Goal: Task Accomplishment & Management: Manage account settings

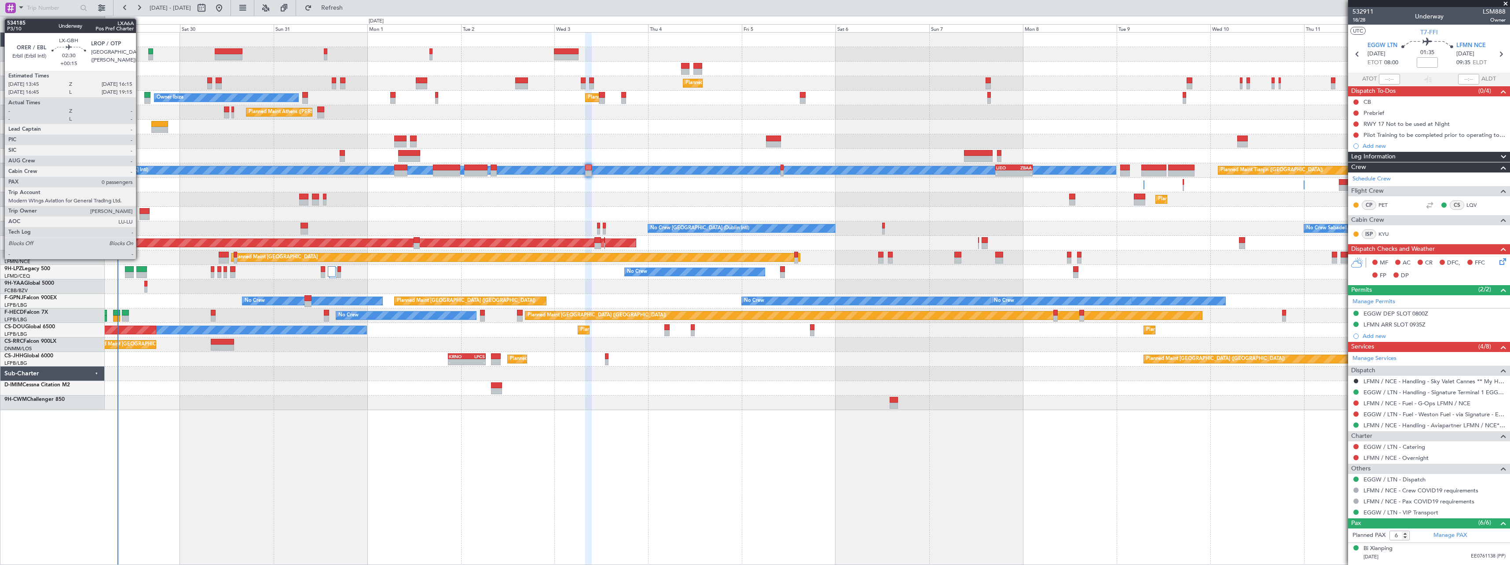
click at [140, 212] on div at bounding box center [144, 211] width 10 height 6
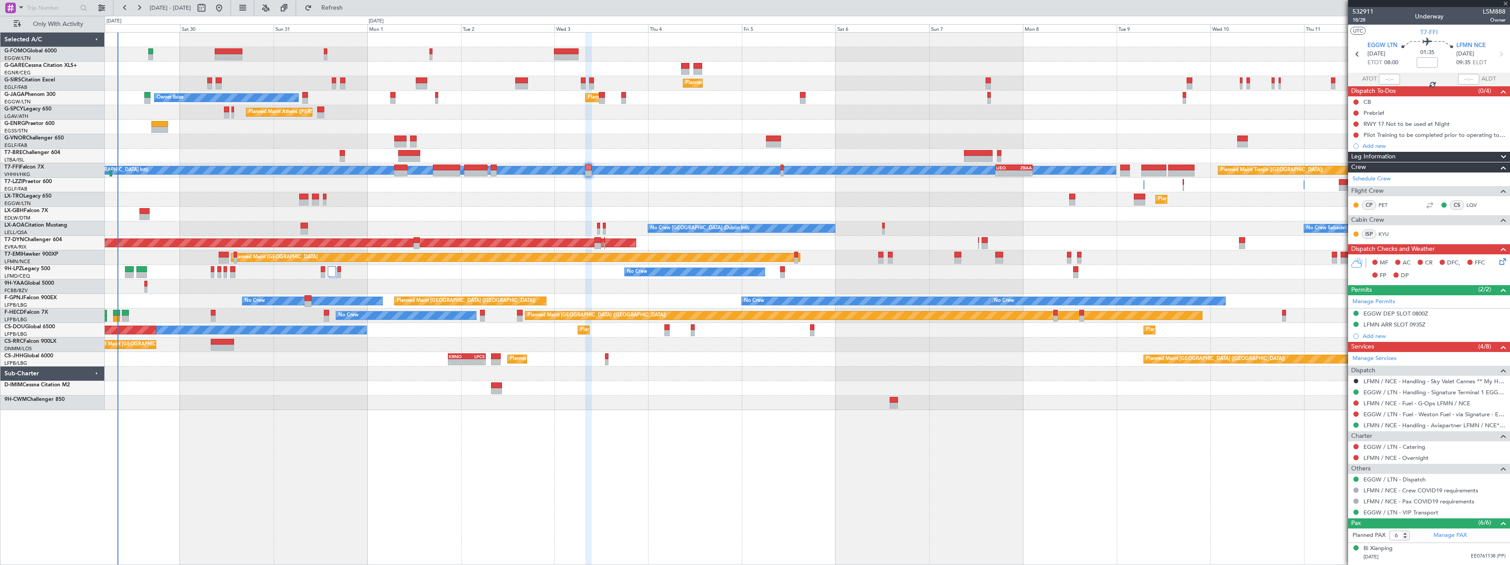
type input "+00:15"
type input "0"
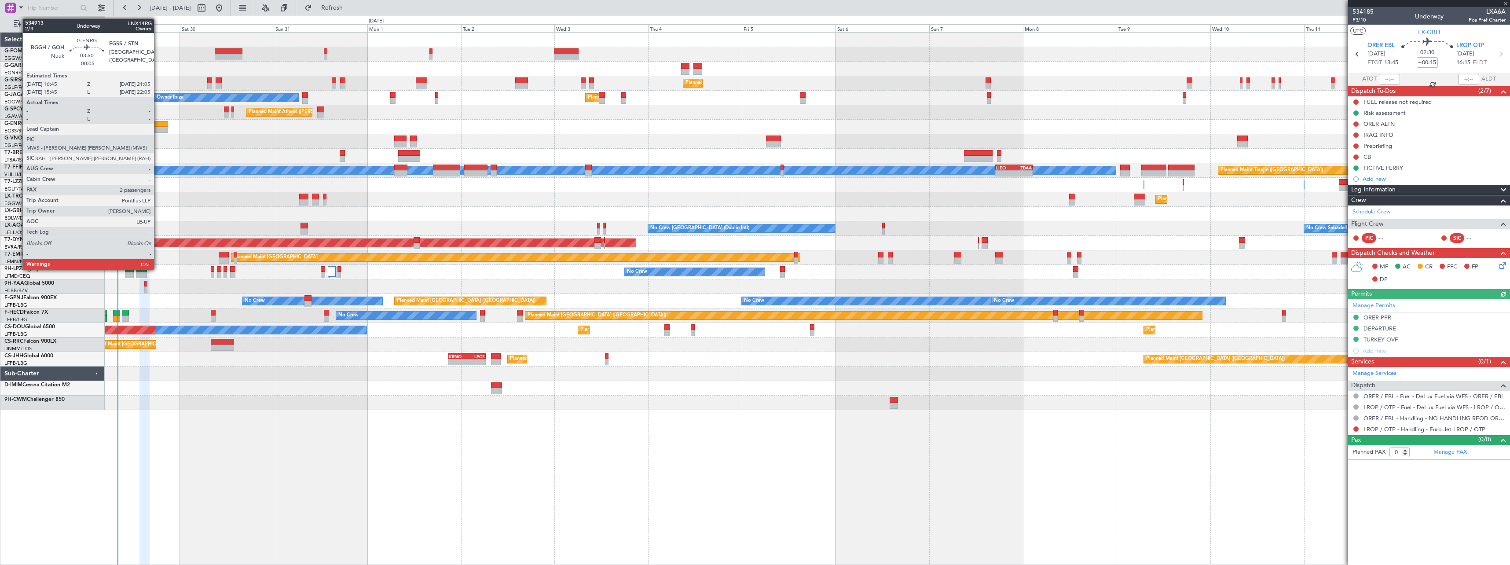
click at [158, 126] on div at bounding box center [159, 124] width 17 height 6
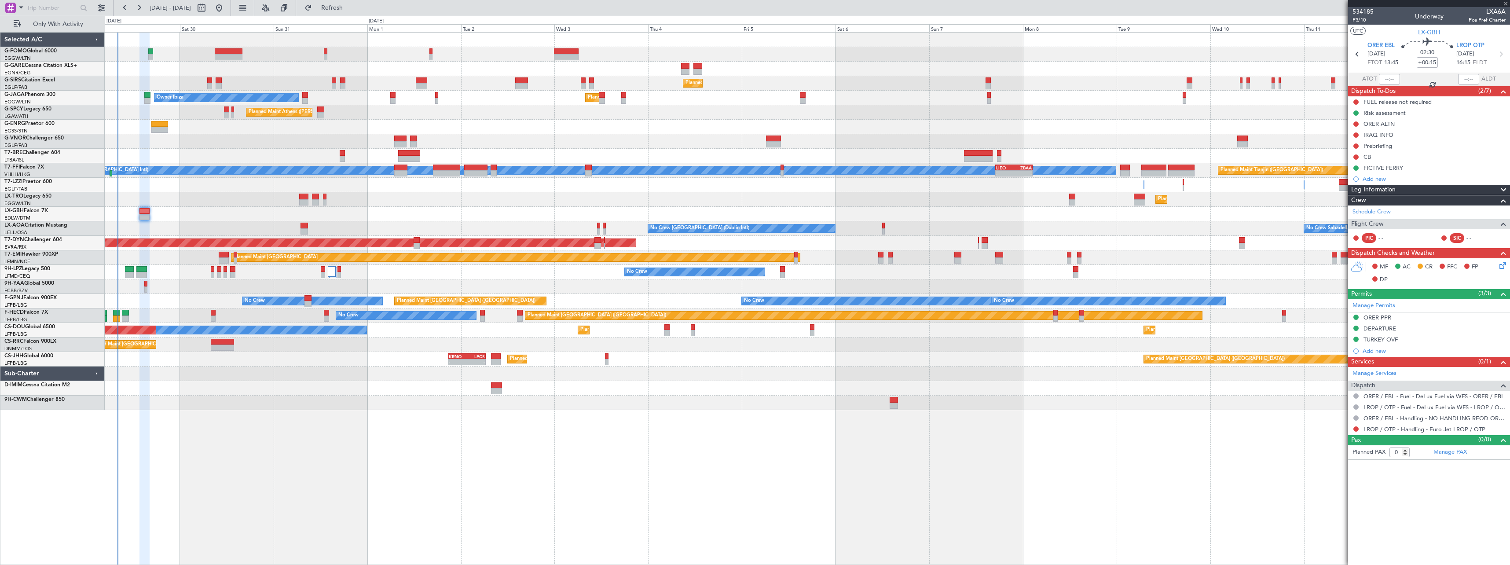
type input "-00:05"
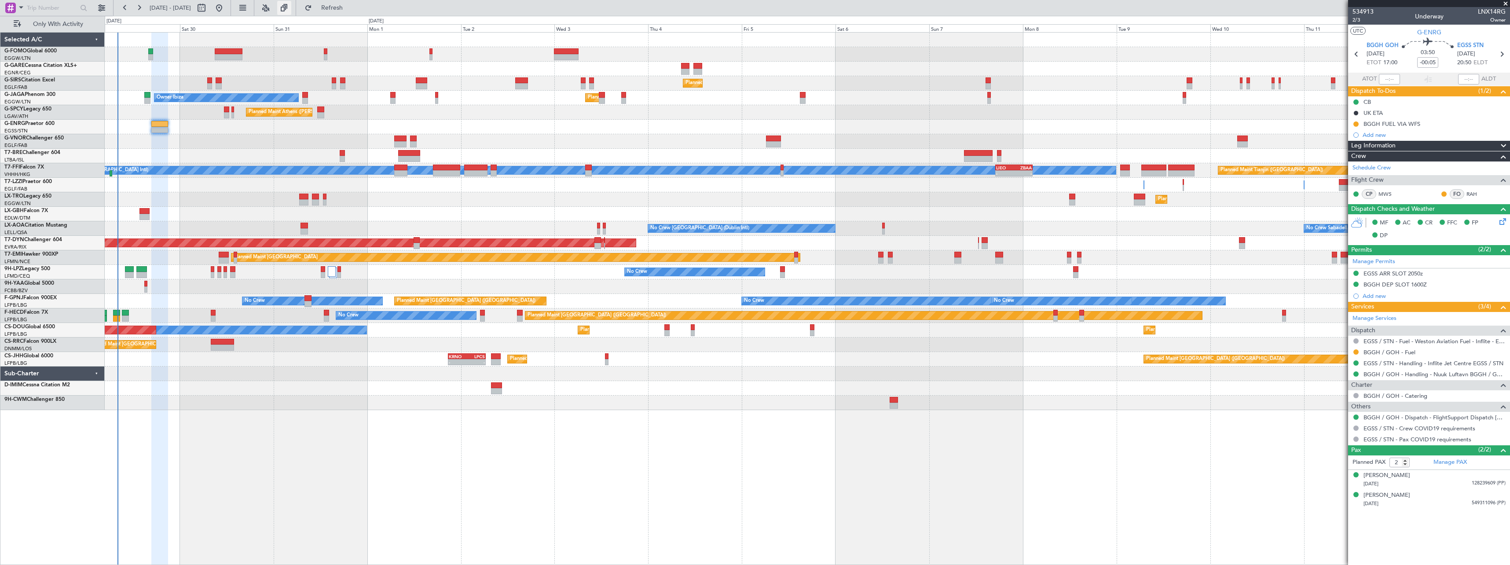
click at [291, 8] on button at bounding box center [284, 8] width 14 height 14
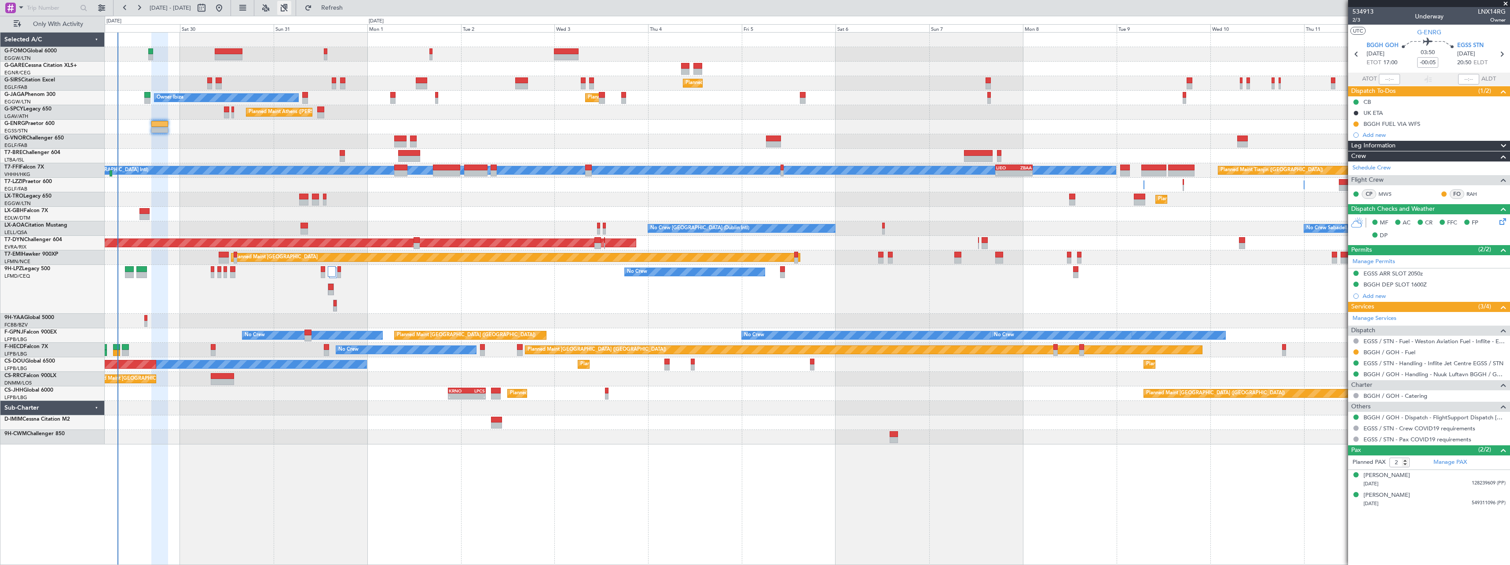
click at [291, 9] on button at bounding box center [284, 8] width 14 height 14
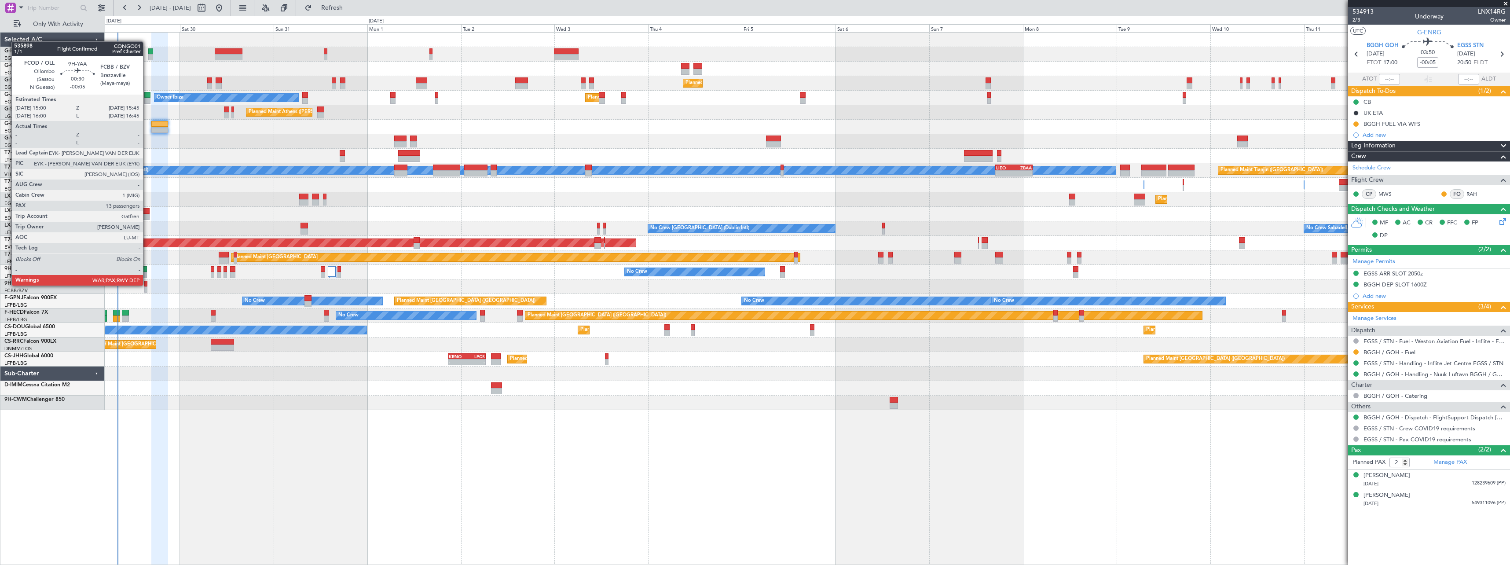
click at [147, 285] on div at bounding box center [145, 284] width 3 height 6
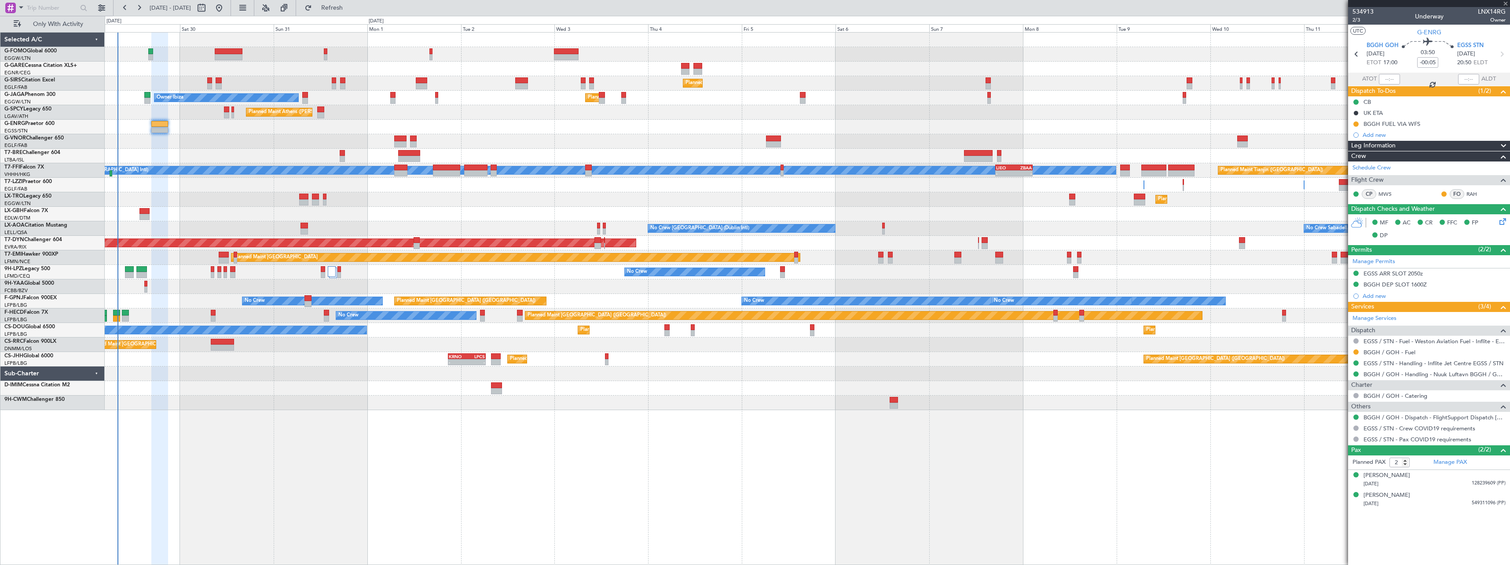
type input "13"
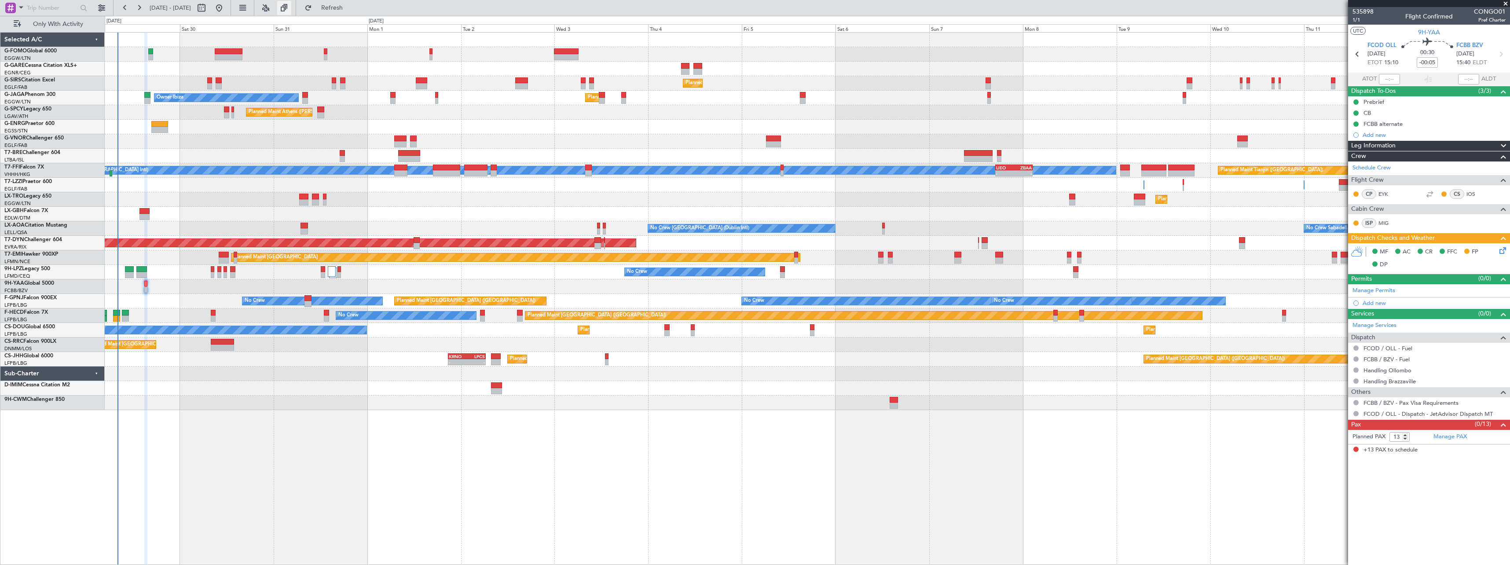
click at [291, 9] on button at bounding box center [284, 8] width 14 height 14
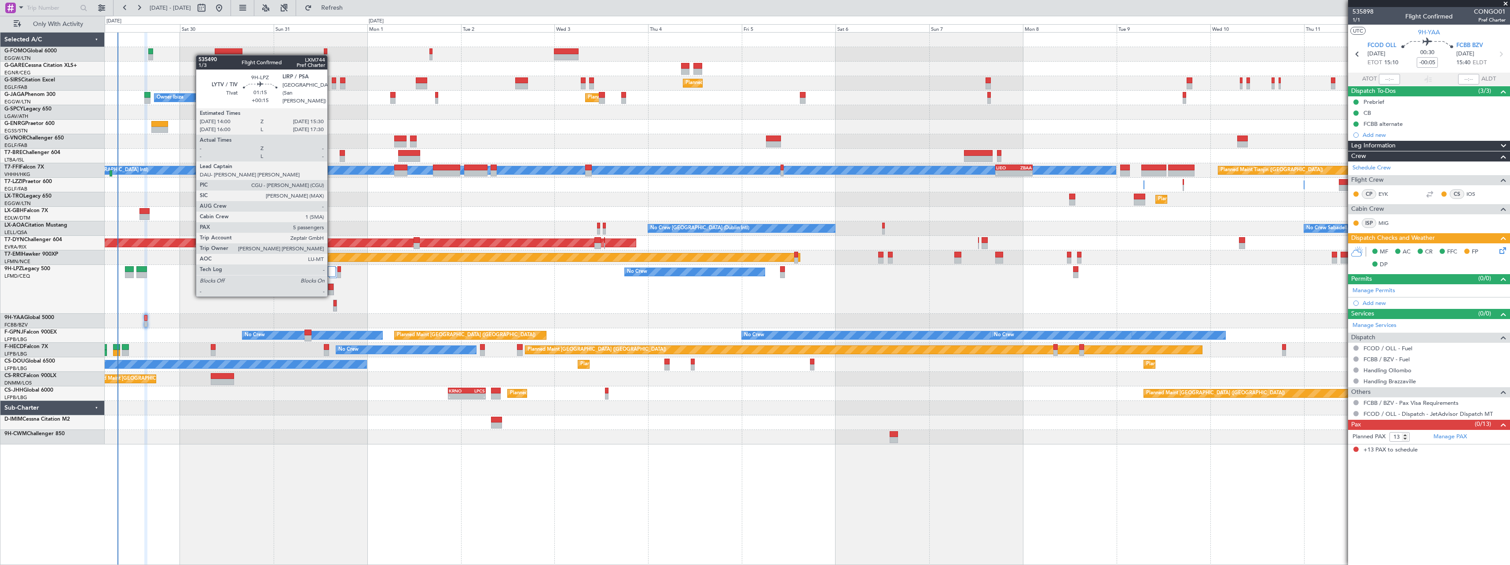
click at [331, 287] on div at bounding box center [330, 287] width 5 height 6
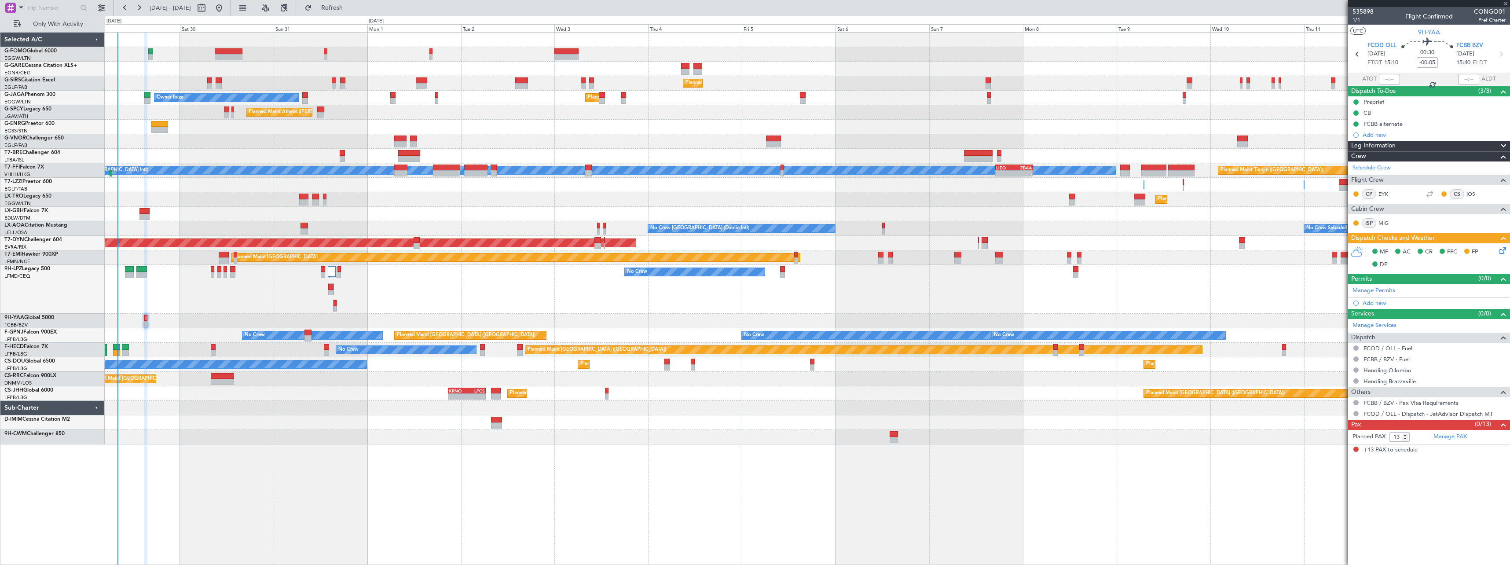
type input "+00:15"
type input "5"
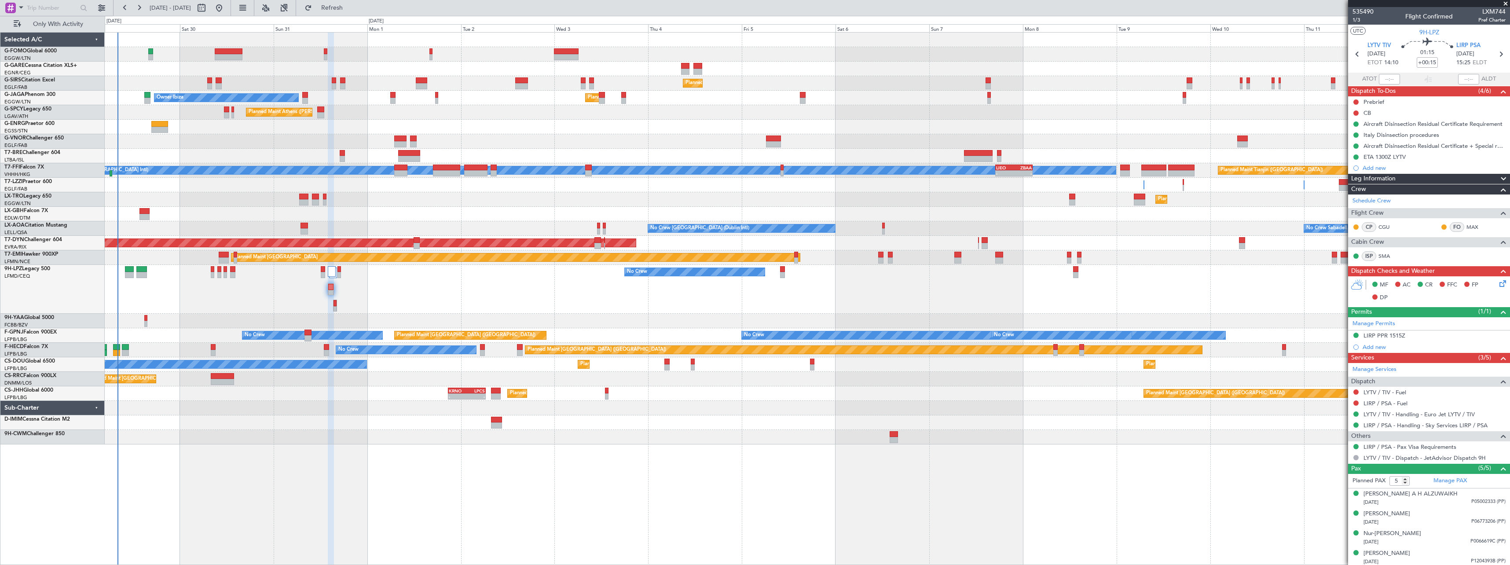
click at [1382, 178] on span "Leg Information" at bounding box center [1373, 179] width 44 height 10
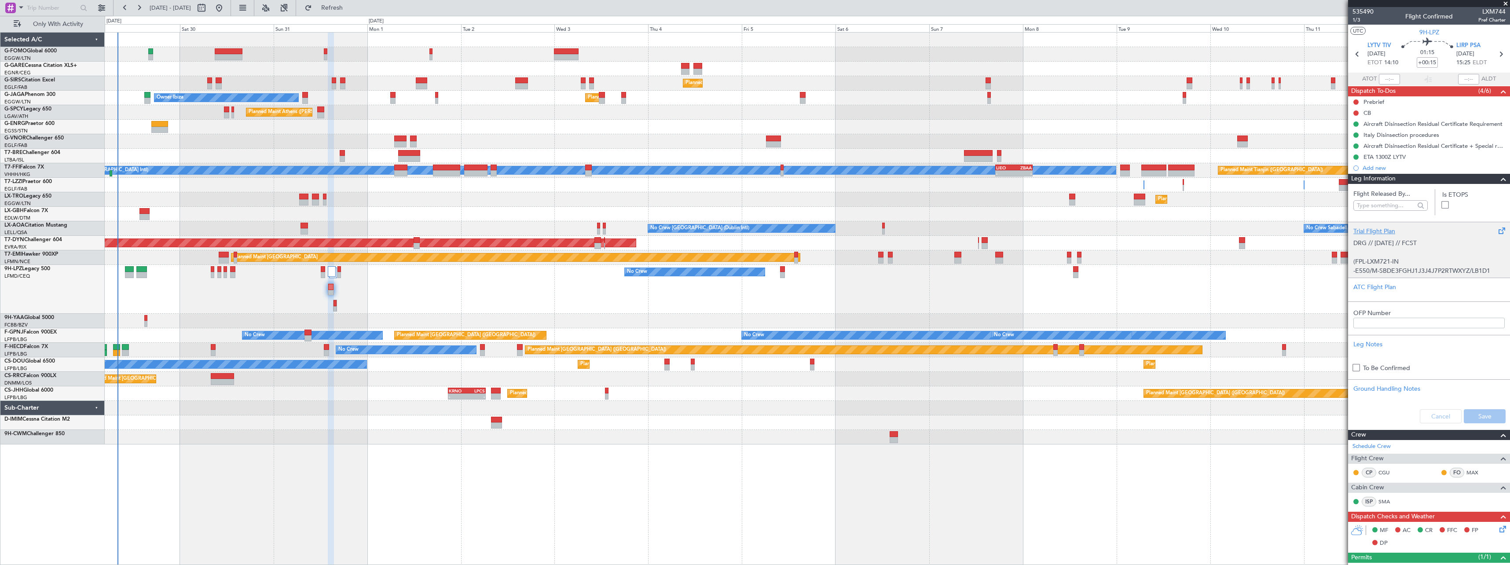
click at [1379, 268] on p "-E550/M-SBDE3FGHJ1J3J4J7P2RTWXYZ/LB1D1" at bounding box center [1428, 270] width 151 height 9
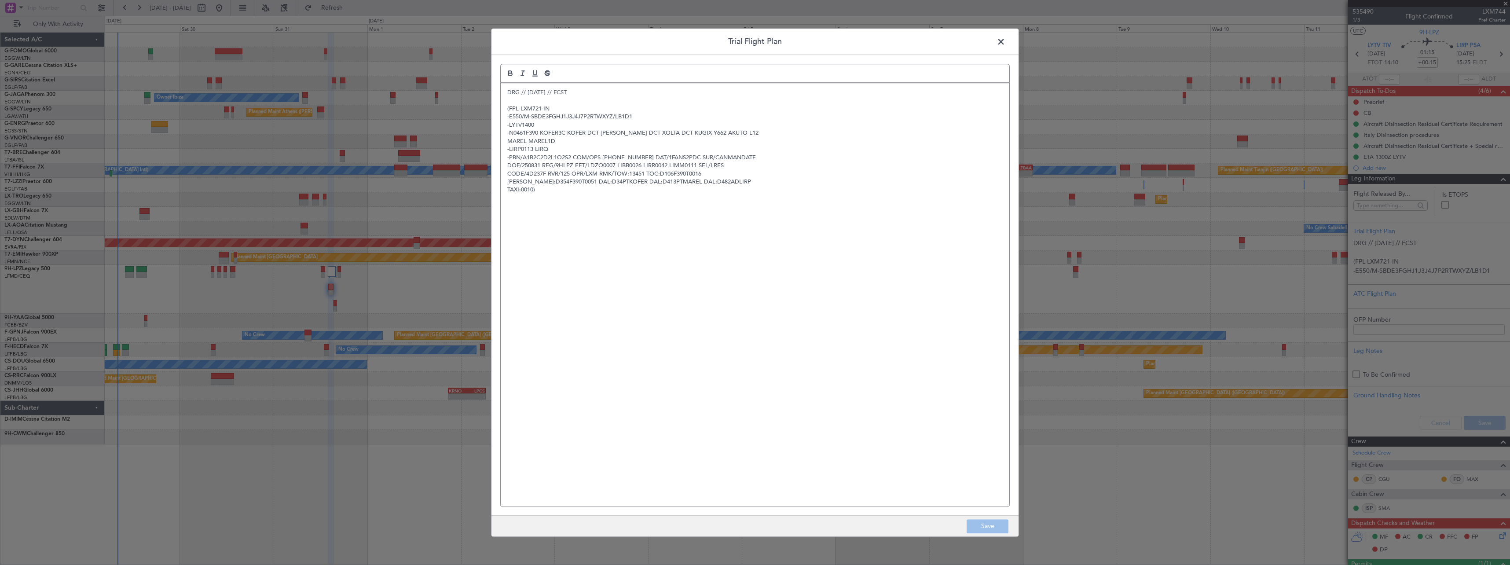
click at [1005, 37] on span at bounding box center [1005, 44] width 0 height 18
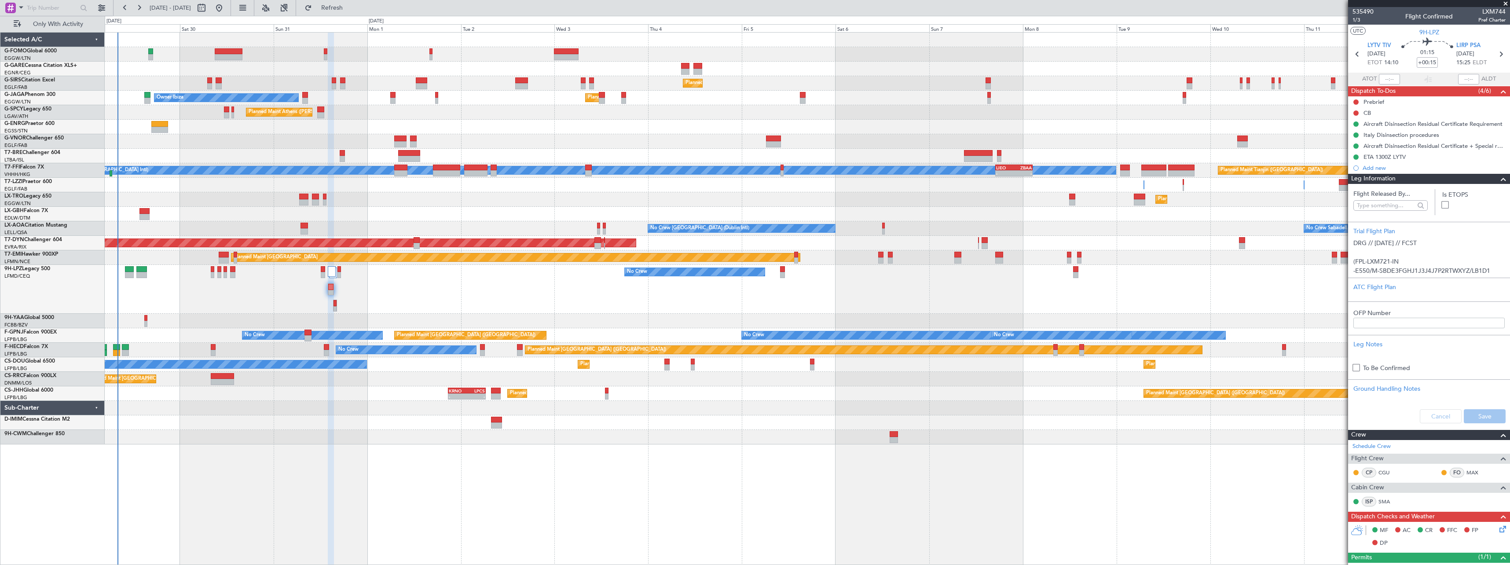
click at [1420, 176] on div "Leg Information" at bounding box center [1429, 179] width 162 height 10
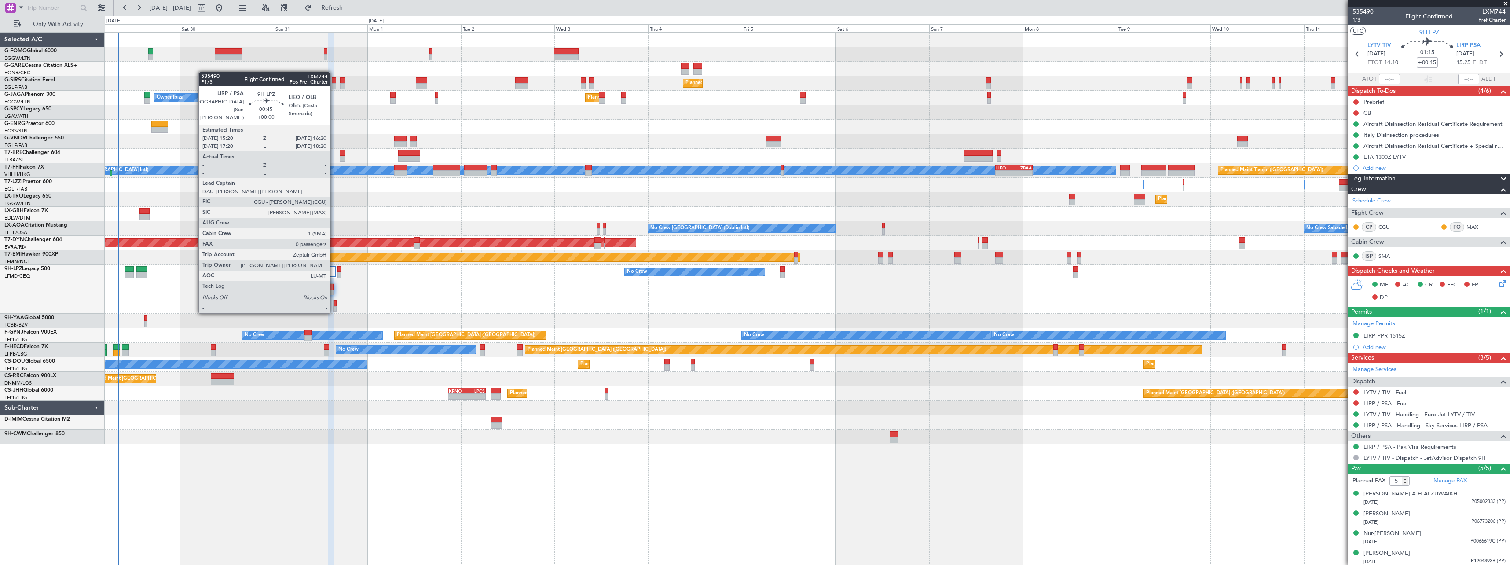
click at [334, 304] on div at bounding box center [334, 303] width 3 height 6
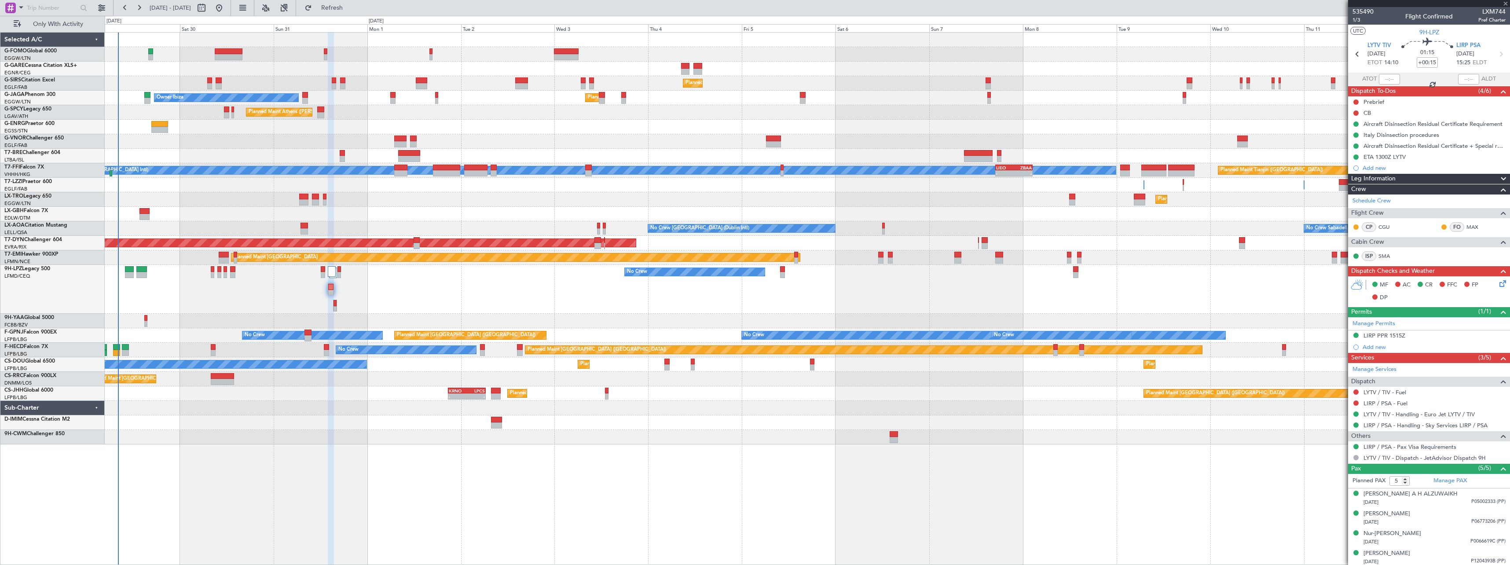
type input "0"
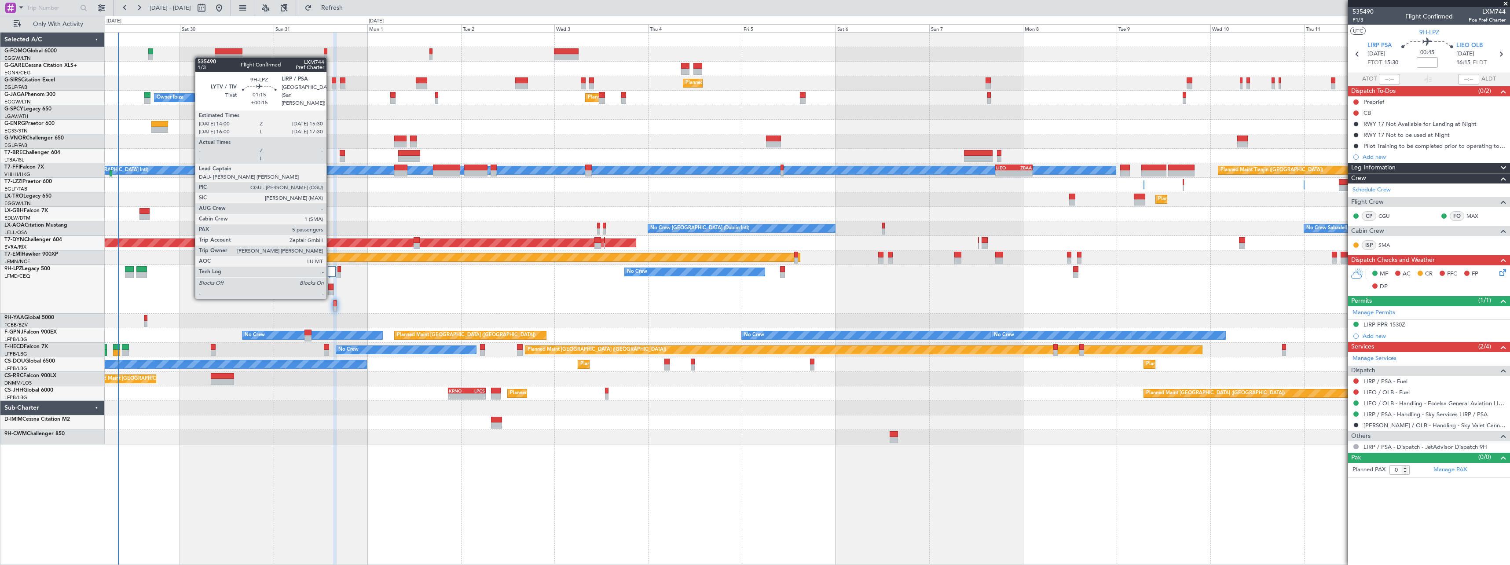
click at [330, 289] on div at bounding box center [330, 287] width 5 height 6
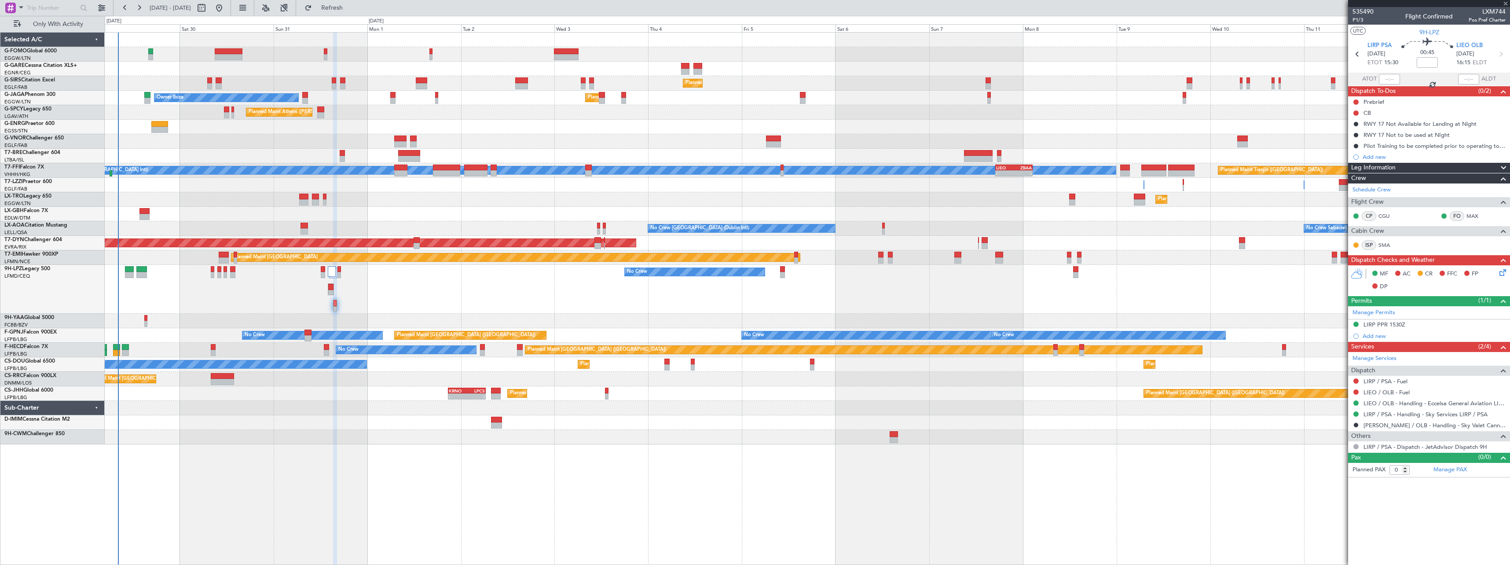
type input "+00:15"
type input "5"
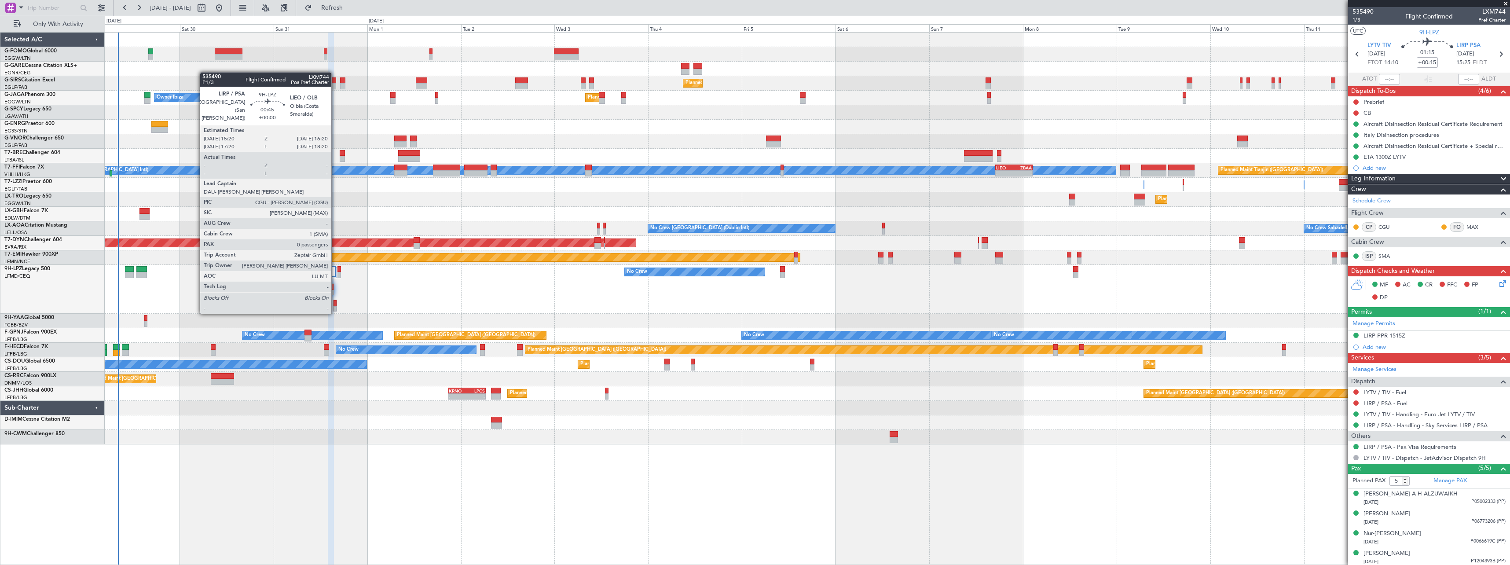
click at [335, 304] on div at bounding box center [334, 303] width 3 height 6
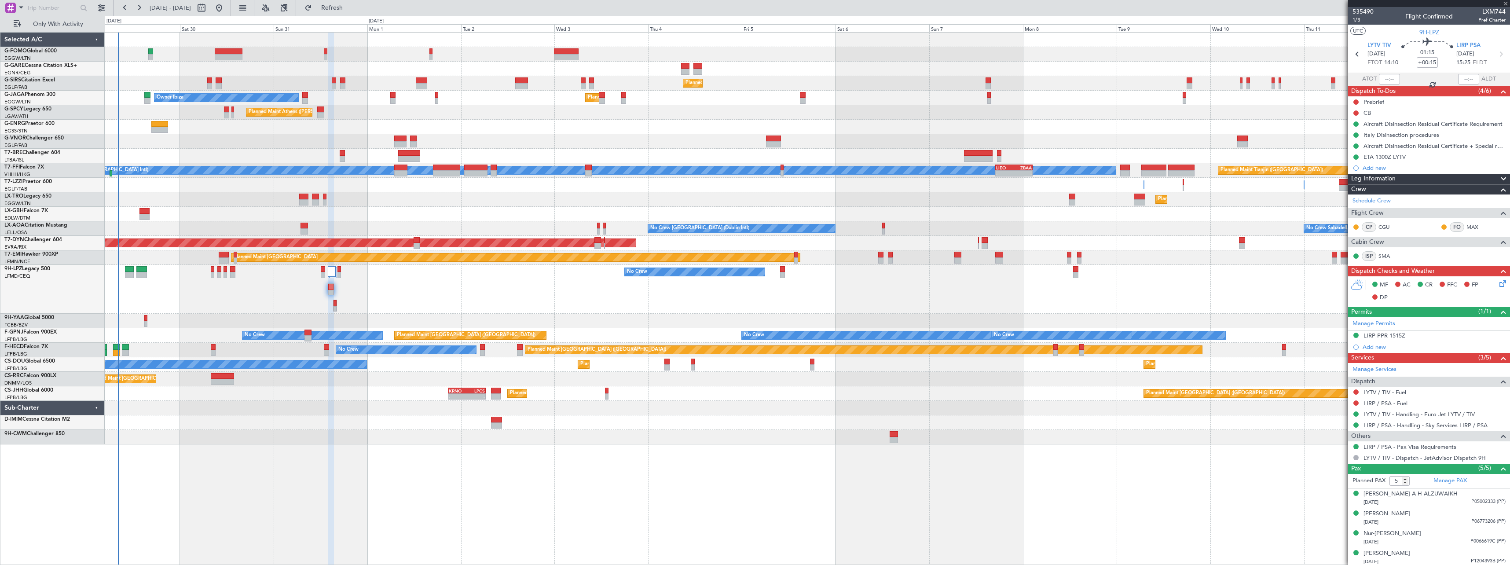
type input "0"
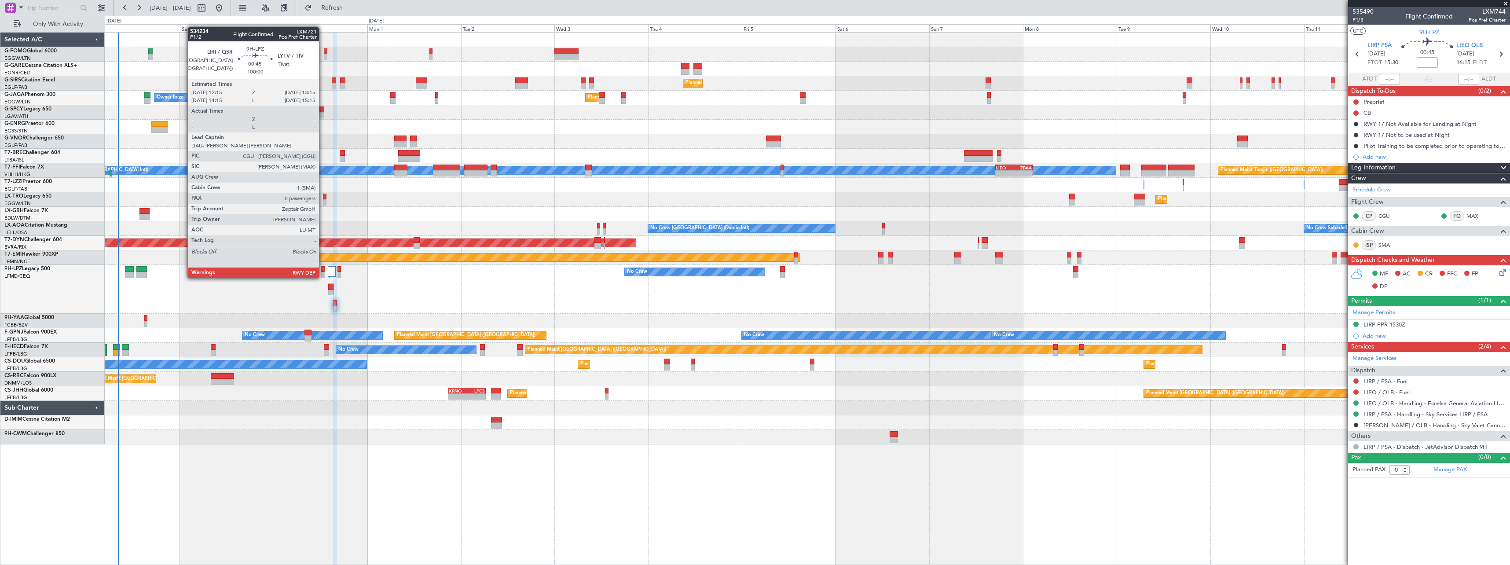
click at [323, 269] on div at bounding box center [323, 269] width 4 height 6
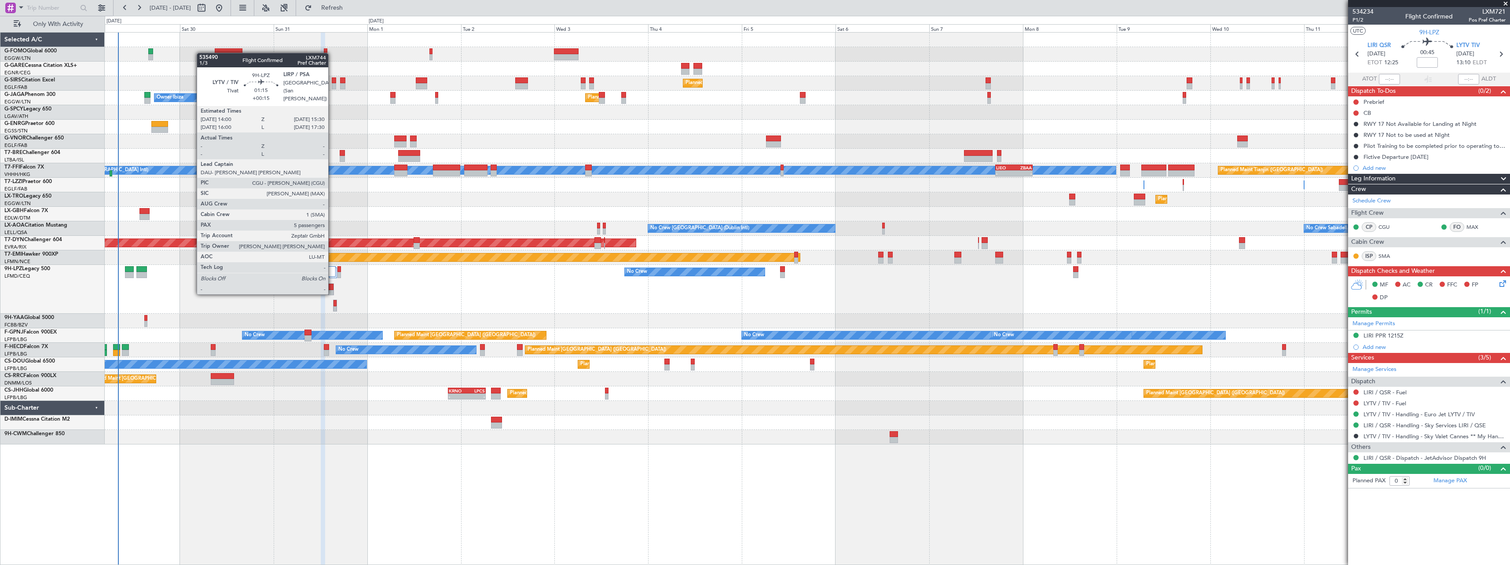
click at [332, 285] on div at bounding box center [330, 287] width 5 height 6
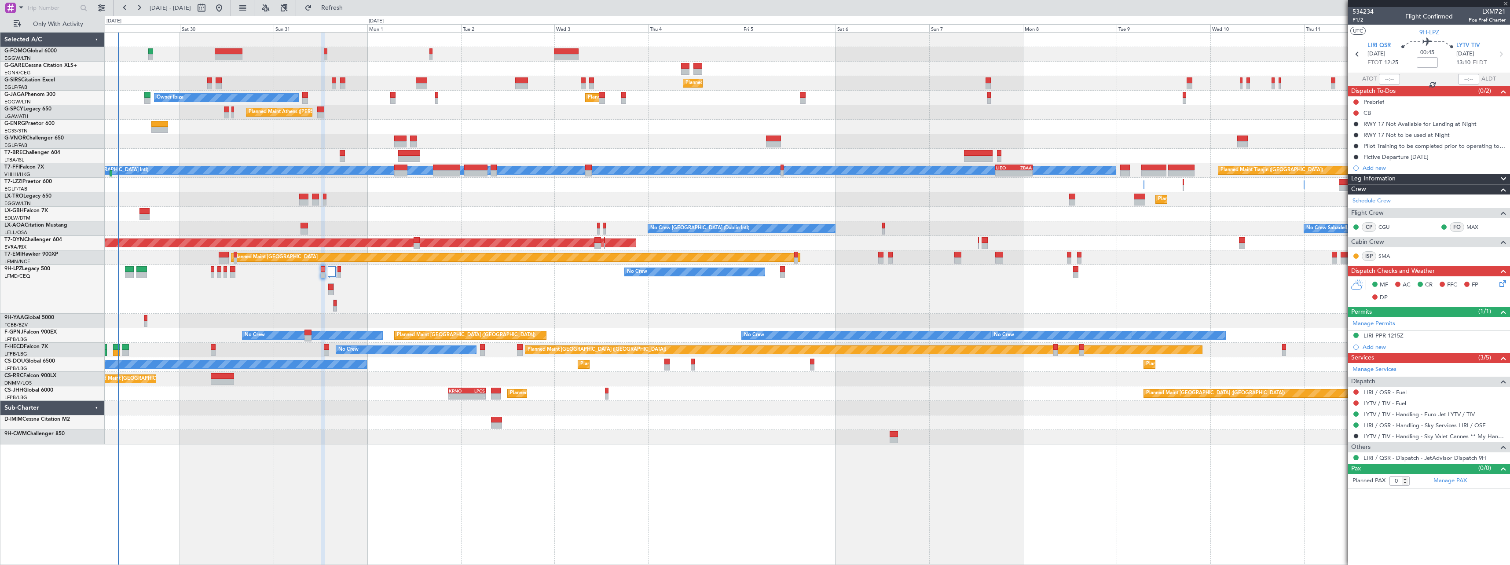
type input "+00:15"
type input "5"
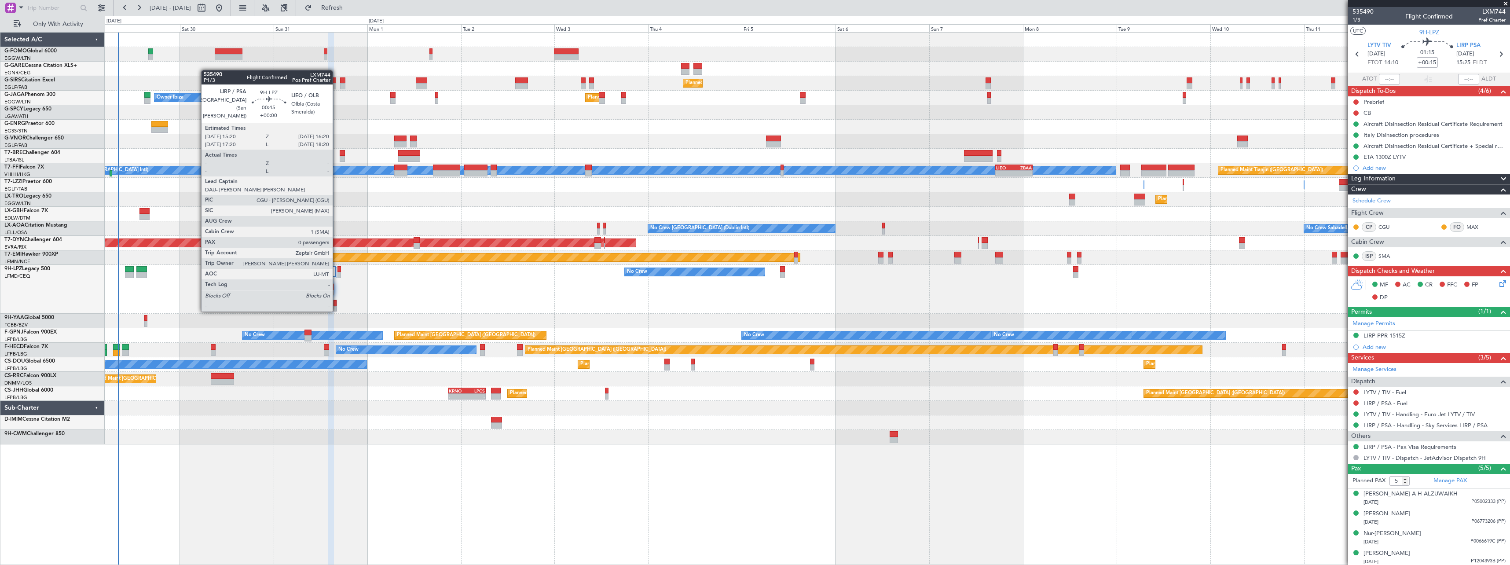
click at [337, 302] on div at bounding box center [334, 303] width 3 height 6
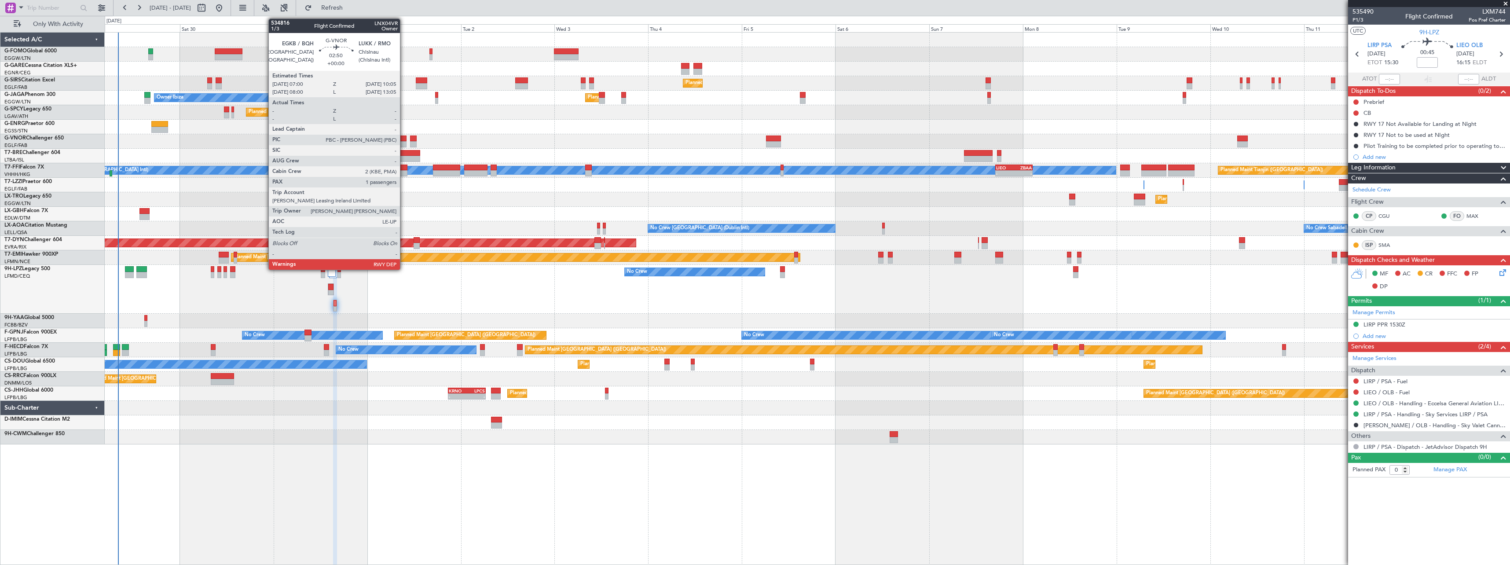
click at [404, 138] on div at bounding box center [400, 138] width 12 height 6
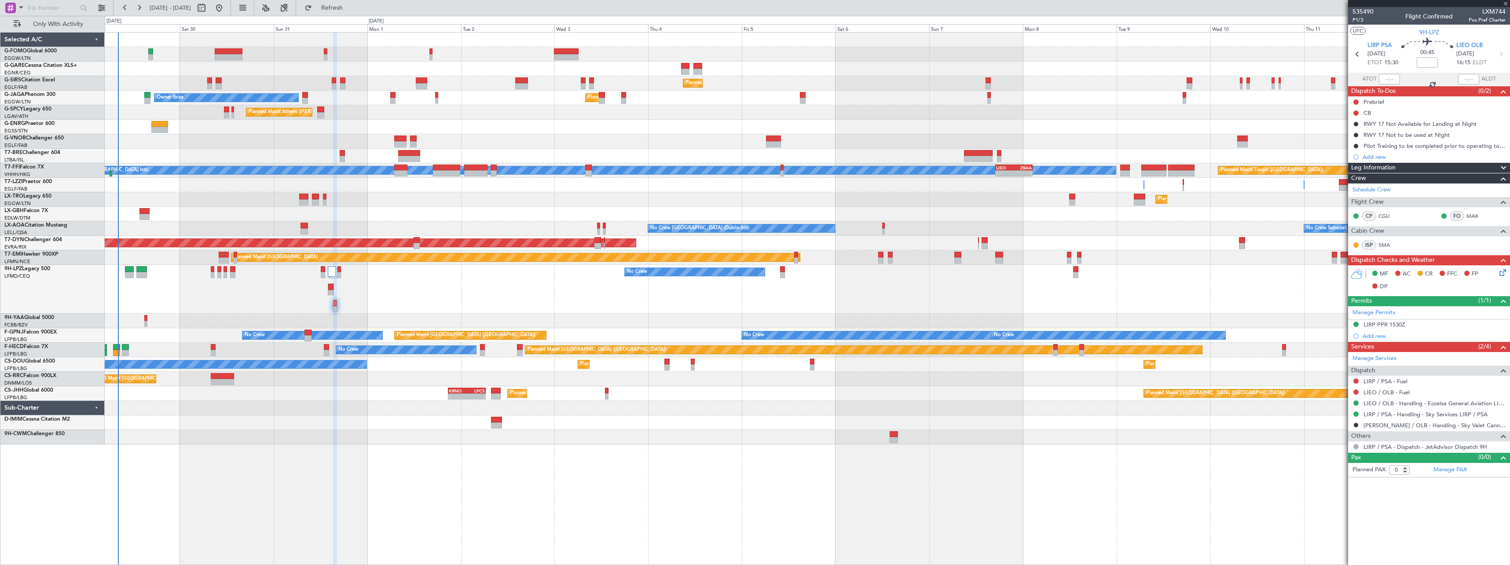
type input "1"
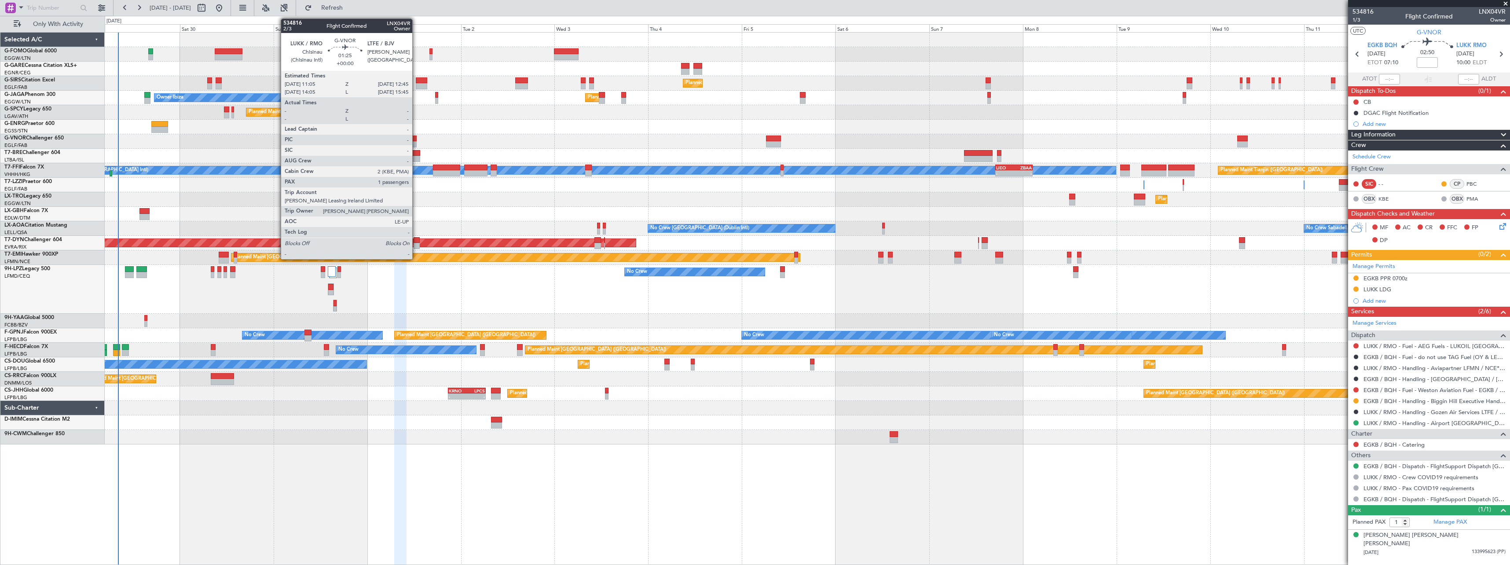
click at [416, 138] on div at bounding box center [413, 138] width 7 height 6
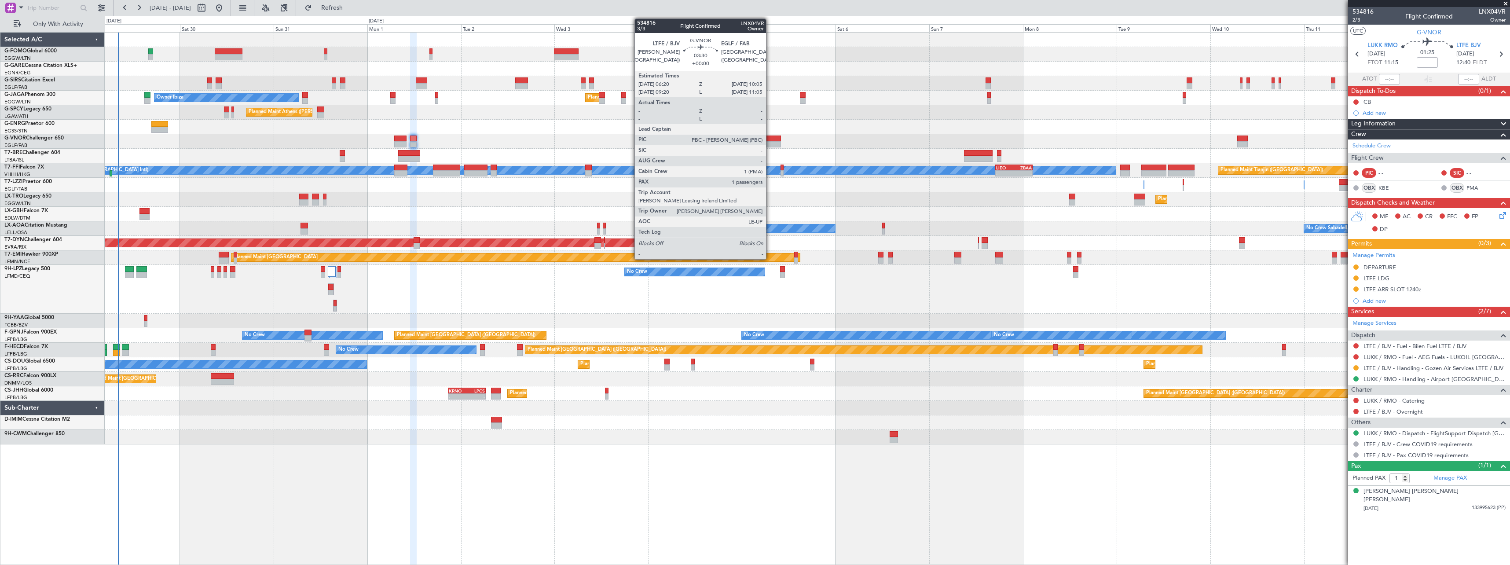
click at [770, 143] on div at bounding box center [773, 144] width 15 height 6
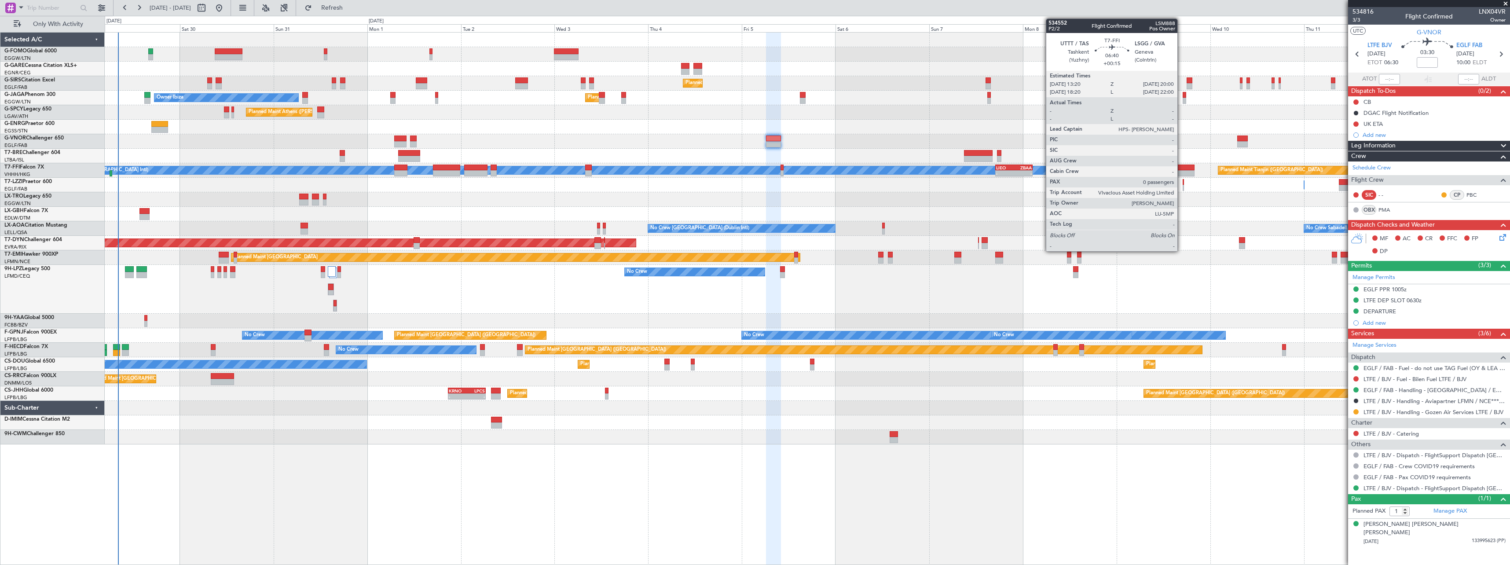
click at [1181, 168] on div at bounding box center [1181, 168] width 26 height 6
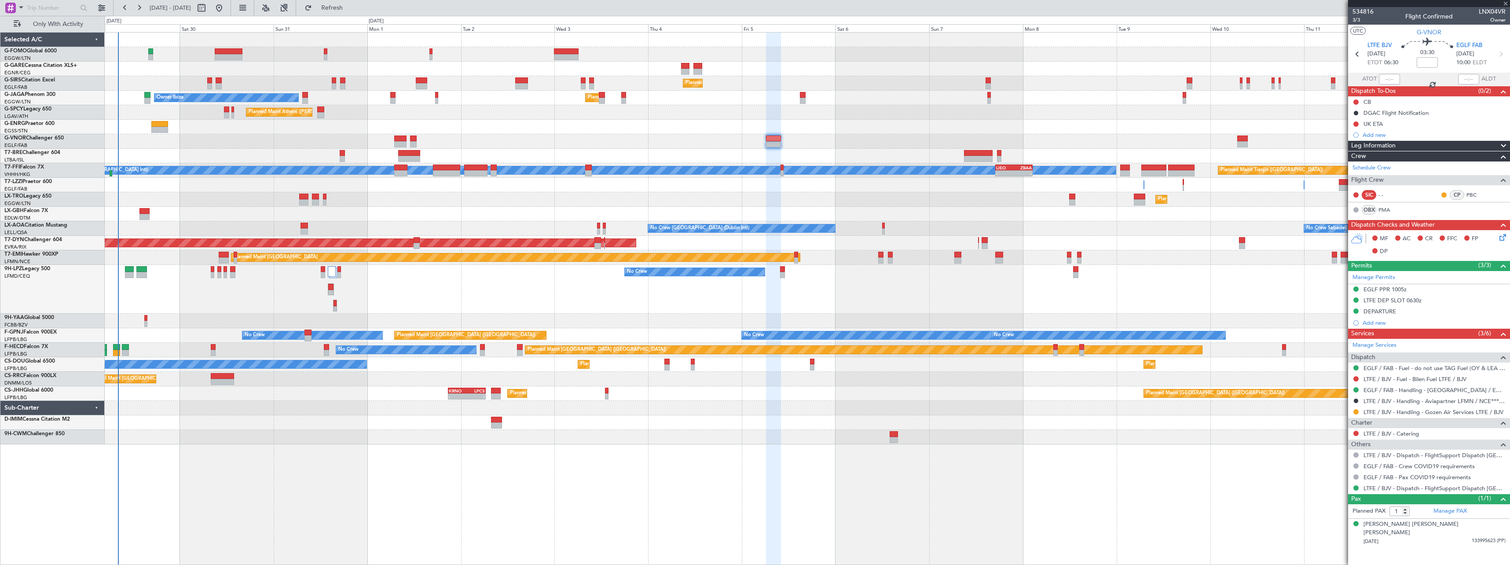
type input "+00:15"
type input "0"
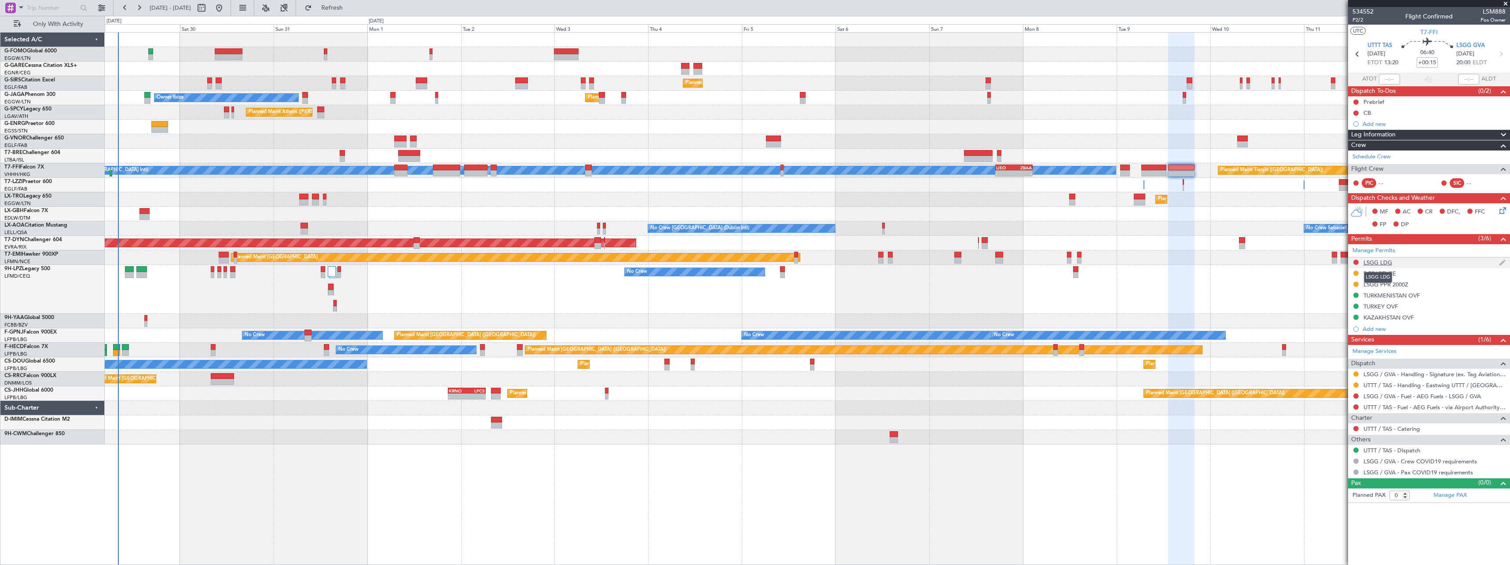
click at [1376, 262] on div "LSGG LDG" at bounding box center [1377, 262] width 29 height 7
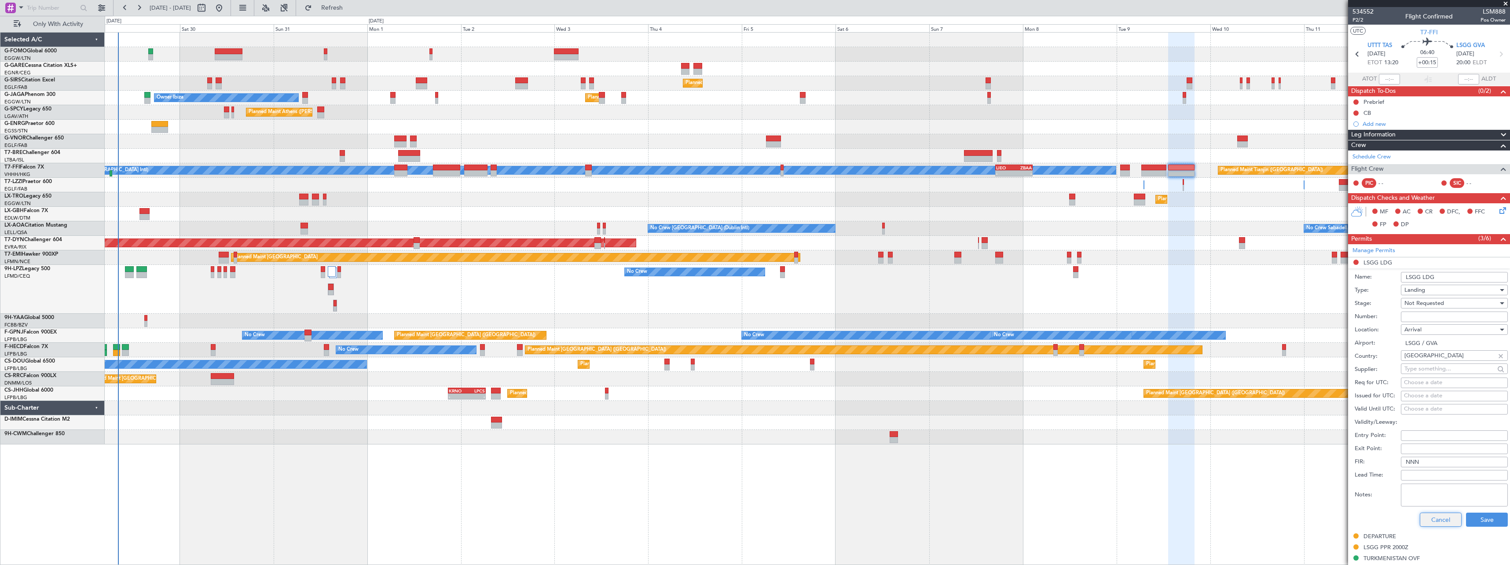
click at [1431, 517] on button "Cancel" at bounding box center [1441, 519] width 42 height 14
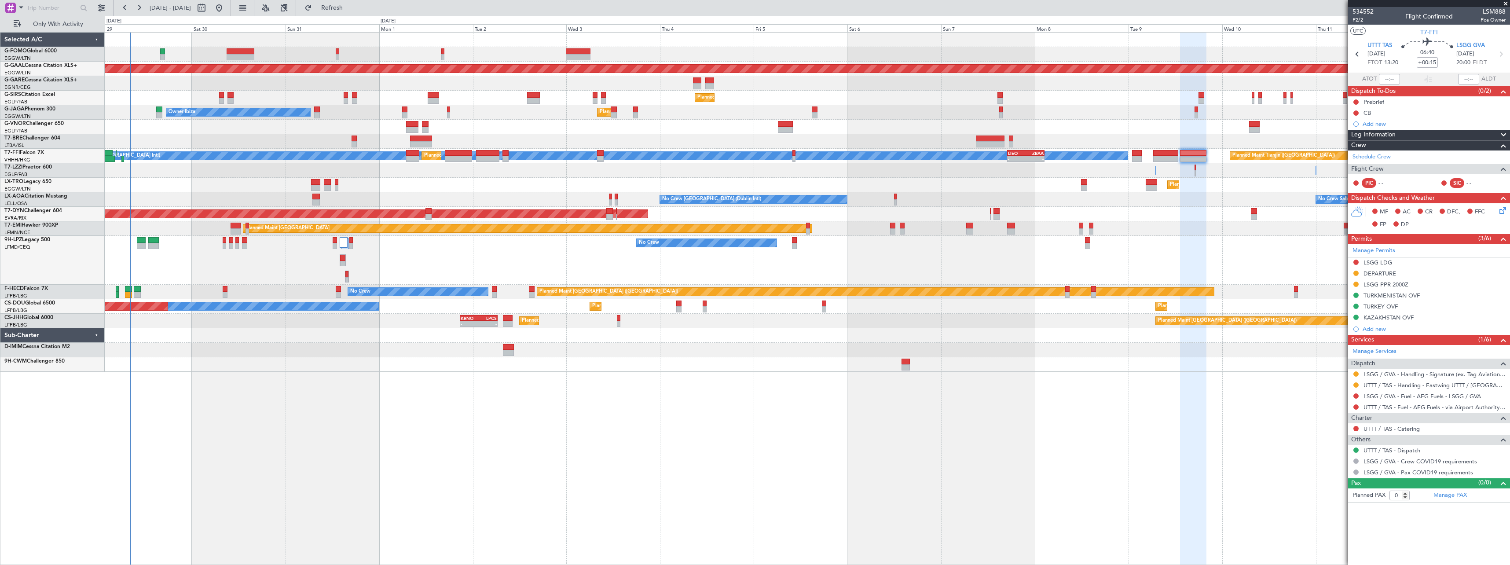
click at [1086, 388] on div "Planned Maint Dusseldorf Planned Maint London (Farnborough) Unplanned Maint Oxf…" at bounding box center [807, 298] width 1405 height 533
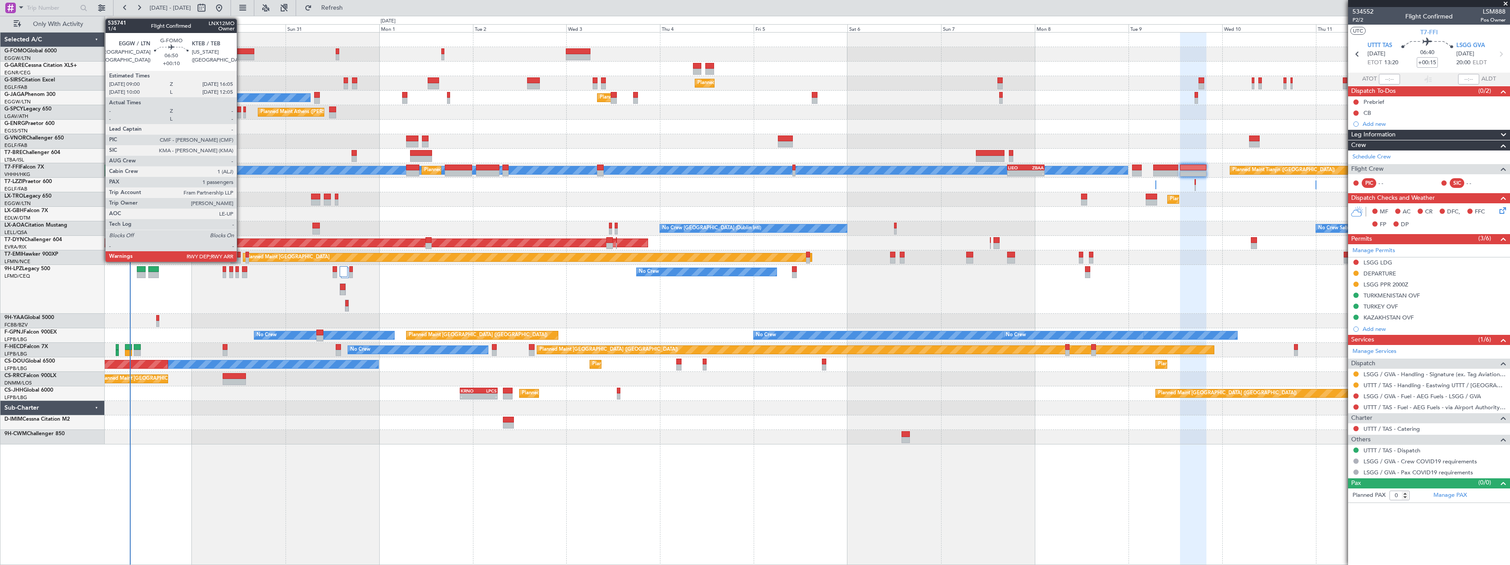
click at [241, 57] on div at bounding box center [241, 57] width 28 height 6
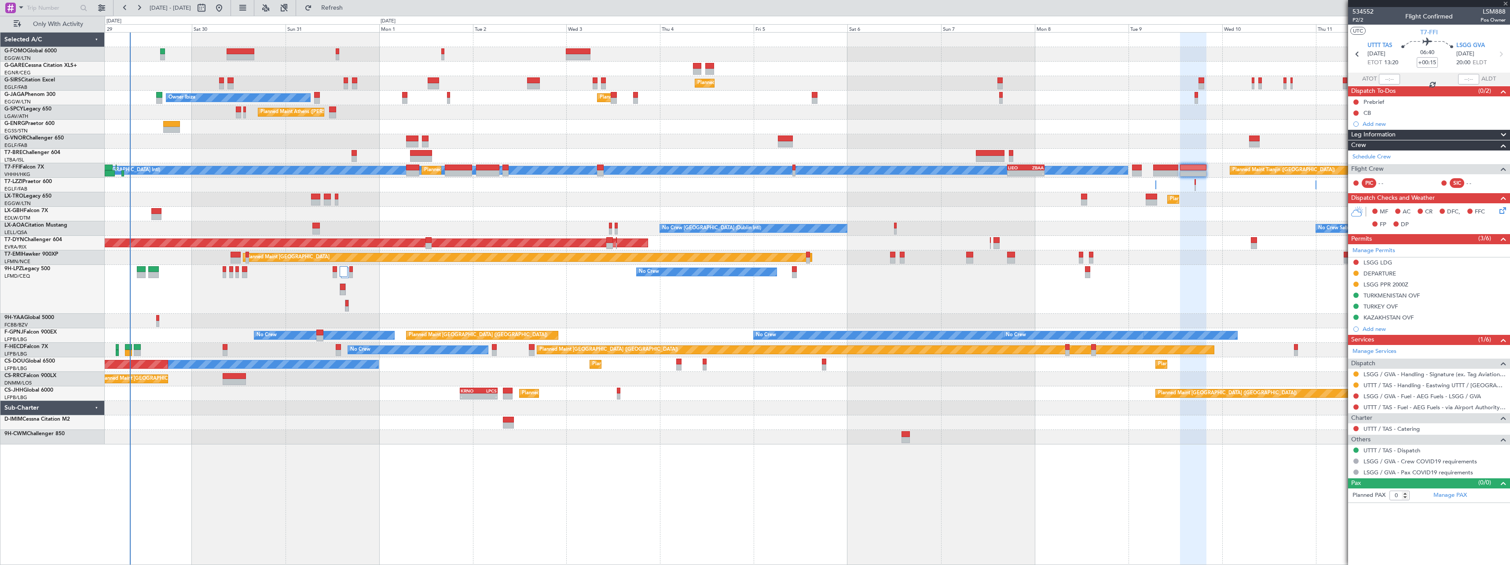
type input "+00:10"
type input "1"
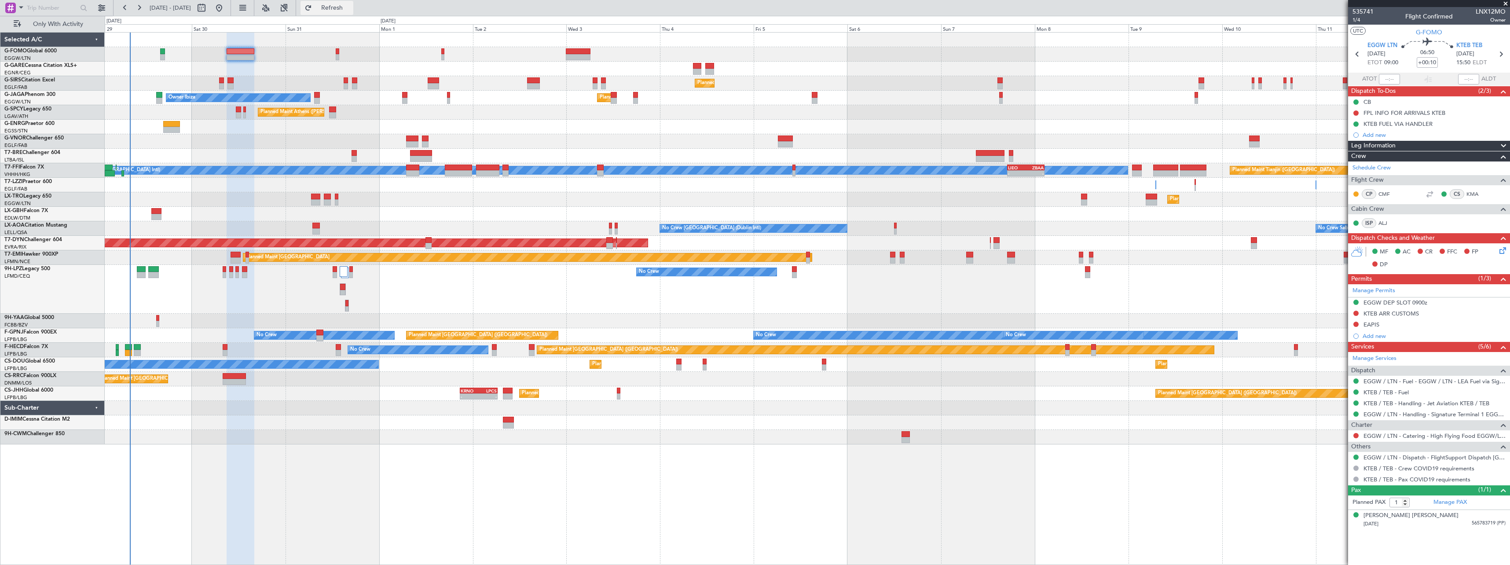
click at [351, 5] on span "Refresh" at bounding box center [332, 8] width 37 height 6
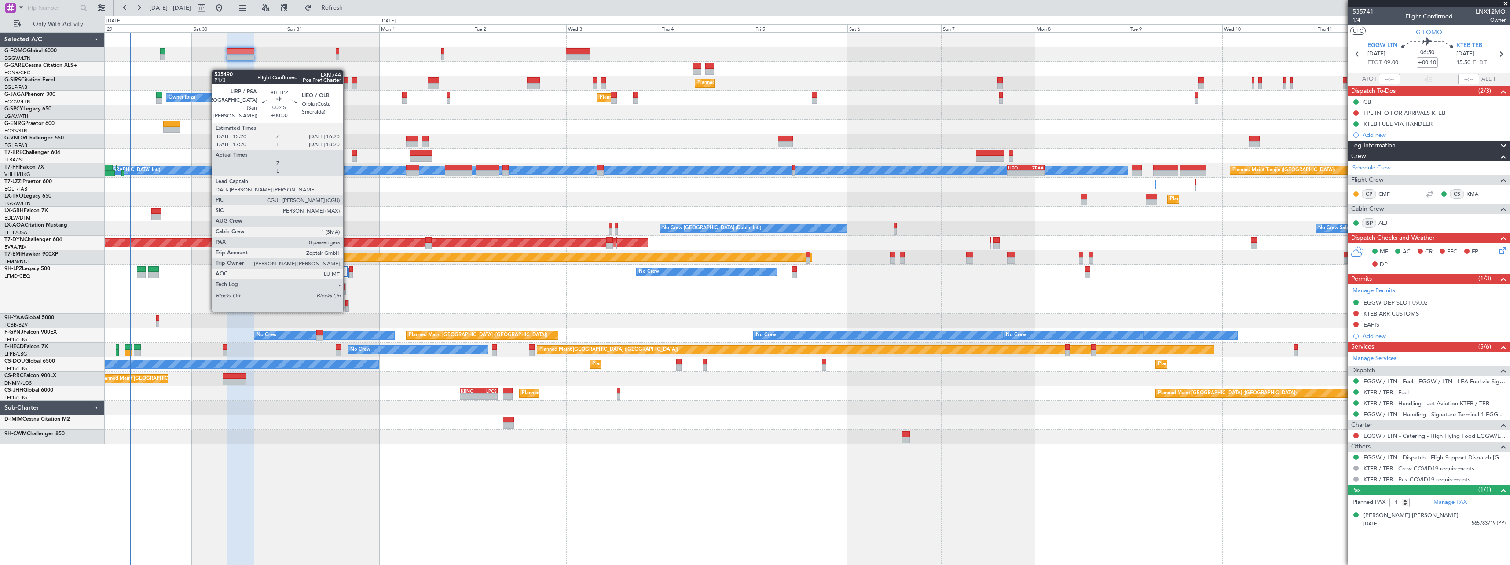
click at [347, 302] on div at bounding box center [346, 303] width 3 height 6
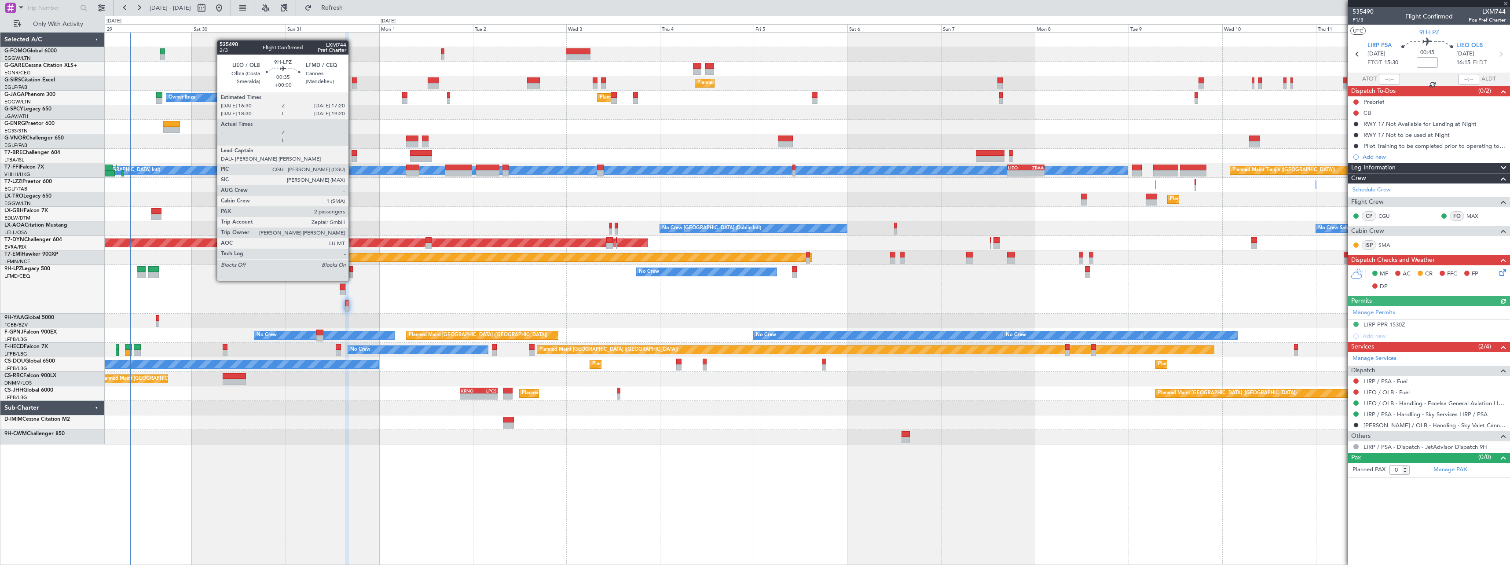
click at [352, 272] on div at bounding box center [351, 275] width 4 height 6
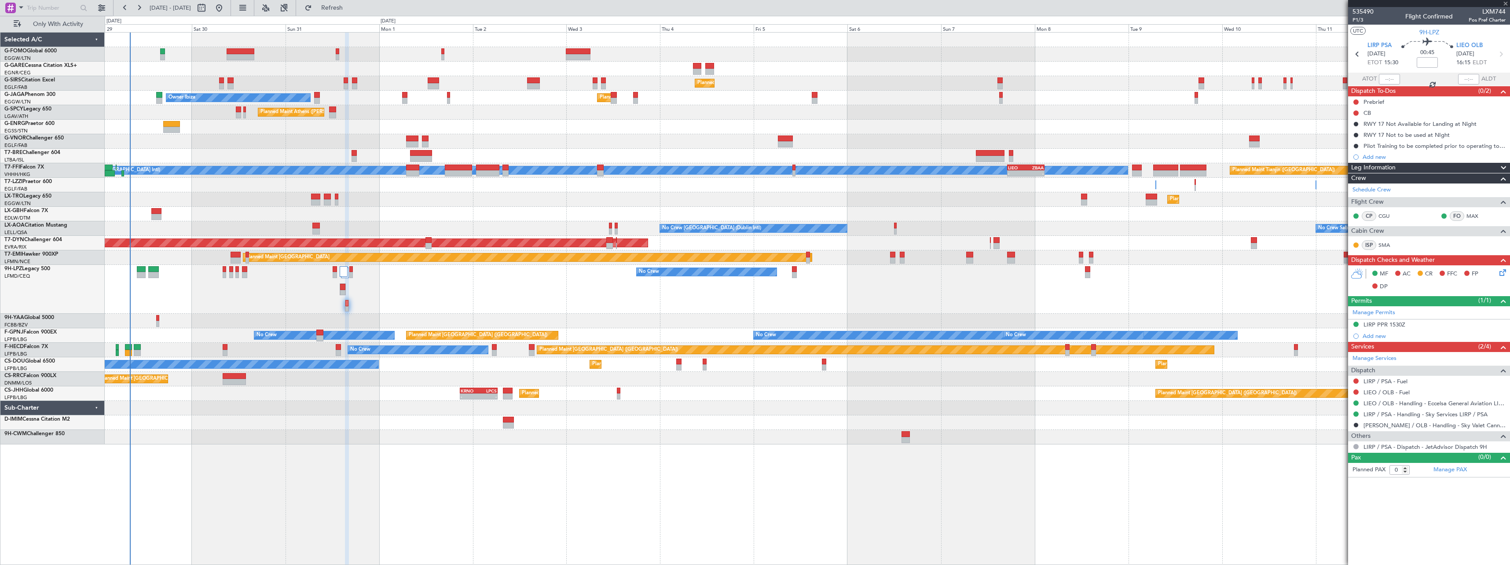
type input "2"
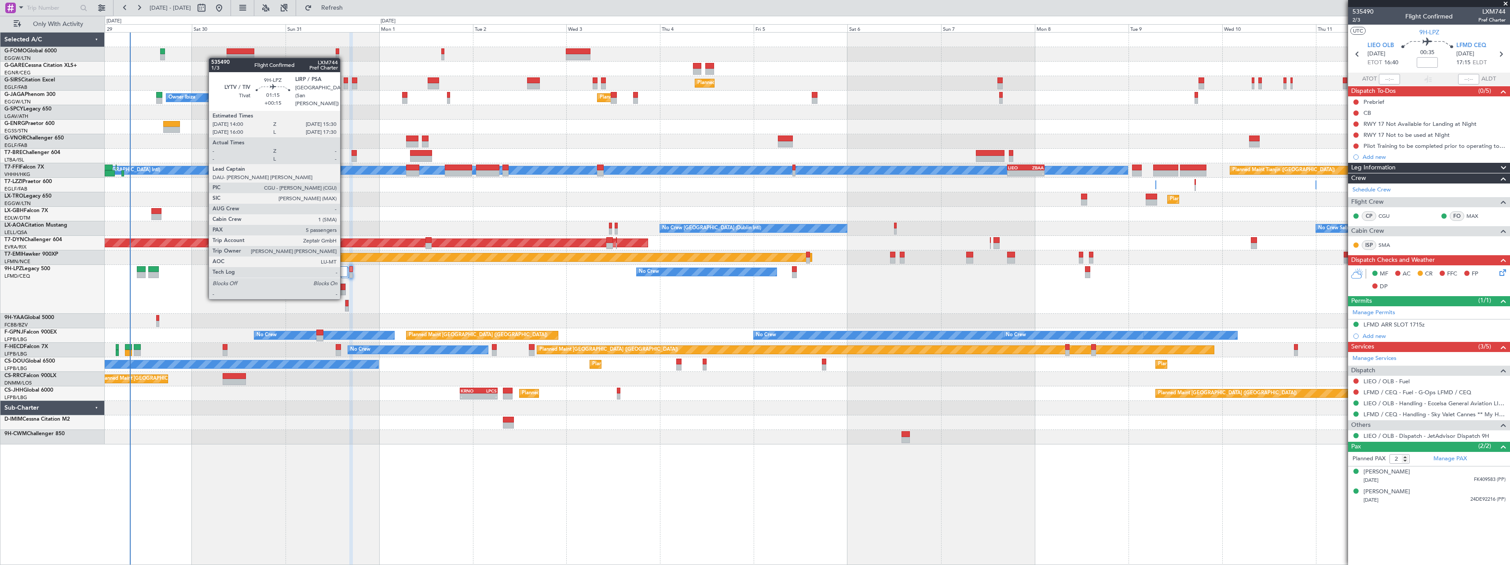
click at [344, 290] on div at bounding box center [342, 293] width 5 height 6
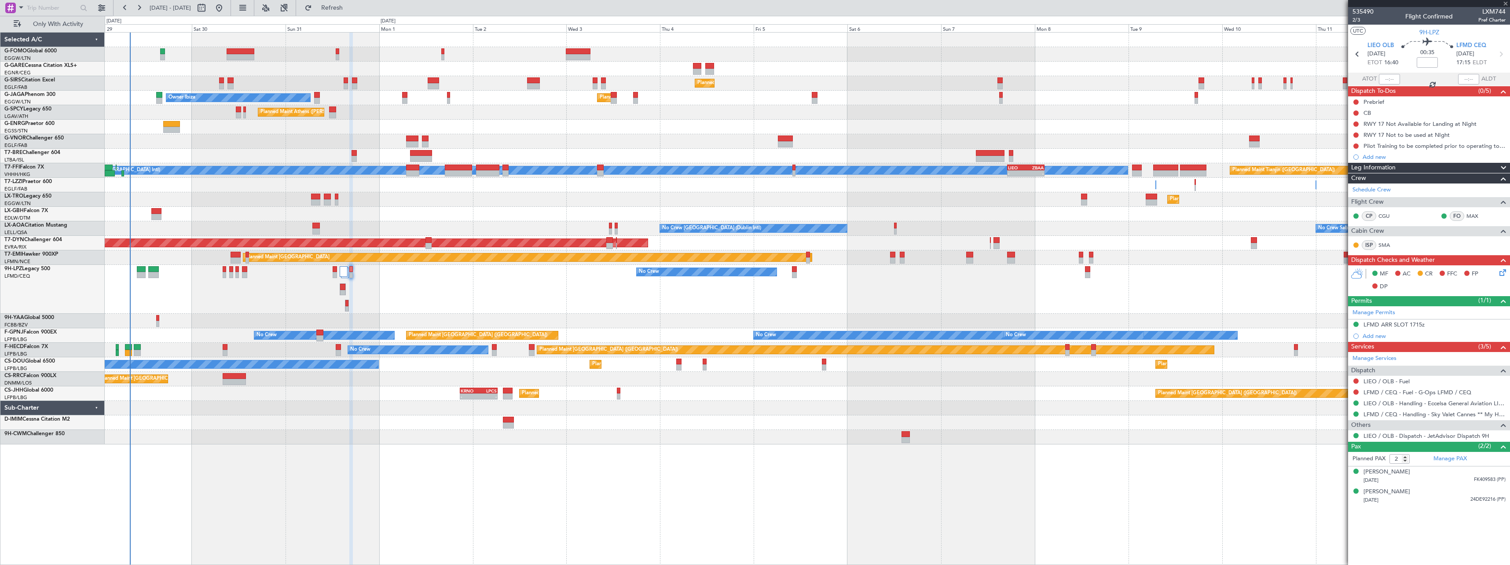
type input "+00:15"
type input "5"
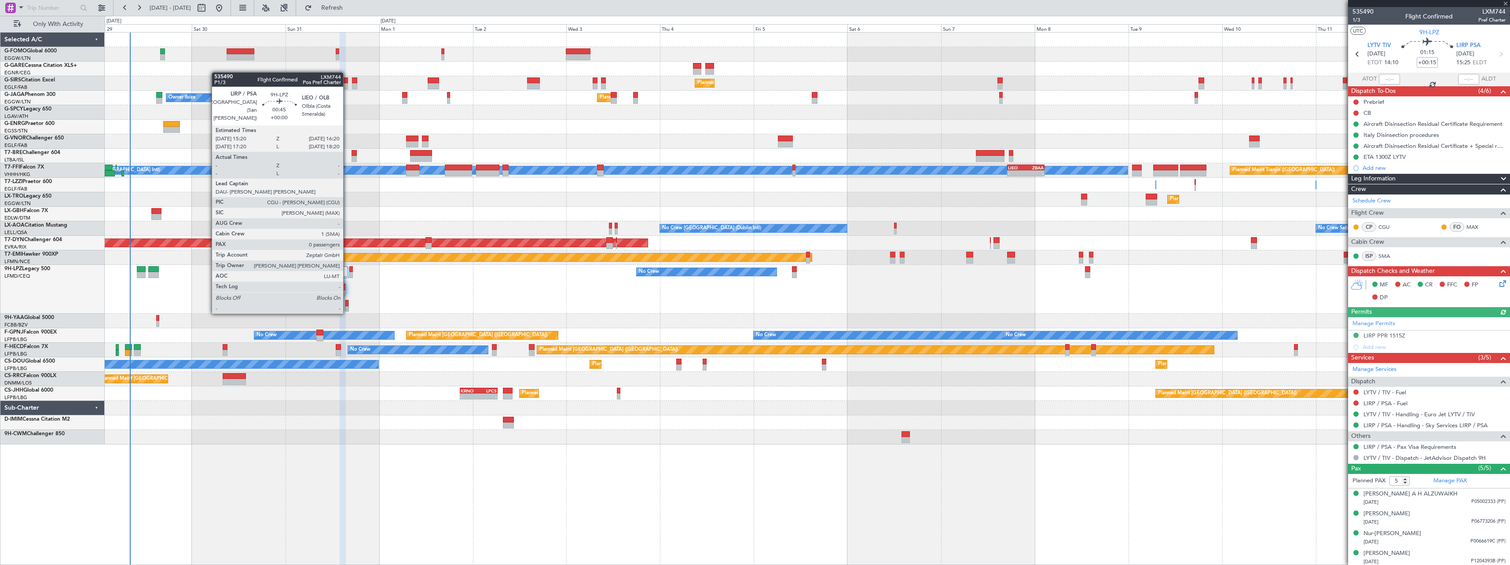
click at [347, 304] on div at bounding box center [346, 303] width 3 height 6
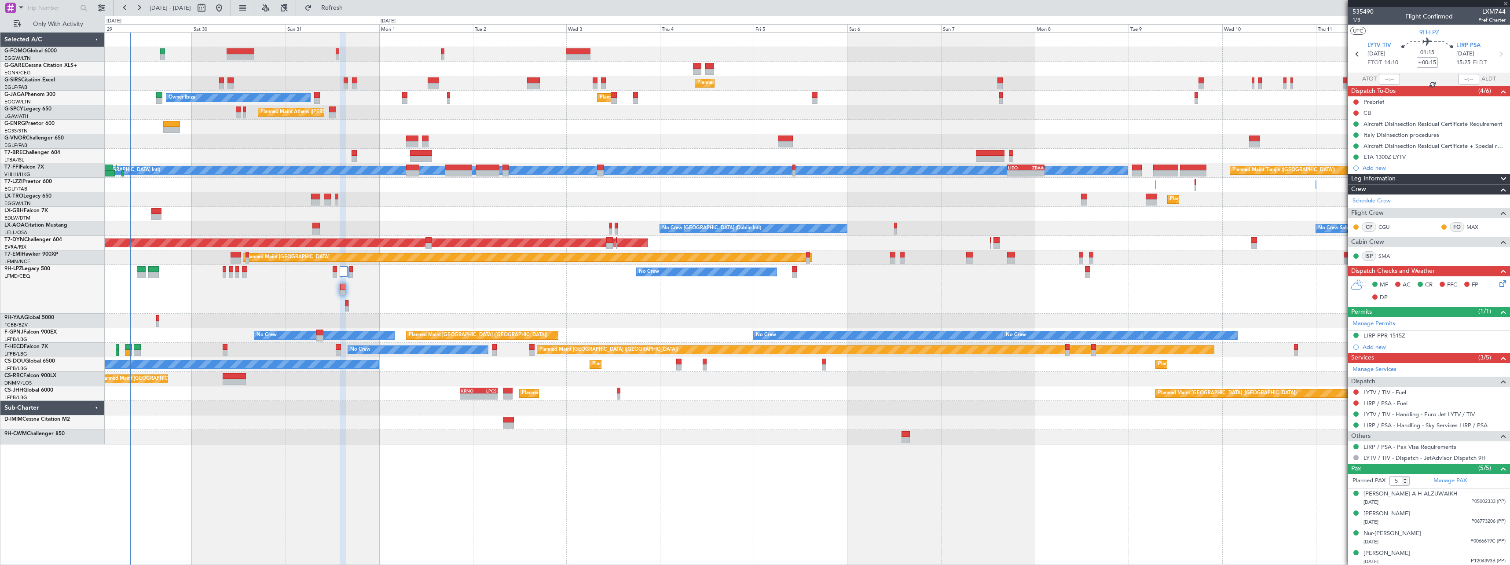
type input "0"
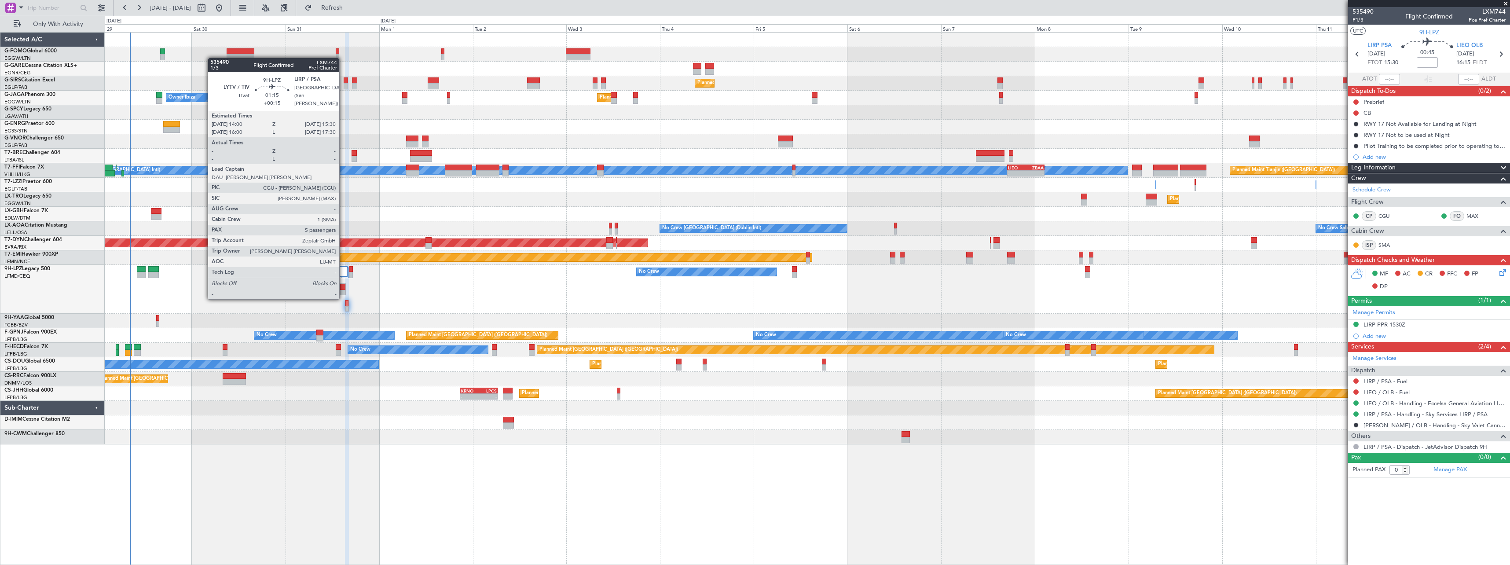
click at [343, 290] on div at bounding box center [342, 293] width 5 height 6
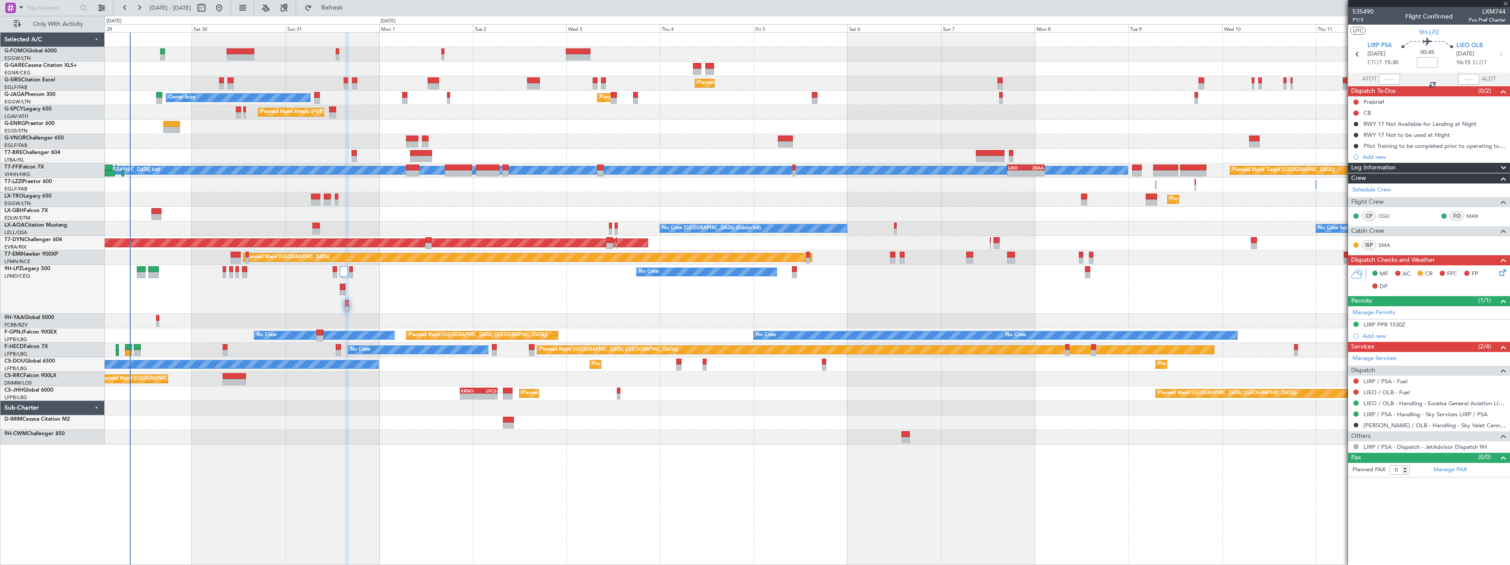
type input "+00:15"
type input "5"
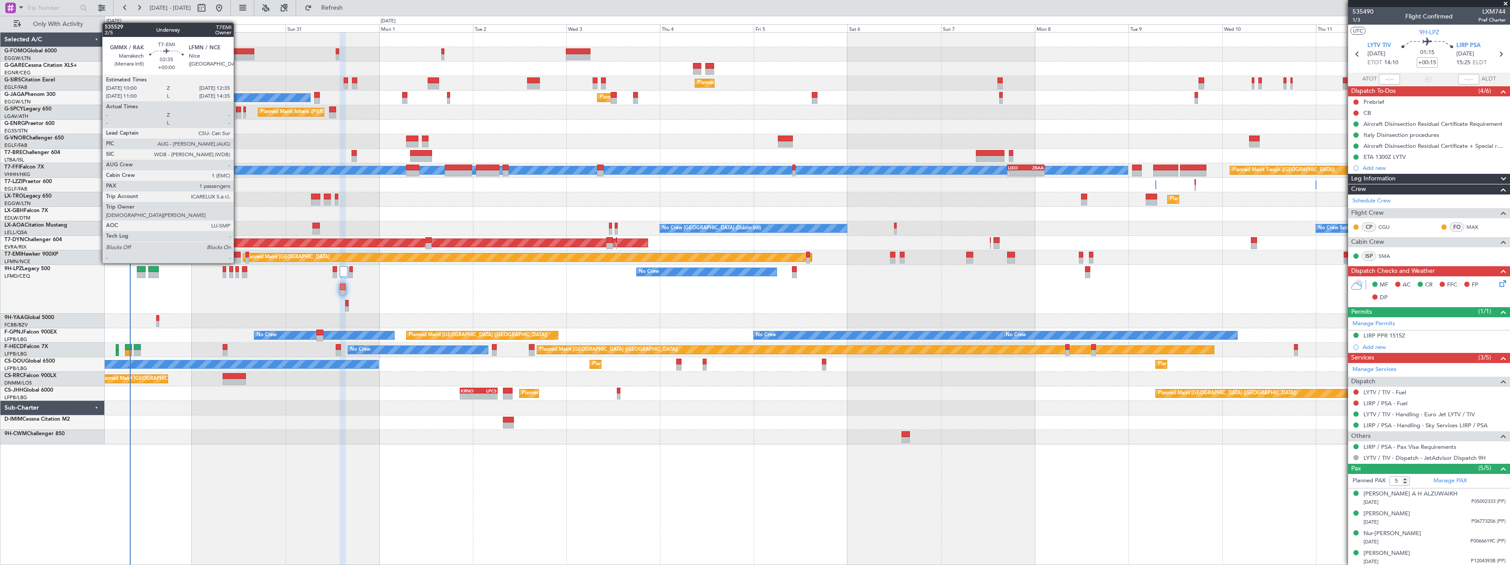
click at [238, 254] on div at bounding box center [236, 255] width 10 height 6
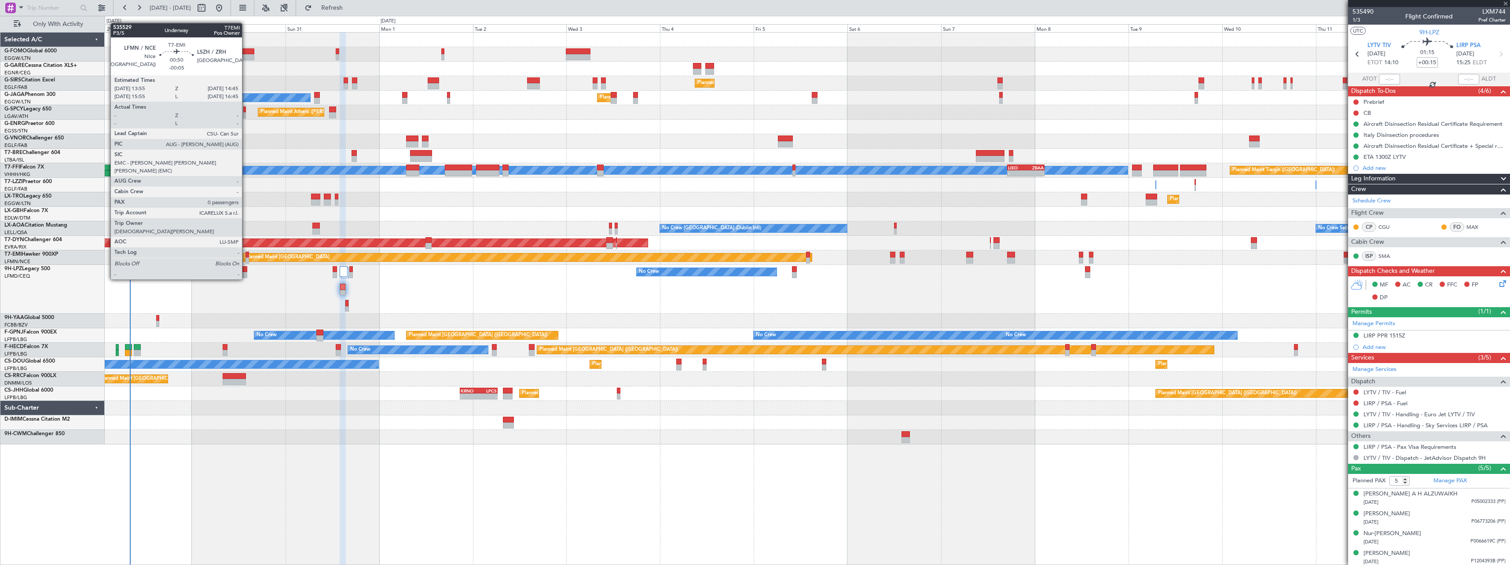
type input "1"
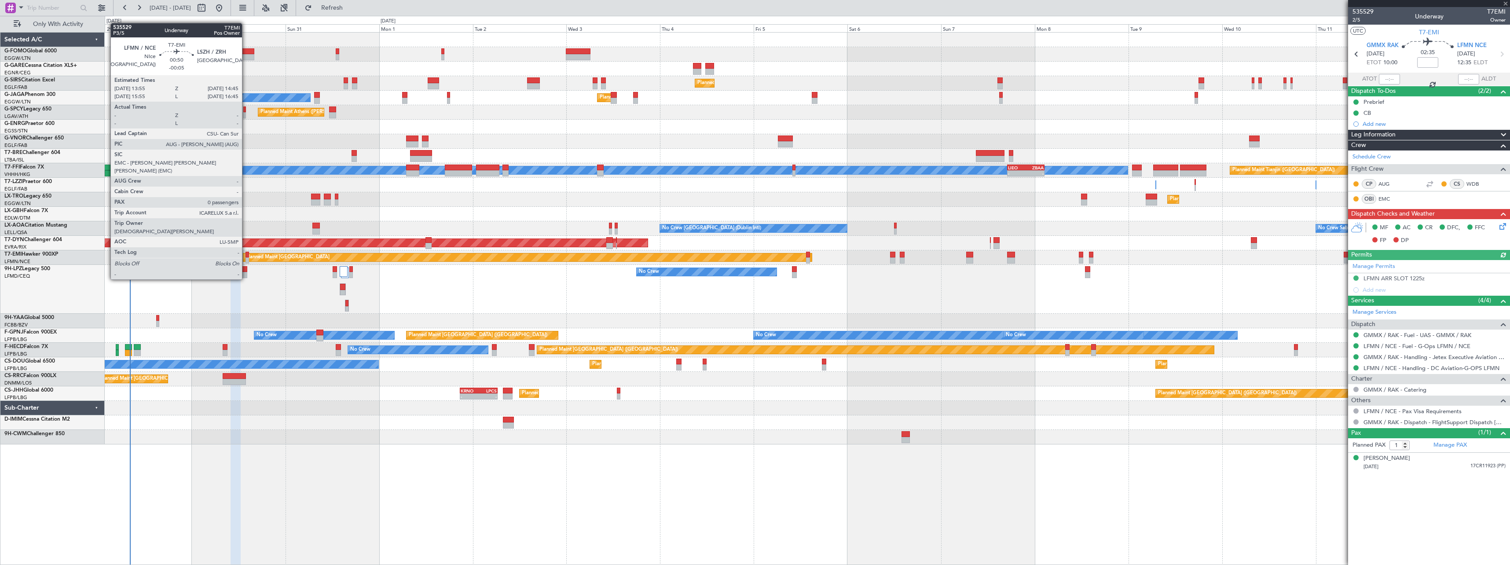
click at [246, 255] on div at bounding box center [247, 255] width 4 height 6
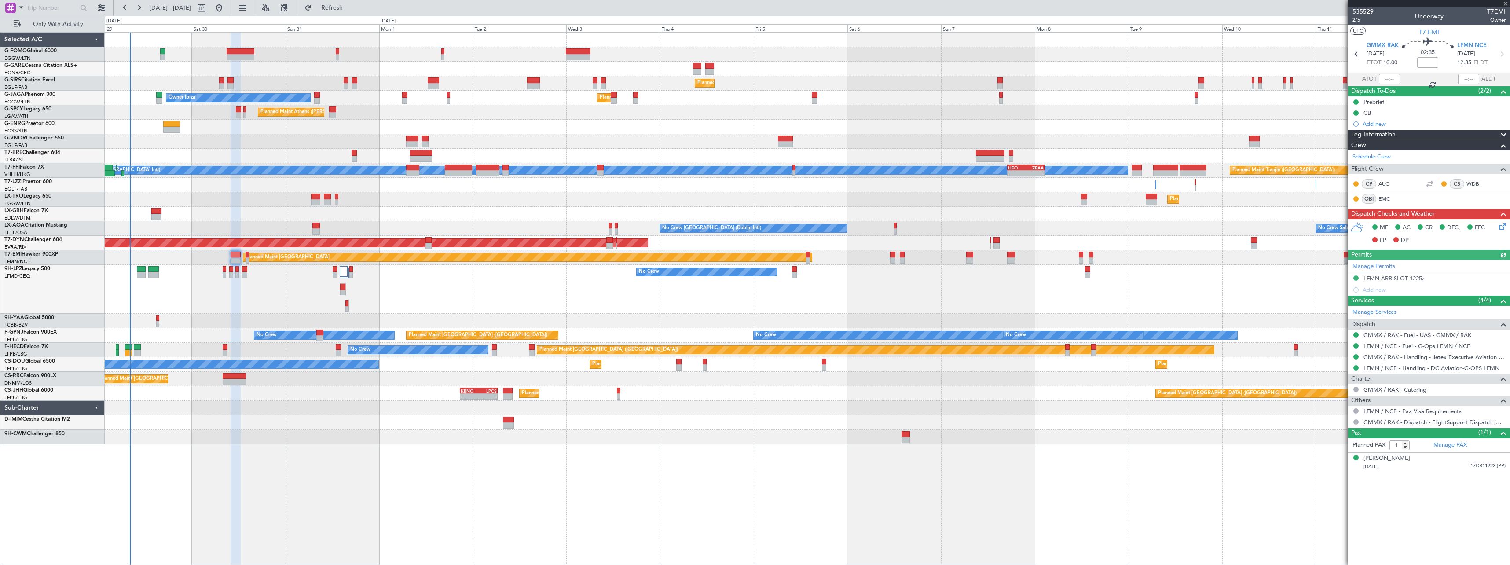
type input "-00:05"
type input "0"
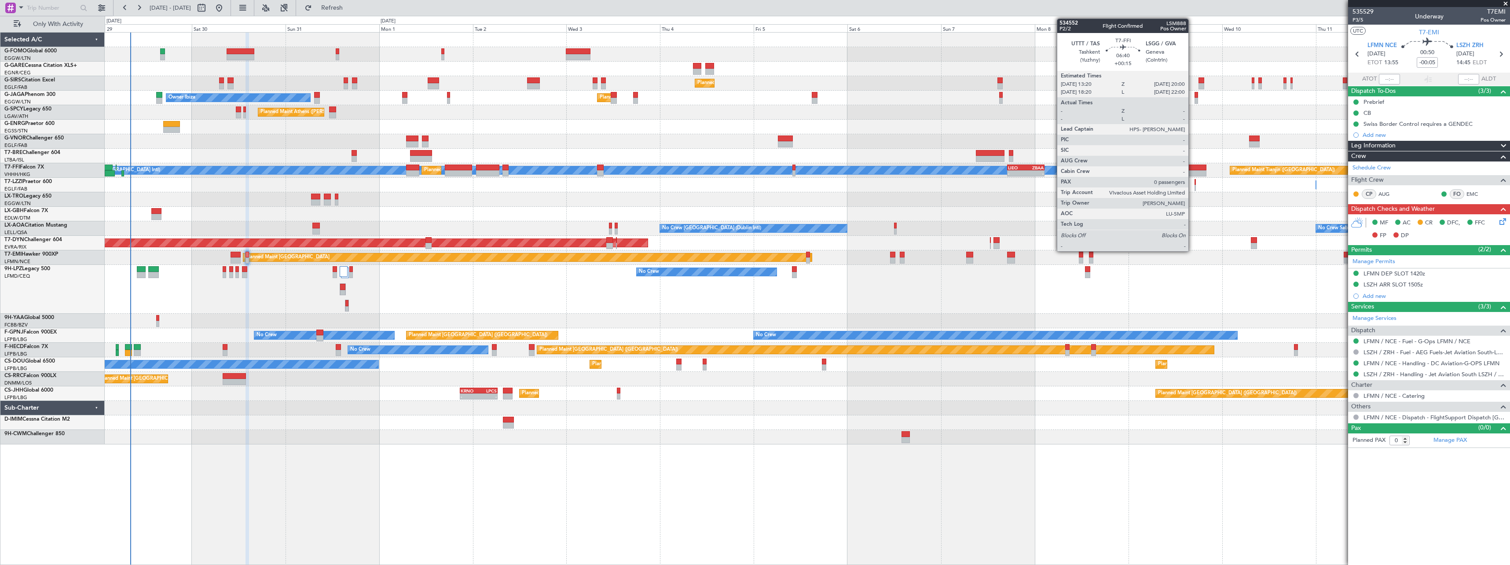
click at [1192, 167] on div at bounding box center [1193, 168] width 26 height 6
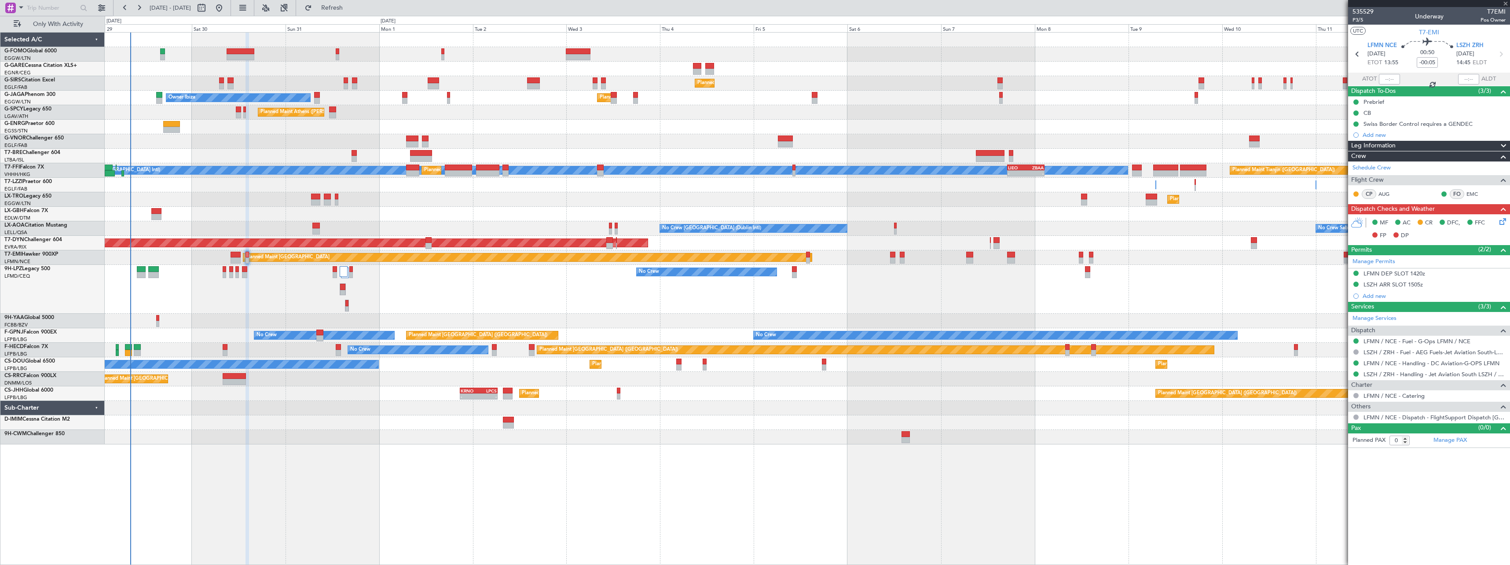
type input "+00:15"
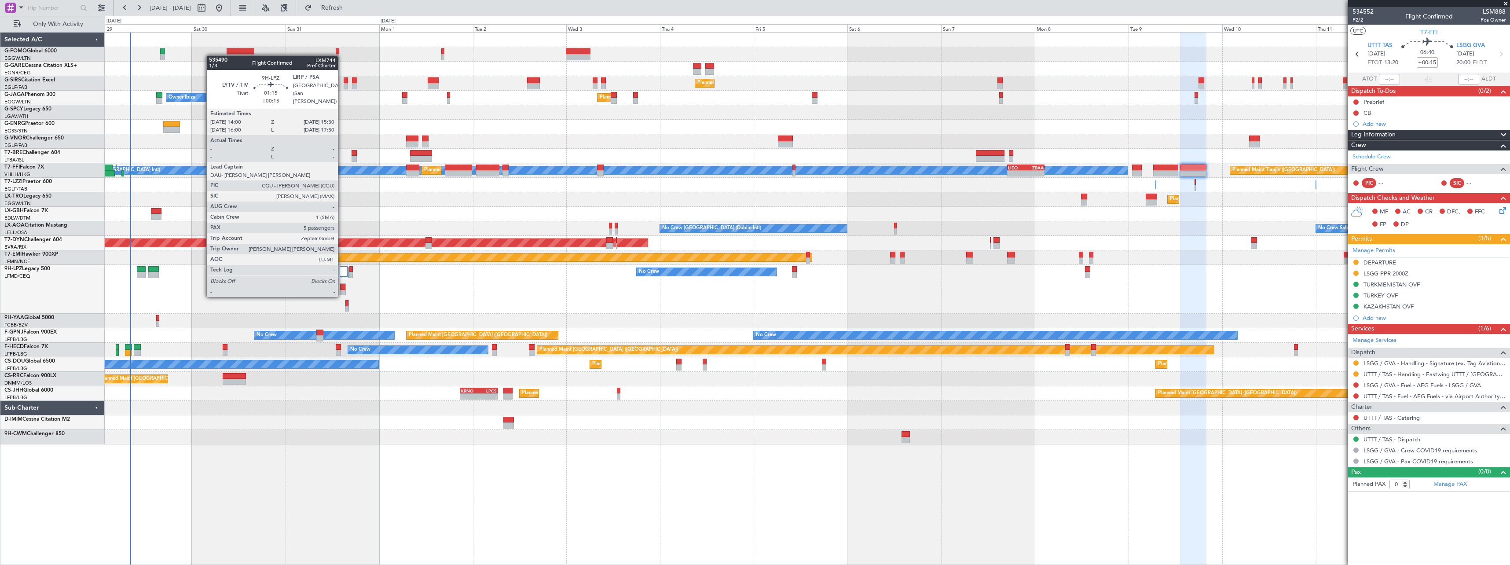
click at [342, 287] on div at bounding box center [342, 287] width 5 height 6
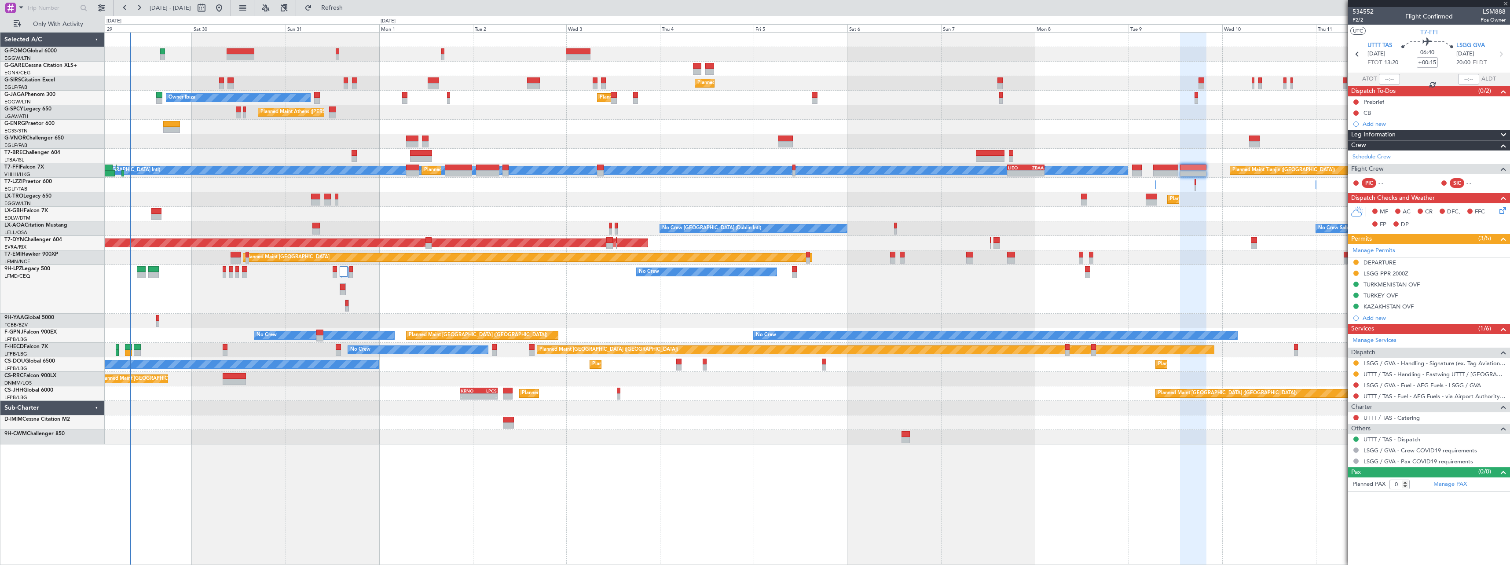
type input "5"
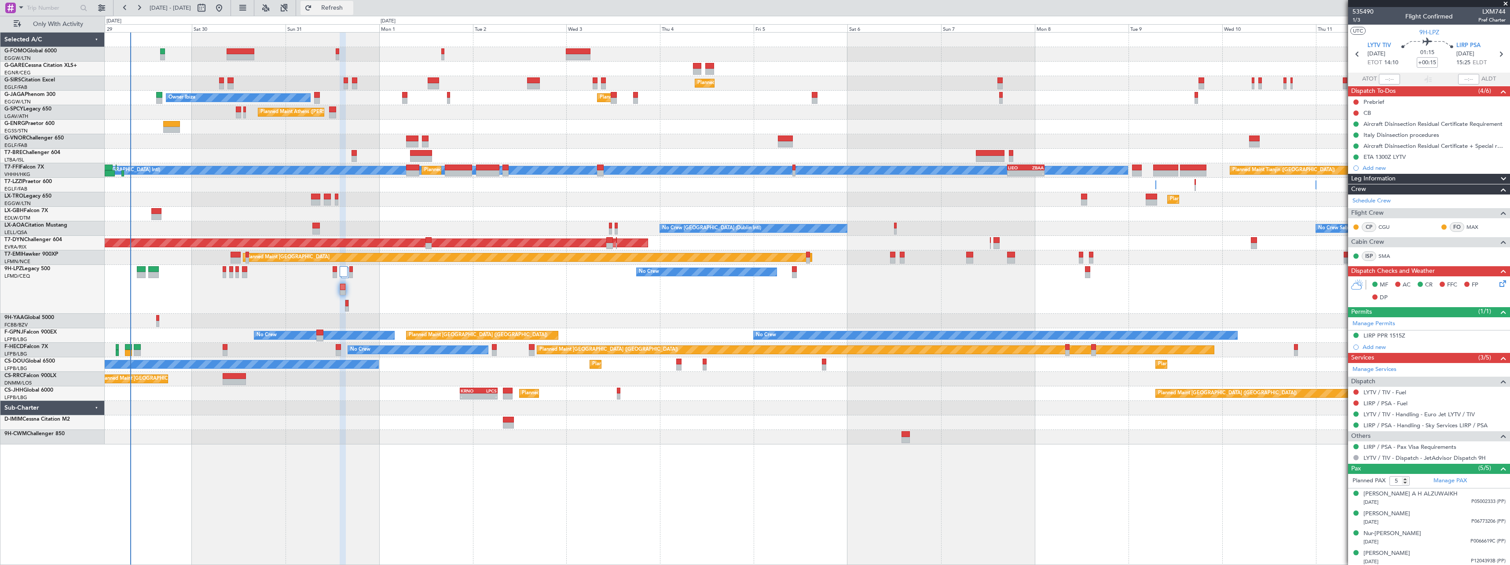
click at [351, 6] on span "Refresh" at bounding box center [332, 8] width 37 height 6
click at [291, 8] on button at bounding box center [284, 8] width 14 height 14
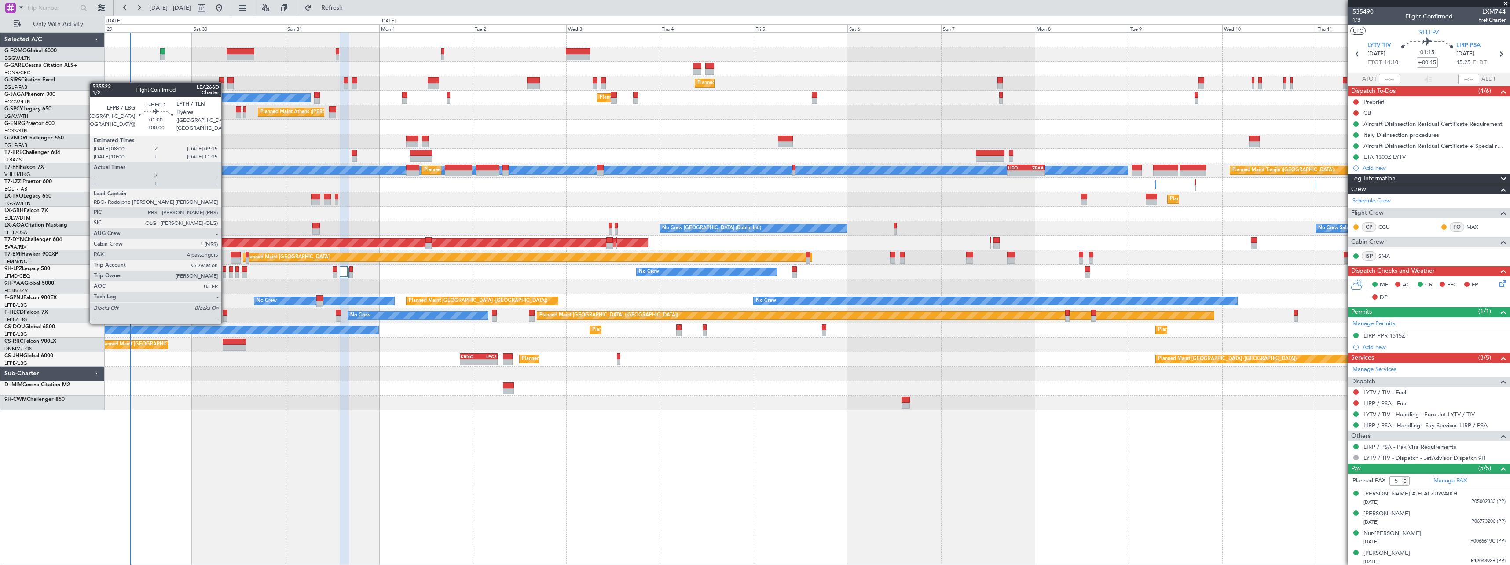
click at [225, 314] on div at bounding box center [225, 313] width 5 height 6
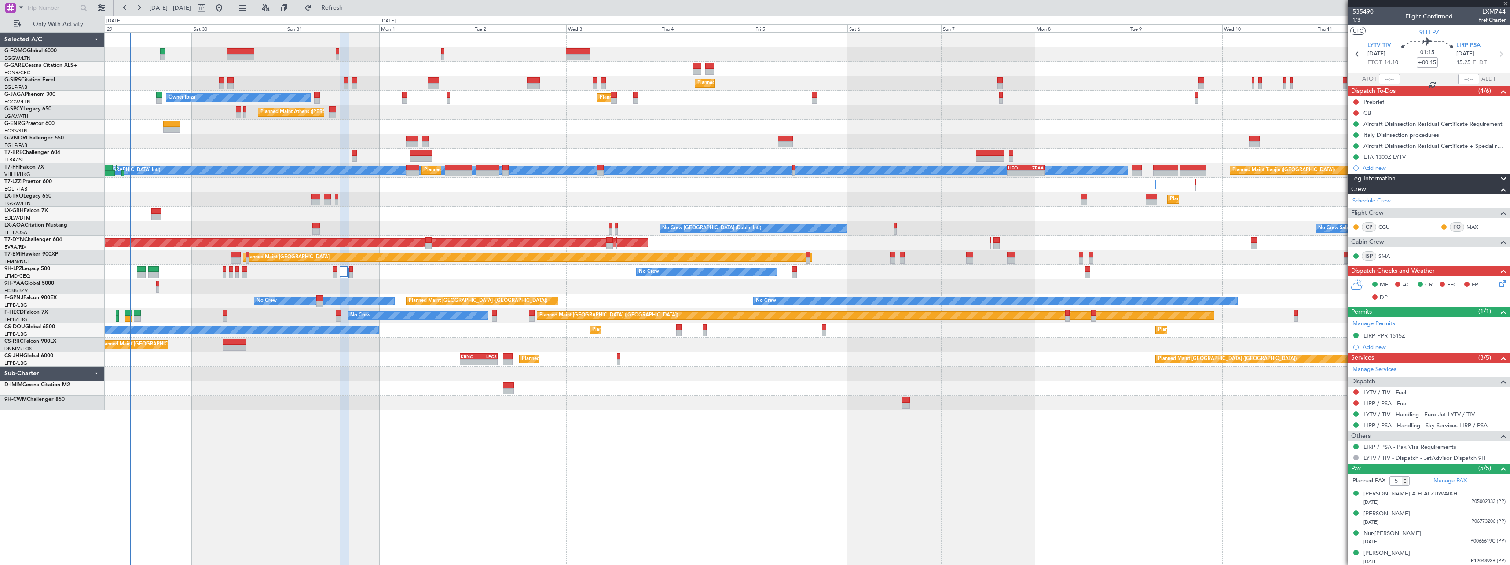
type input "4"
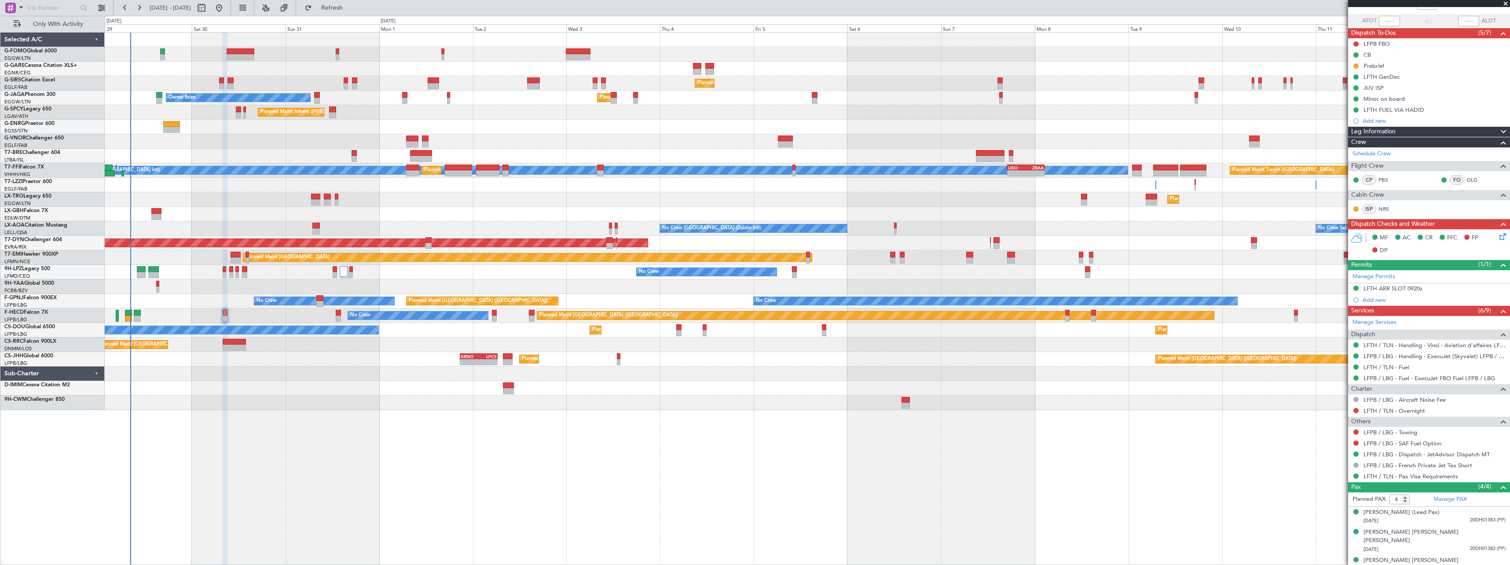
scroll to position [79, 0]
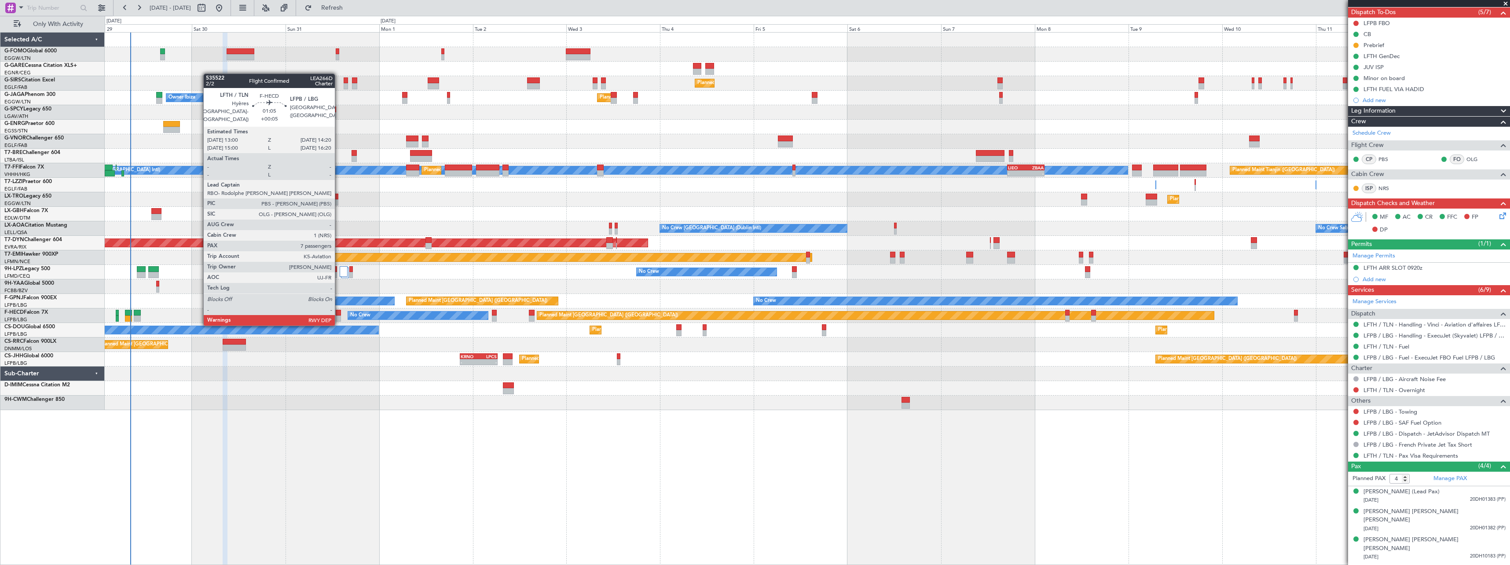
click at [339, 316] on div at bounding box center [338, 318] width 5 height 6
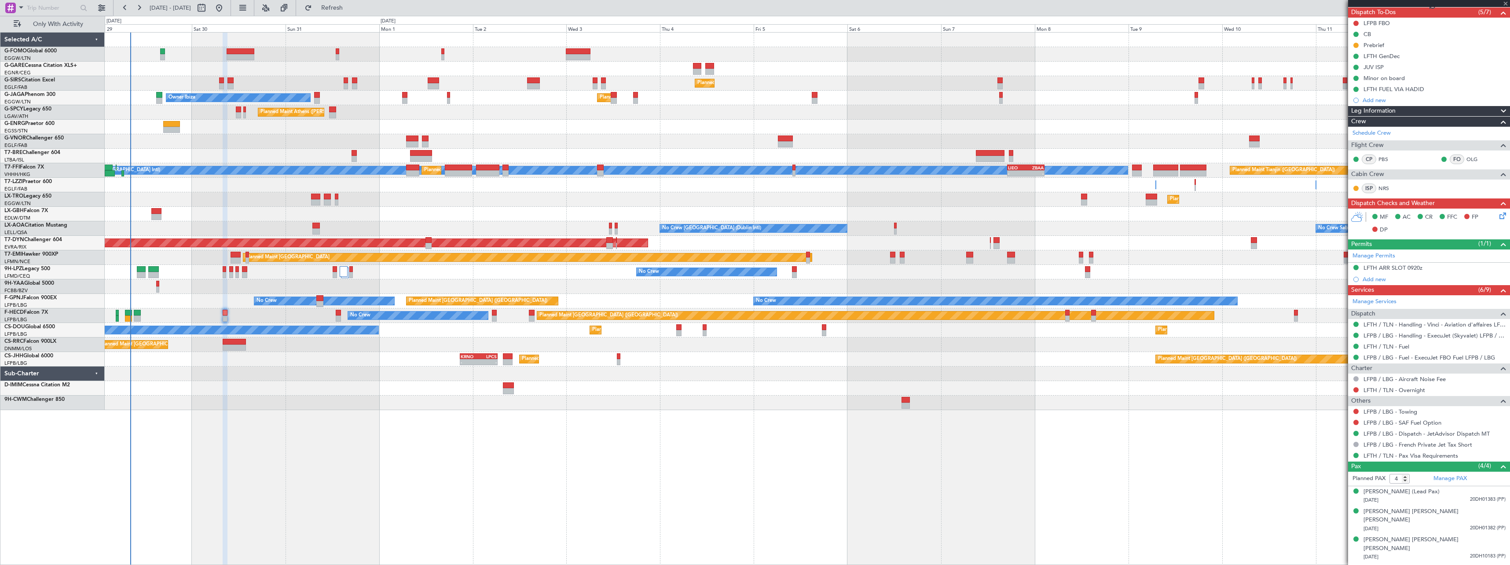
type input "+00:05"
type input "7"
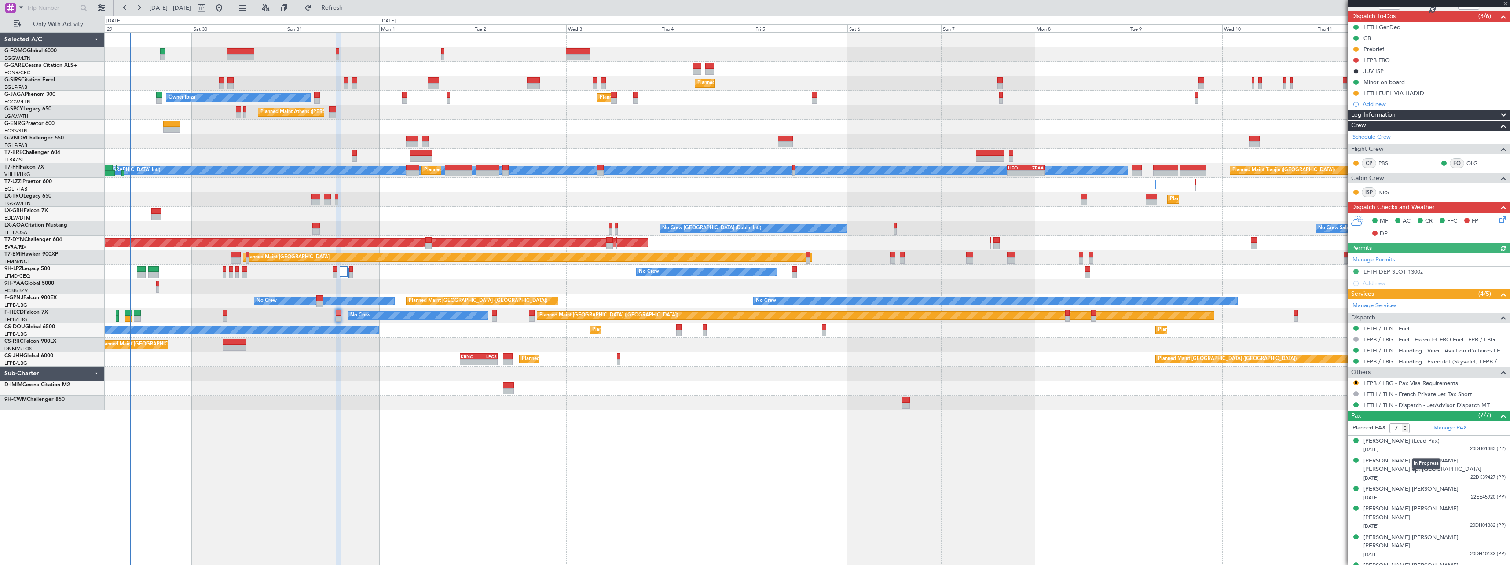
scroll to position [84, 0]
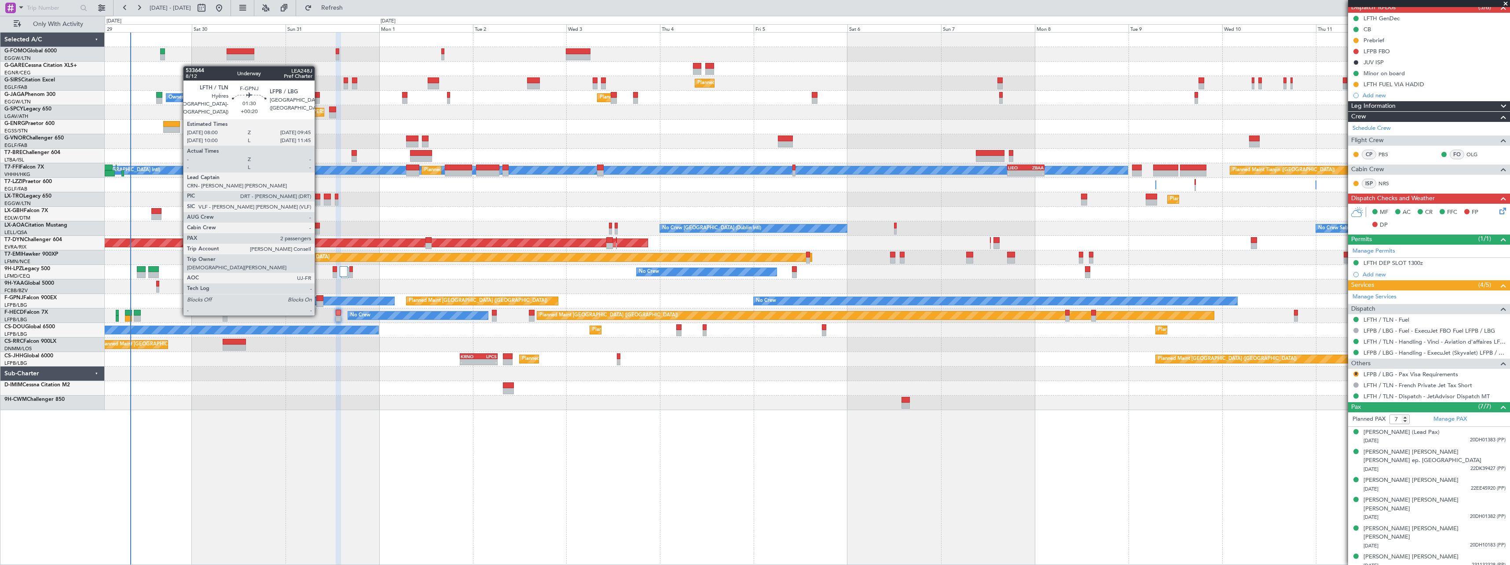
click at [318, 298] on div at bounding box center [319, 298] width 7 height 6
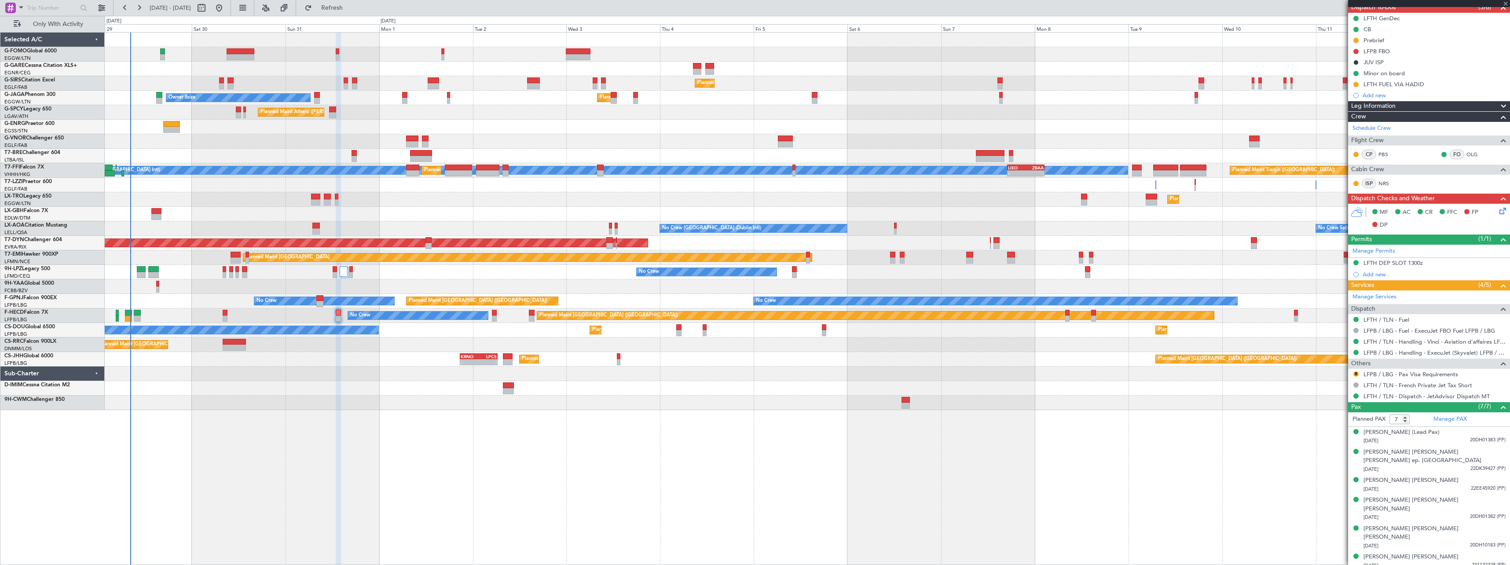
type input "+00:20"
type input "2"
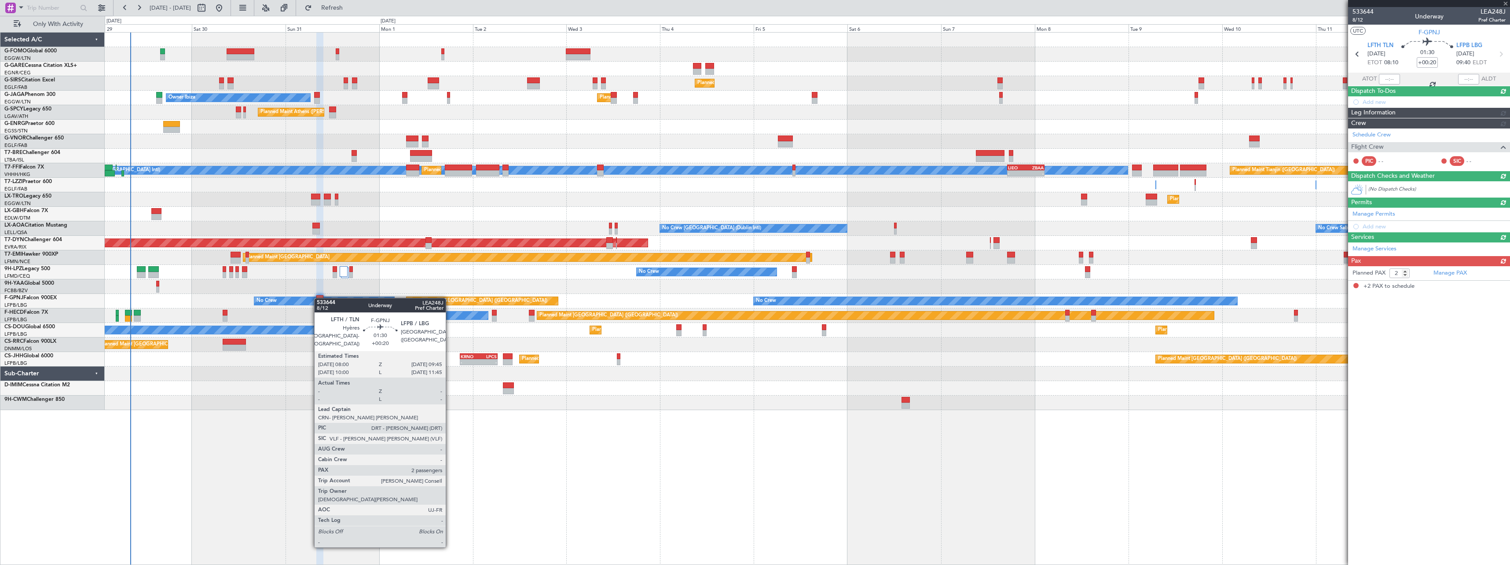
scroll to position [0, 0]
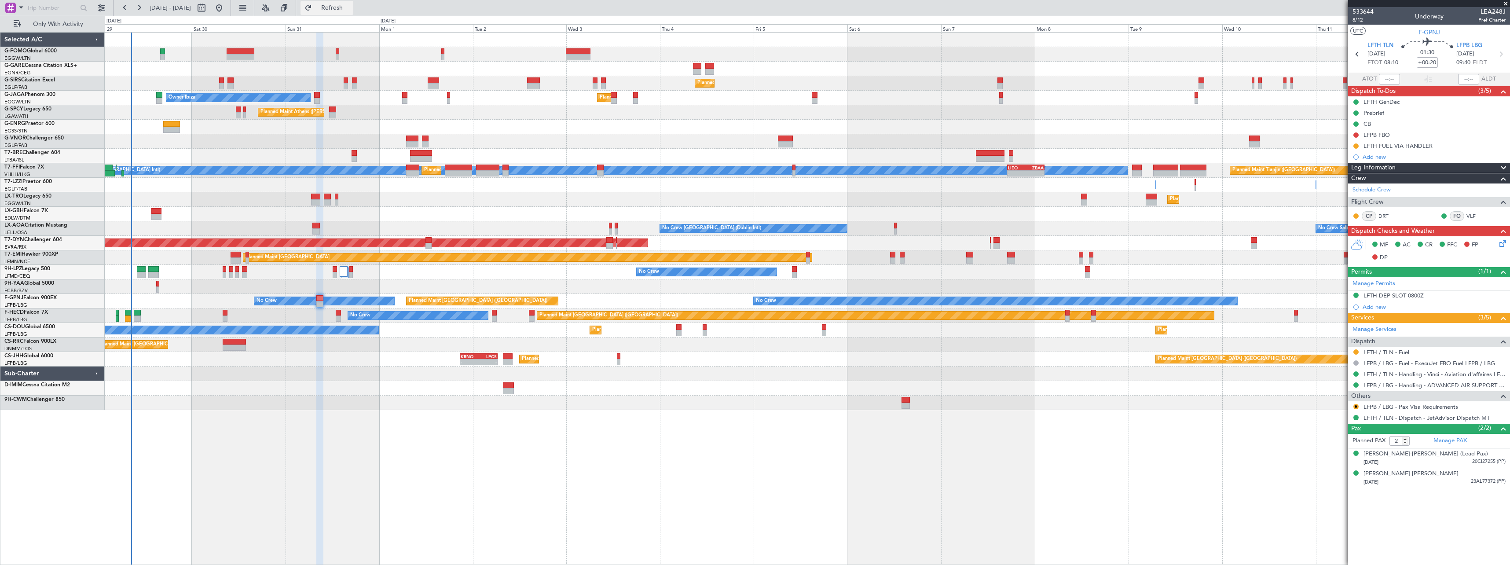
click at [351, 5] on span "Refresh" at bounding box center [332, 8] width 37 height 6
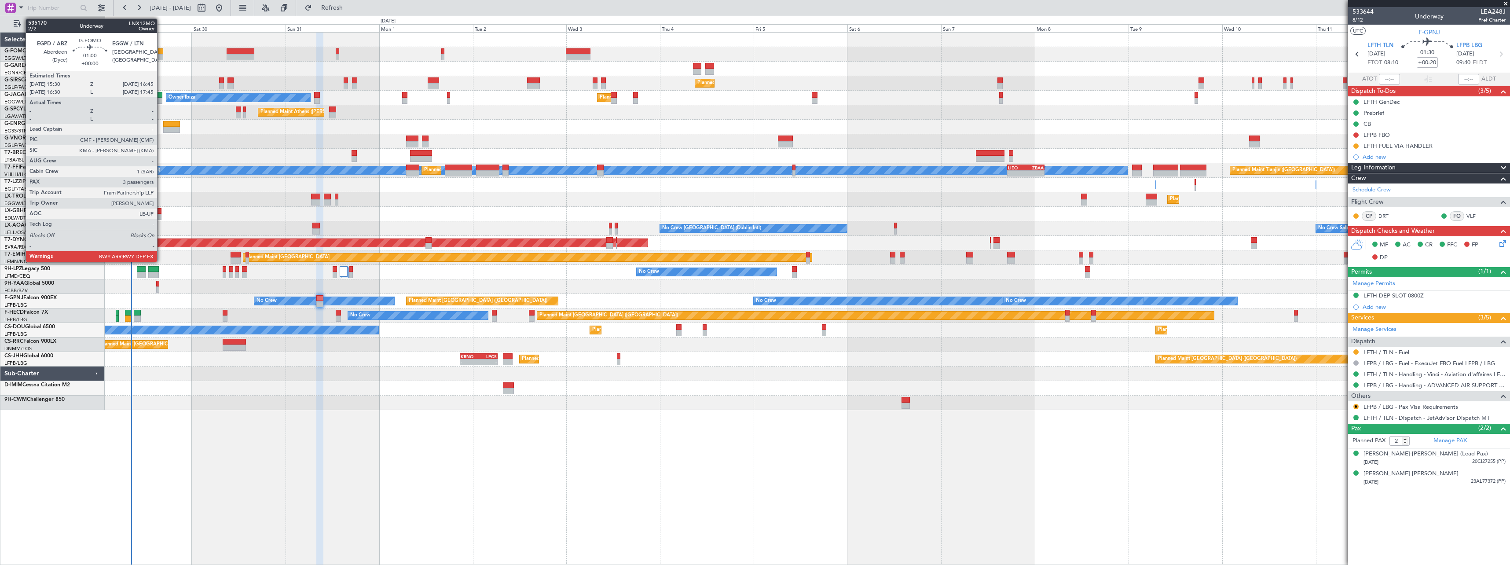
click at [161, 53] on div at bounding box center [160, 51] width 5 height 6
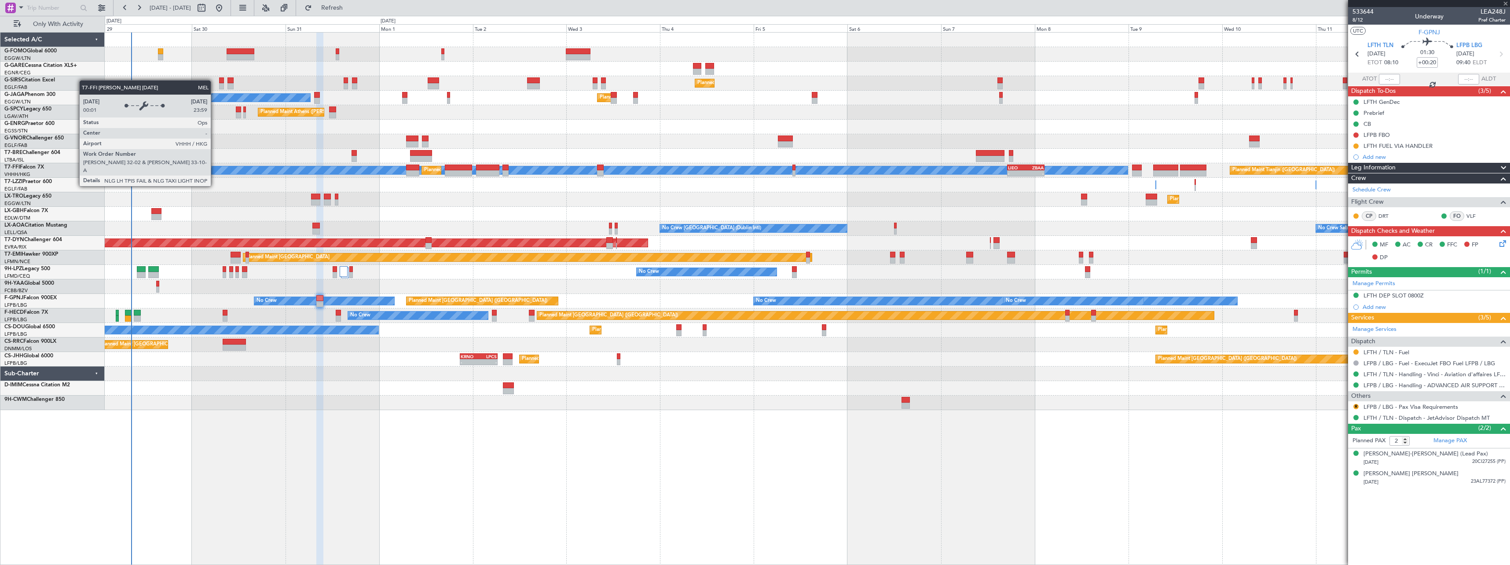
type input "3"
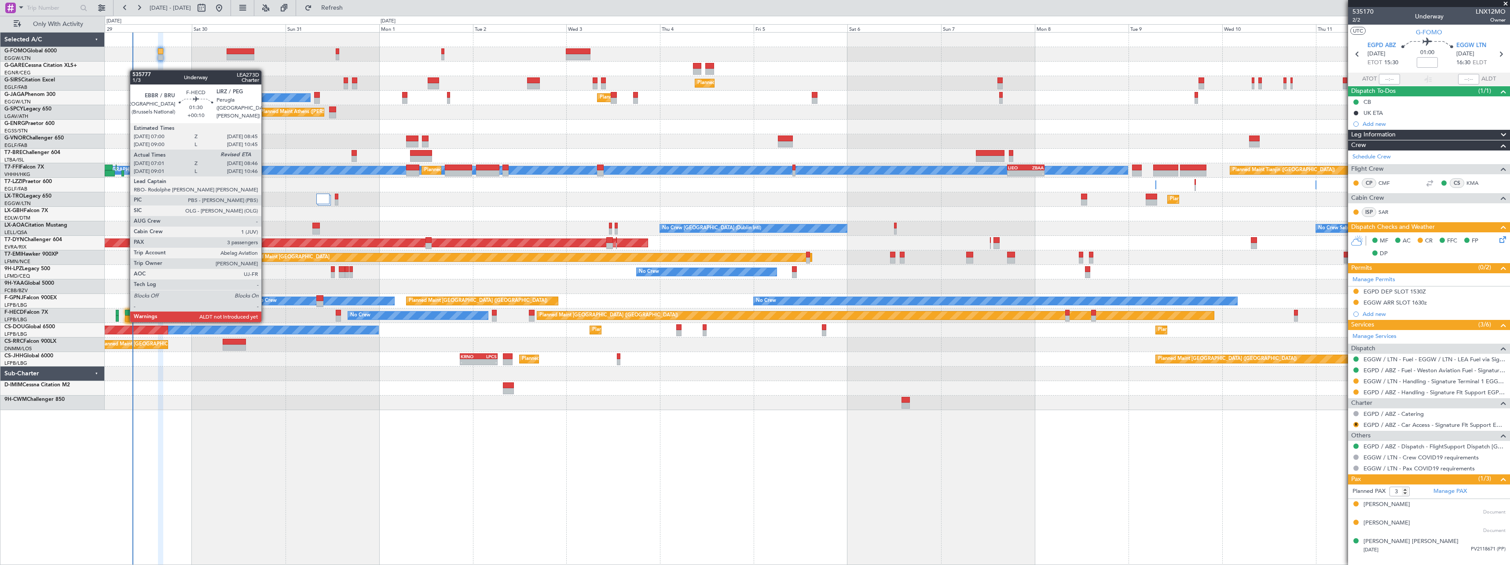
click at [125, 313] on div at bounding box center [128, 313] width 7 height 6
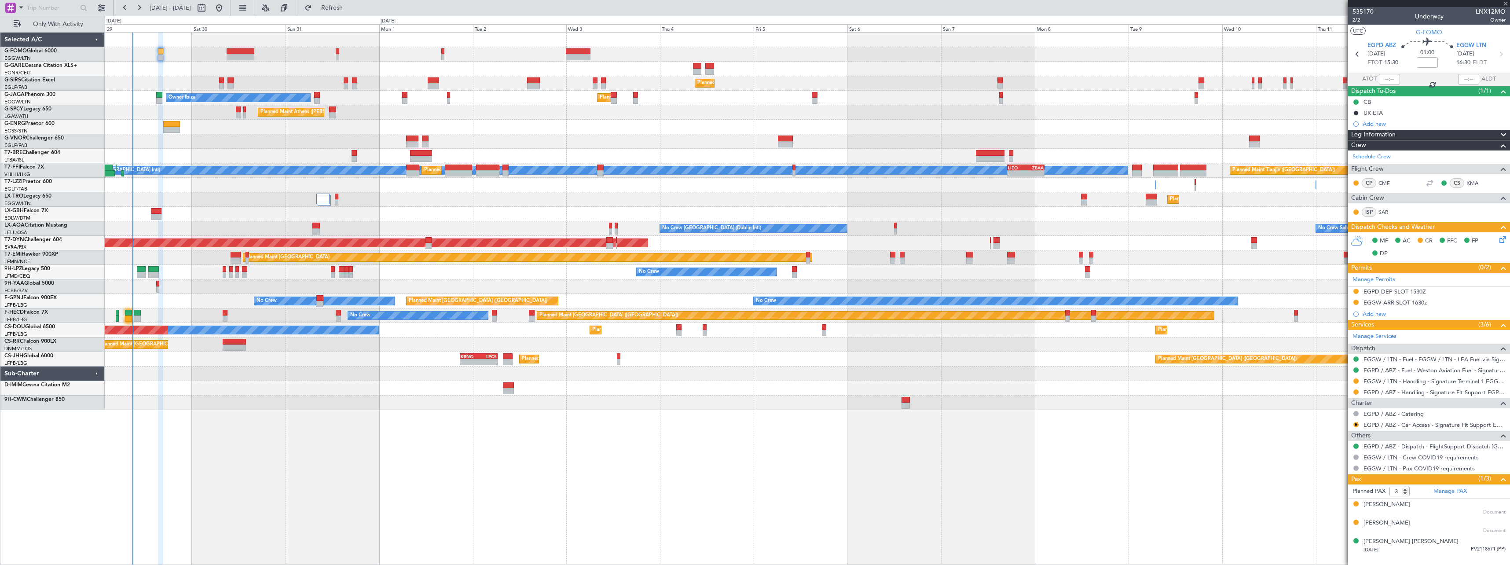
type input "+00:10"
type input "07:11"
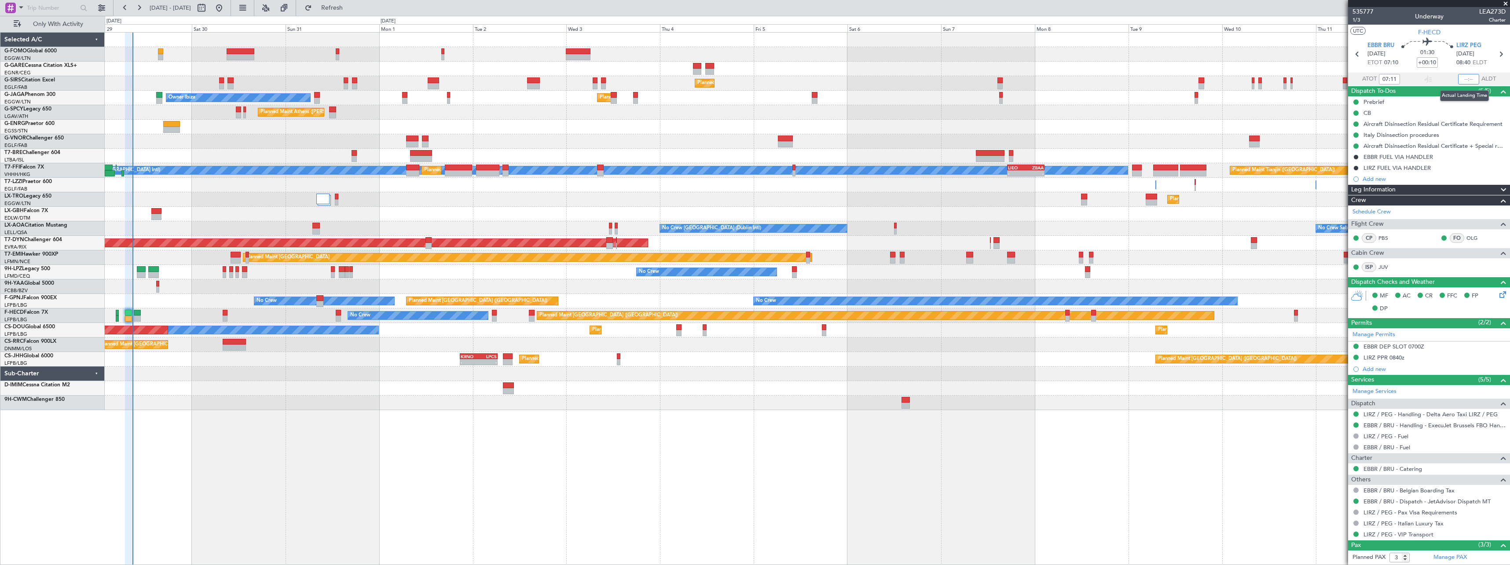
click at [1467, 80] on input "text" at bounding box center [1468, 79] width 21 height 11
type input "08:40"
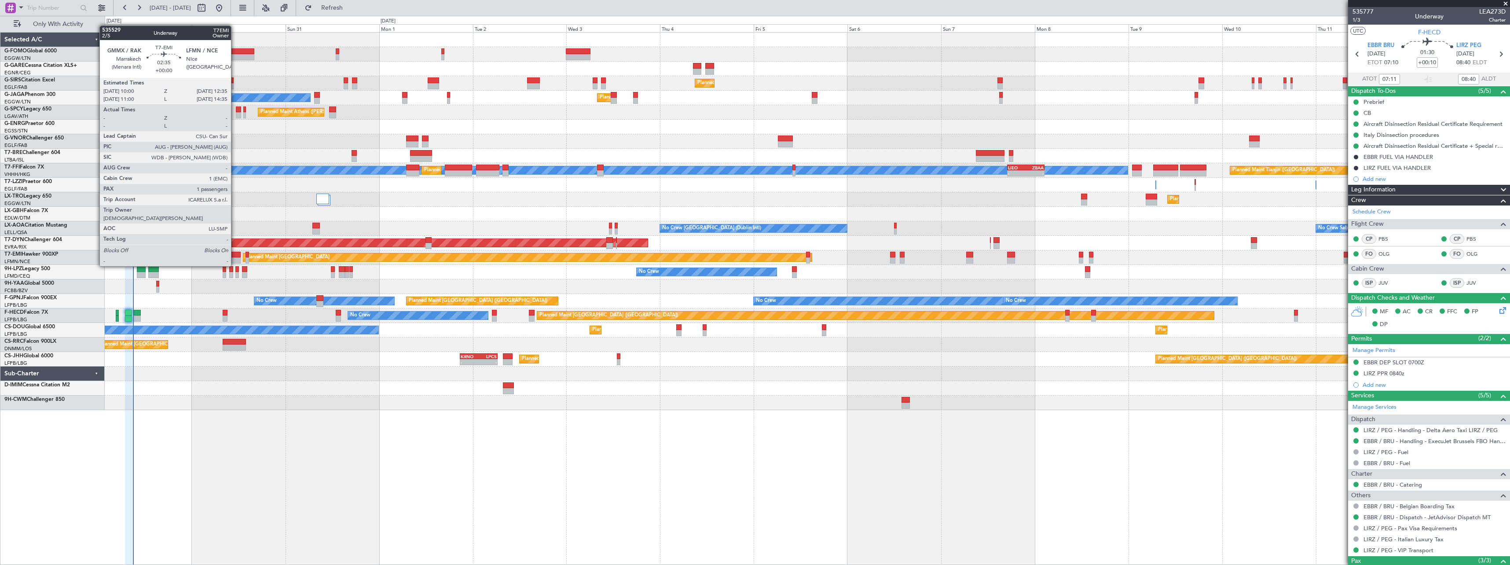
click at [235, 257] on div at bounding box center [236, 260] width 10 height 6
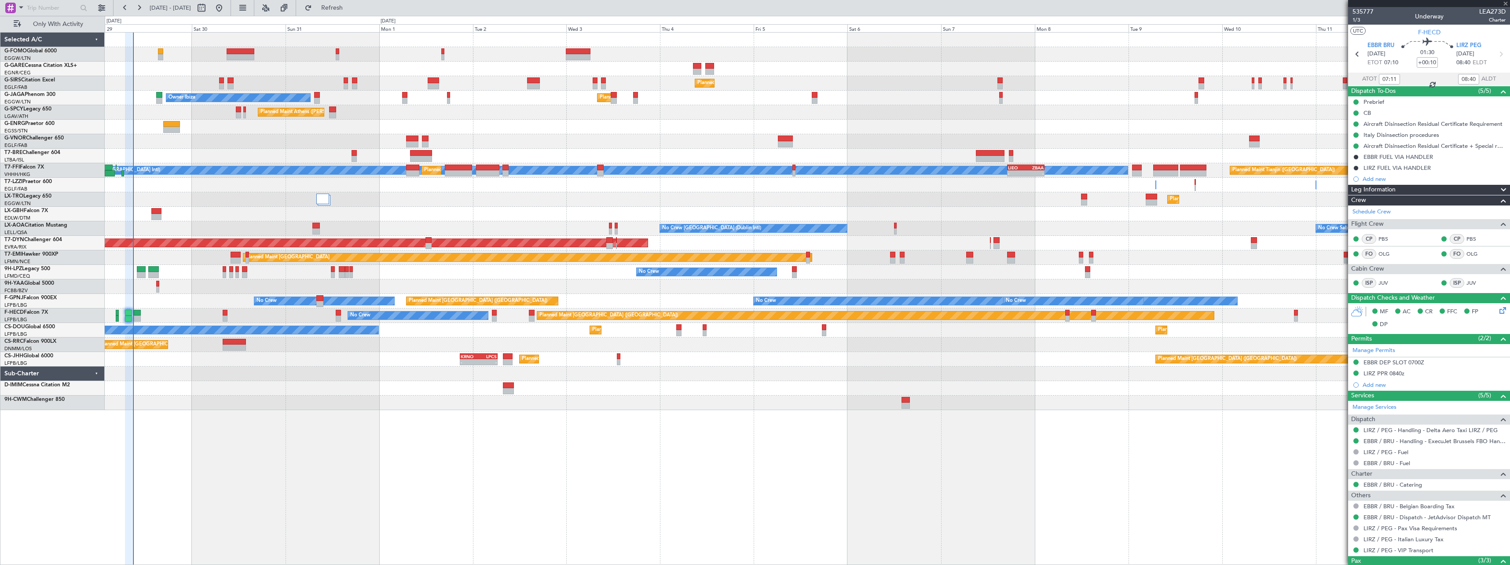
type input "1"
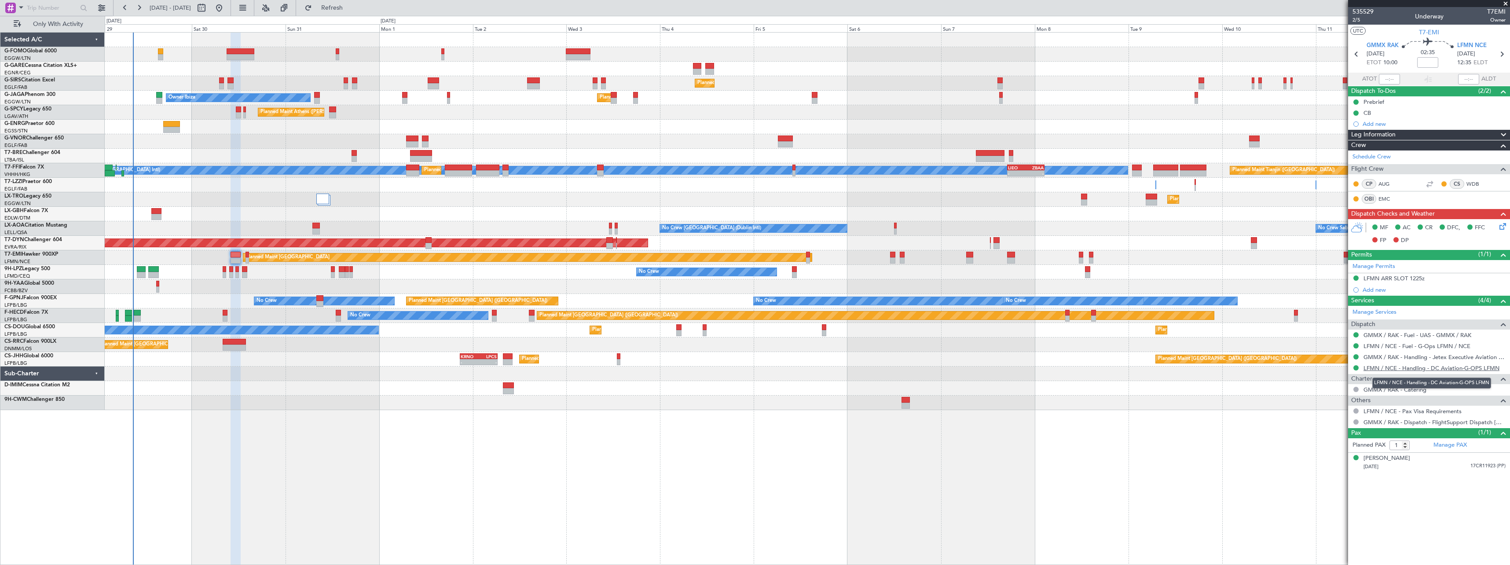
click at [1394, 368] on link "LFMN / NCE - Handling - DC Aviation-G-OPS LFMN" at bounding box center [1431, 367] width 136 height 7
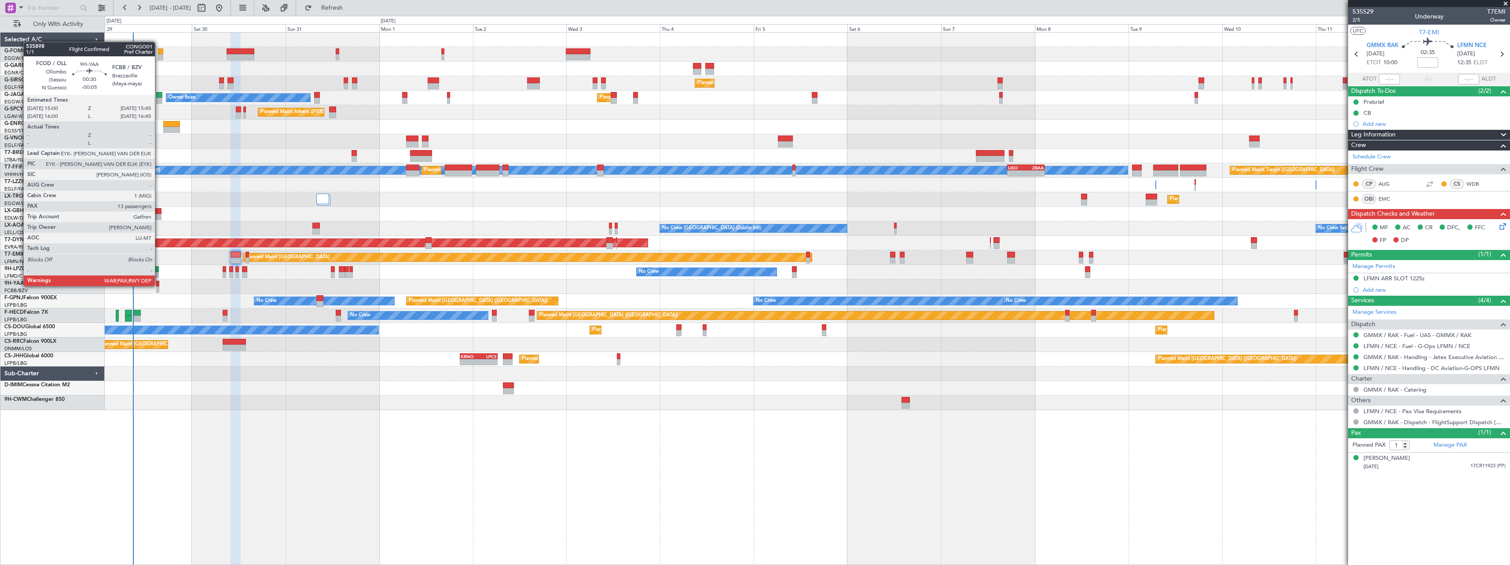
click at [159, 285] on div at bounding box center [157, 284] width 3 height 6
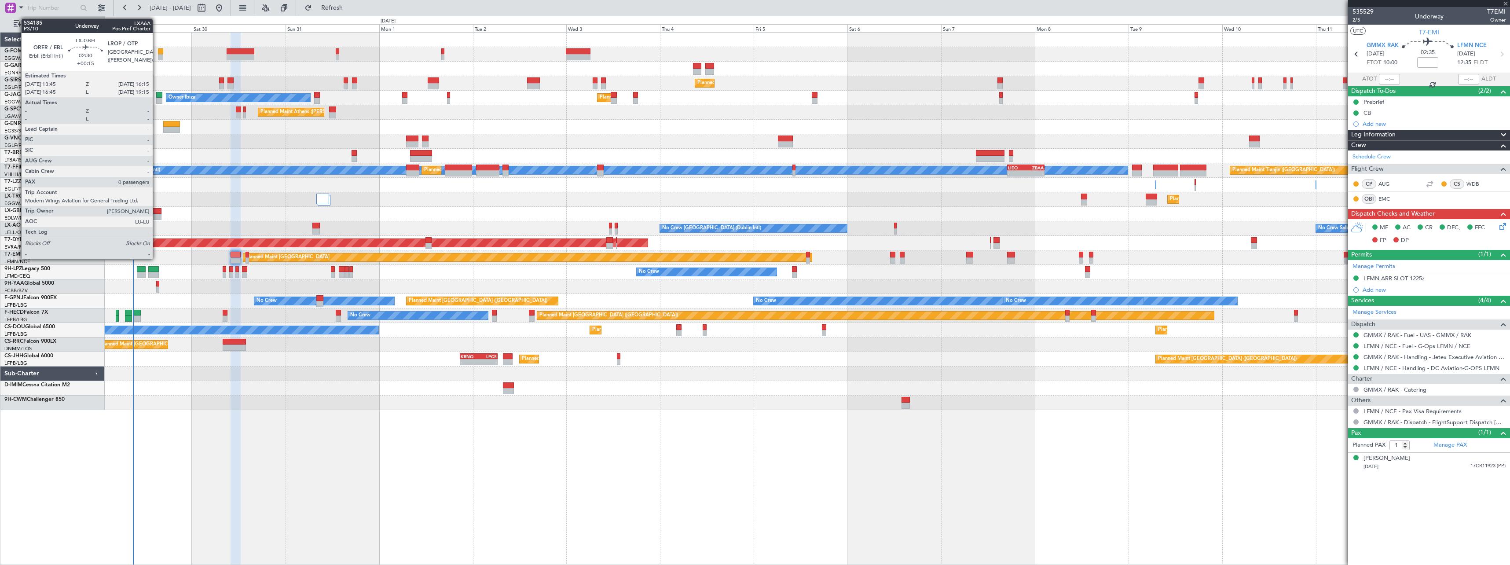
type input "-00:05"
type input "13"
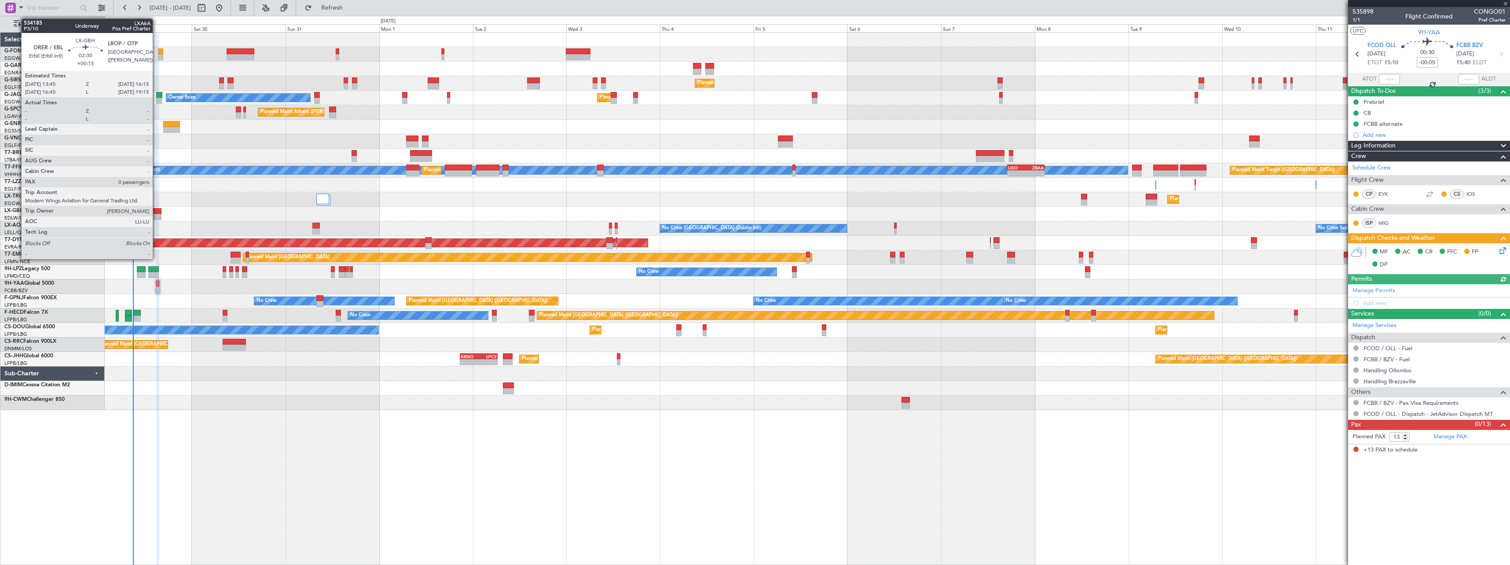
click at [157, 211] on div at bounding box center [156, 211] width 10 height 6
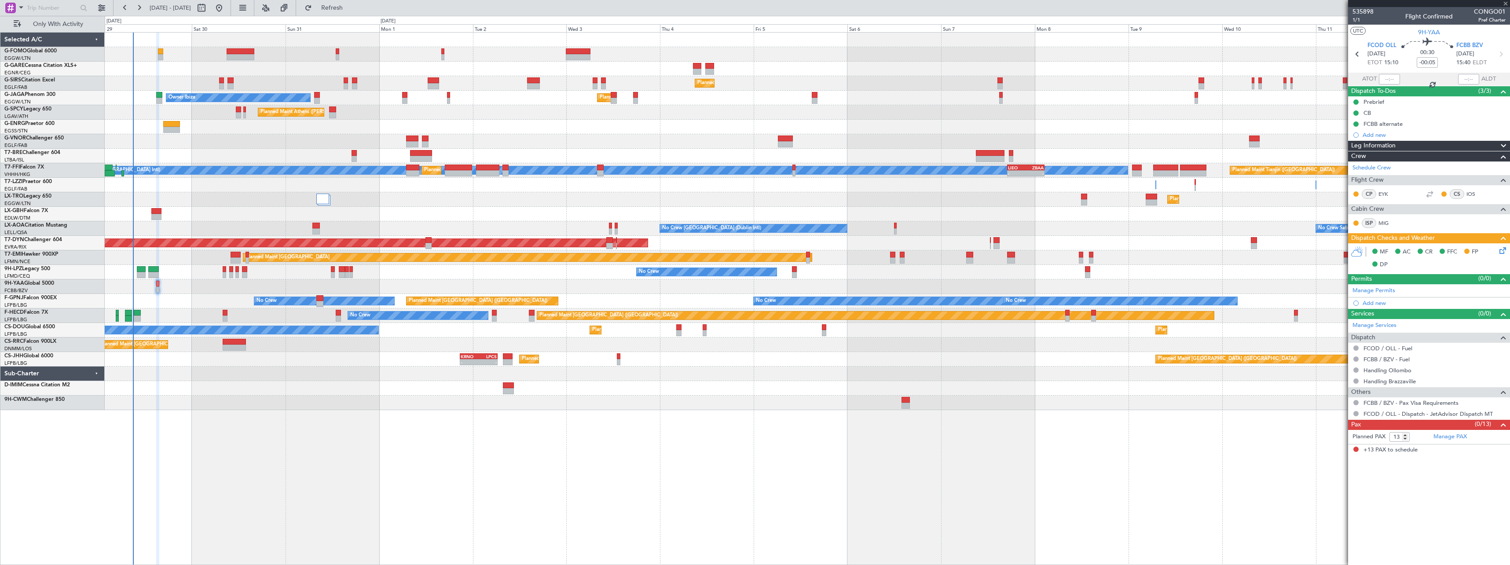
type input "+00:15"
type input "0"
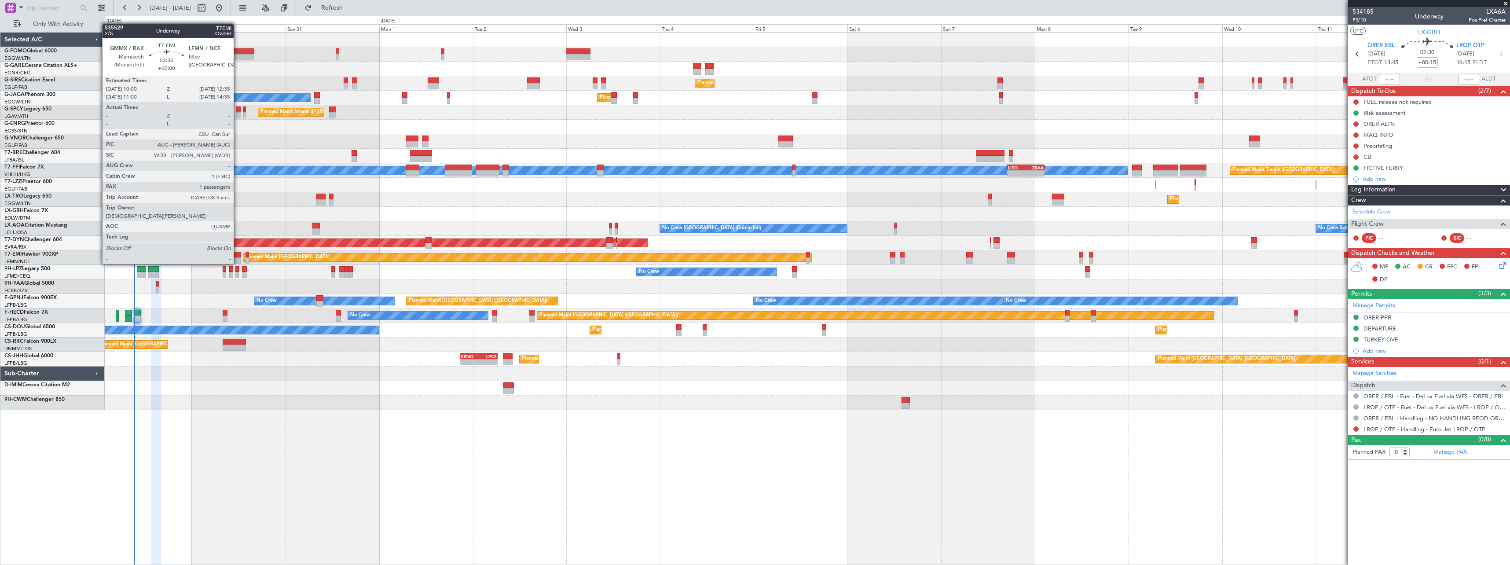
click at [238, 255] on div at bounding box center [236, 255] width 10 height 6
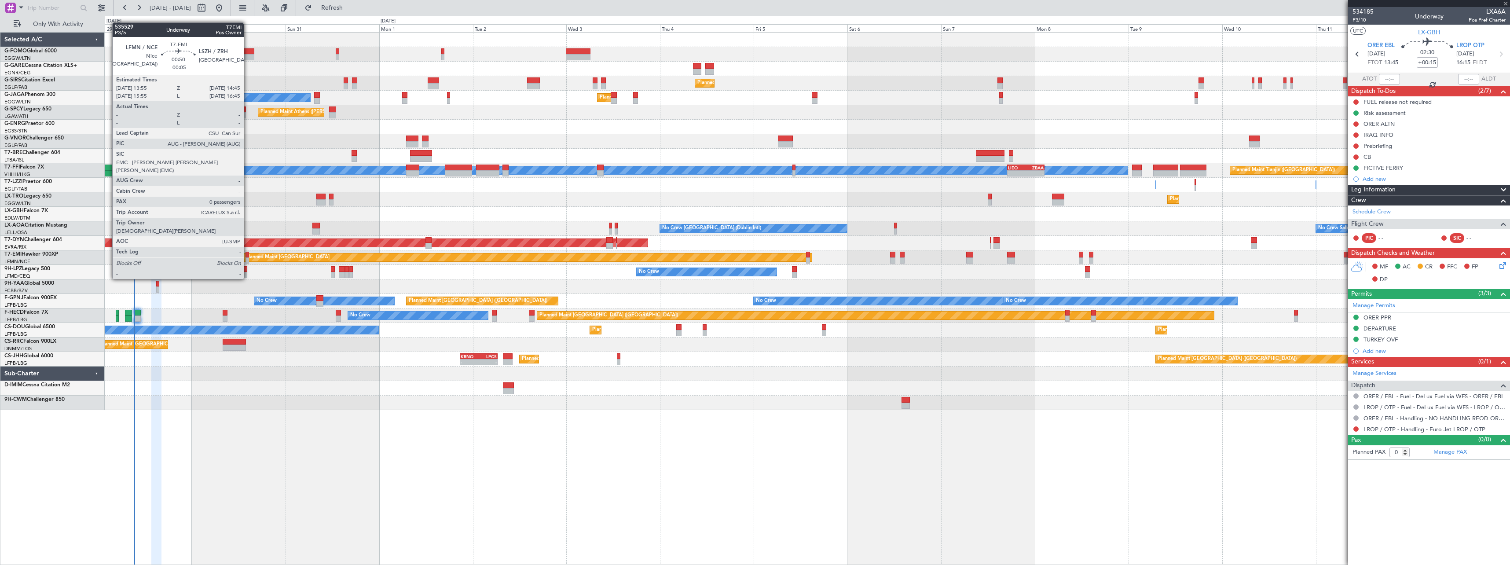
type input "1"
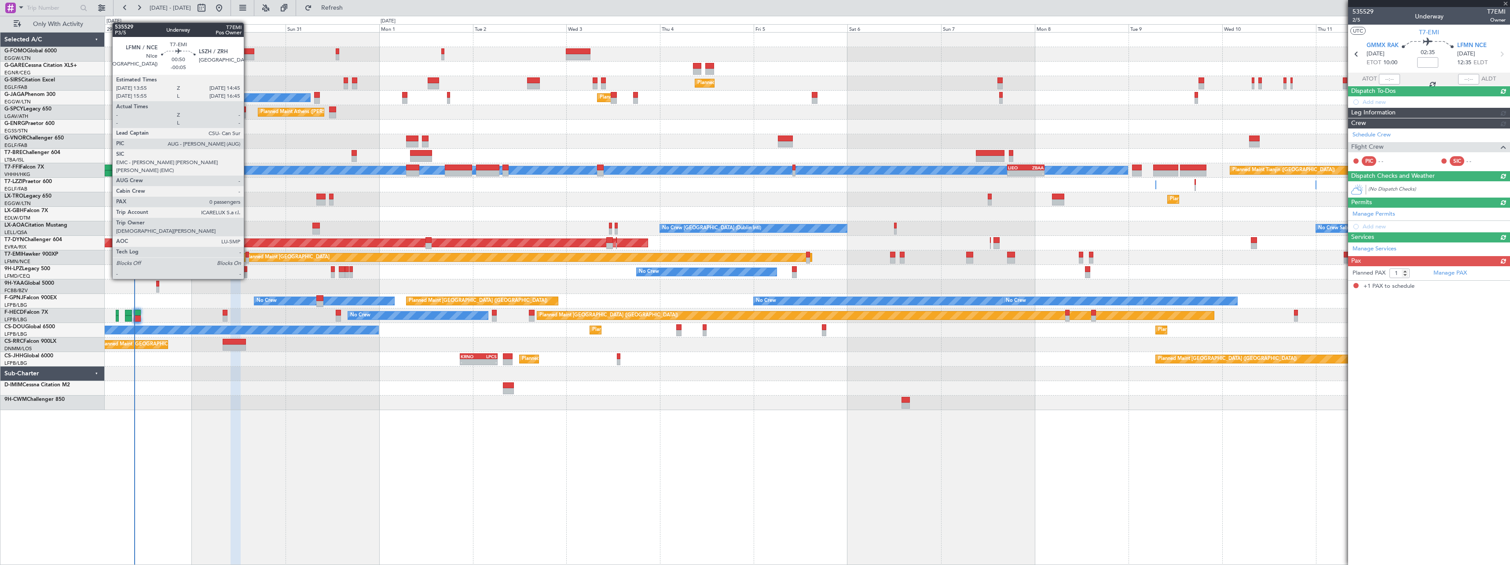
click at [248, 254] on div at bounding box center [247, 255] width 4 height 6
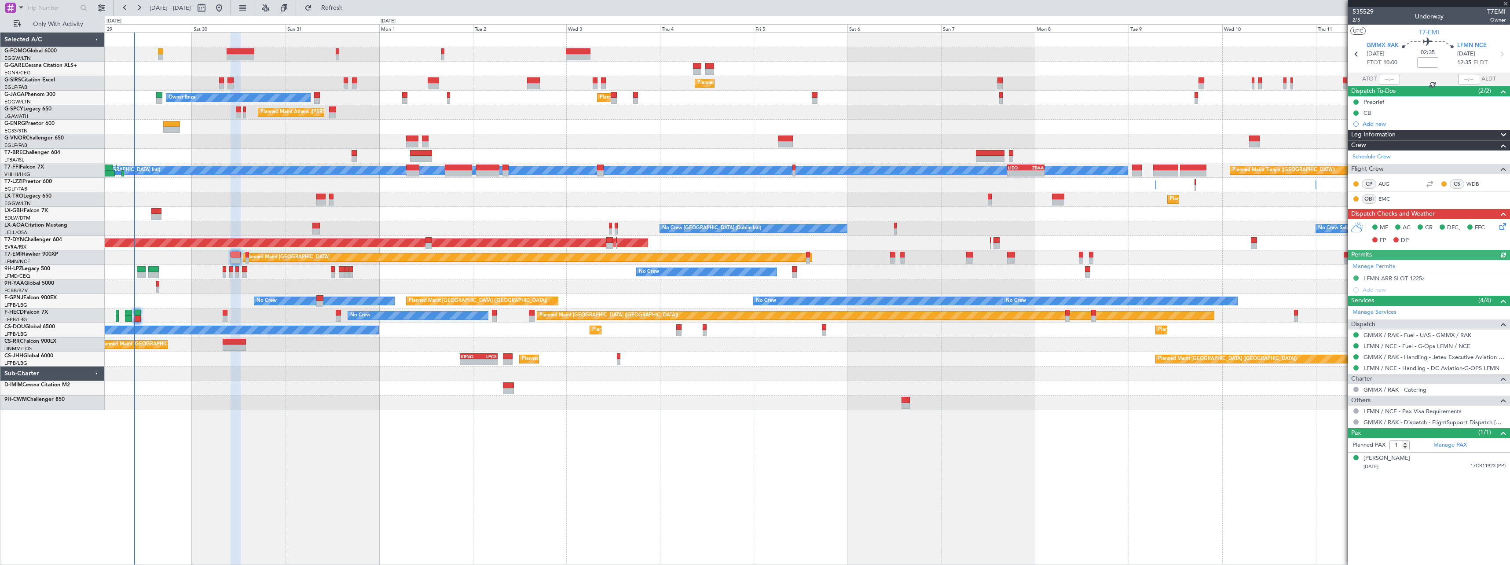
type input "-00:05"
type input "0"
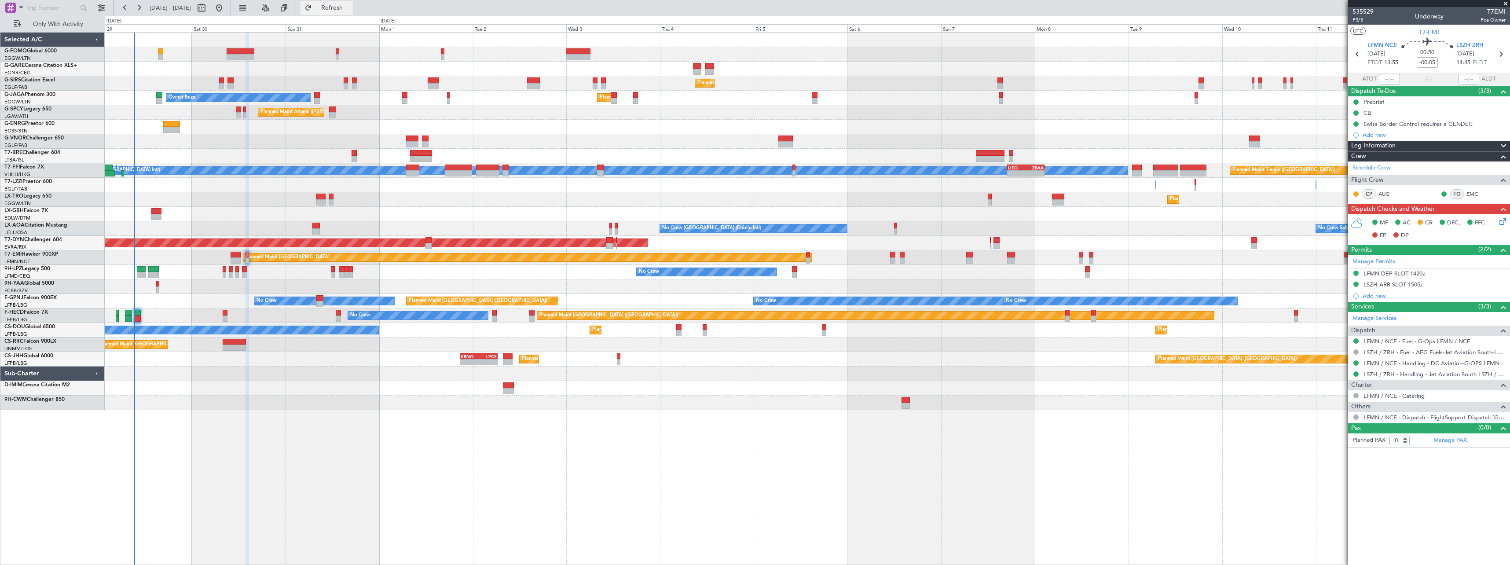
click at [351, 6] on span "Refresh" at bounding box center [332, 8] width 37 height 6
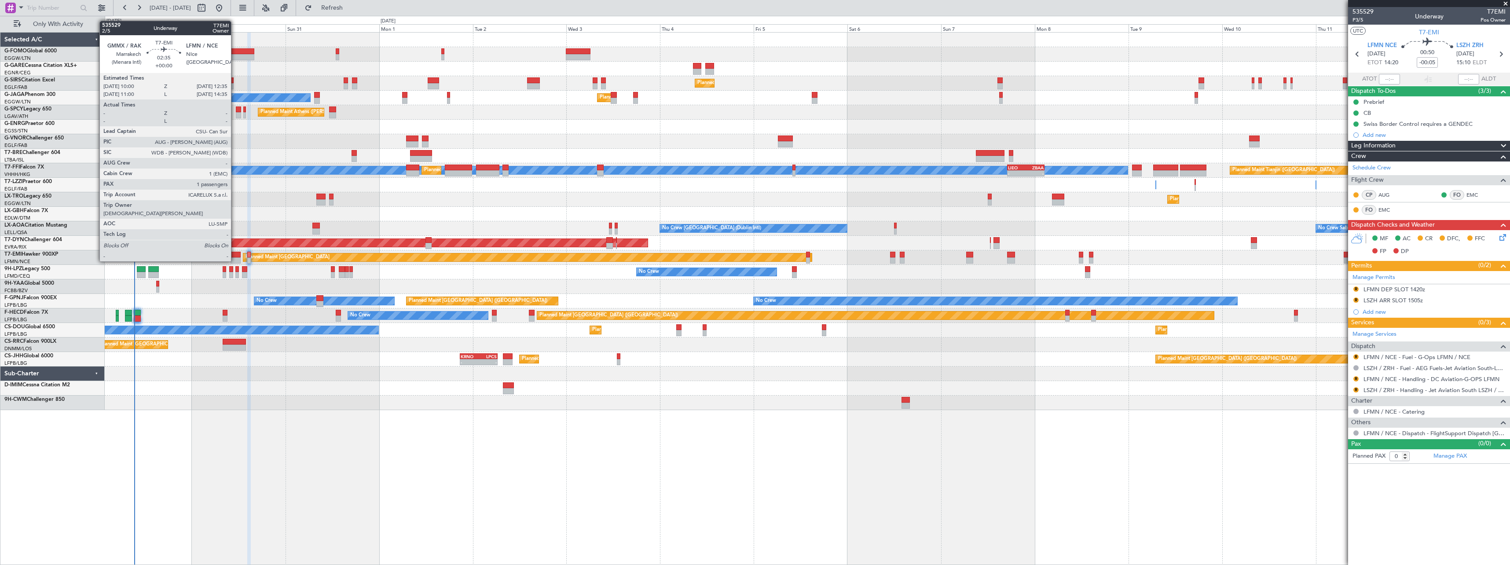
click at [235, 252] on div at bounding box center [236, 255] width 10 height 6
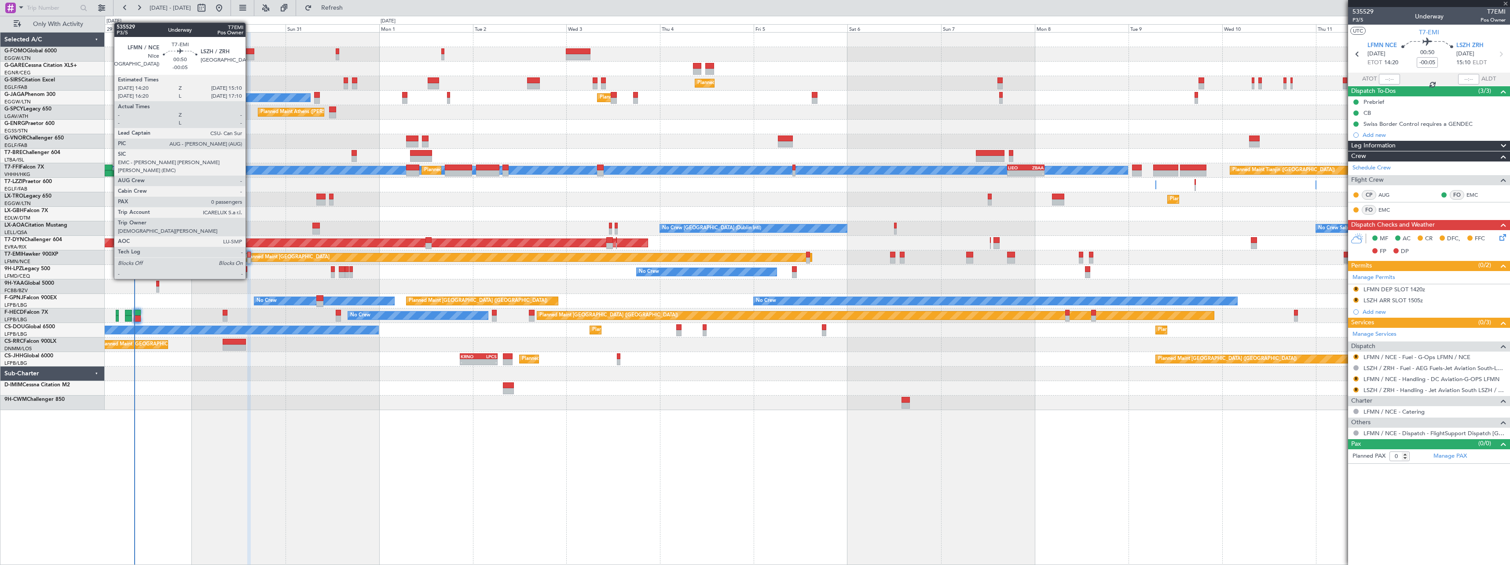
type input "1"
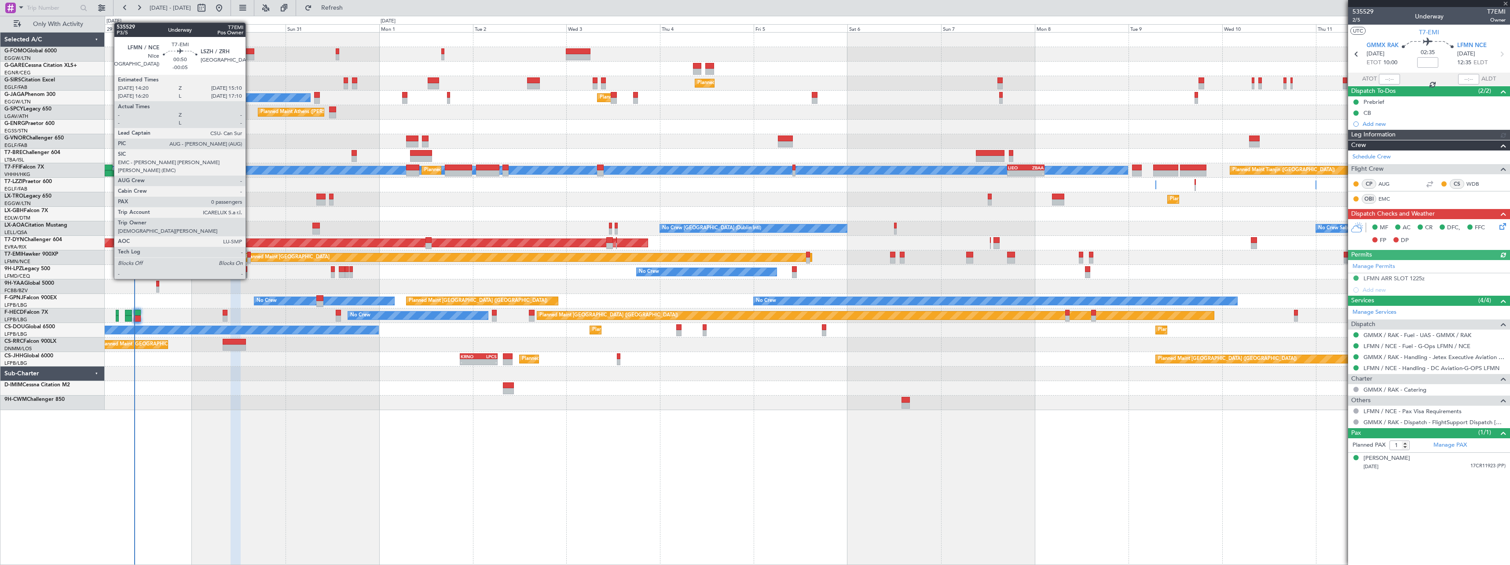
click at [249, 254] on div at bounding box center [249, 255] width 4 height 6
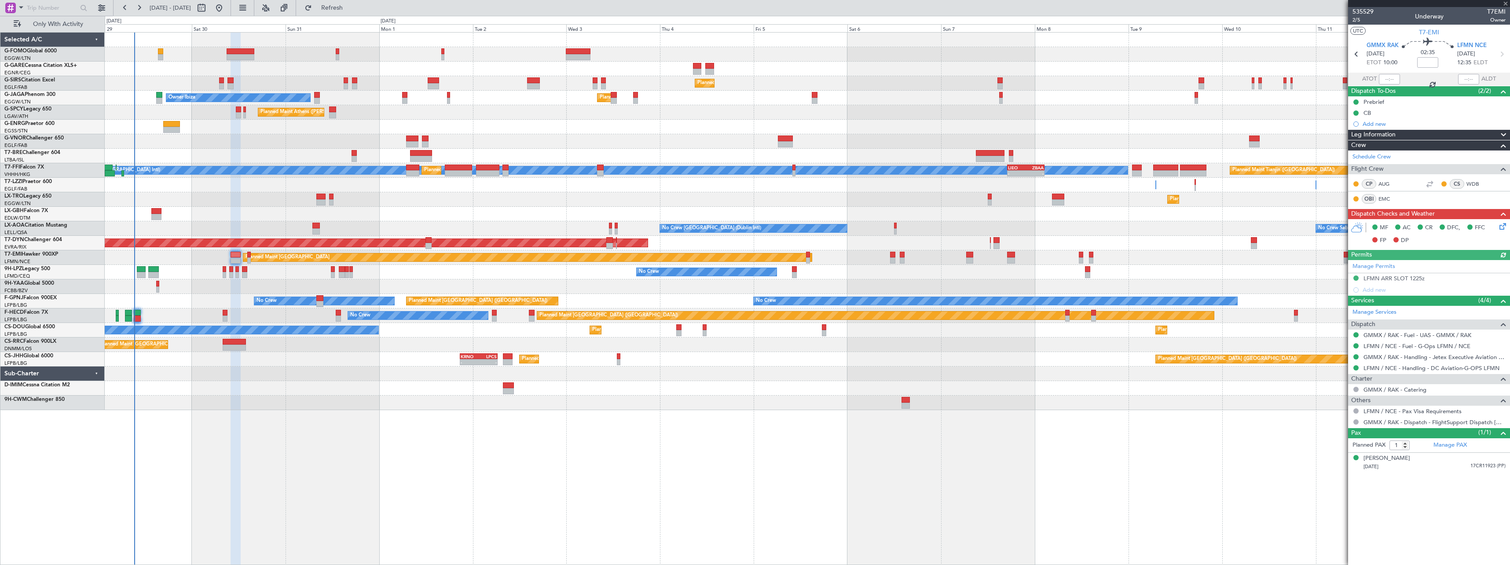
type input "-00:05"
type input "0"
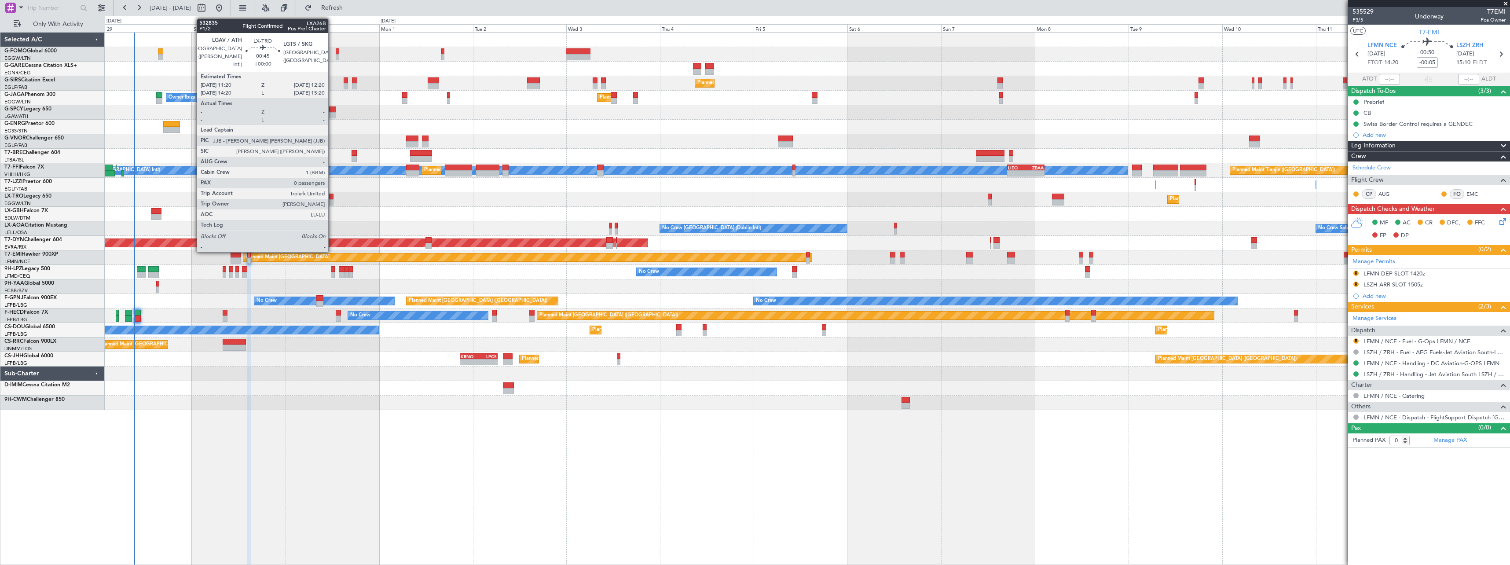
click at [332, 198] on div at bounding box center [331, 197] width 4 height 6
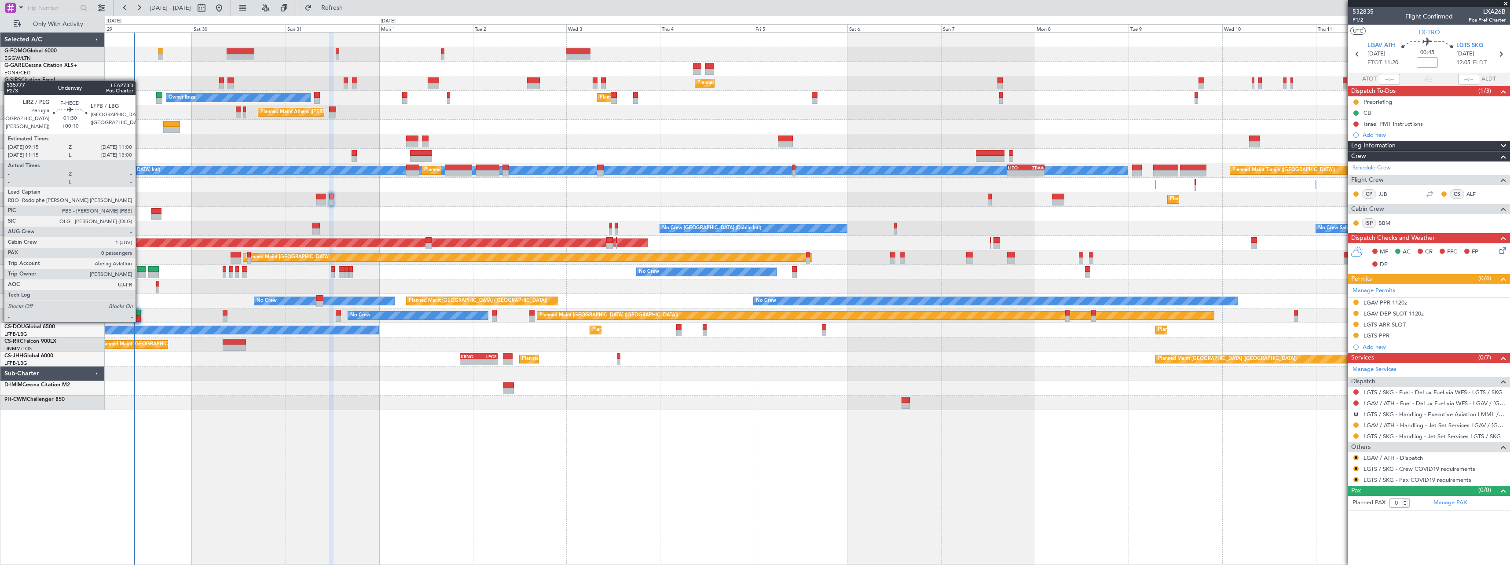
click at [139, 312] on div at bounding box center [137, 313] width 7 height 6
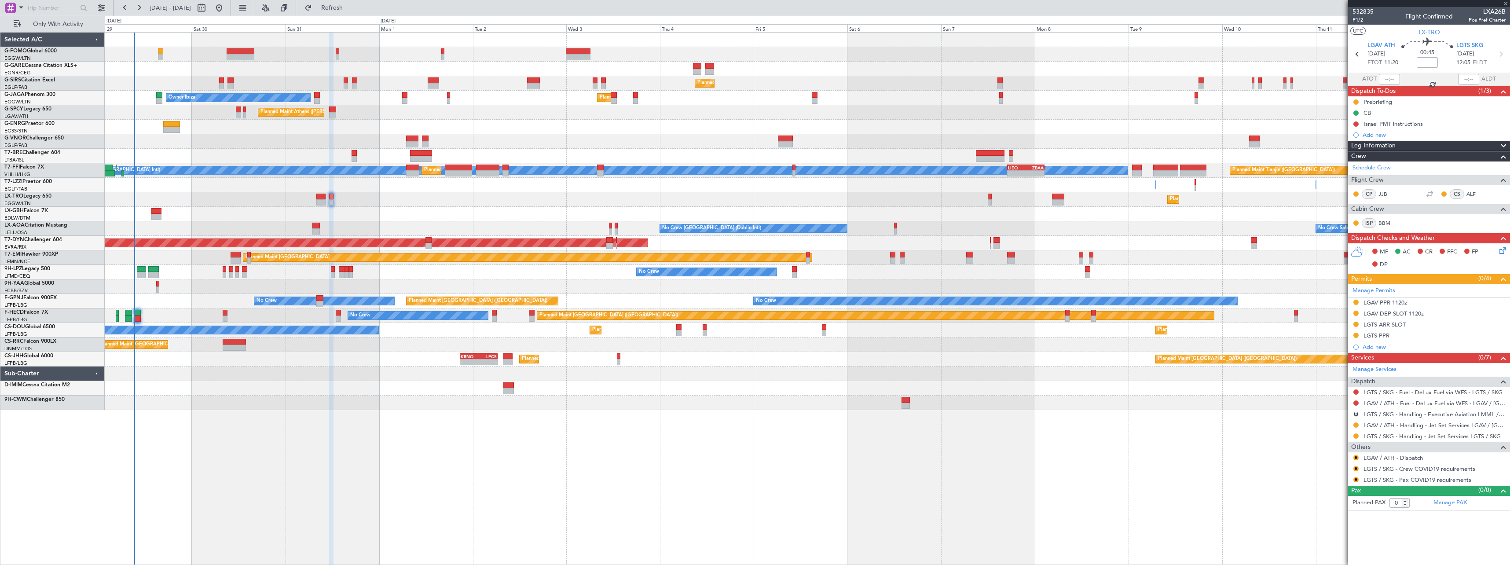
type input "+00:10"
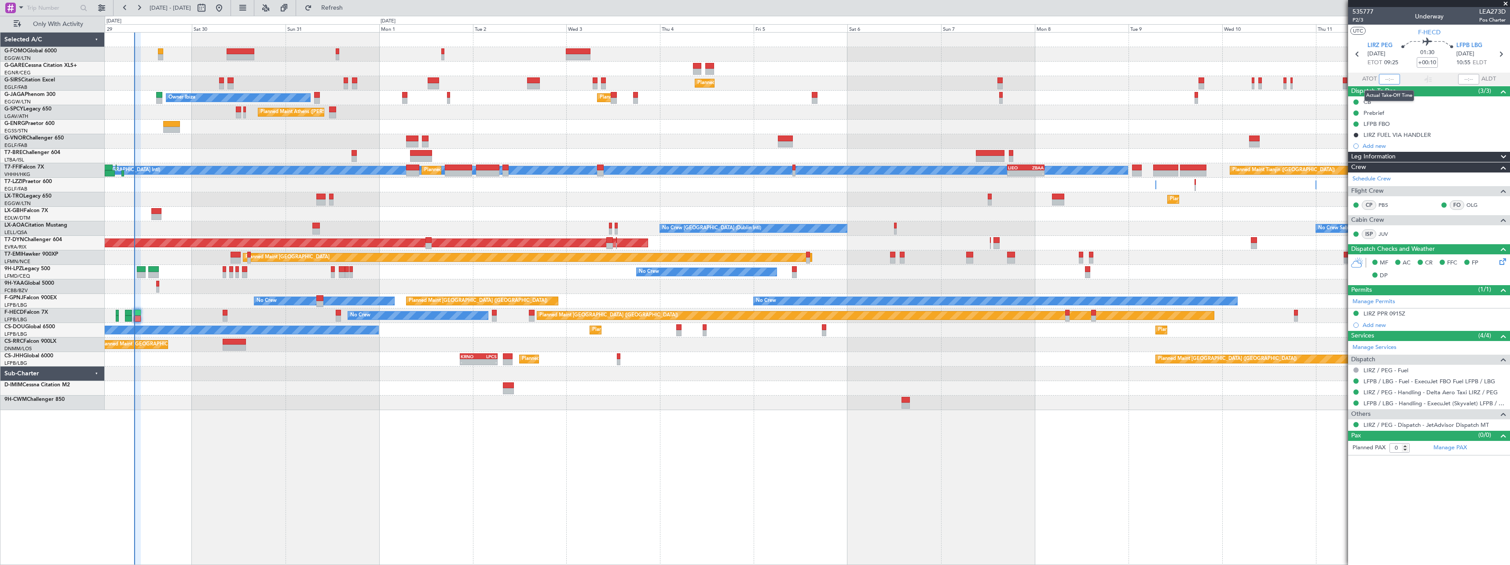
click at [1389, 79] on input "text" at bounding box center [1389, 79] width 21 height 11
type input "09:18"
click at [351, 7] on span "Refresh" at bounding box center [332, 8] width 37 height 6
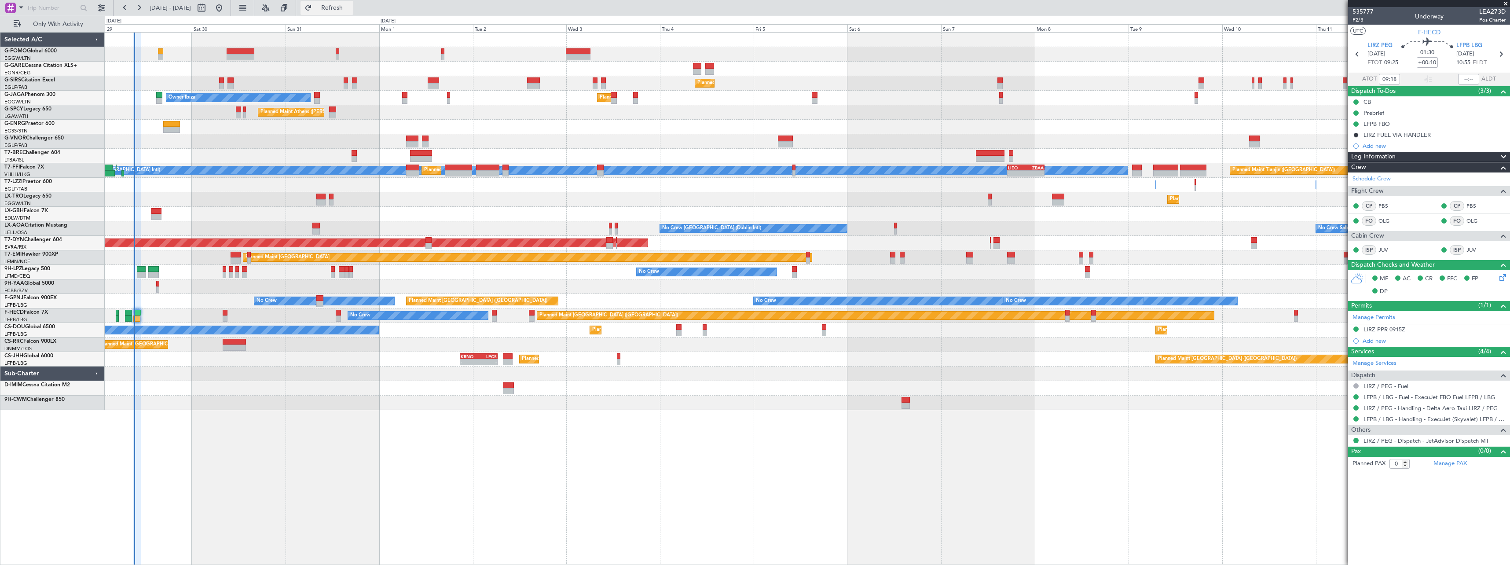
click at [351, 5] on span "Refresh" at bounding box center [332, 8] width 37 height 6
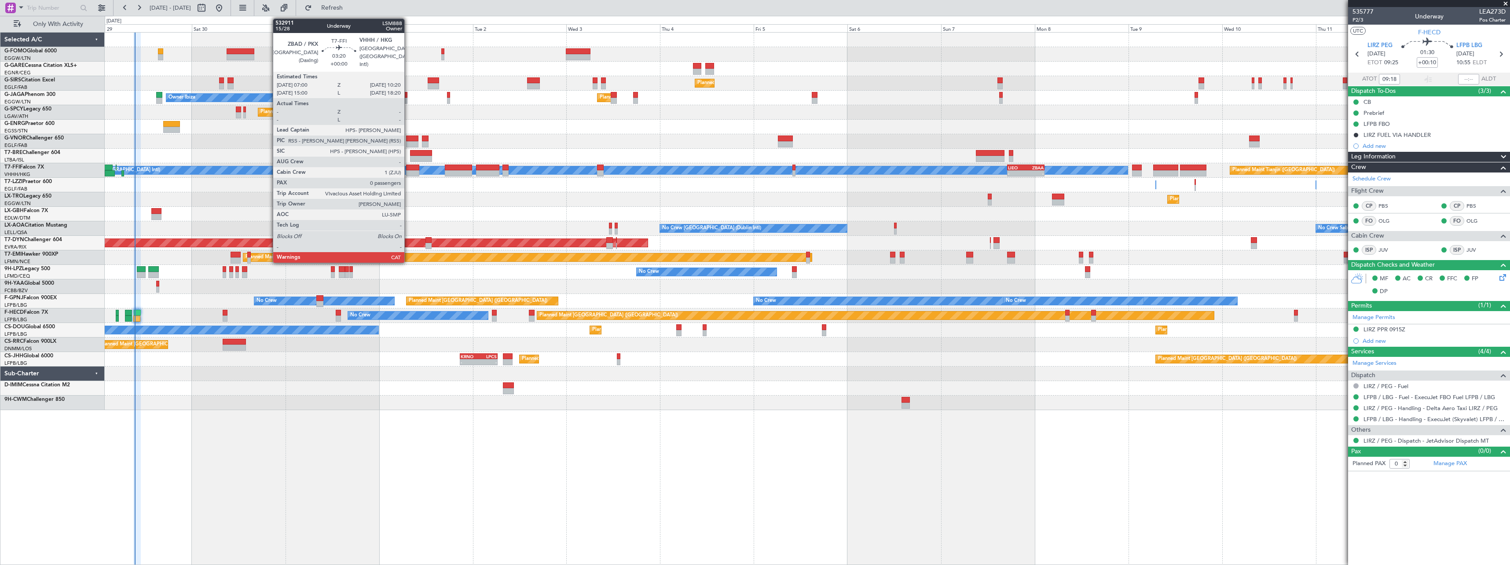
click at [408, 169] on div at bounding box center [412, 168] width 13 height 6
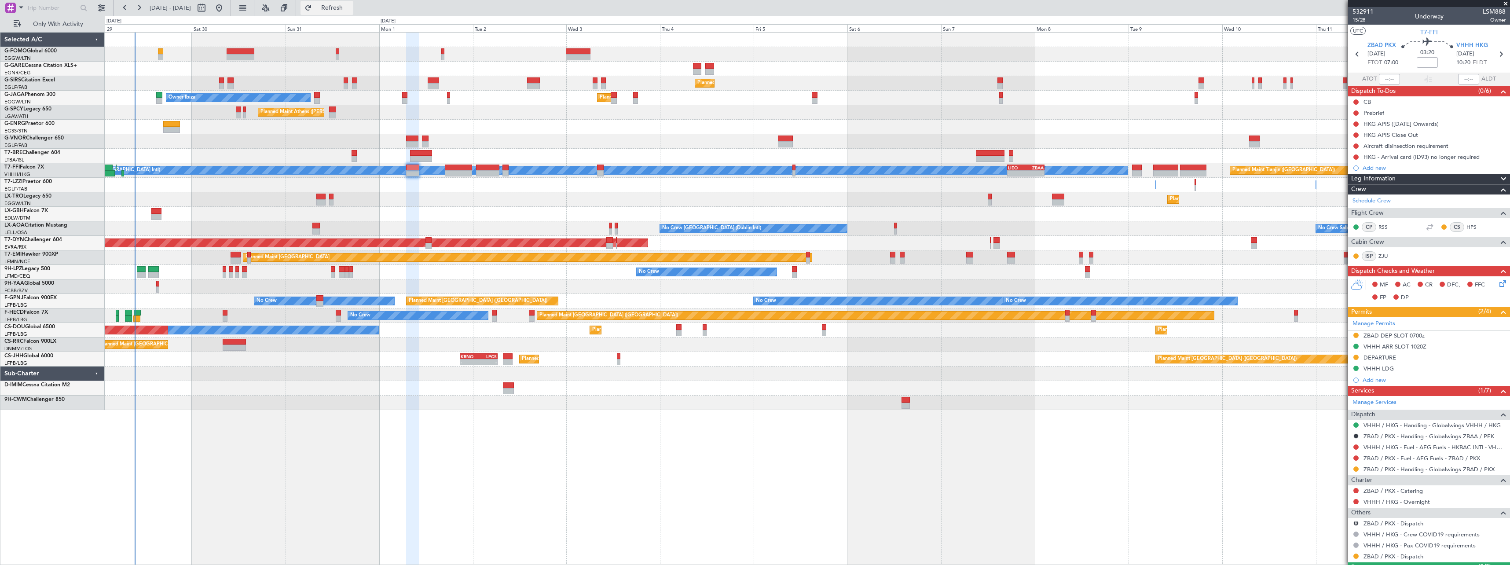
click at [351, 8] on span "Refresh" at bounding box center [332, 8] width 37 height 6
click at [351, 11] on span "Refresh" at bounding box center [332, 8] width 37 height 6
click at [351, 7] on span "Refresh" at bounding box center [332, 8] width 37 height 6
click at [307, 42] on div at bounding box center [807, 40] width 1405 height 15
click at [351, 6] on span "Refresh" at bounding box center [332, 8] width 37 height 6
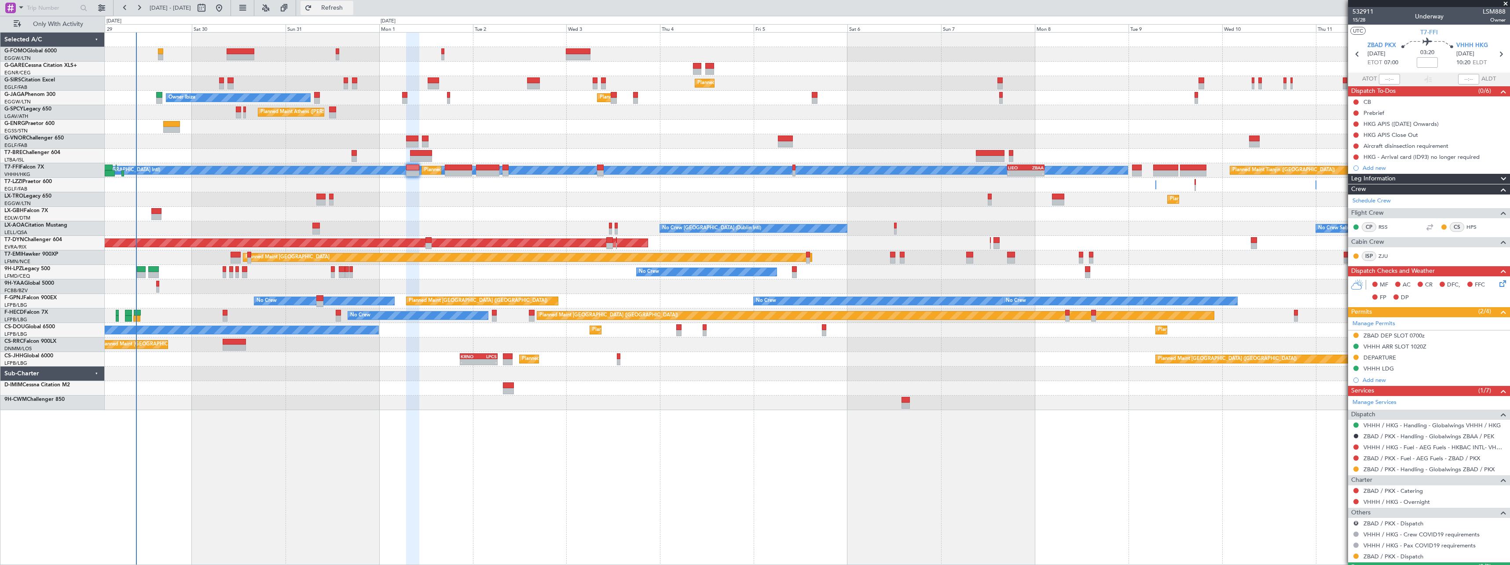
click at [351, 10] on span "Refresh" at bounding box center [332, 8] width 37 height 6
click at [351, 8] on span "Refresh" at bounding box center [332, 8] width 37 height 6
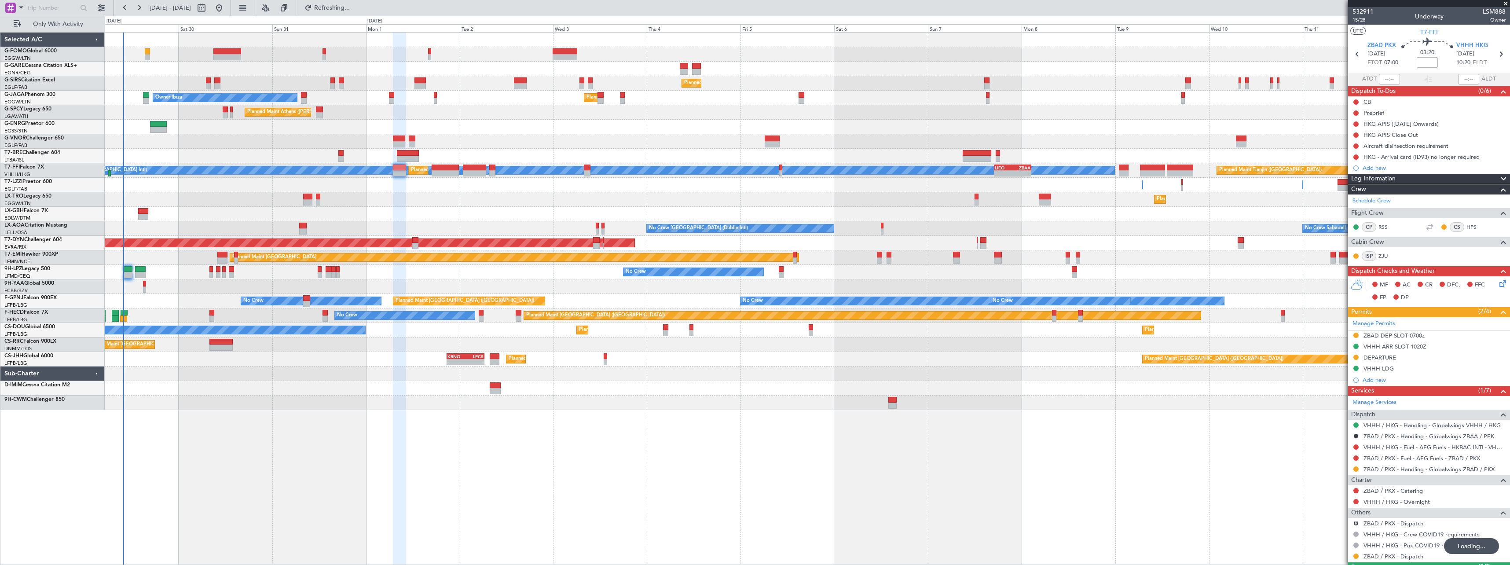
click at [206, 419] on div "Planned Maint London (Farnborough) Owner Ibiza Planned Maint London (Luton) No …" at bounding box center [807, 298] width 1405 height 533
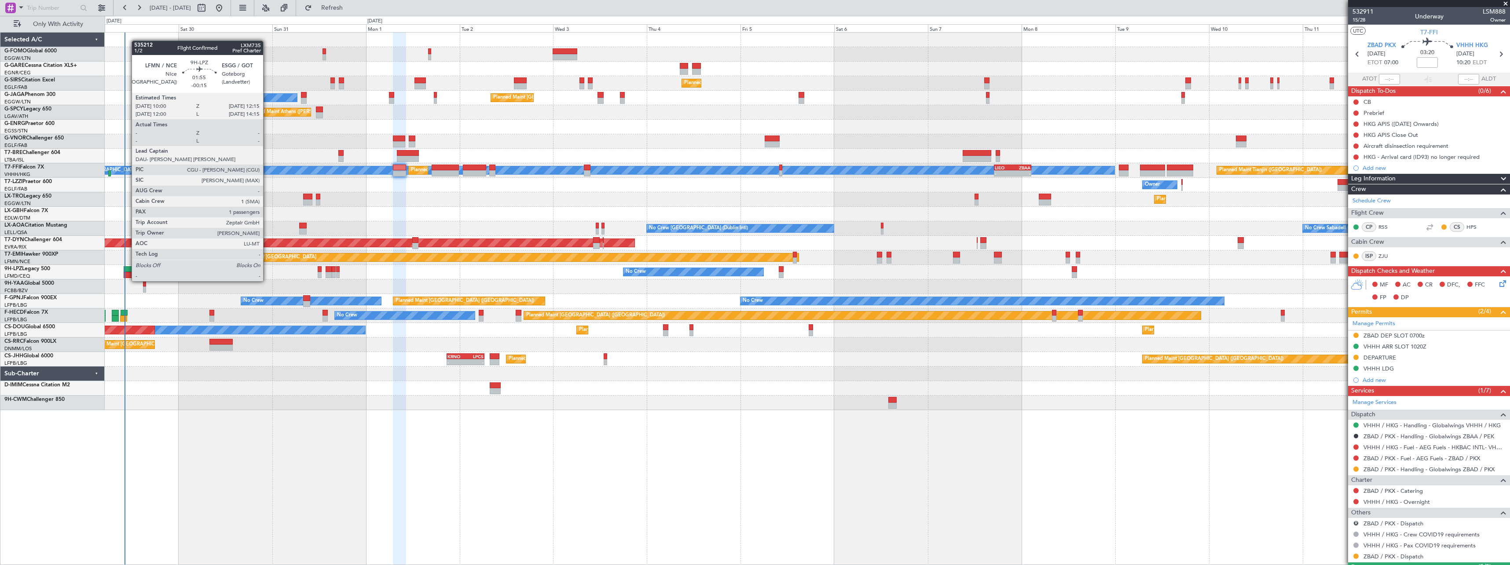
click at [127, 272] on div at bounding box center [128, 275] width 9 height 6
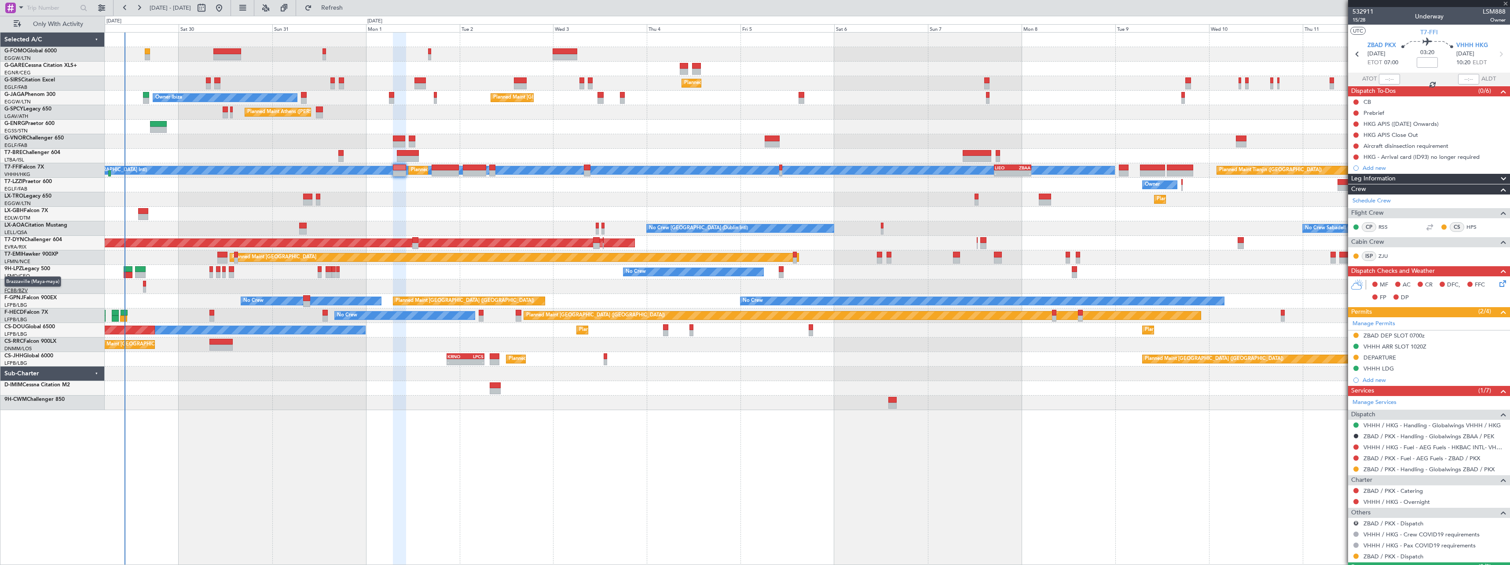
type input "-00:15"
type input "1"
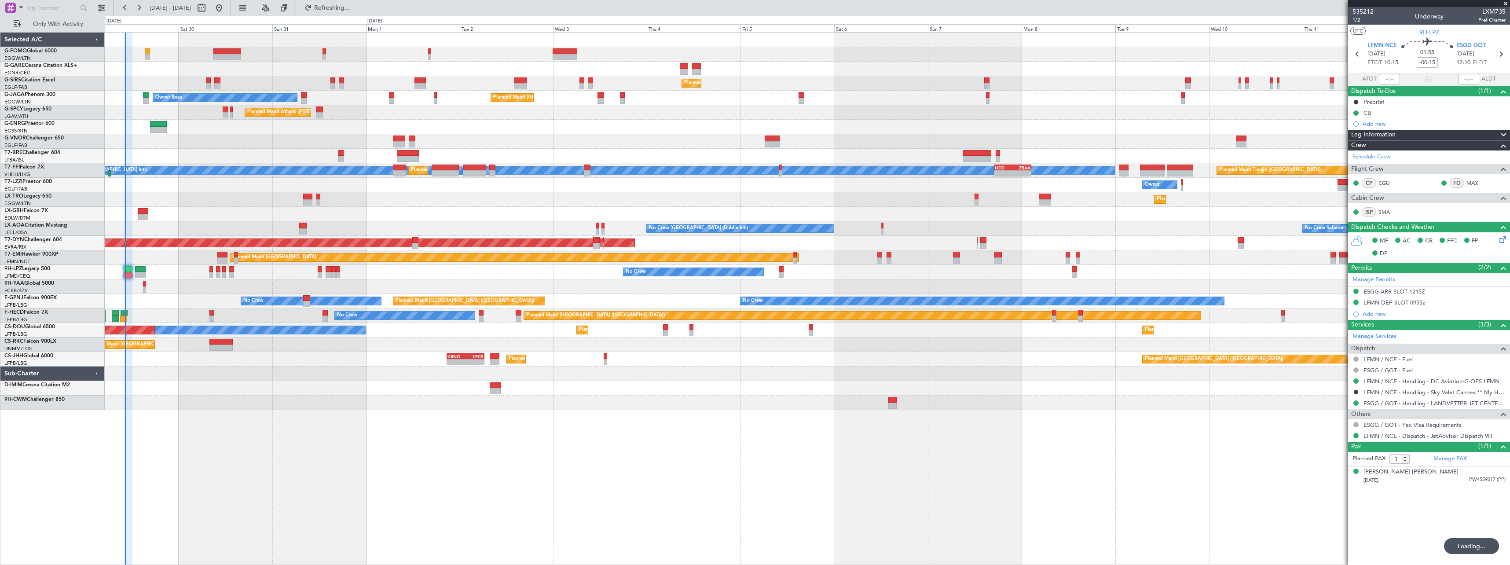
type input "10:11"
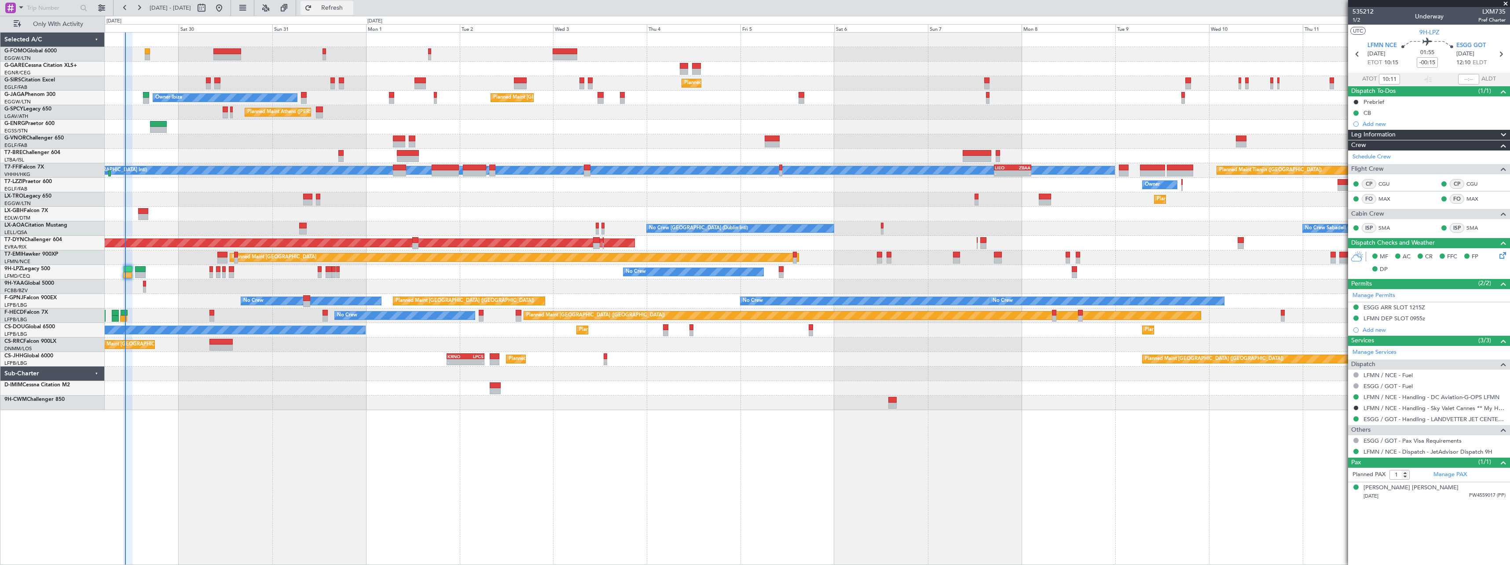
click at [351, 5] on span "Refresh" at bounding box center [332, 8] width 37 height 6
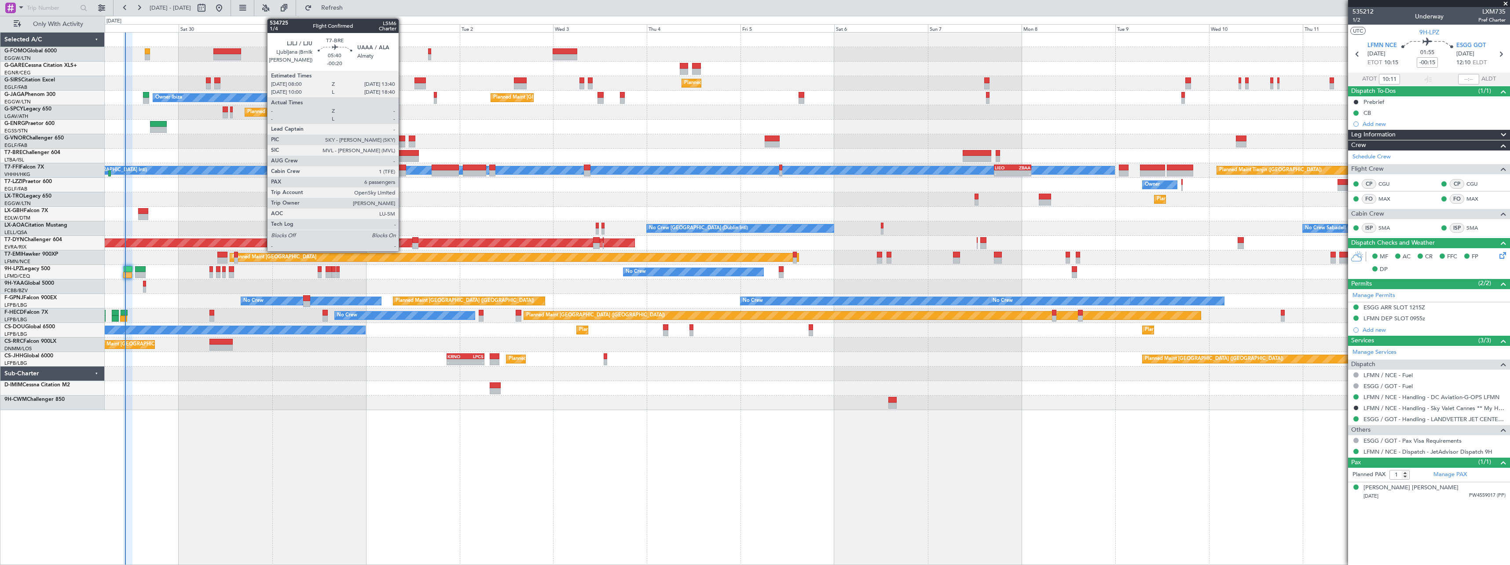
click at [402, 154] on div at bounding box center [408, 153] width 22 height 6
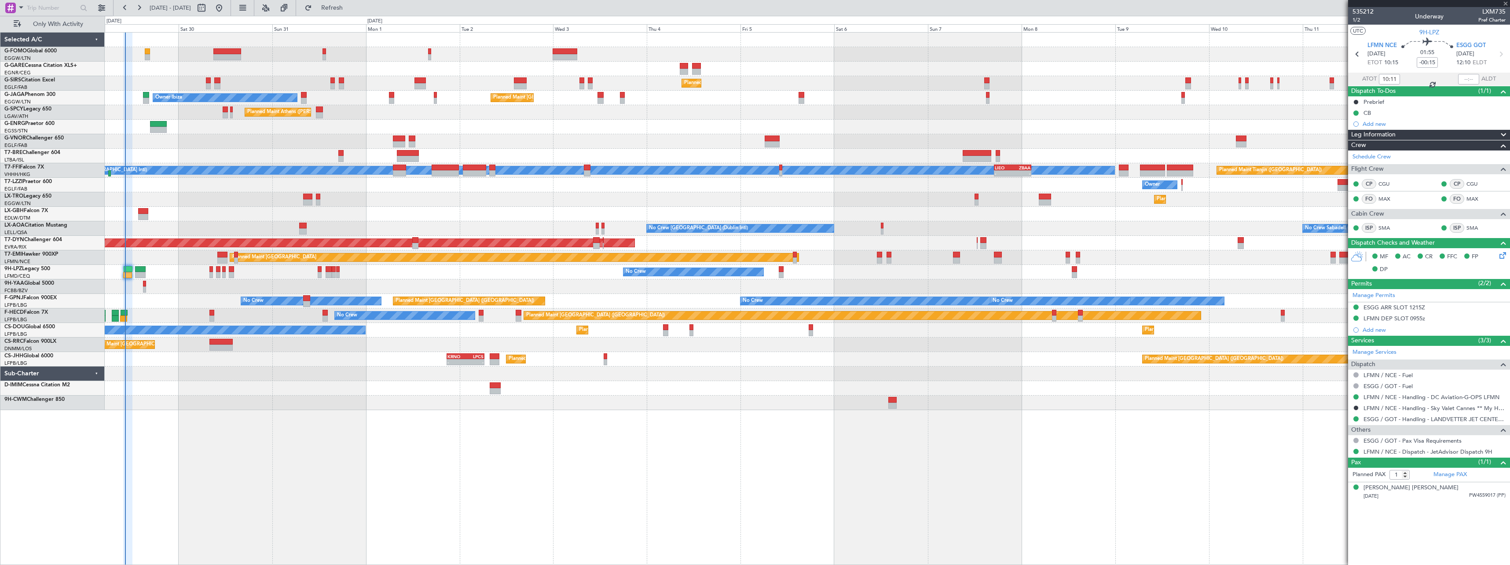
type input "-00:20"
type input "6"
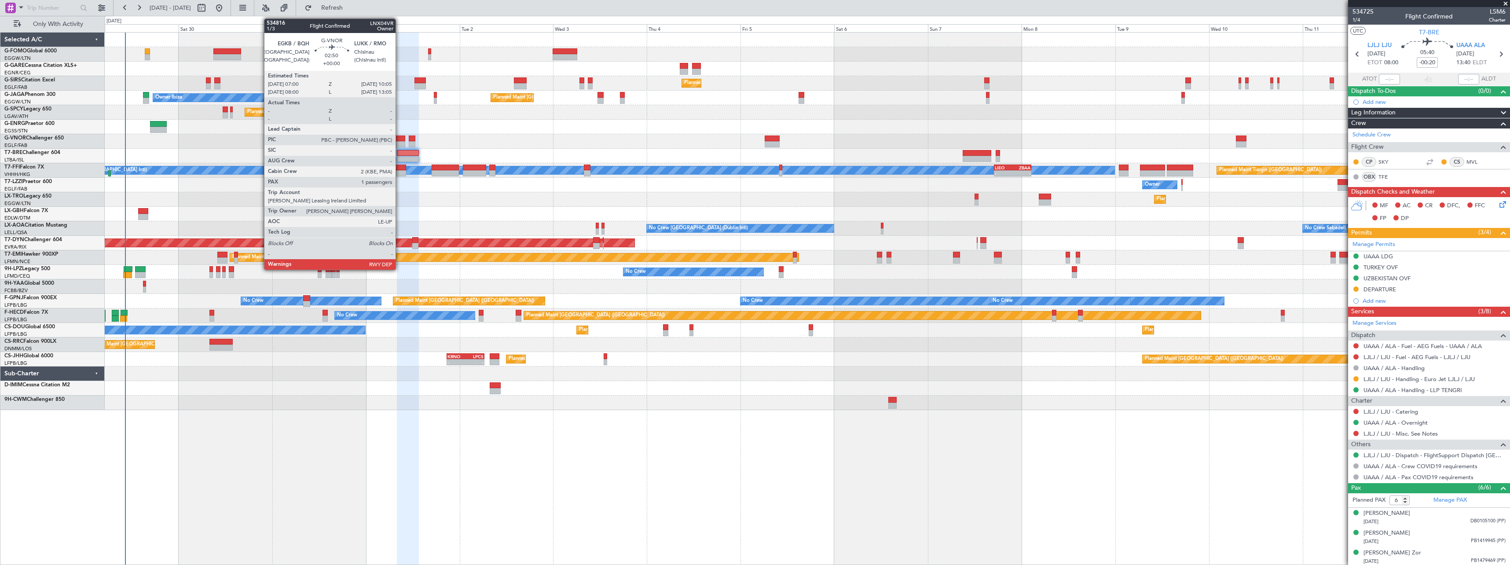
click at [399, 139] on div at bounding box center [399, 138] width 12 height 6
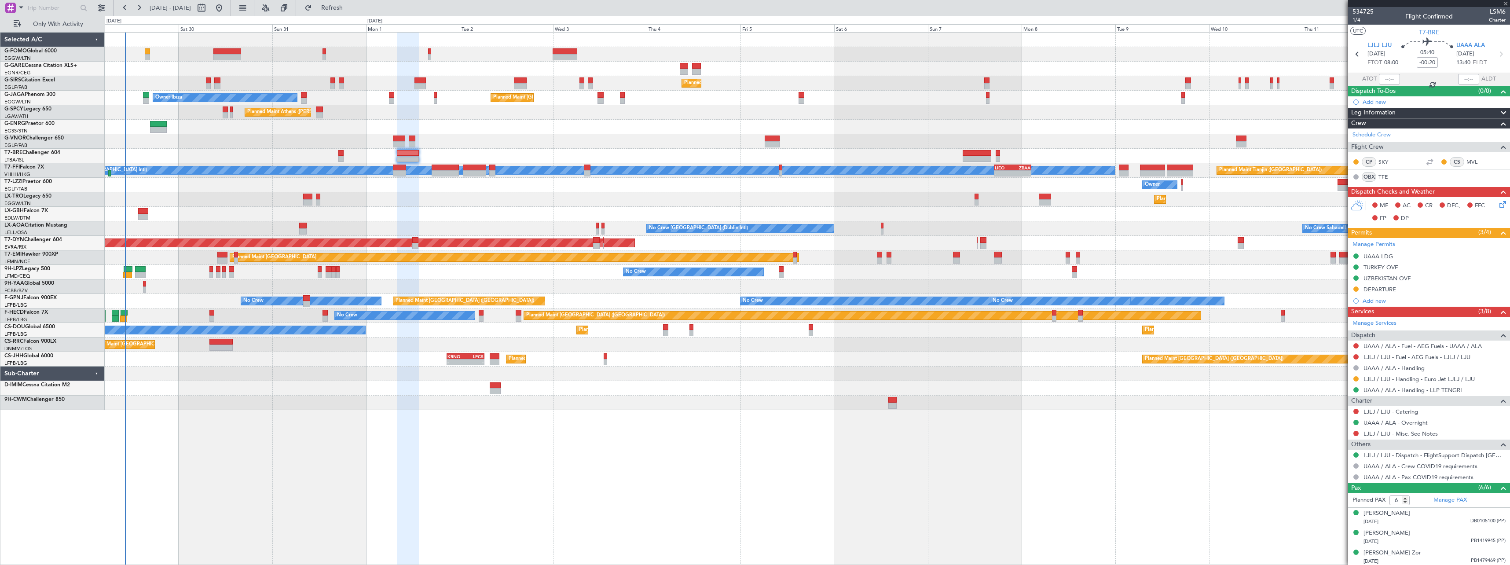
type input "1"
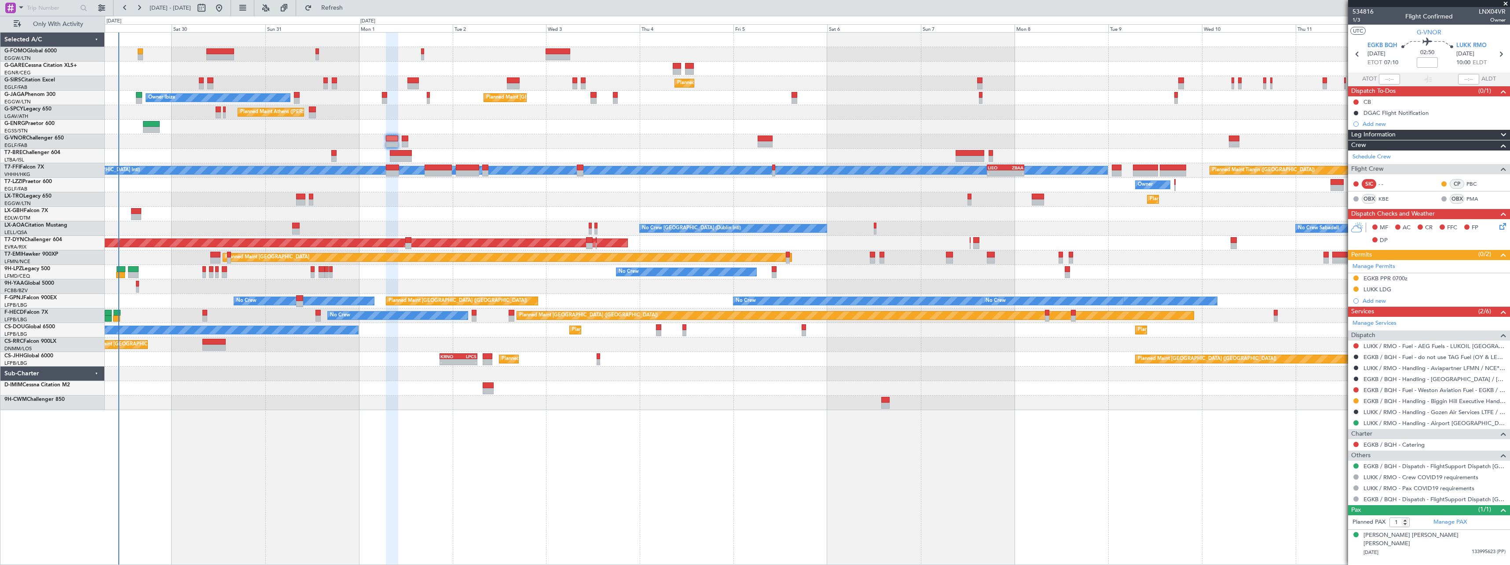
click at [423, 223] on div "No Crew Dublin (Dublin Intl) No Crew Sabadell No Crew Barcelona (El Prat)" at bounding box center [807, 228] width 1405 height 15
click at [351, 8] on span "Refresh" at bounding box center [332, 8] width 37 height 6
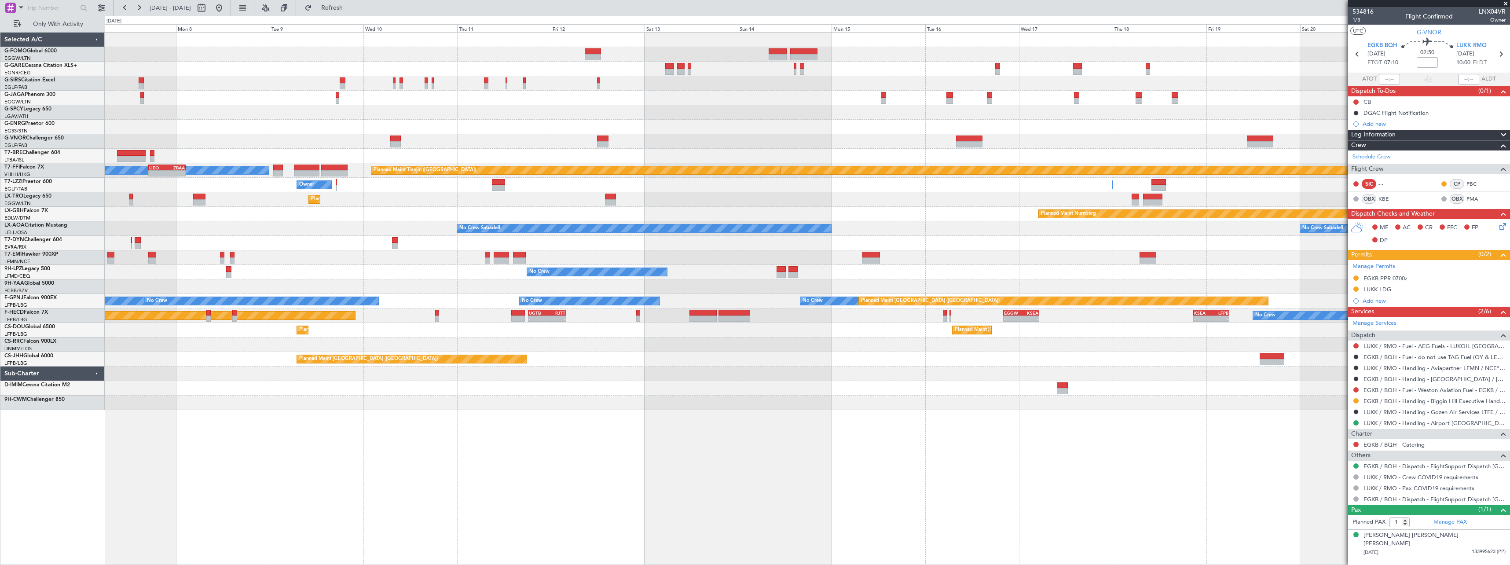
click at [239, 420] on div "Planned Maint London (Farnborough) MEL Hong Kong (Hong Kong Intl) Planned Maint…" at bounding box center [807, 298] width 1405 height 533
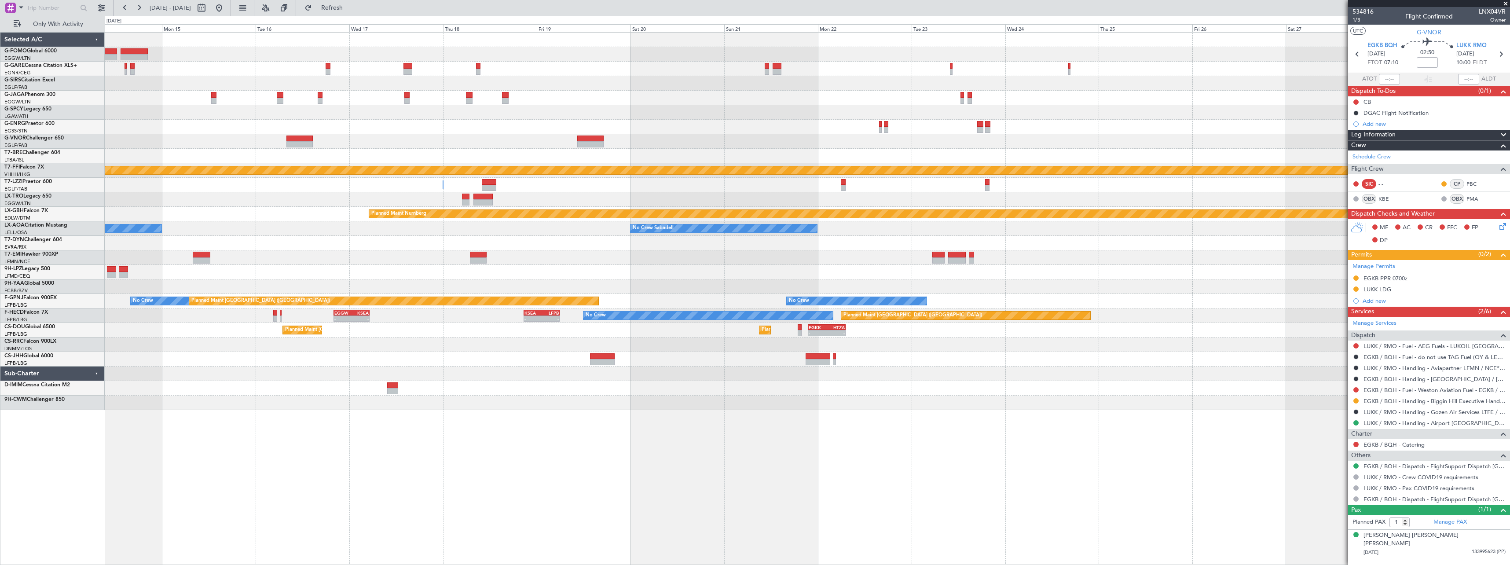
click at [157, 418] on div "Planned Maint Geneva (Cointrin) Planned Maint Tianjin (Binhai) Owner Planned Ma…" at bounding box center [807, 298] width 1405 height 533
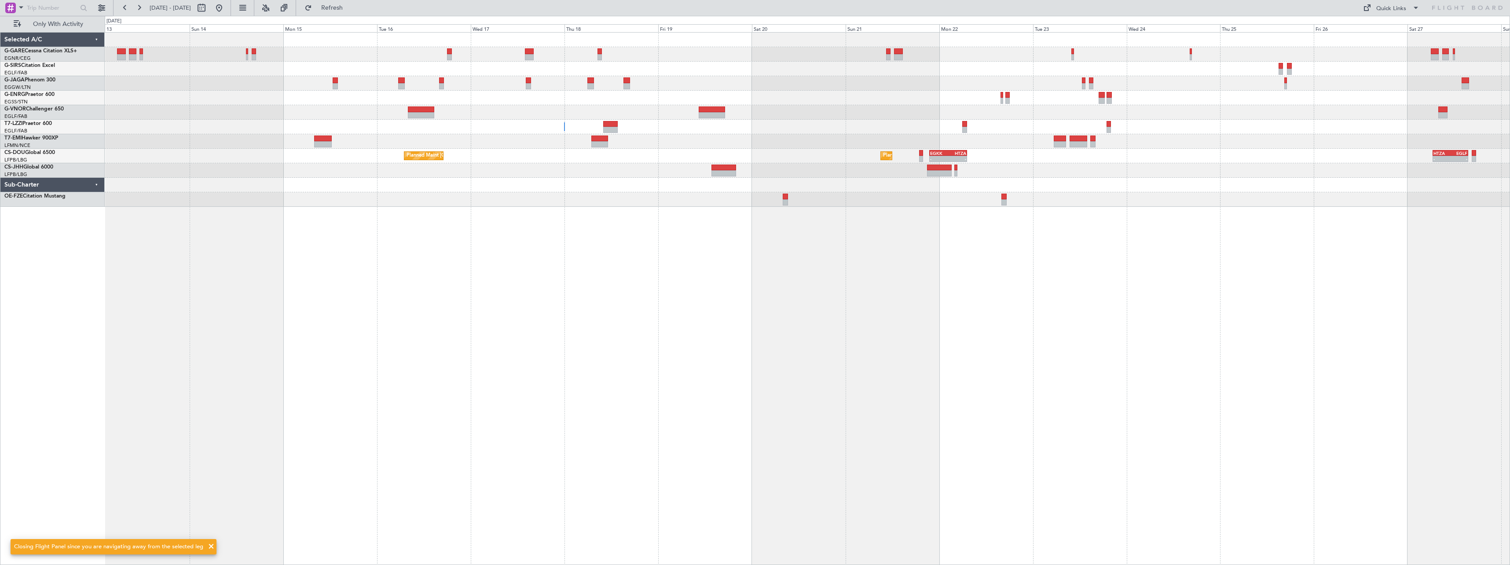
click at [1154, 331] on div "Owner Owner Planned Maint Paris (Le Bourget) - - EGKK 21:30 Z HTZA 07:10 Z - - …" at bounding box center [807, 298] width 1405 height 533
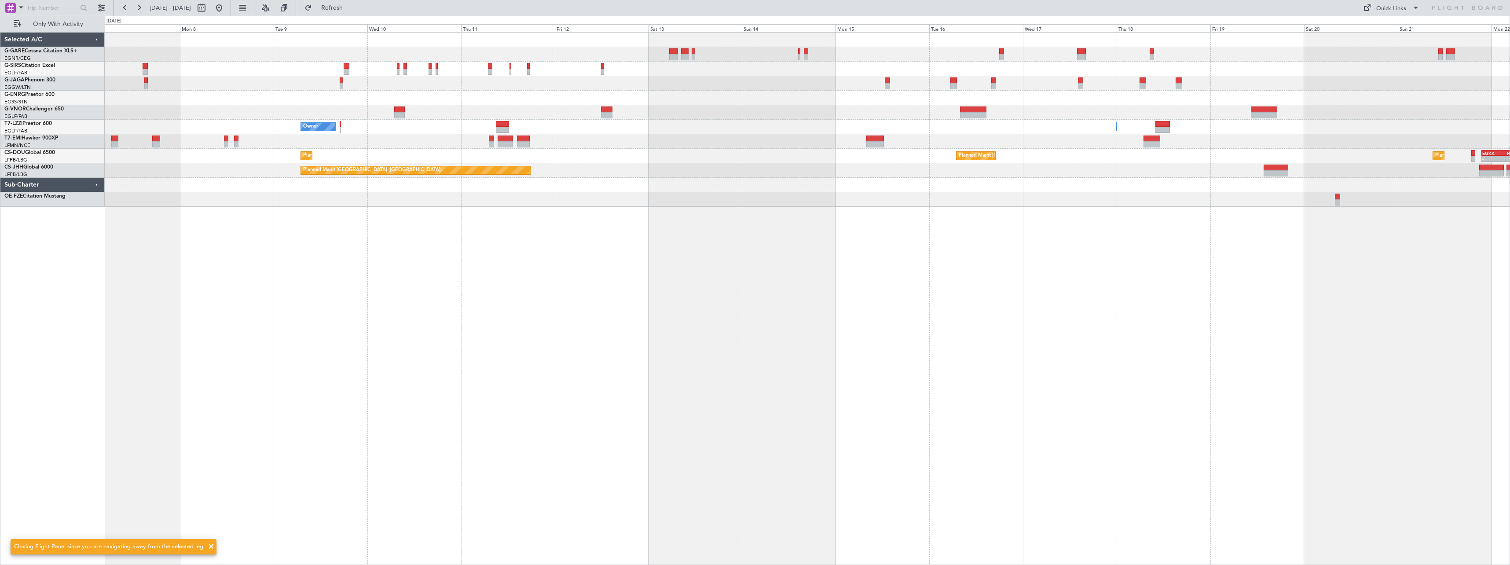
click at [1262, 286] on div "Owner Owner Planned Maint Zurich Planned Maint Paris (Le Bourget) - - EGKK 21:3…" at bounding box center [807, 298] width 1405 height 533
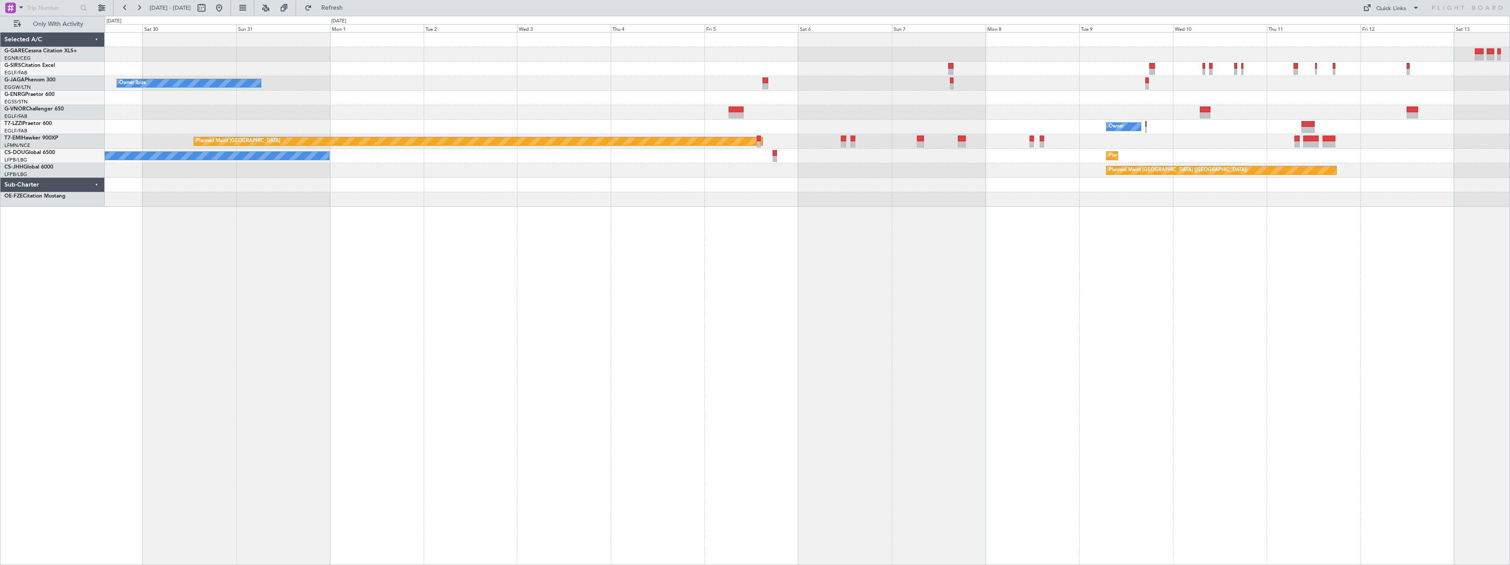
click at [1211, 292] on div "Owner Ibiza Owner Planned Maint Zurich Planned Maint Paris (Le Bourget) No Crew…" at bounding box center [807, 298] width 1405 height 533
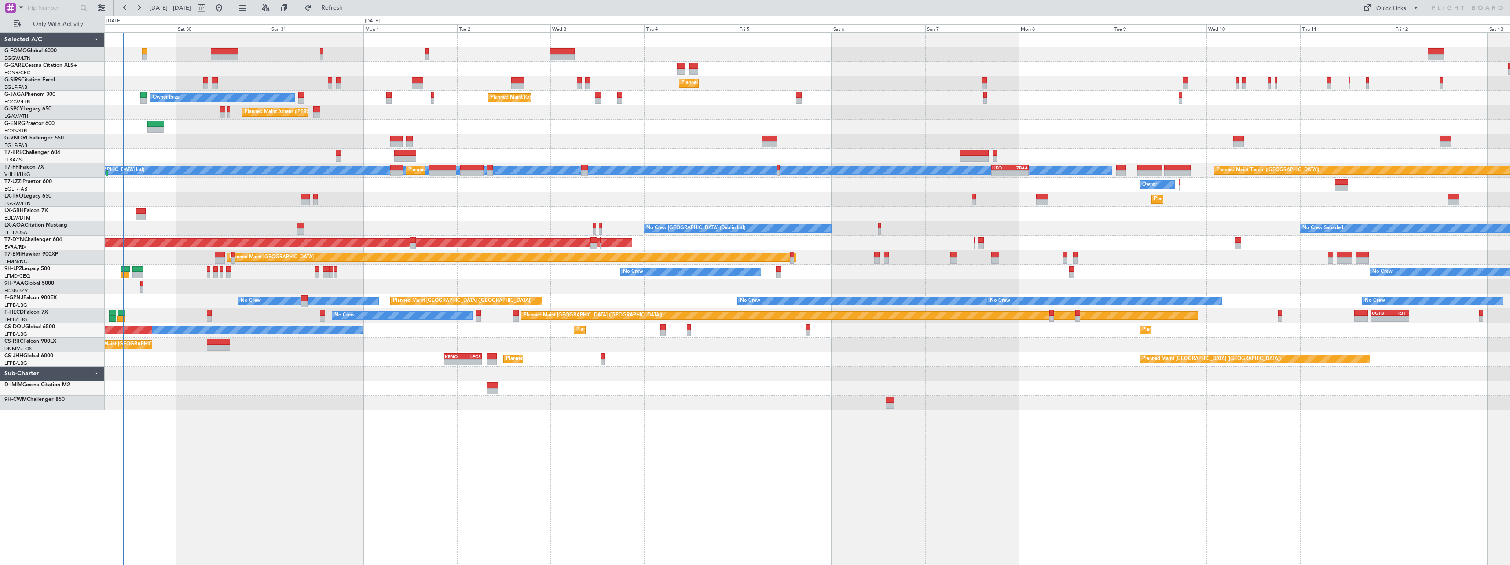
click at [736, 323] on div "Planned Maint London (Farnborough) Owner Ibiza Planned Maint London (Luton) No …" at bounding box center [807, 298] width 1405 height 533
click at [351, 5] on span "Refresh" at bounding box center [332, 8] width 37 height 6
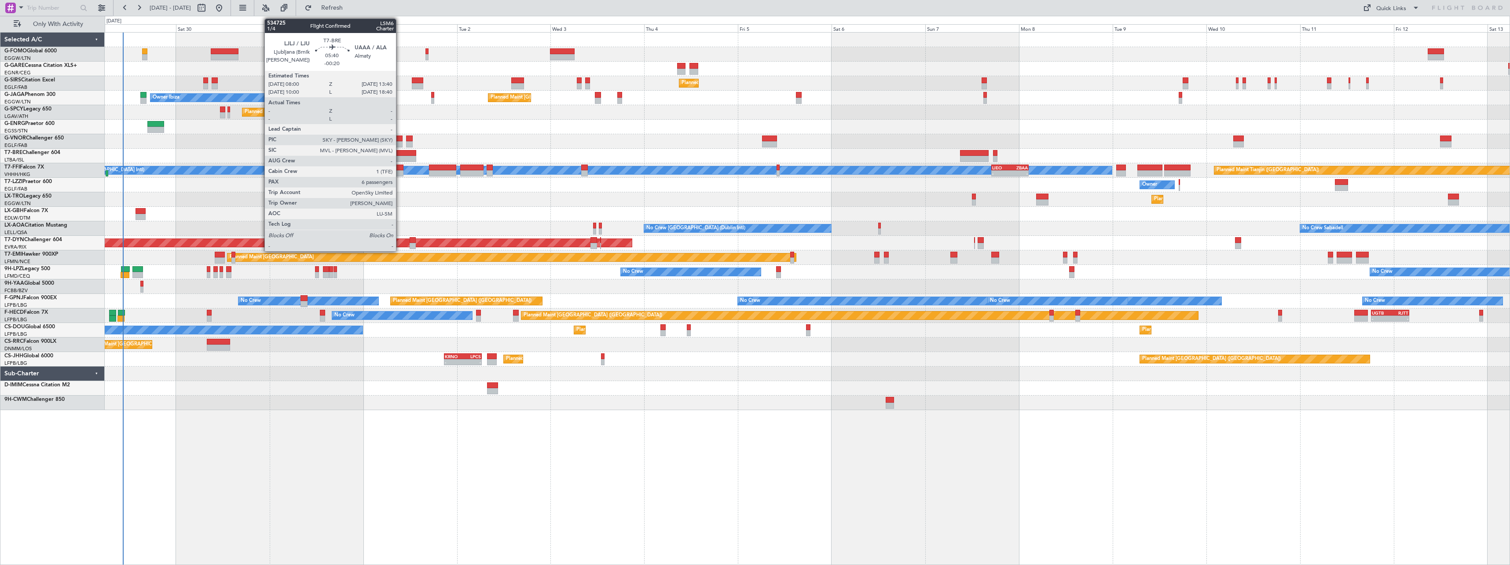
click at [400, 155] on div at bounding box center [405, 153] width 22 height 6
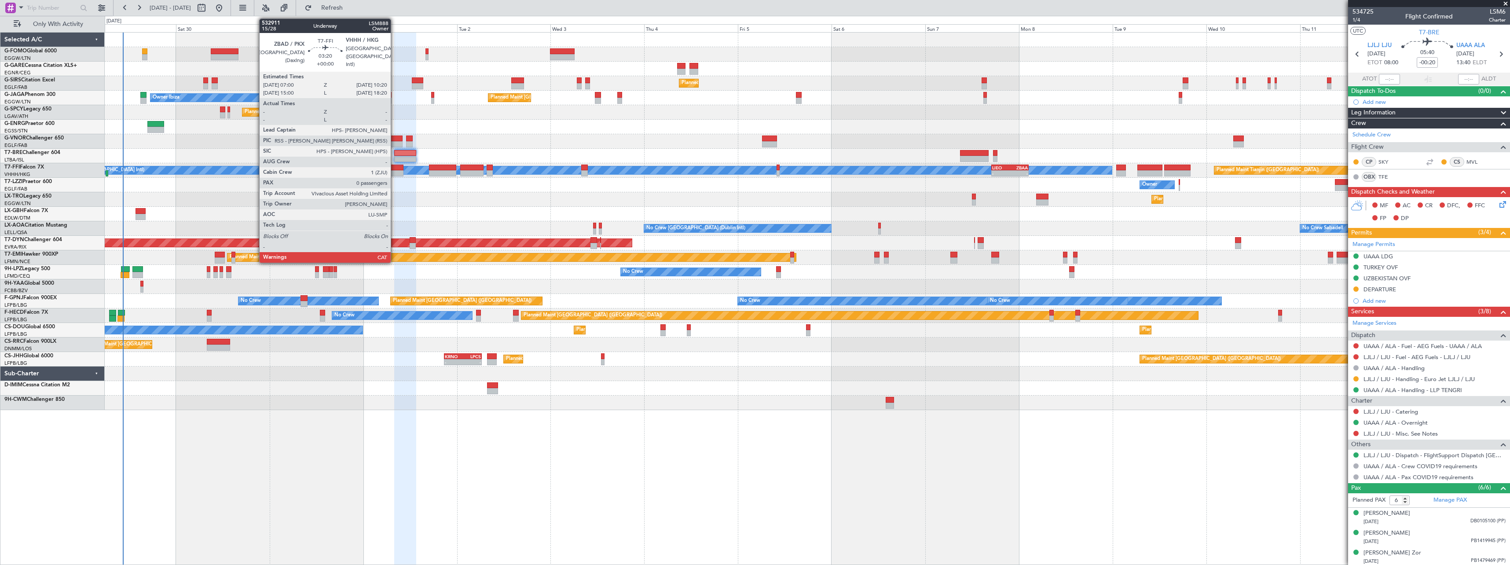
click at [395, 172] on div at bounding box center [396, 173] width 13 height 6
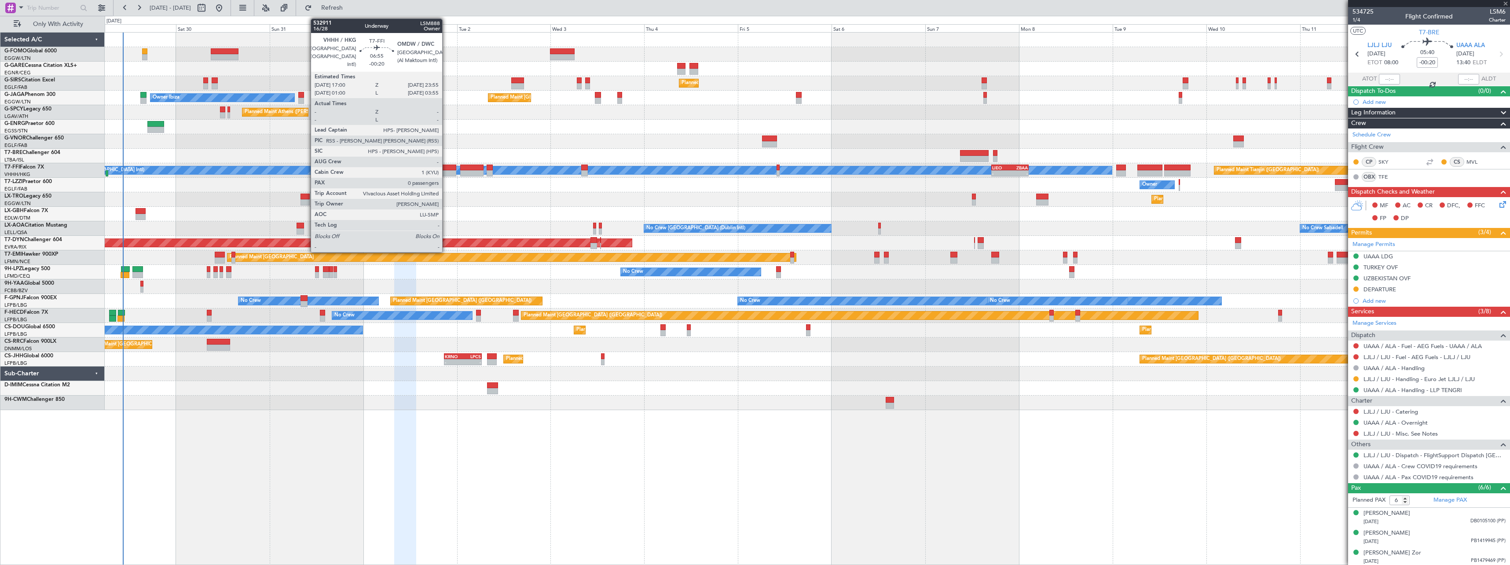
type input "0"
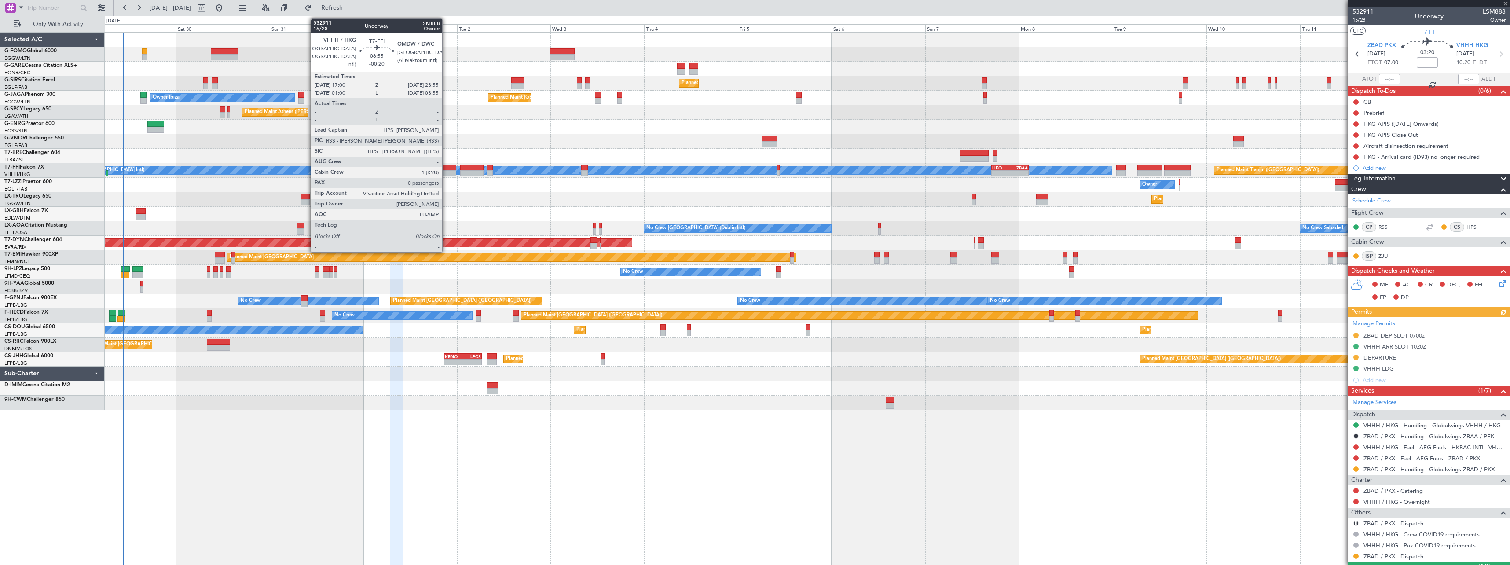
click at [446, 170] on div at bounding box center [442, 173] width 27 height 6
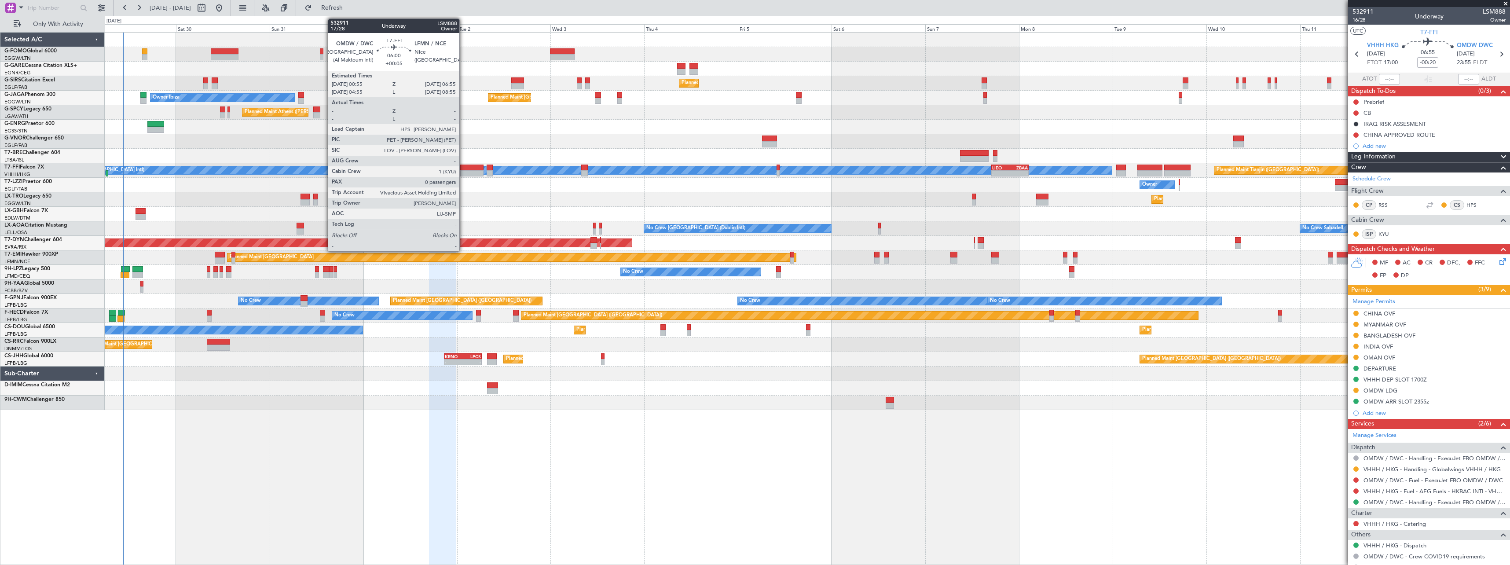
click at [463, 169] on div at bounding box center [472, 168] width 24 height 6
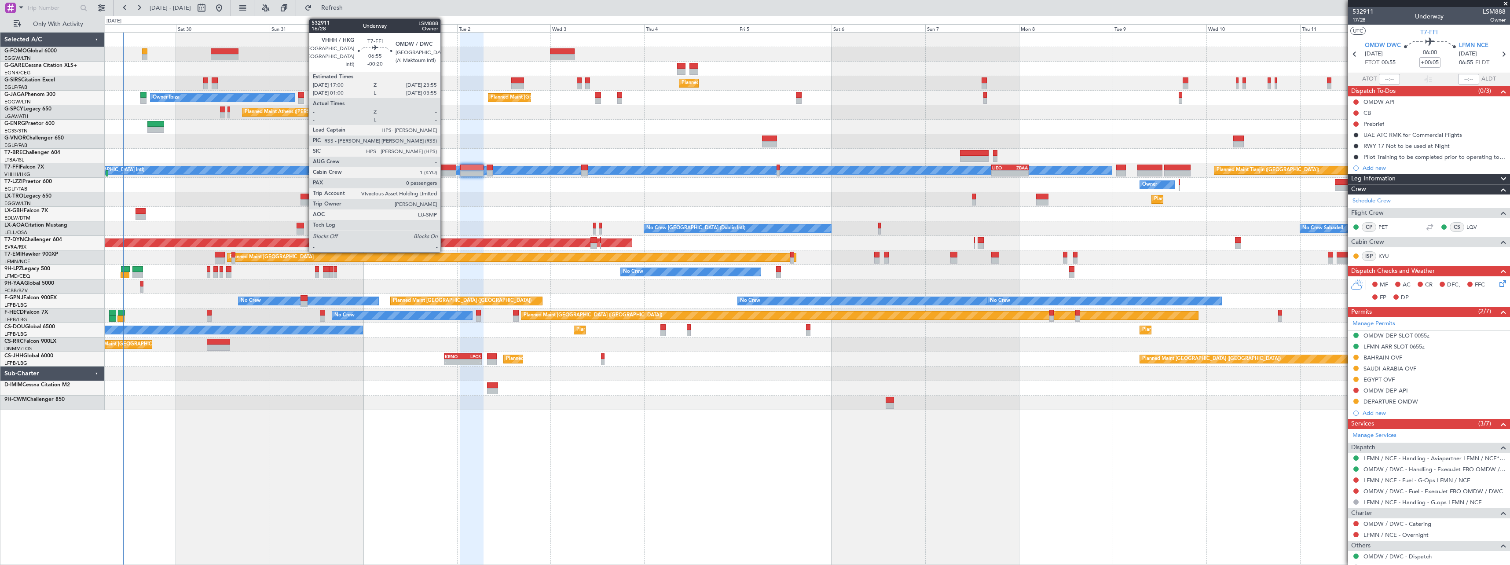
click at [444, 167] on div at bounding box center [442, 168] width 27 height 6
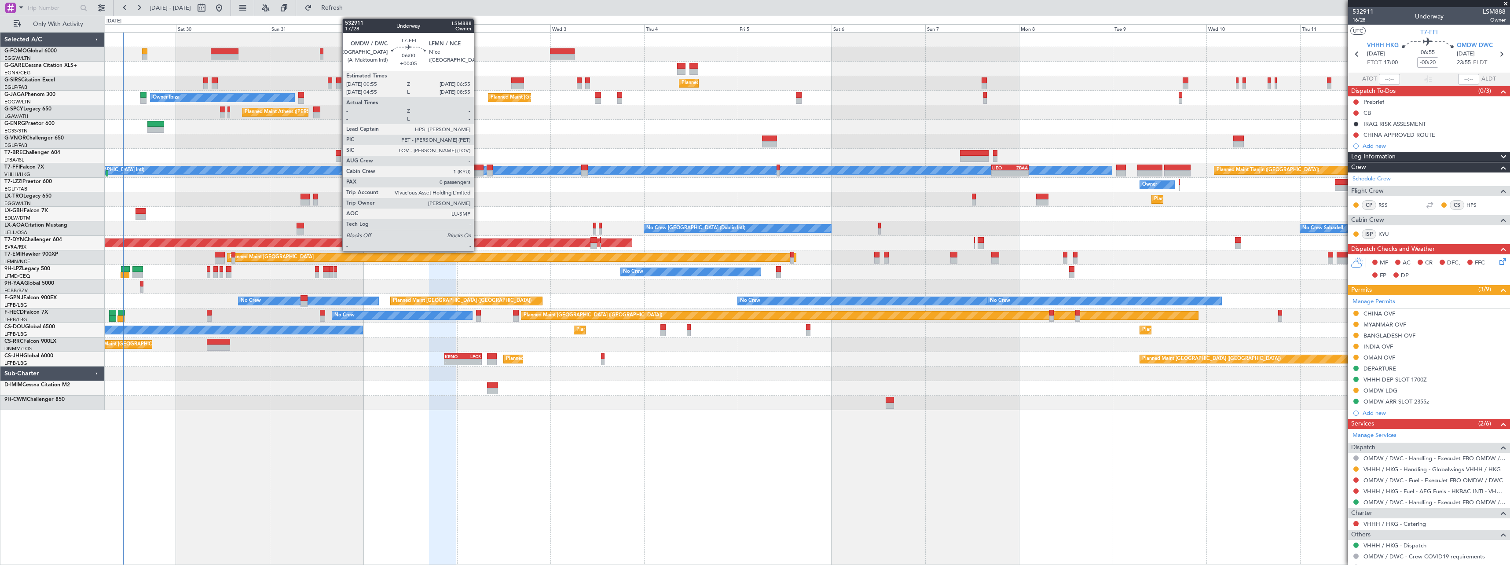
click at [478, 168] on div at bounding box center [472, 168] width 24 height 6
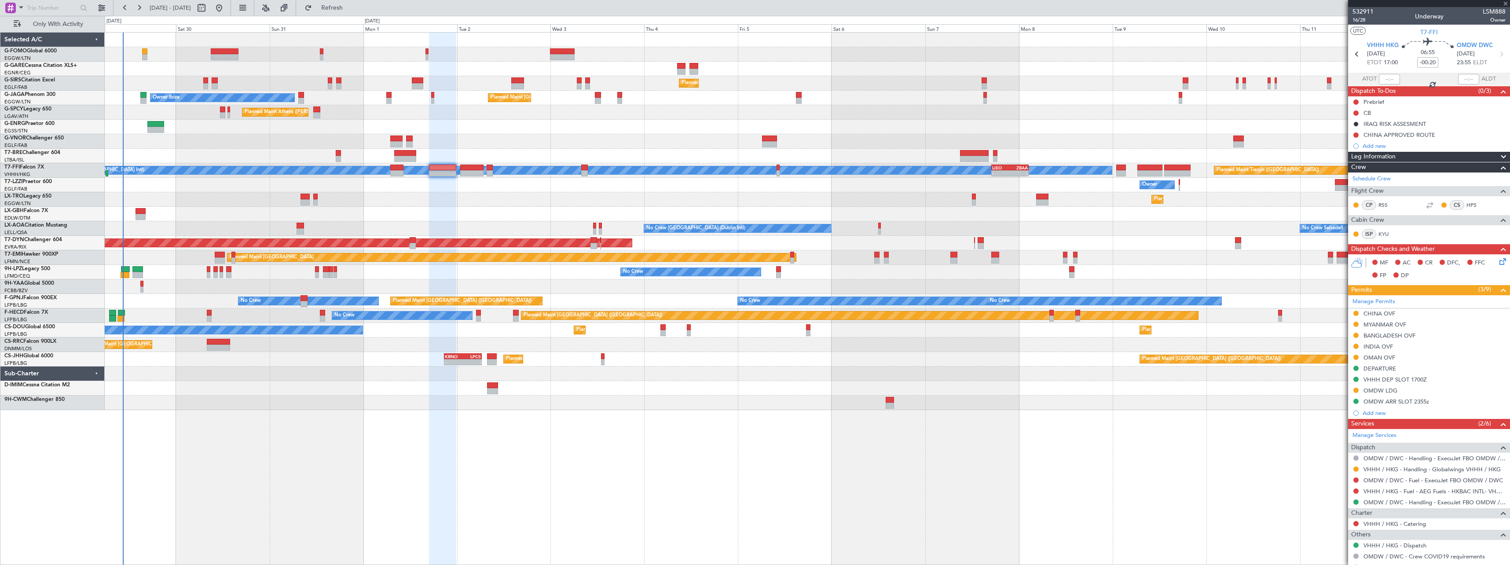
type input "+00:05"
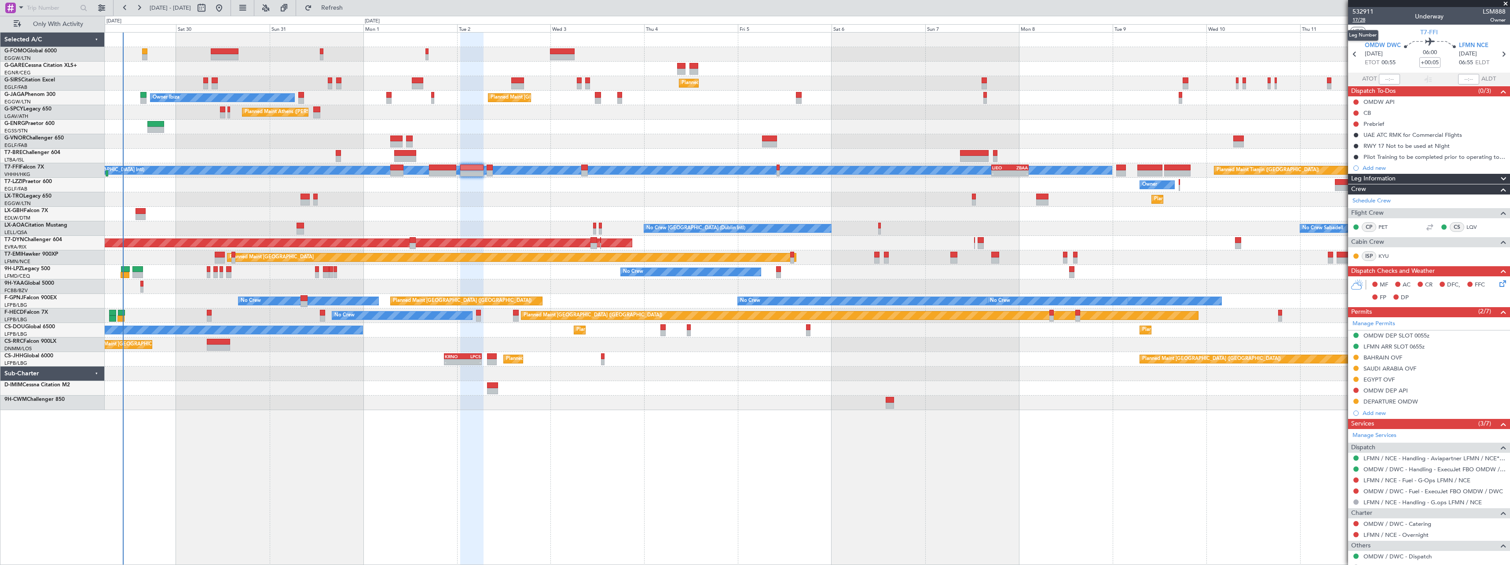
click at [1359, 21] on span "17/28" at bounding box center [1362, 19] width 21 height 7
click at [1359, 19] on span "17/28" at bounding box center [1362, 19] width 21 height 7
click at [351, 11] on span "Refresh" at bounding box center [332, 8] width 37 height 6
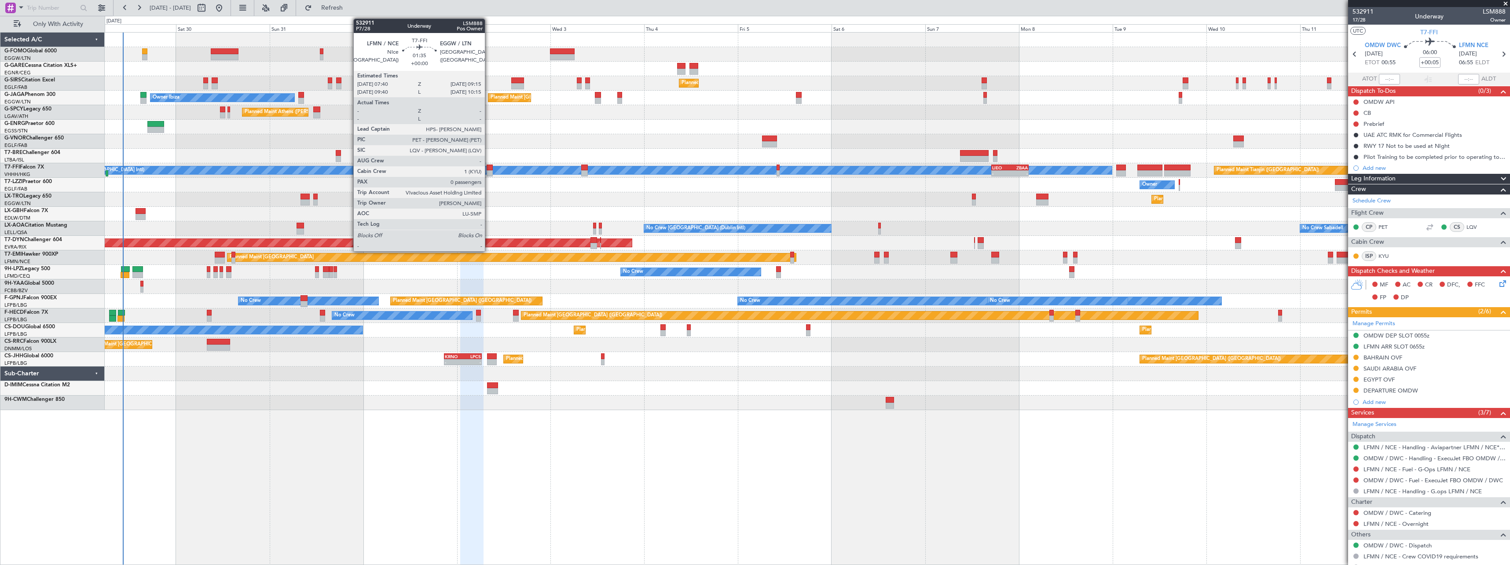
click at [489, 168] on div at bounding box center [490, 168] width 7 height 6
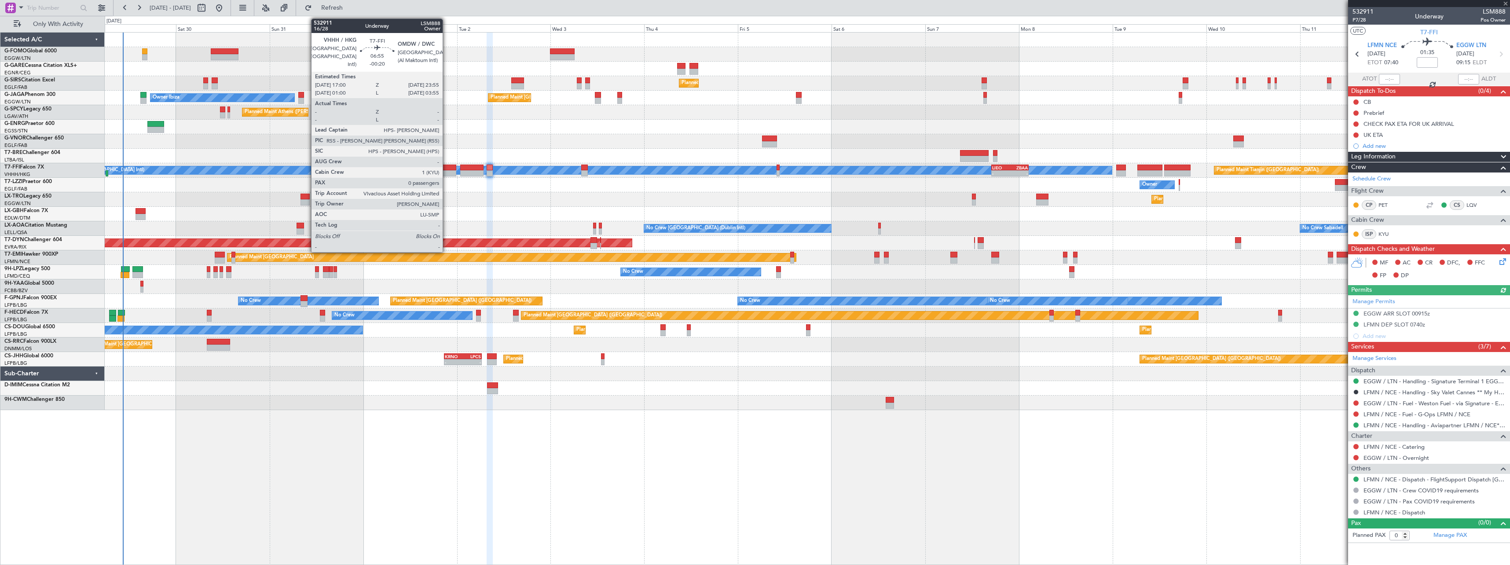
click at [446, 168] on div at bounding box center [442, 168] width 27 height 6
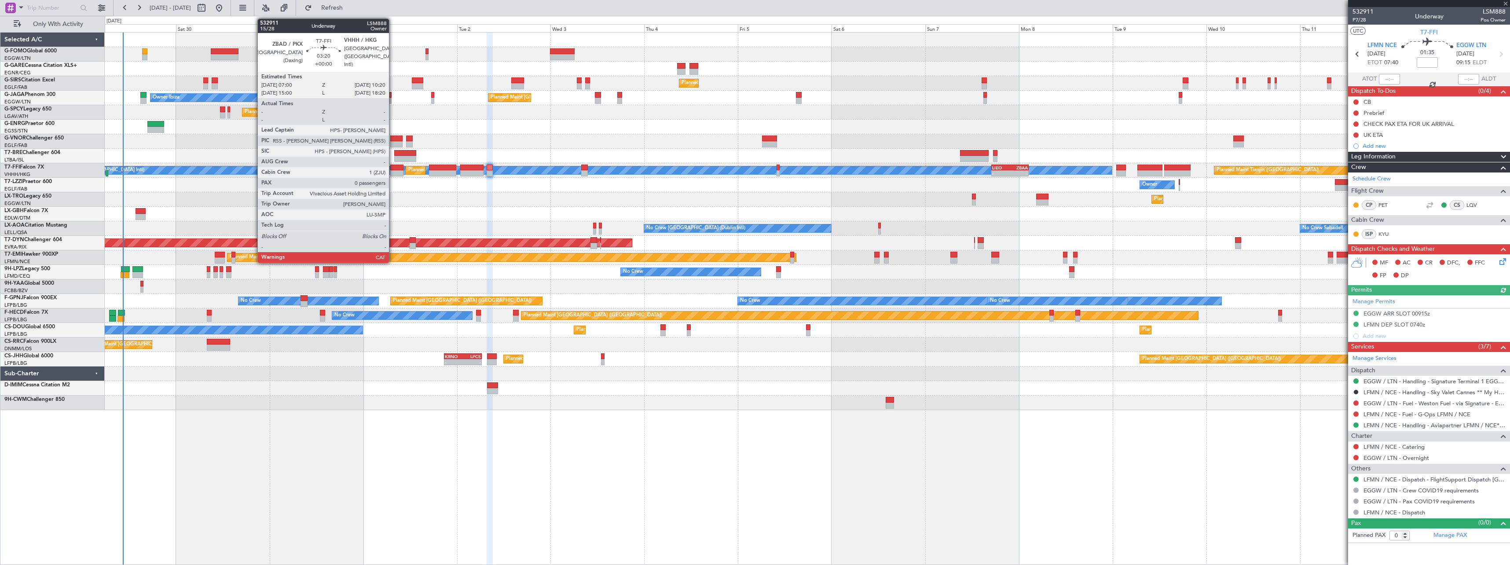
type input "-00:20"
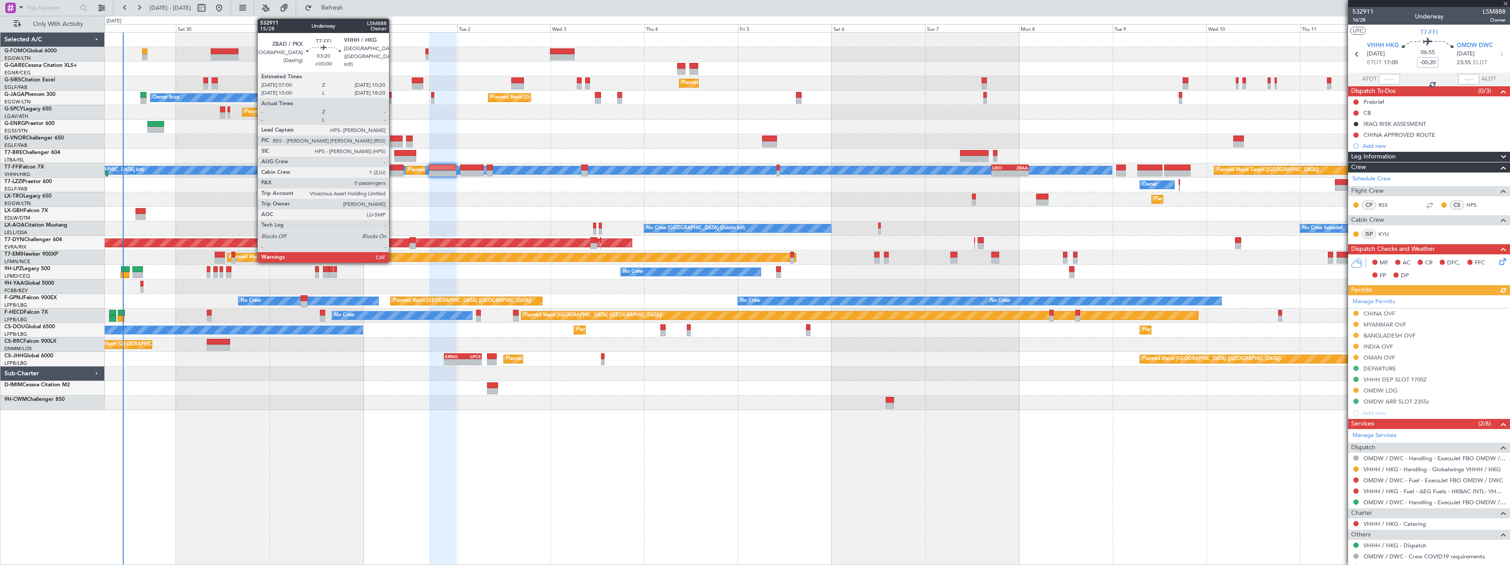
click at [393, 168] on div at bounding box center [396, 168] width 13 height 6
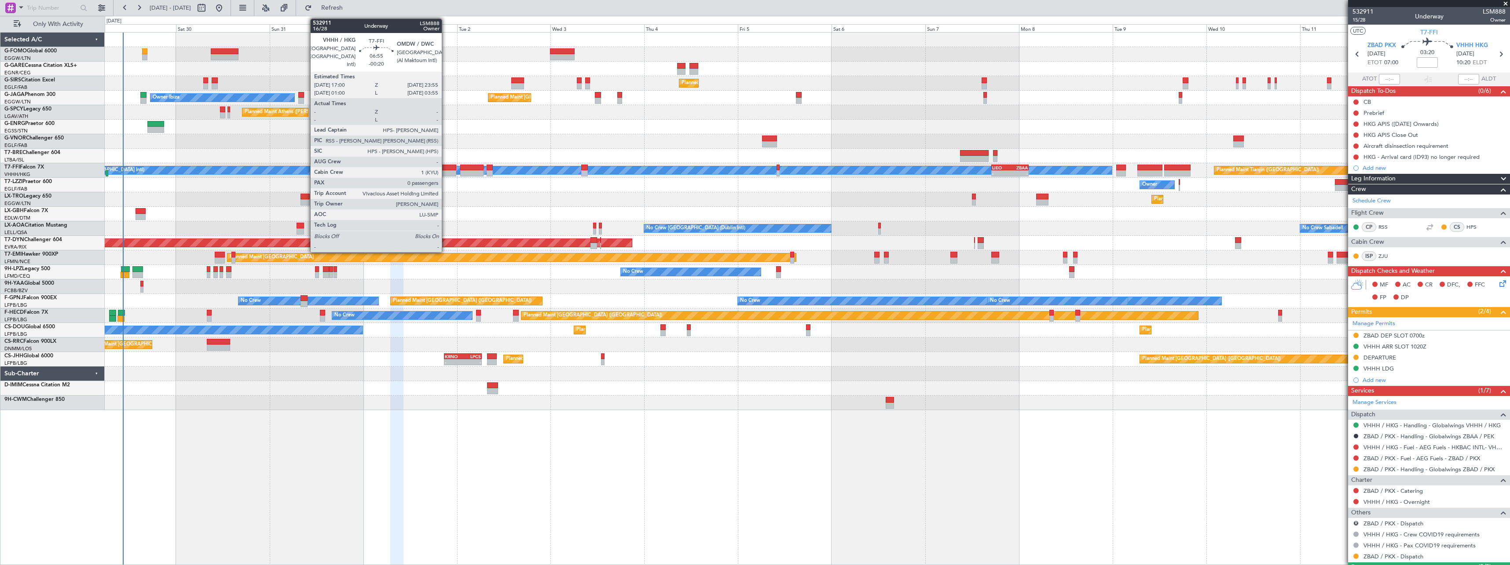
click at [446, 165] on div at bounding box center [442, 168] width 27 height 6
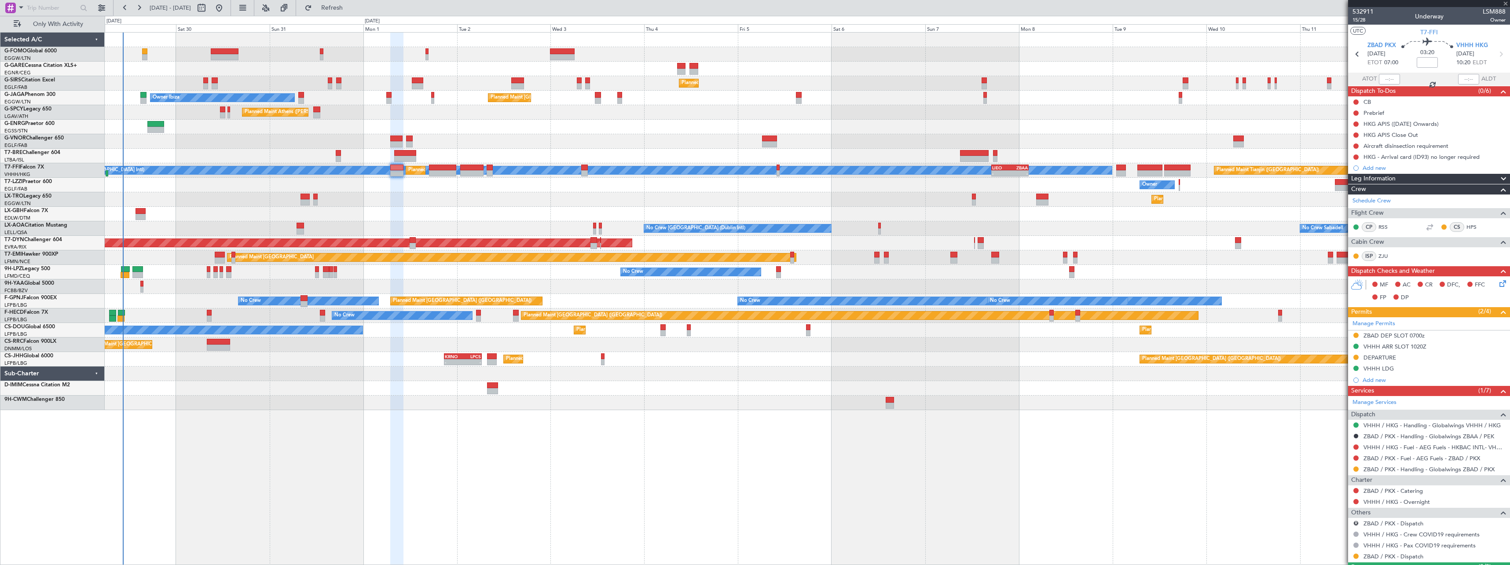
type input "-00:20"
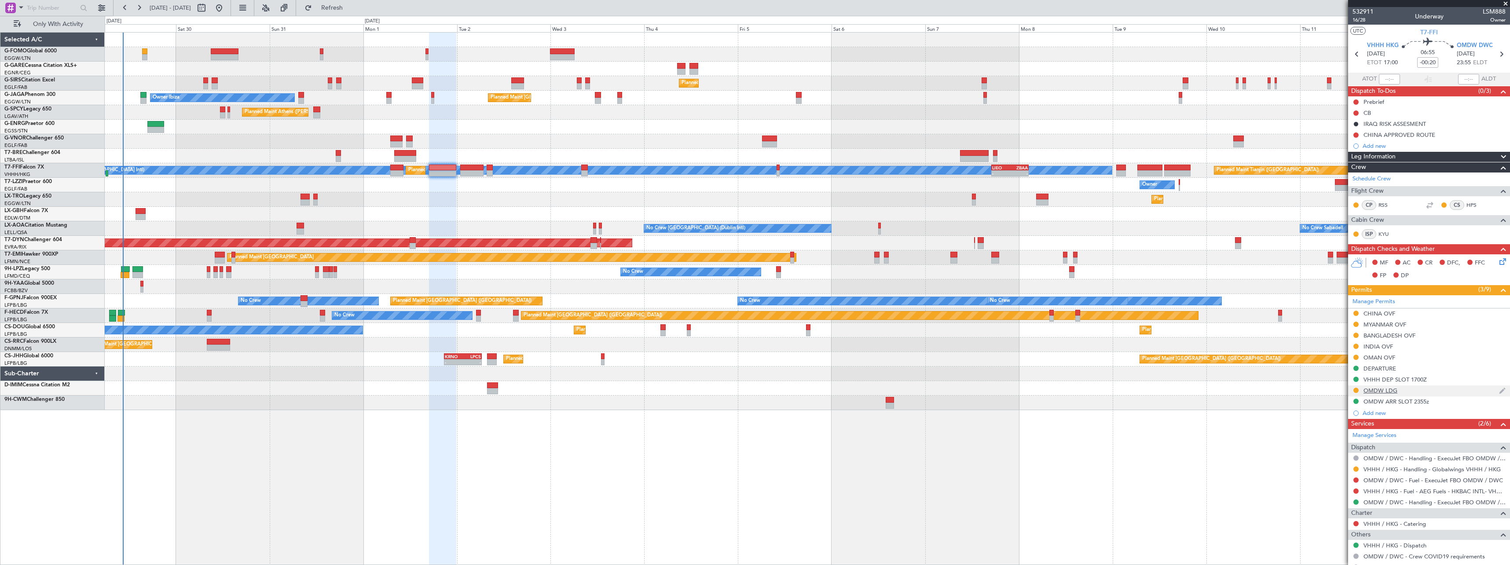
click at [1382, 391] on div "OMDW LDG" at bounding box center [1380, 390] width 34 height 7
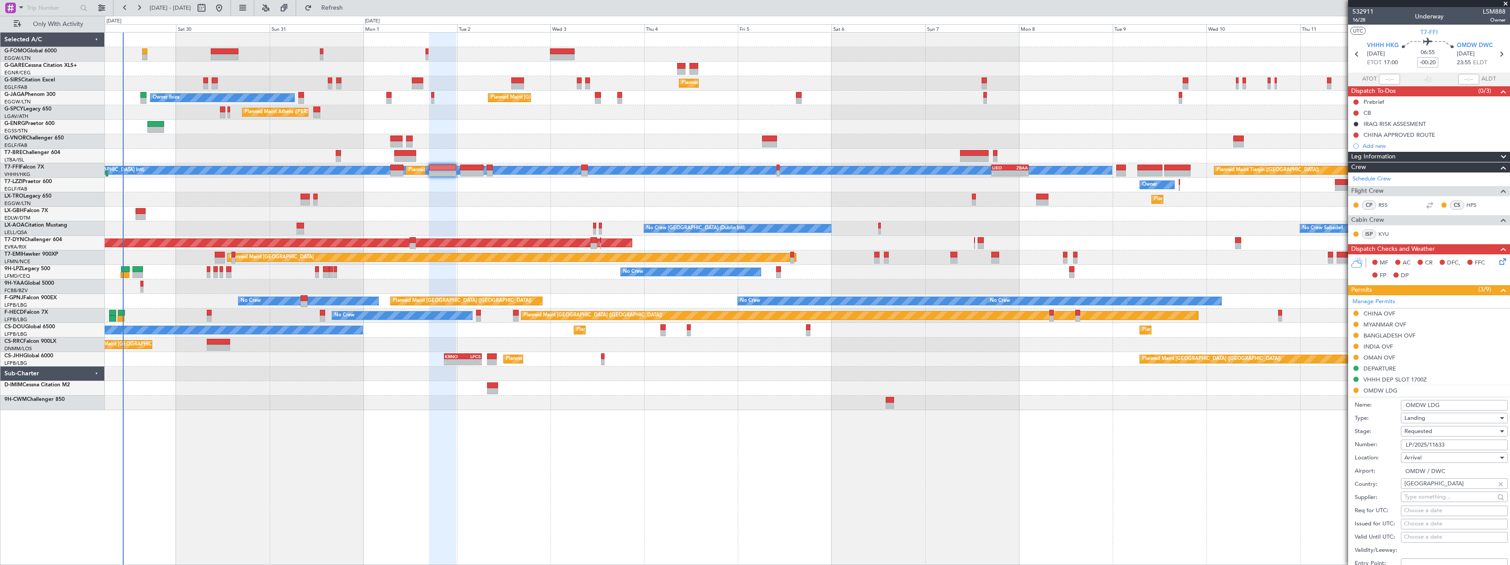
drag, startPoint x: 1453, startPoint y: 446, endPoint x: 1374, endPoint y: 447, distance: 78.7
click at [1374, 447] on div "Number: LP/2025/11633" at bounding box center [1430, 444] width 153 height 13
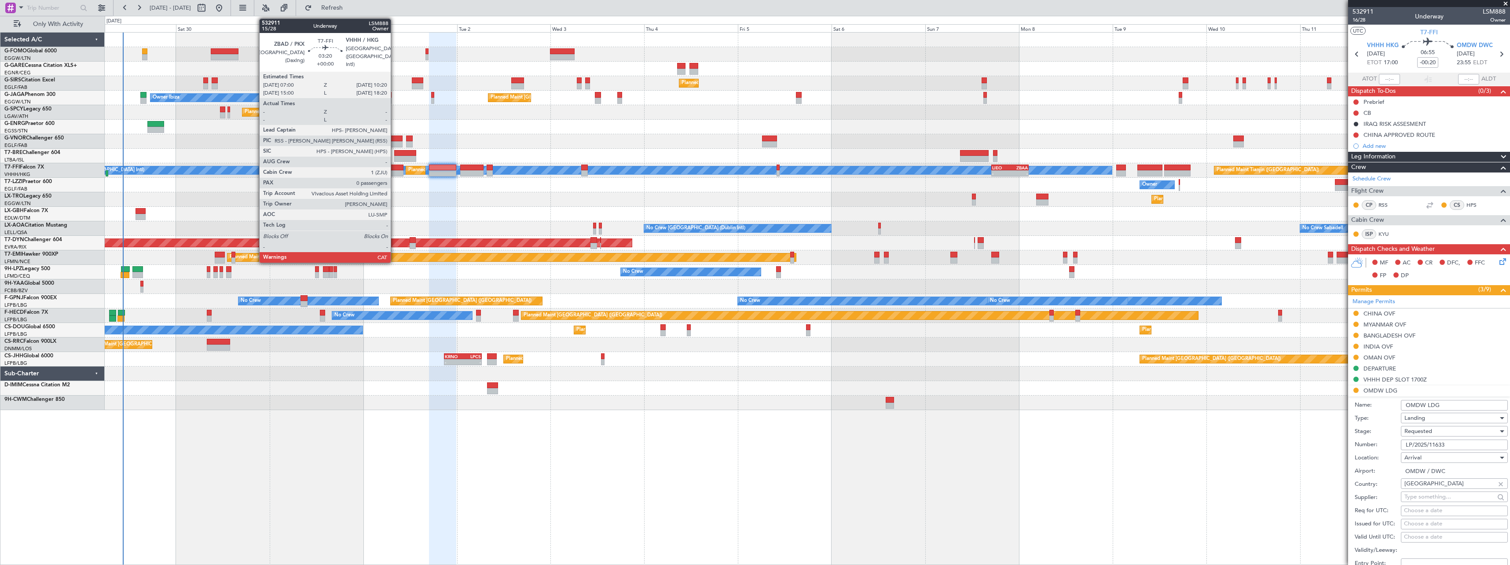
click at [395, 170] on div at bounding box center [396, 173] width 13 height 6
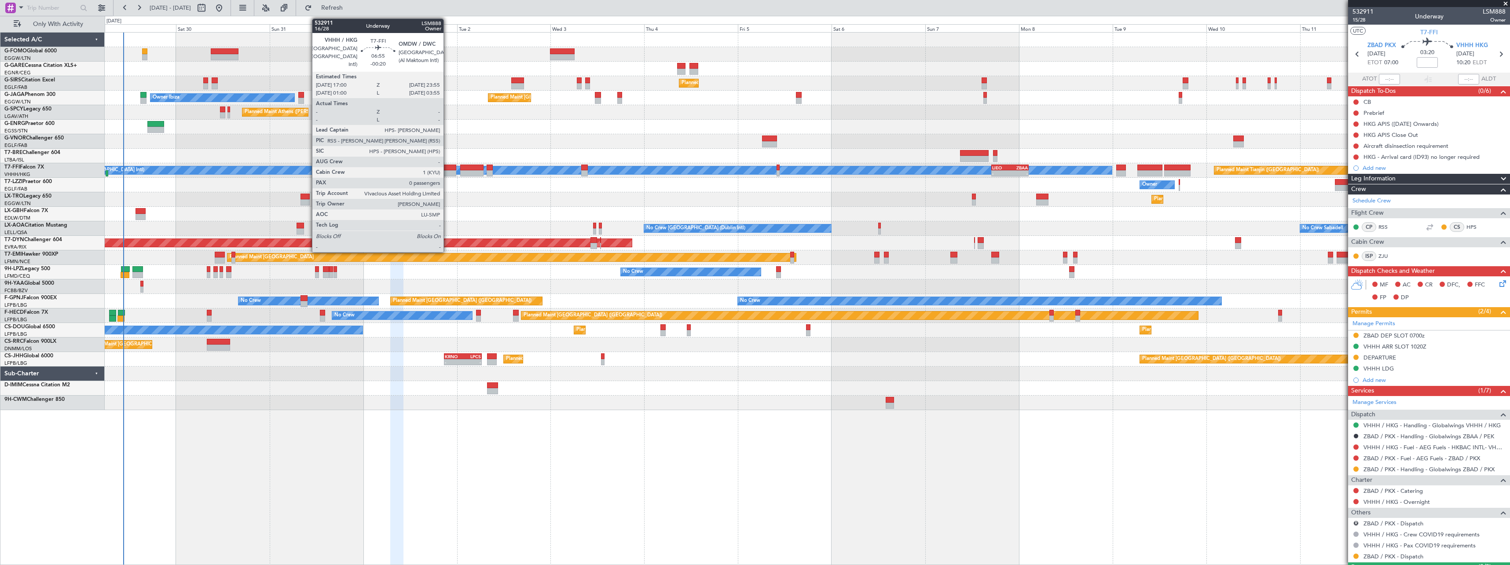
click at [447, 168] on div at bounding box center [442, 168] width 27 height 6
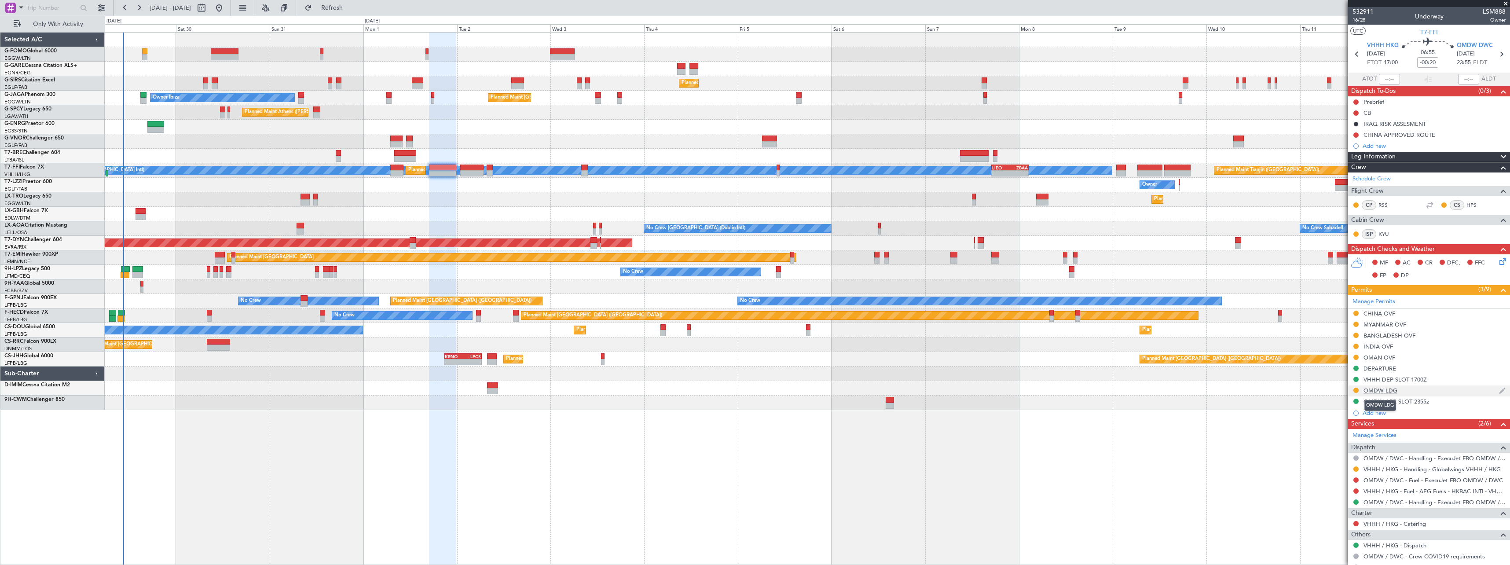
click at [1371, 388] on div "OMDW LDG" at bounding box center [1380, 390] width 34 height 7
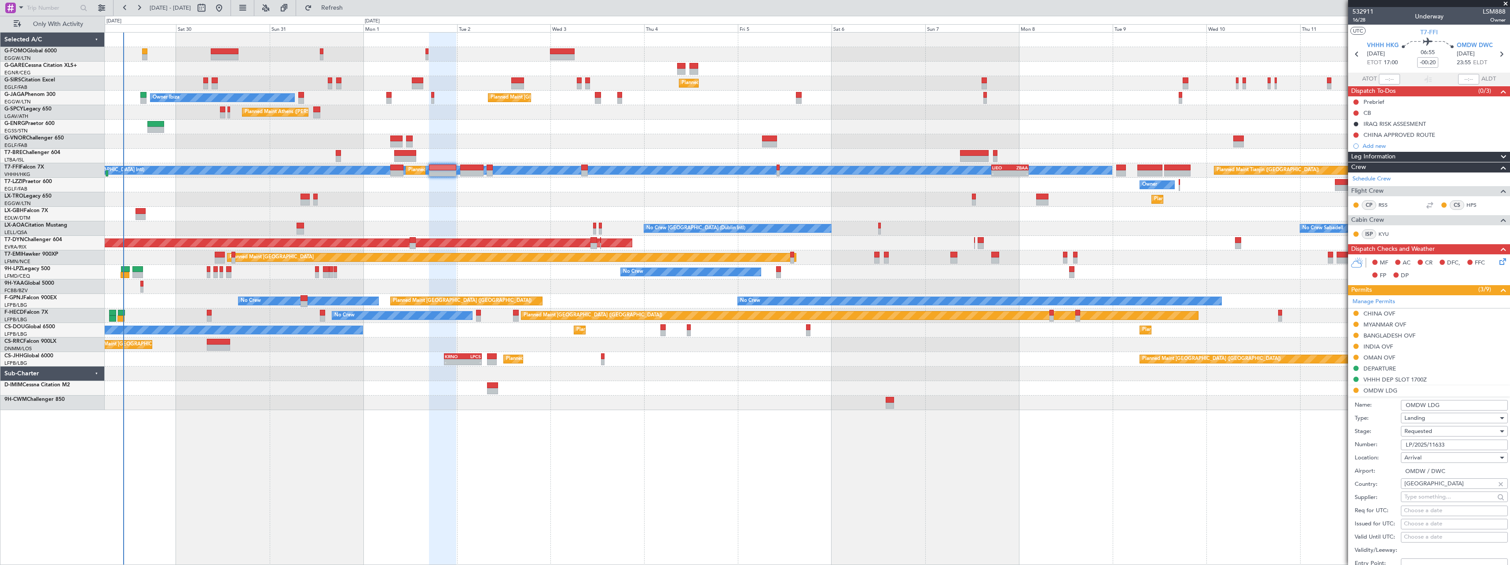
click at [1416, 427] on span "Requested" at bounding box center [1418, 431] width 28 height 8
click at [1422, 494] on span "Received OK" at bounding box center [1451, 497] width 92 height 13
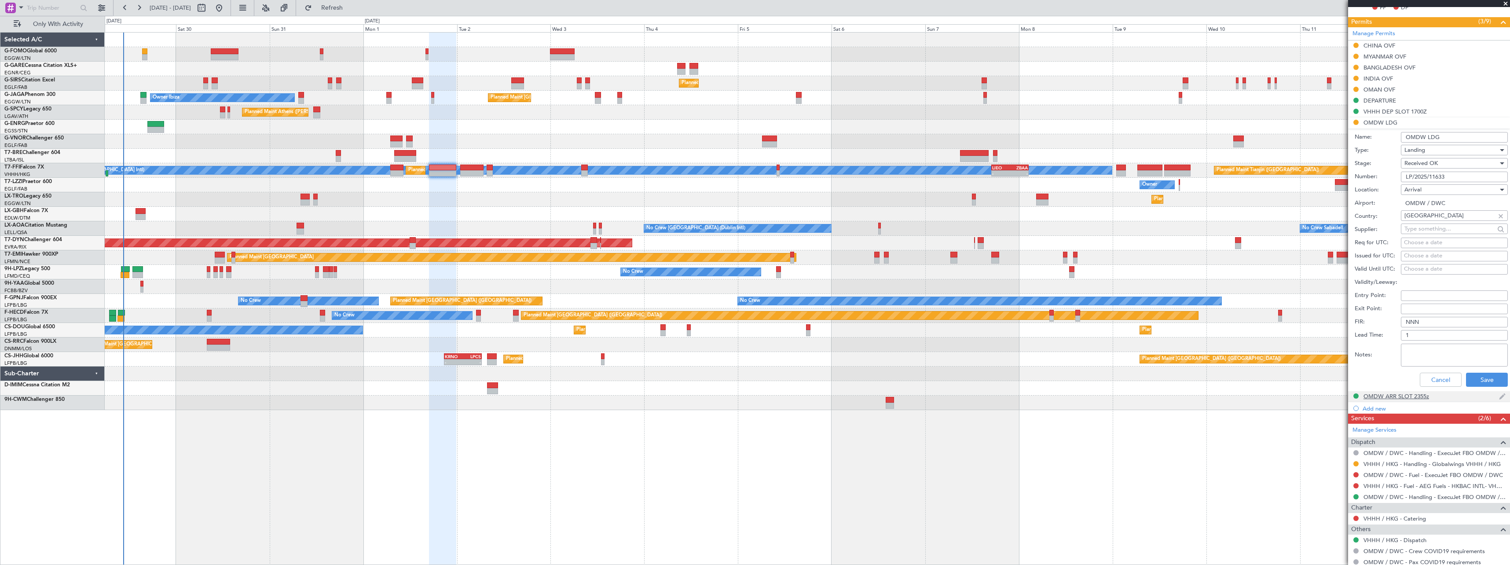
scroll to position [295, 0]
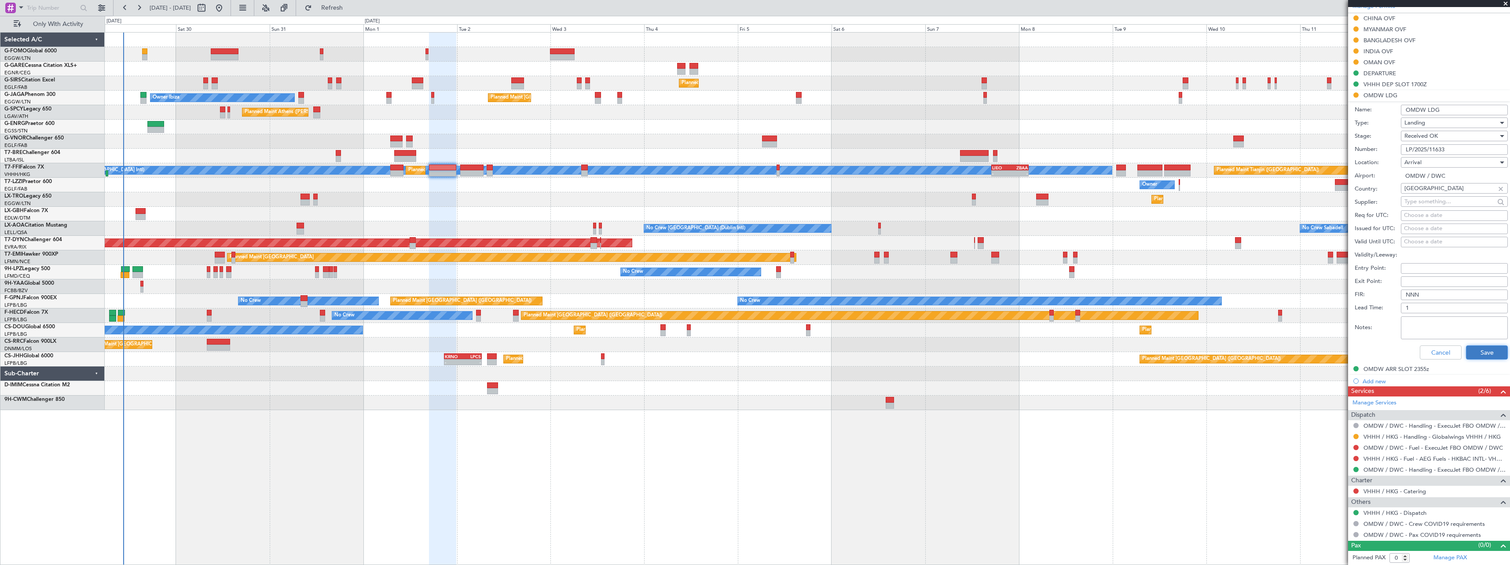
click at [1477, 351] on button "Save" at bounding box center [1487, 352] width 42 height 14
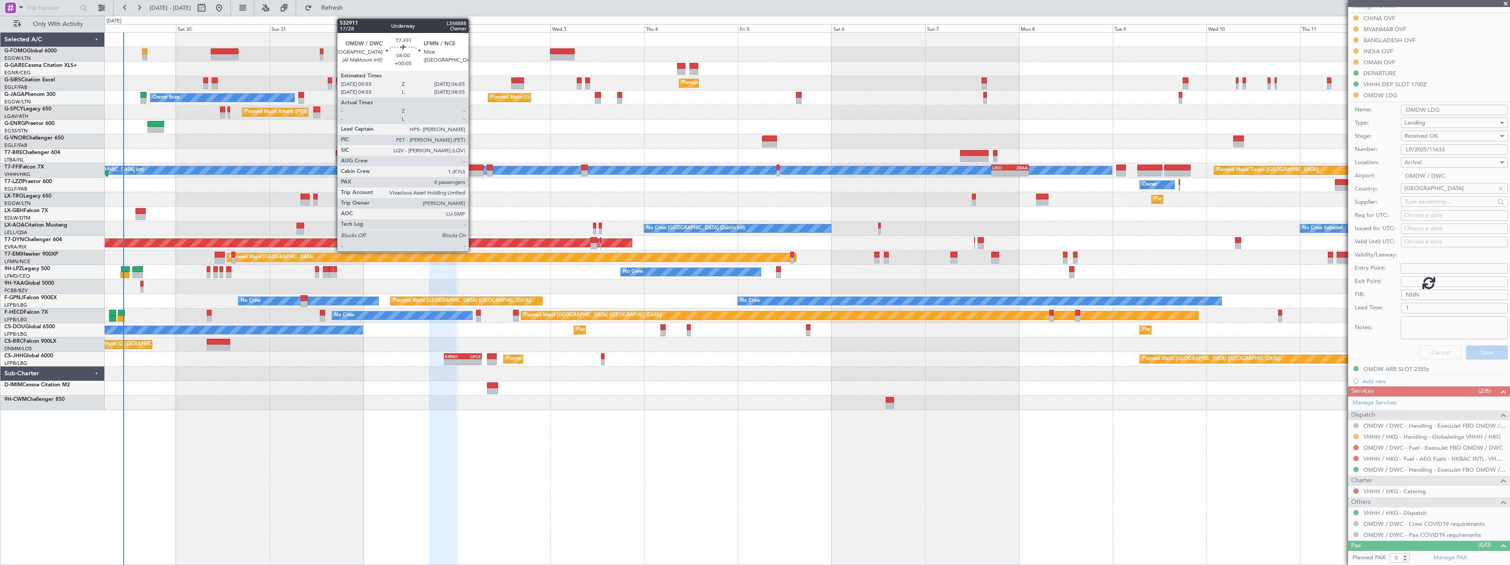
scroll to position [33, 0]
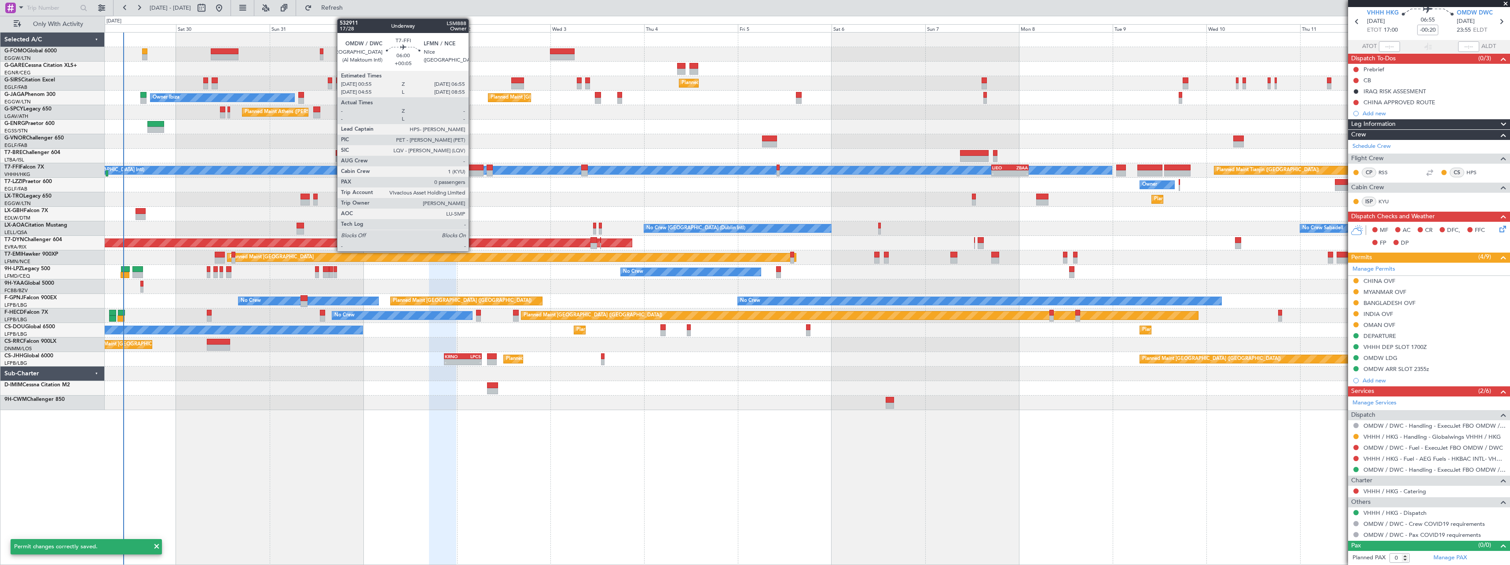
click at [472, 166] on div at bounding box center [472, 168] width 24 height 6
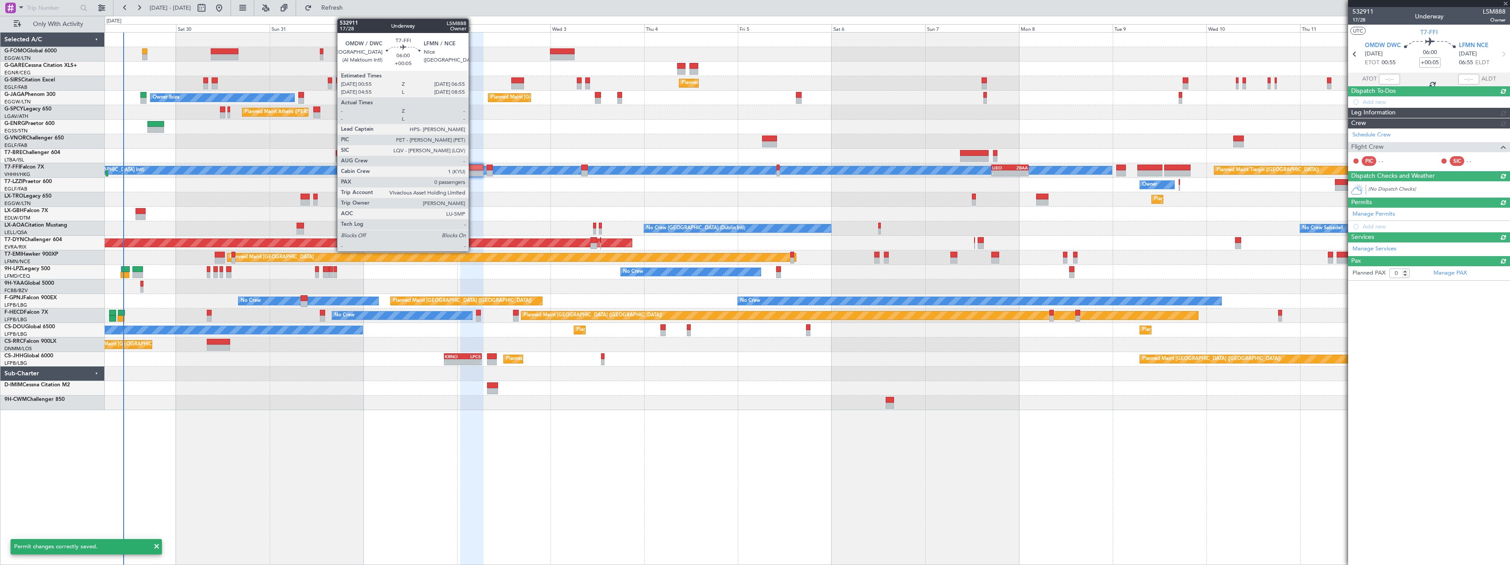
scroll to position [0, 0]
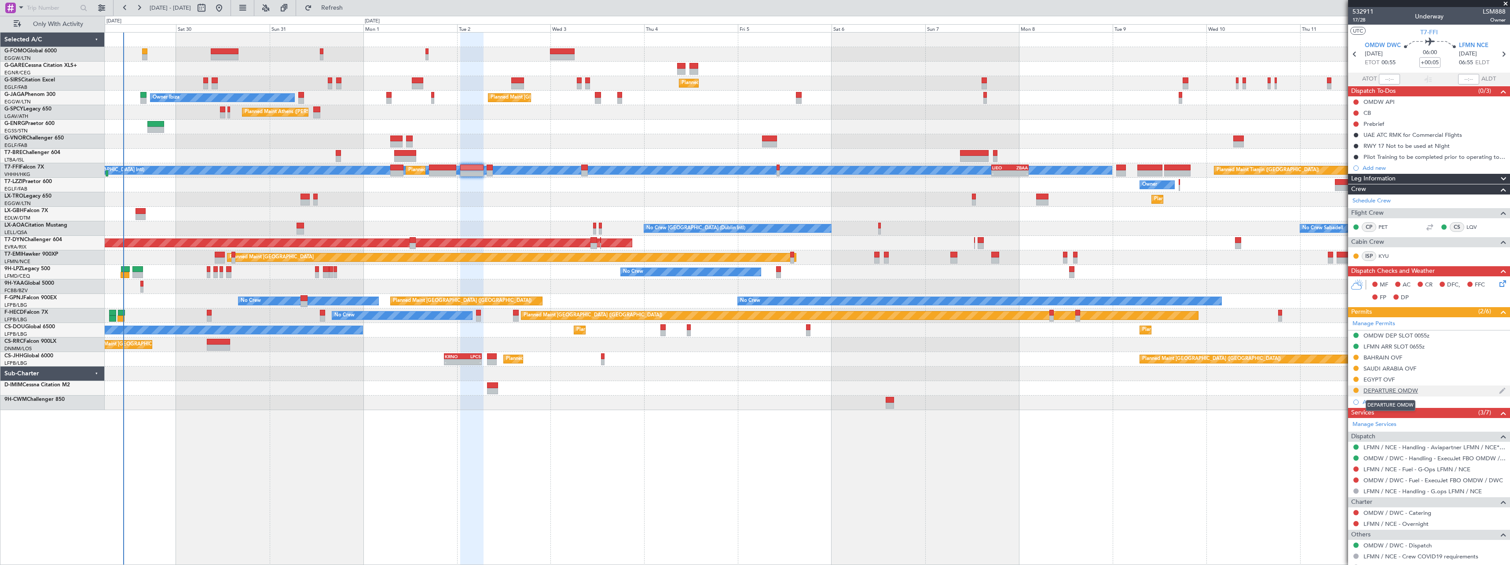
click at [1402, 391] on div "DEPARTURE OMDW" at bounding box center [1390, 390] width 55 height 7
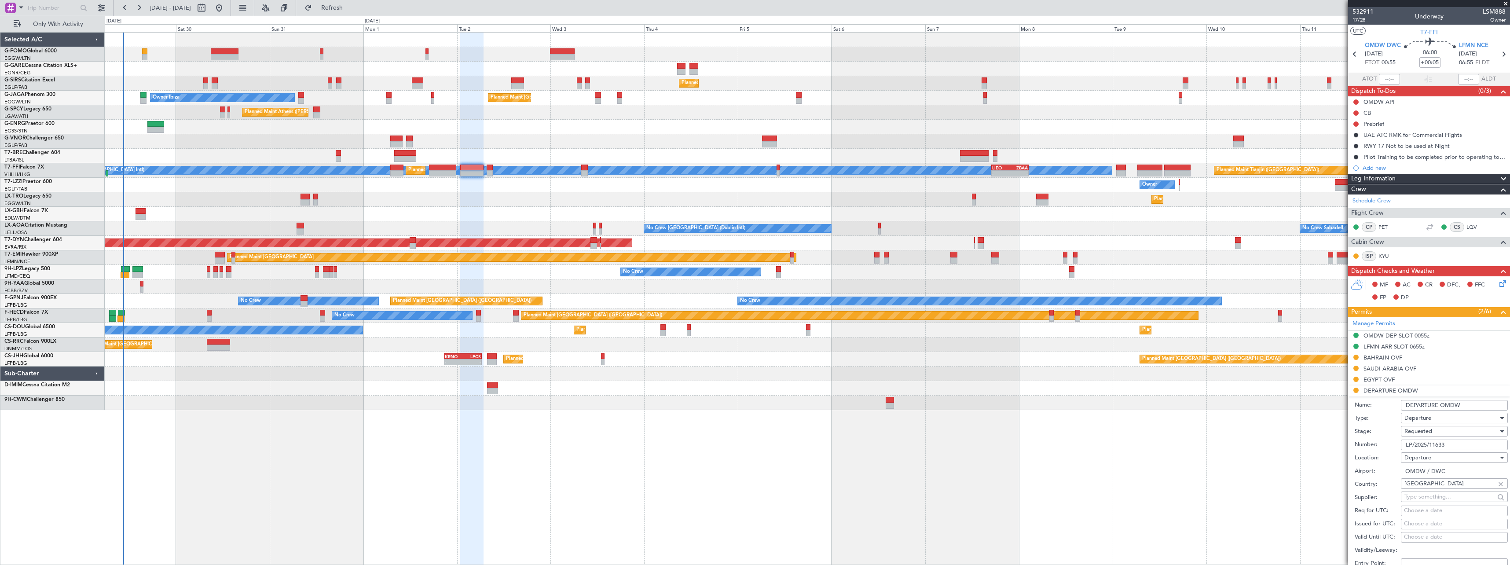
click at [1429, 418] on span "Departure" at bounding box center [1417, 418] width 27 height 8
click at [1423, 417] on div at bounding box center [755, 282] width 1510 height 565
click at [1418, 429] on span "Requested" at bounding box center [1418, 431] width 28 height 8
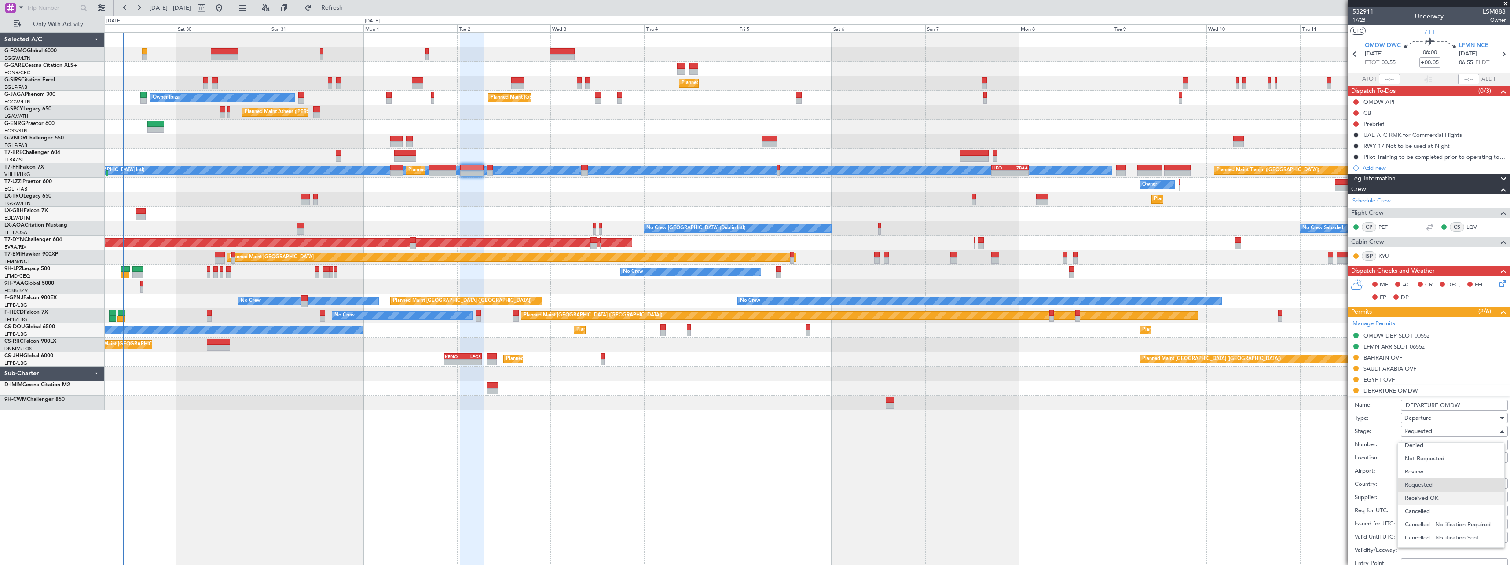
click at [1422, 499] on span "Received OK" at bounding box center [1451, 497] width 92 height 13
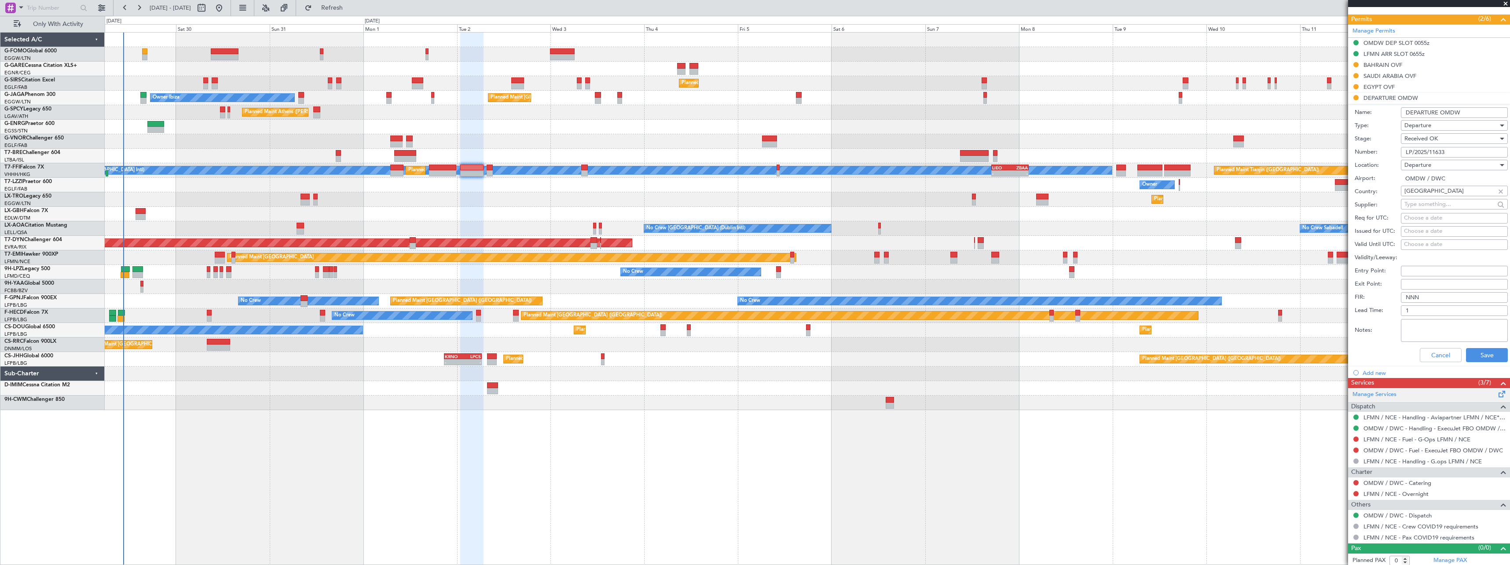
scroll to position [295, 0]
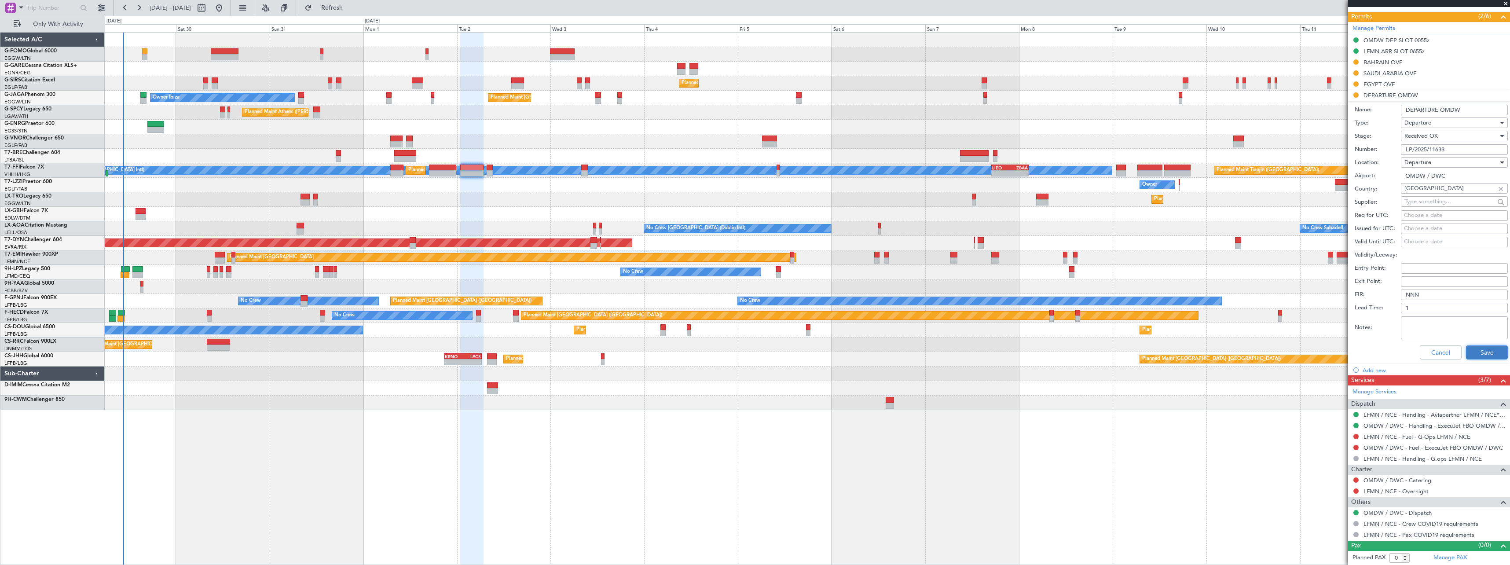
click at [1477, 351] on button "Save" at bounding box center [1487, 352] width 42 height 14
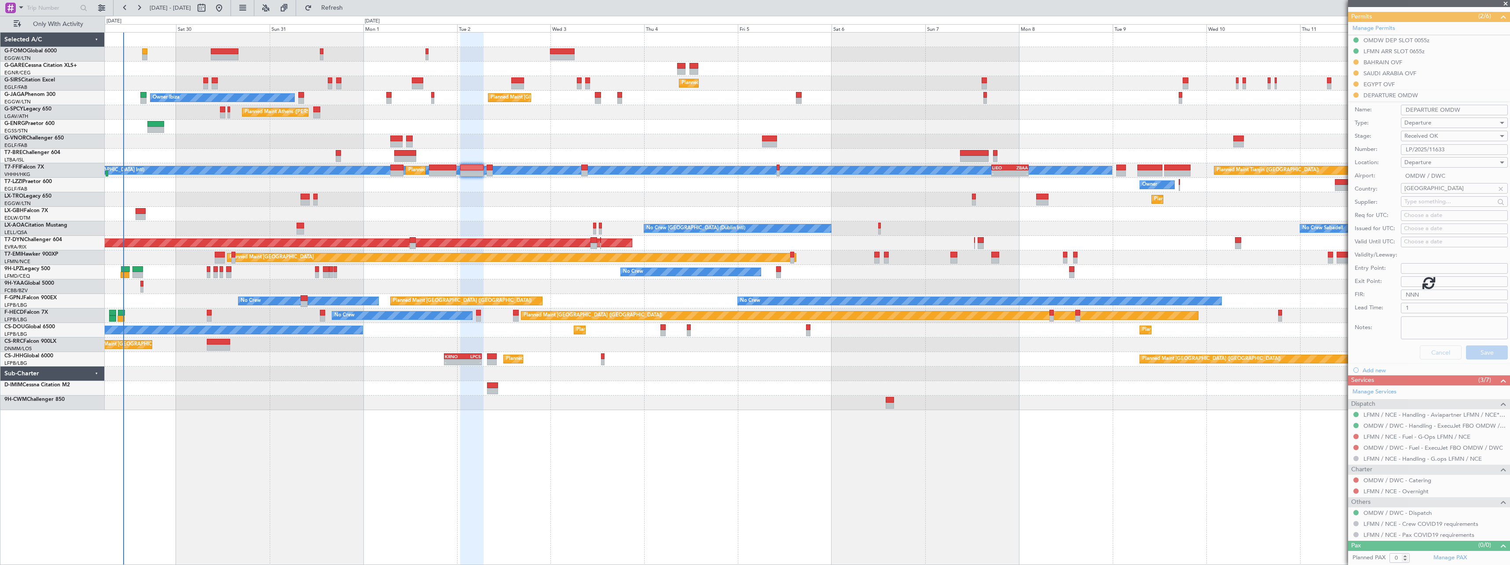
scroll to position [33, 0]
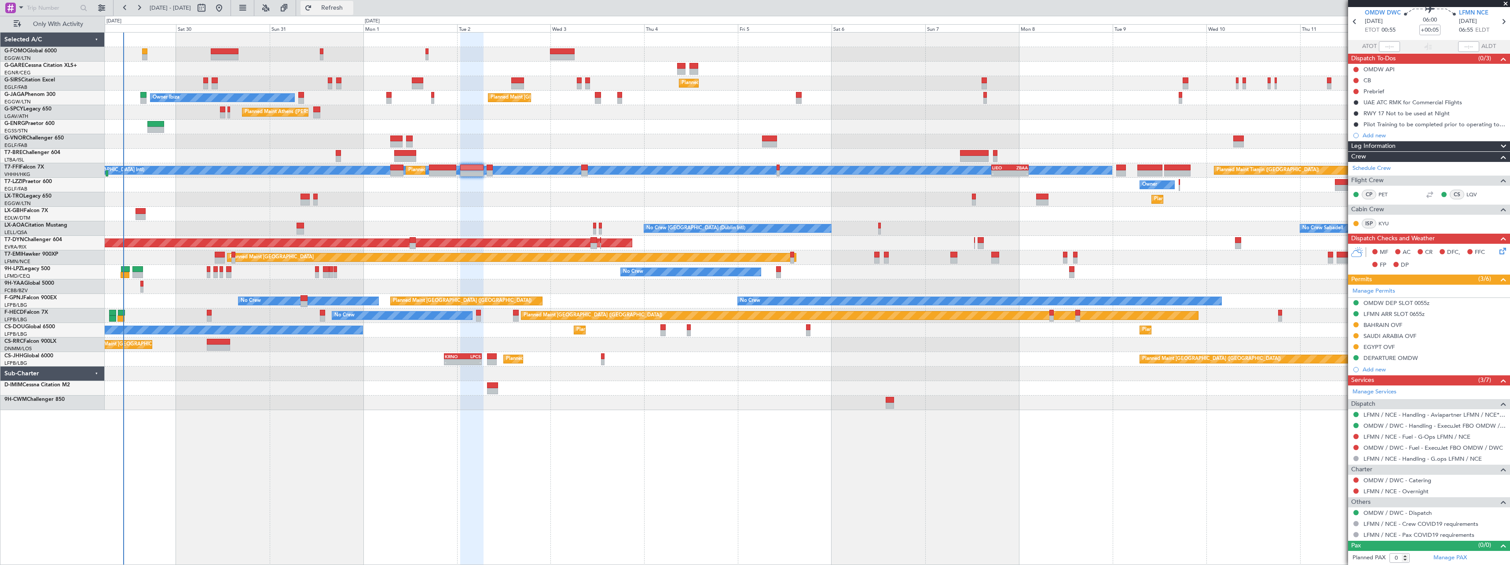
click at [351, 5] on span "Refresh" at bounding box center [332, 8] width 37 height 6
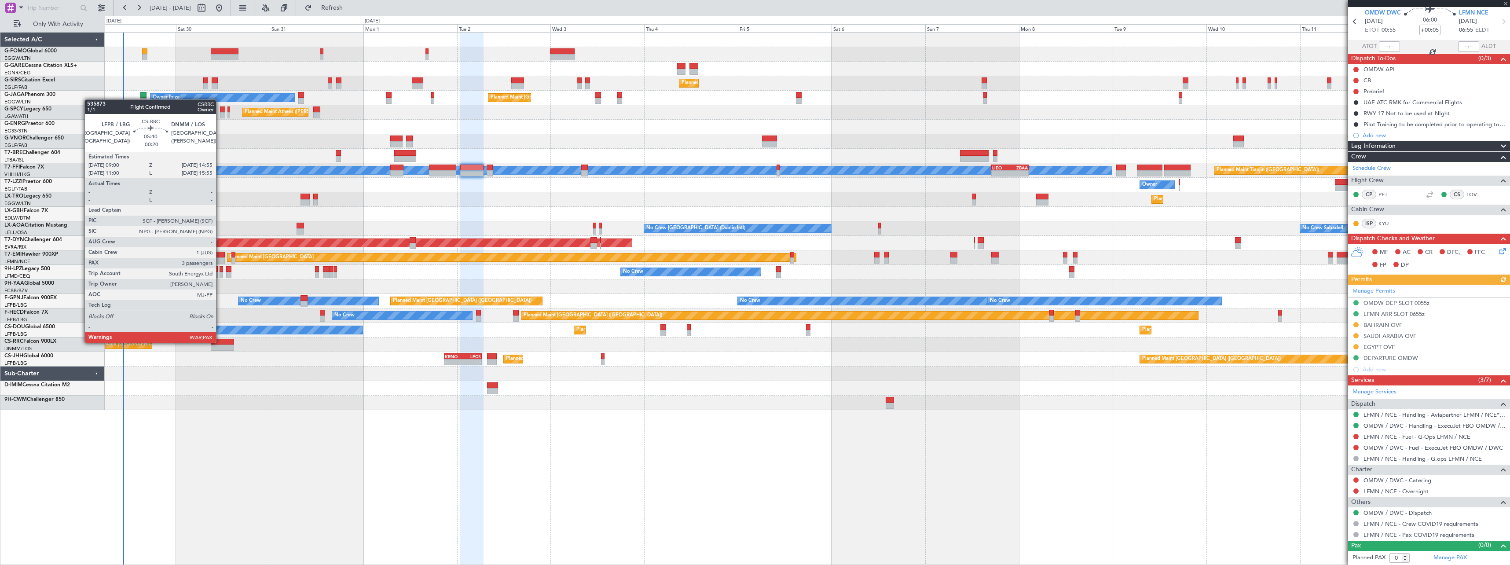
click at [220, 342] on div at bounding box center [222, 342] width 23 height 6
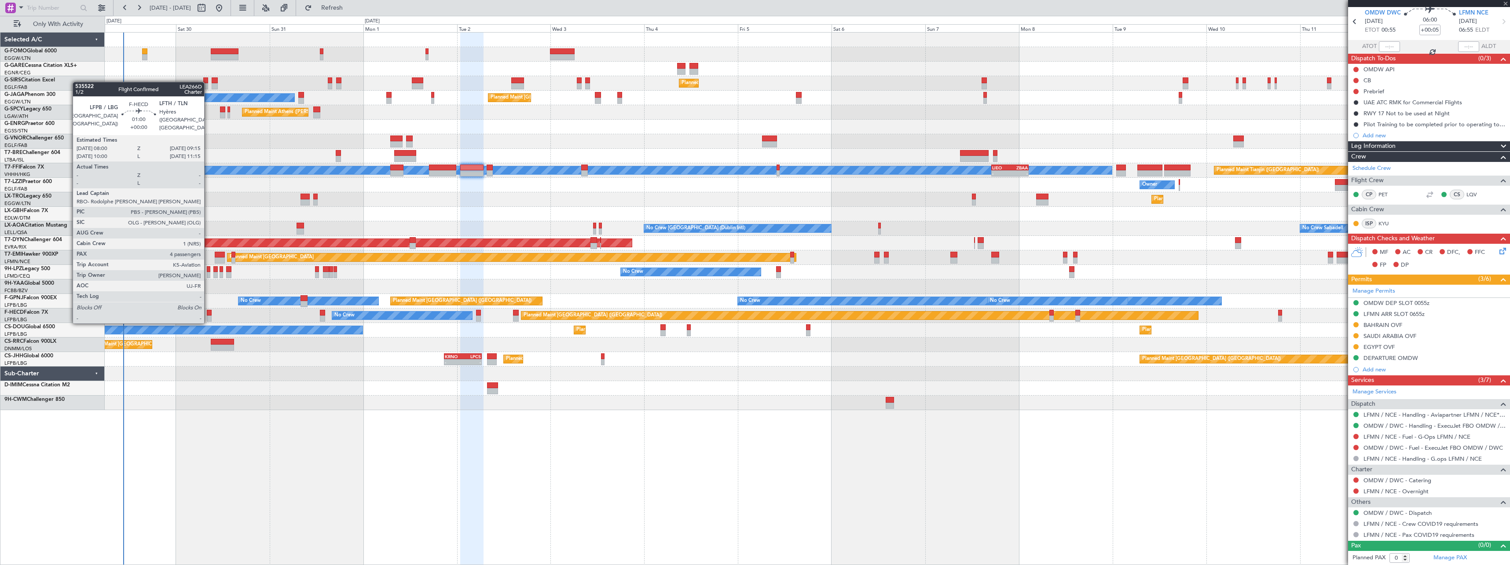
type input "-00:20"
type input "4"
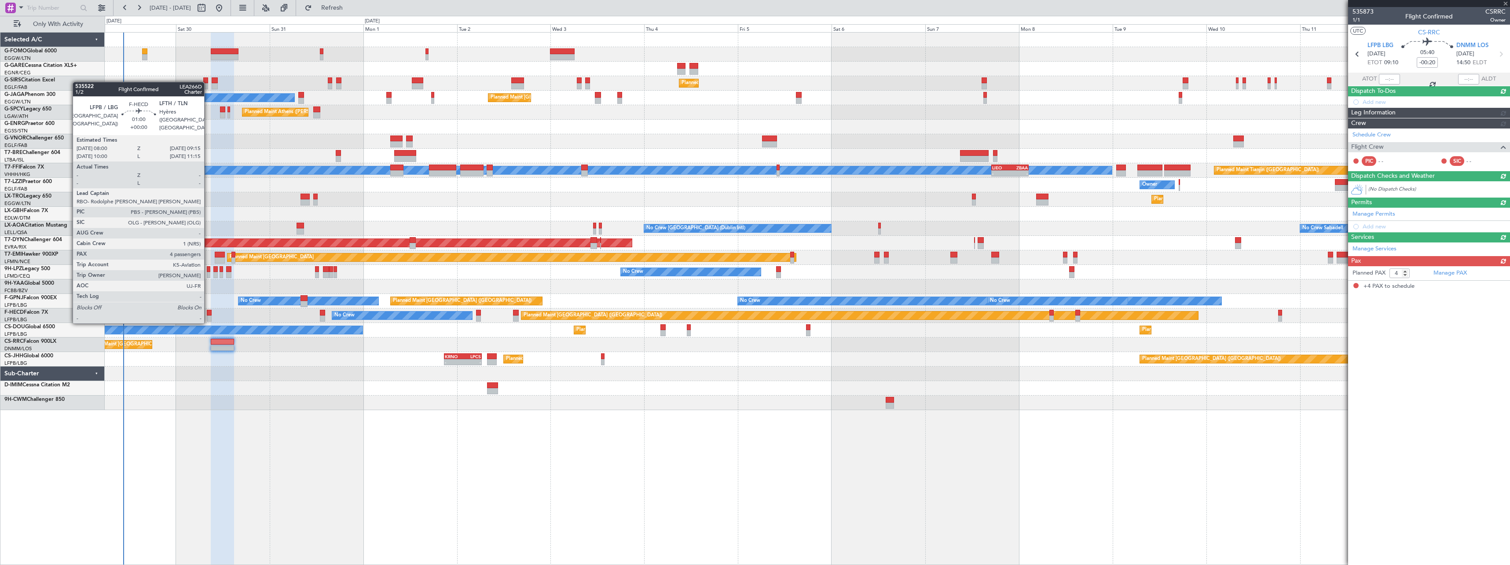
scroll to position [0, 0]
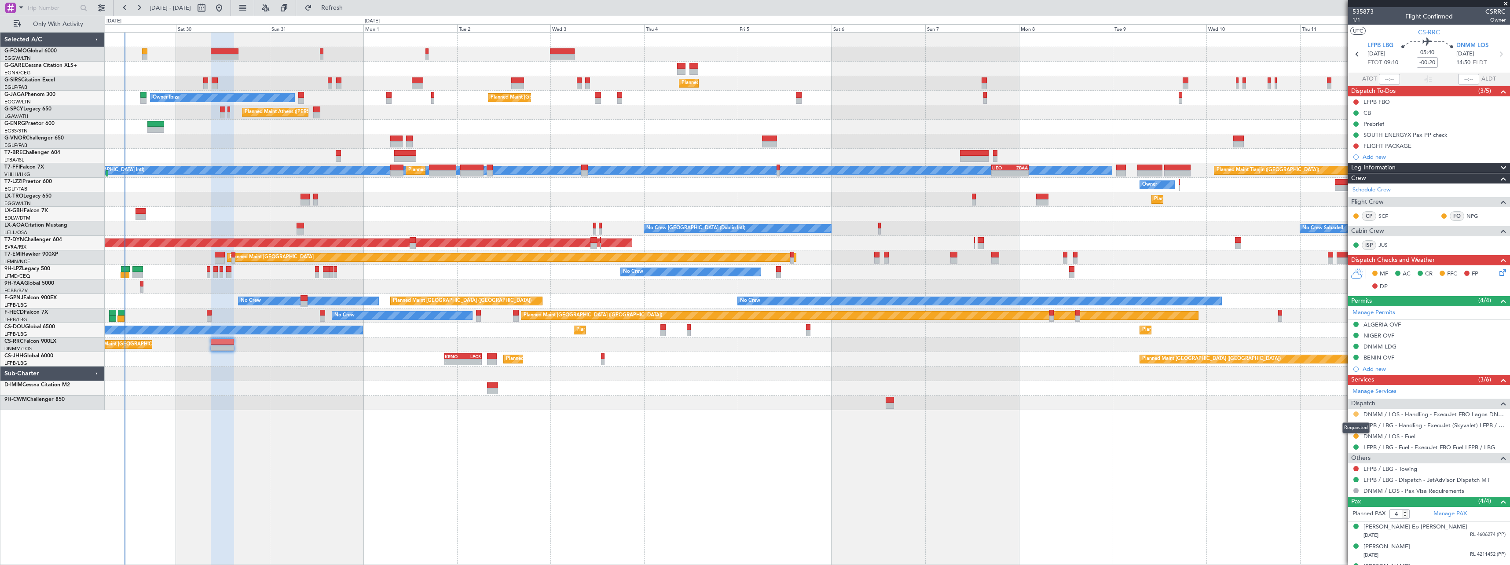
click at [1356, 413] on button at bounding box center [1355, 413] width 5 height 5
click at [1328, 519] on span "Confirmed" at bounding box center [1330, 518] width 27 height 9
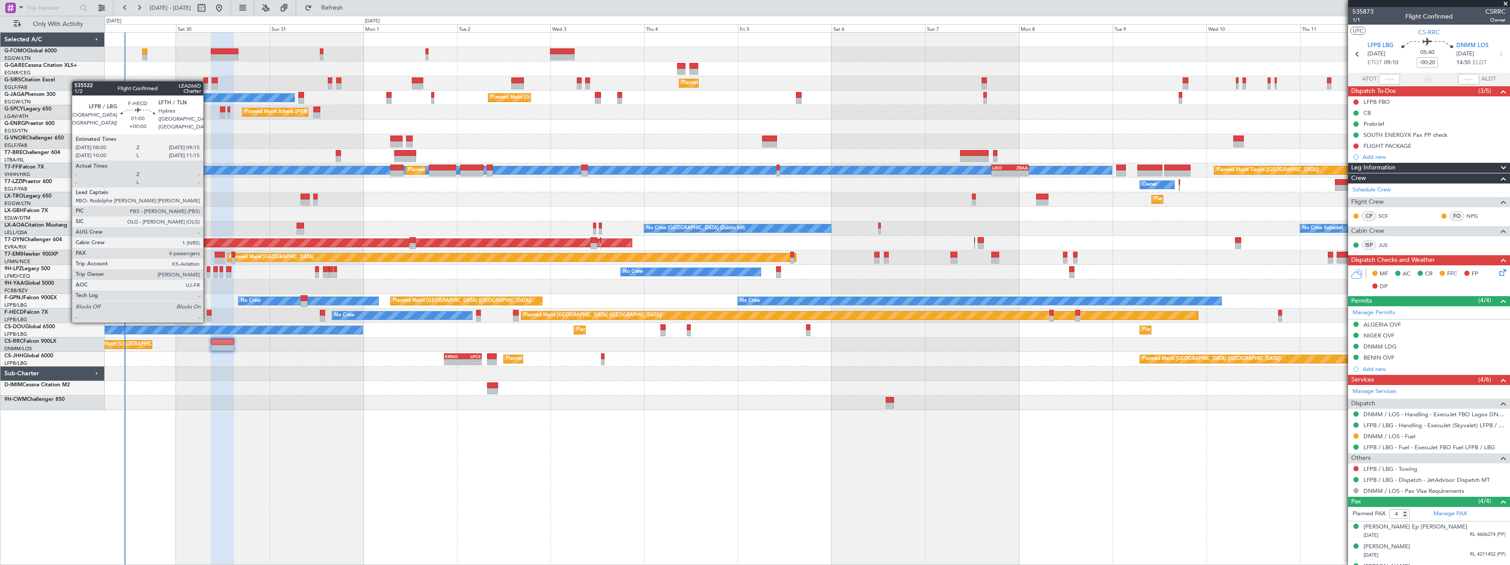
click at [207, 313] on div at bounding box center [209, 313] width 5 height 6
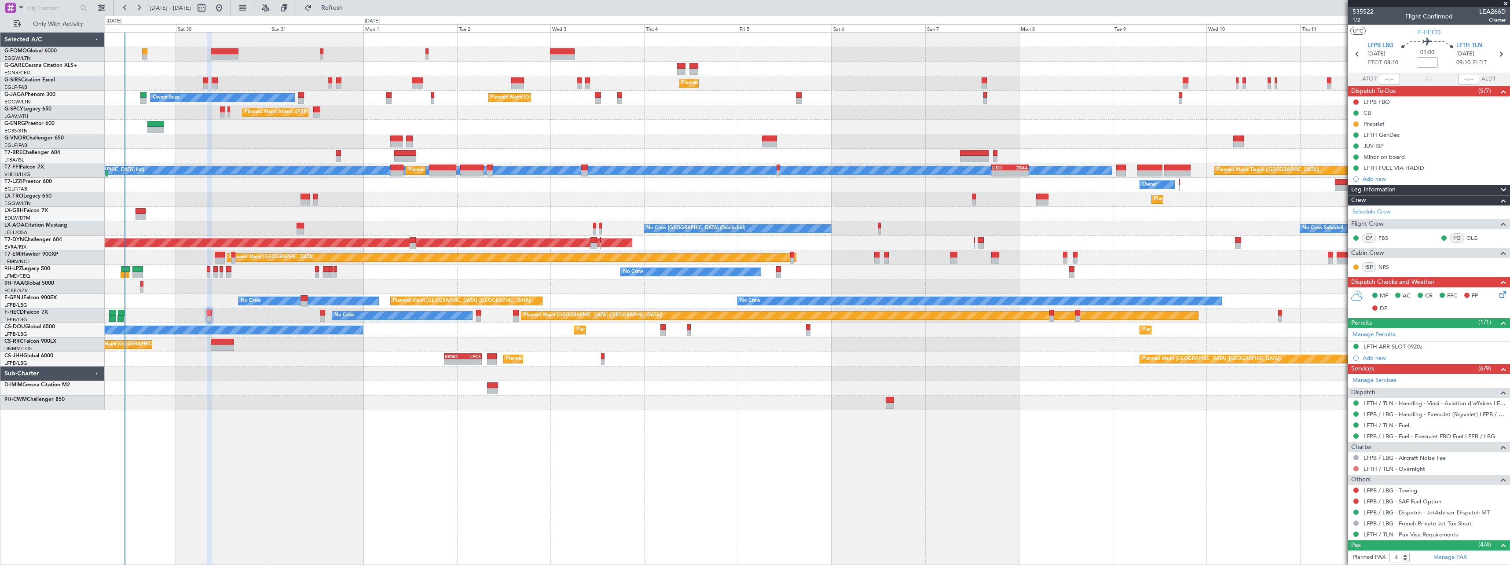
click at [1354, 467] on button at bounding box center [1355, 468] width 5 height 5
click at [1332, 454] on span "Confirmed" at bounding box center [1330, 455] width 27 height 9
click at [351, 9] on span "Refresh" at bounding box center [332, 8] width 37 height 6
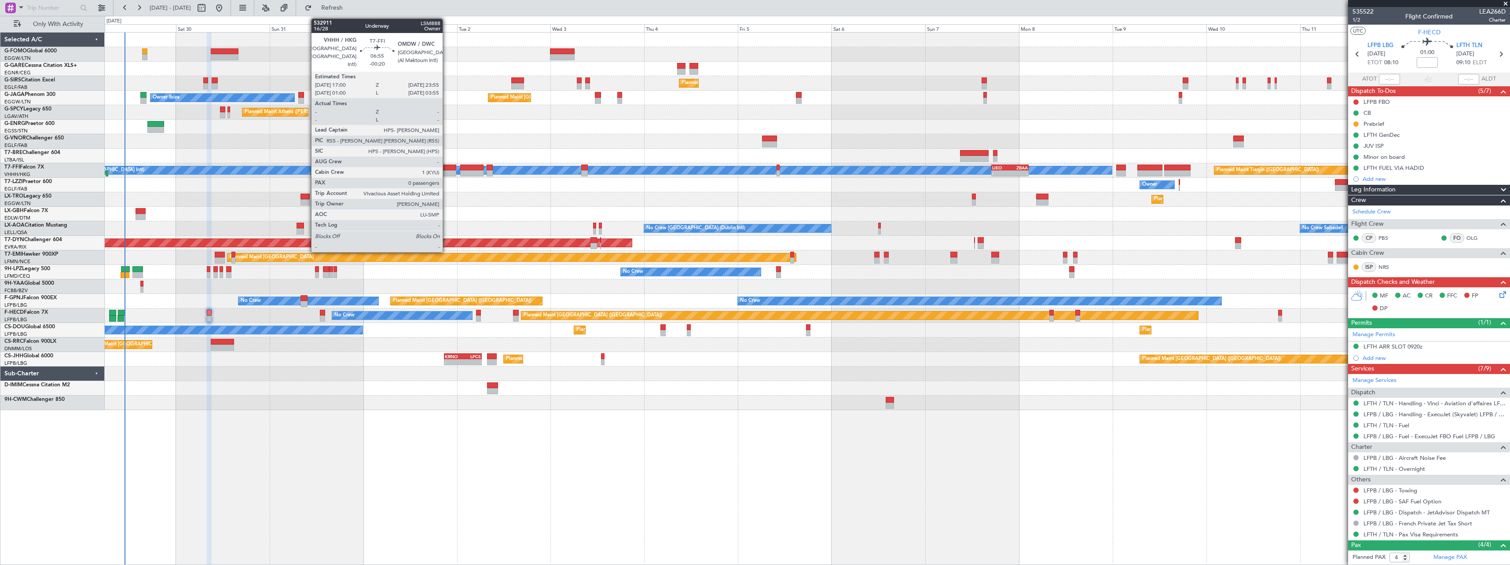
click at [446, 169] on div at bounding box center [442, 168] width 27 height 6
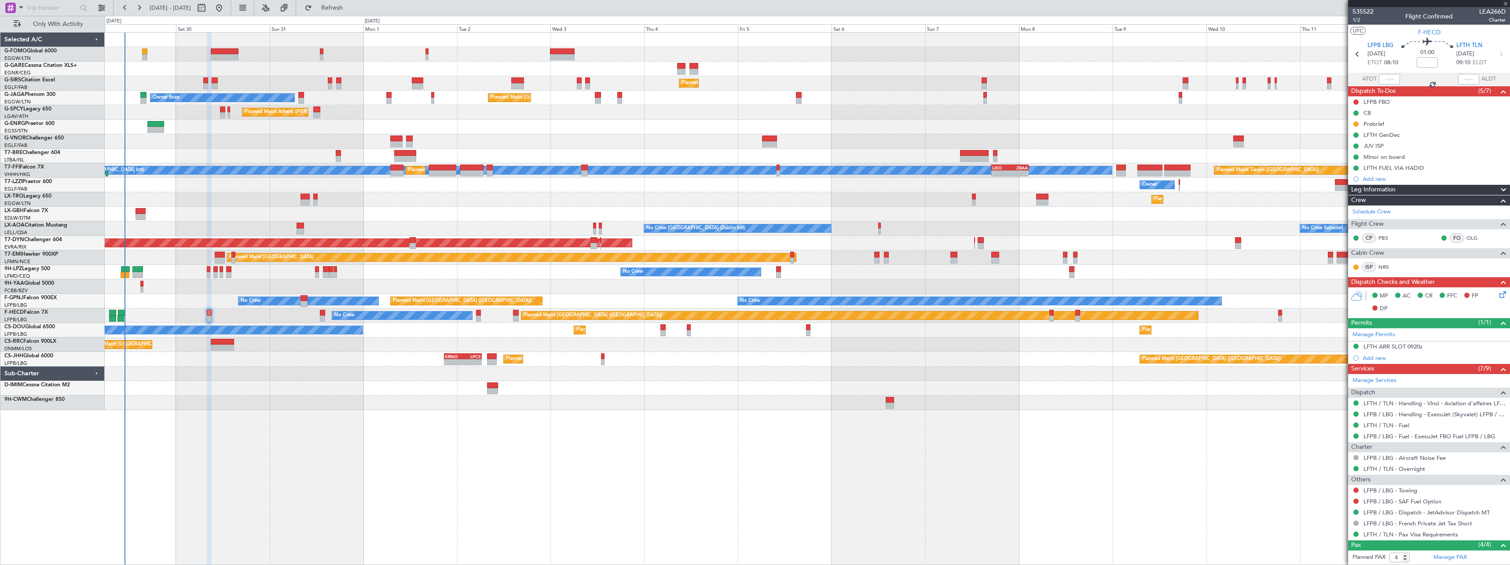
type input "-00:20"
type input "0"
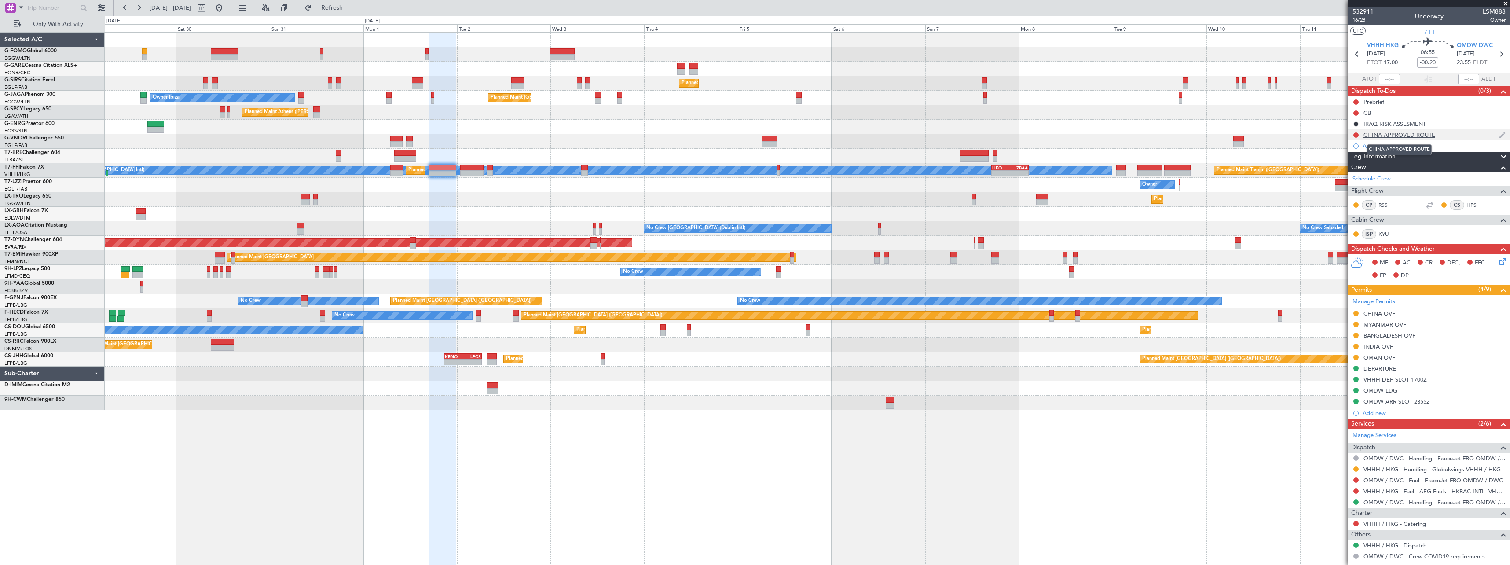
click at [1400, 134] on div "CHINA APPROVED ROUTE" at bounding box center [1399, 134] width 72 height 7
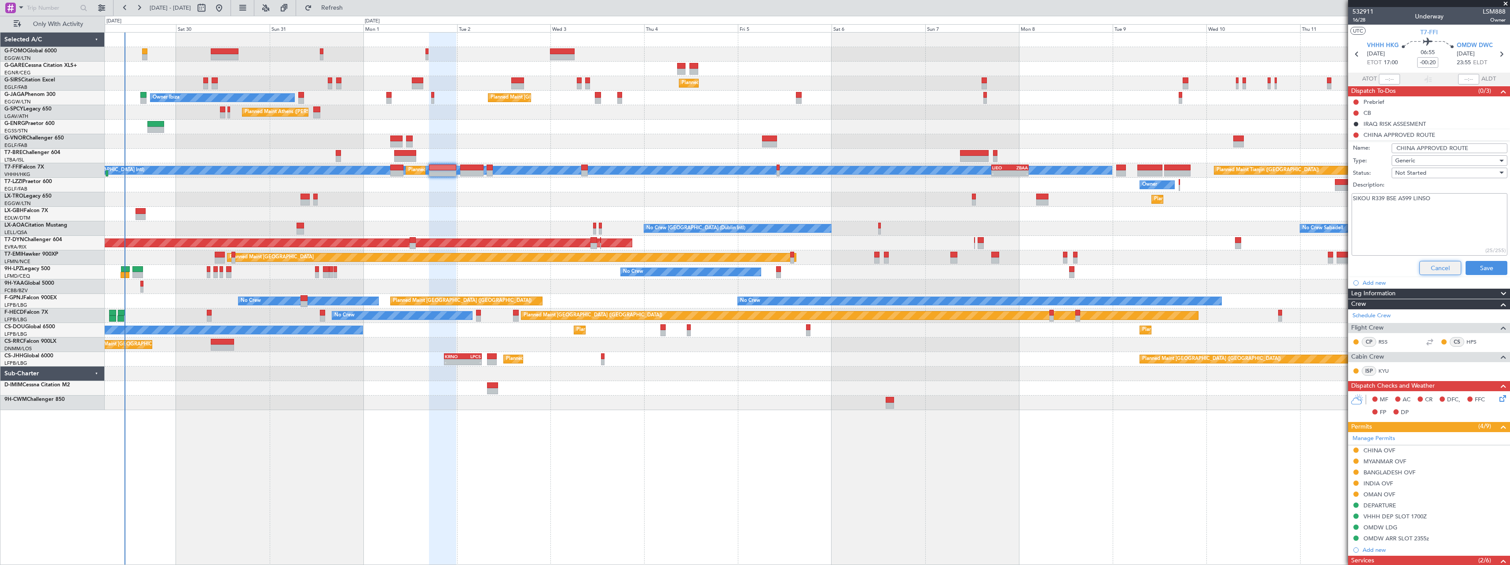
click at [1426, 265] on button "Cancel" at bounding box center [1440, 268] width 42 height 14
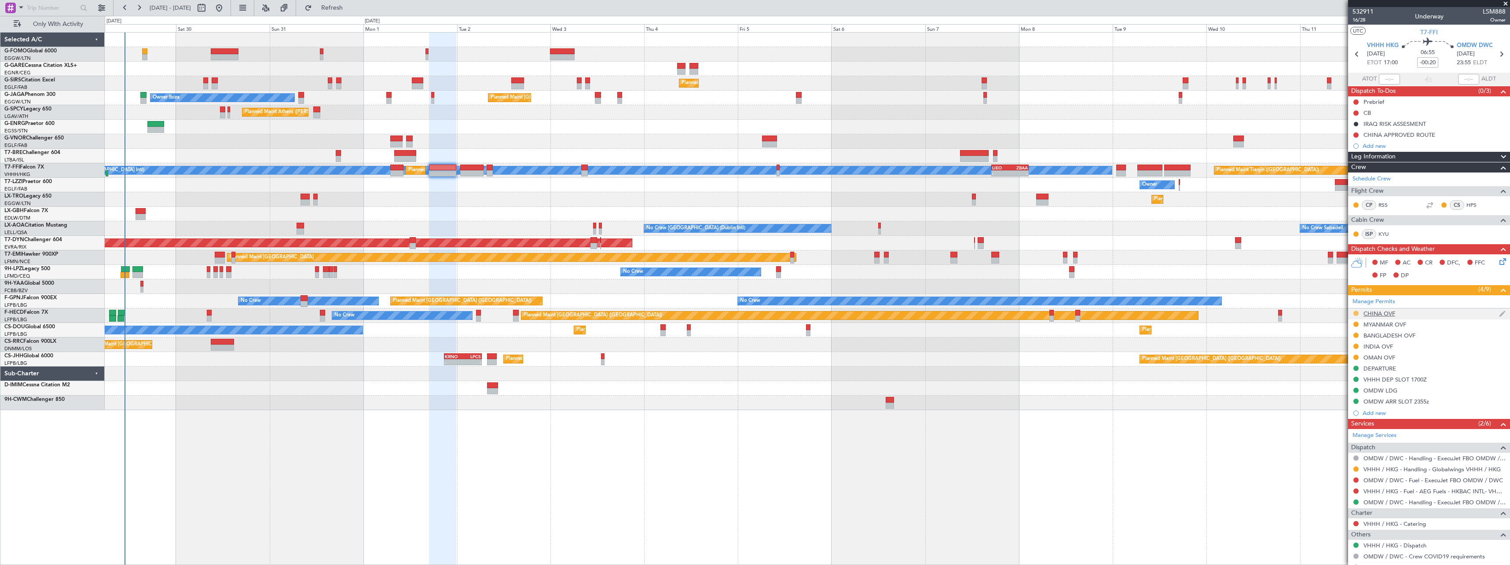
click at [1355, 311] on button at bounding box center [1355, 313] width 5 height 5
click at [1329, 418] on span "Received OK" at bounding box center [1333, 417] width 33 height 9
click at [1356, 134] on button at bounding box center [1355, 134] width 5 height 5
click at [1347, 173] on span "Completed" at bounding box center [1359, 173] width 29 height 9
click at [1355, 325] on button at bounding box center [1355, 324] width 5 height 5
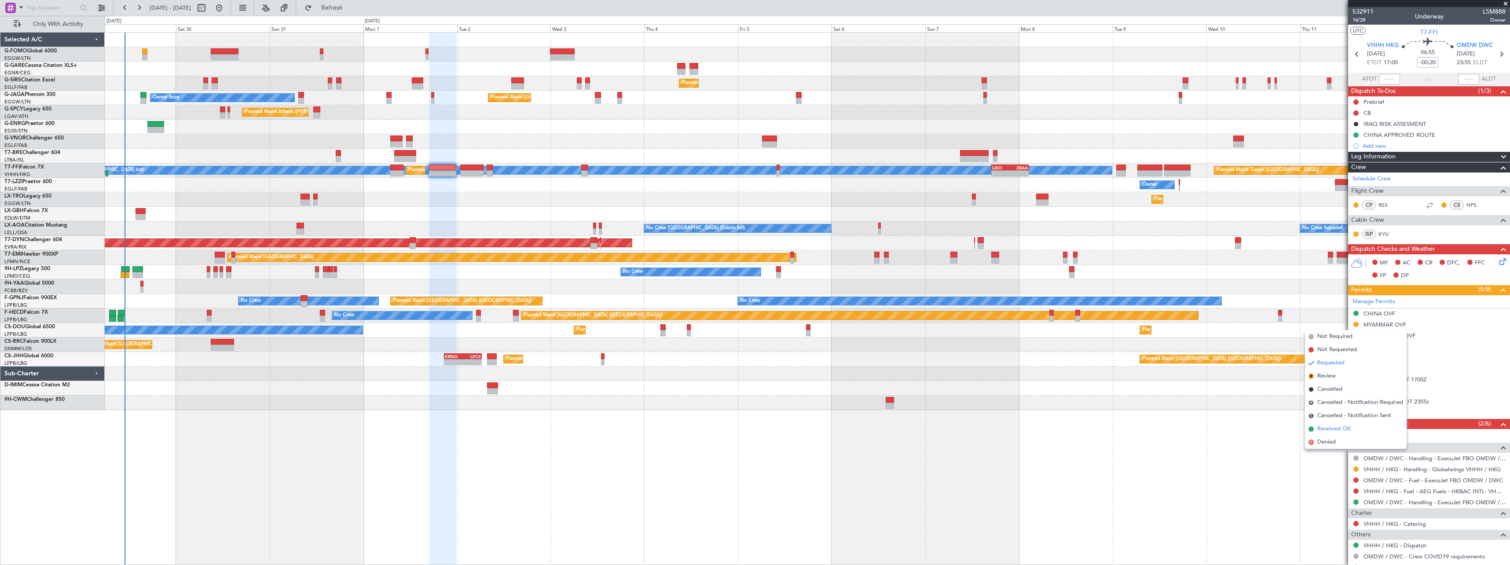
click at [1324, 426] on span "Received OK" at bounding box center [1333, 428] width 33 height 9
click at [1383, 326] on div "MYANMAR OVF" at bounding box center [1384, 324] width 43 height 7
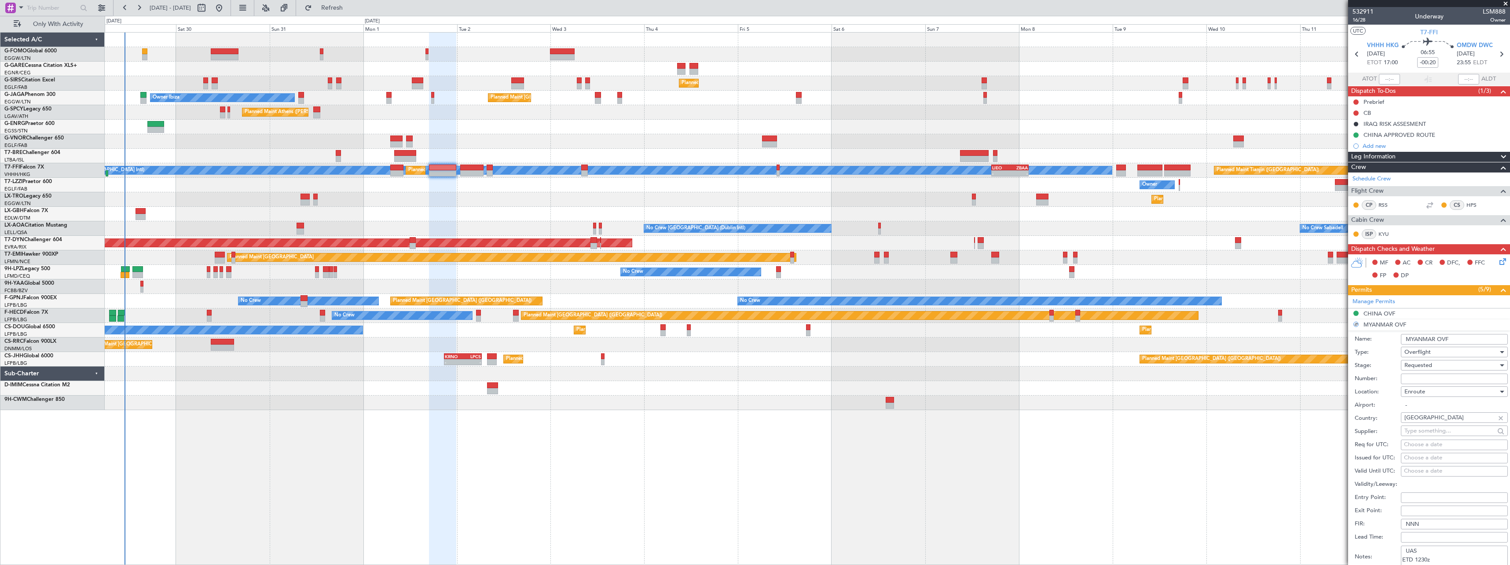
click at [1413, 378] on input "Number:" at bounding box center [1454, 378] width 107 height 11
click at [1424, 376] on input "Number:" at bounding box center [1454, 378] width 107 height 11
paste input "ATS687/3- GEN/AUG2025/26"
type input "ATS687/3- GEN/AUG2025/26"
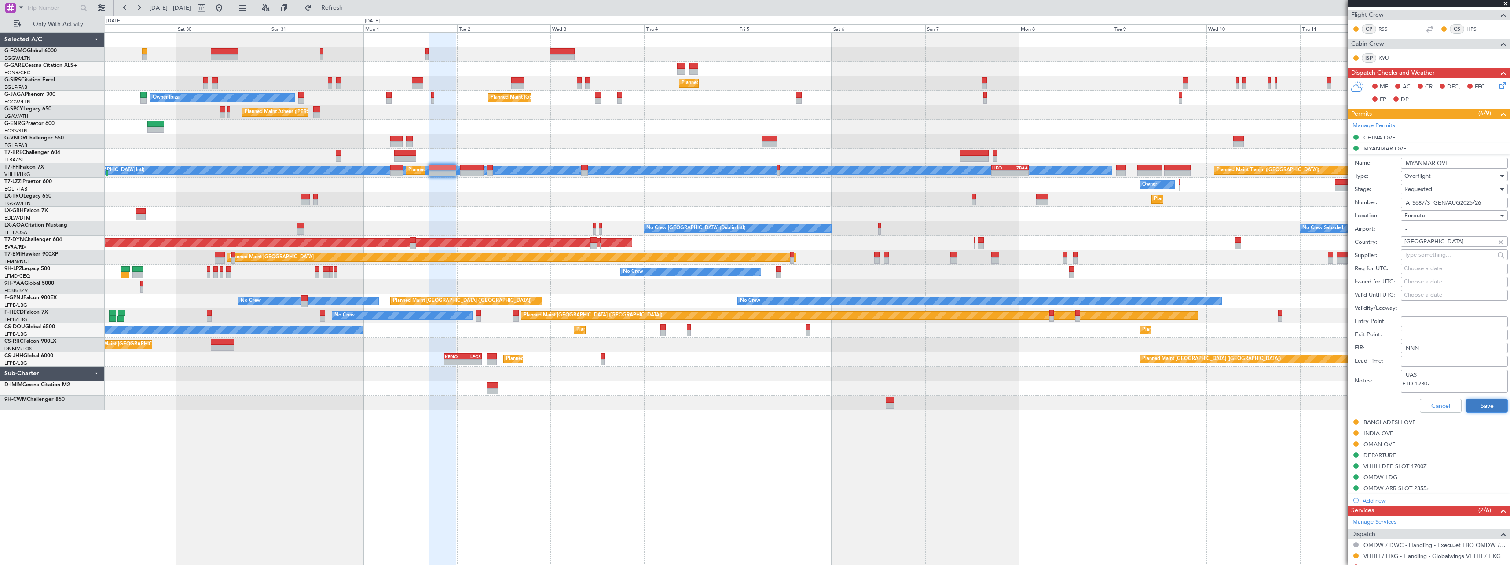
click at [1475, 405] on button "Save" at bounding box center [1487, 406] width 42 height 14
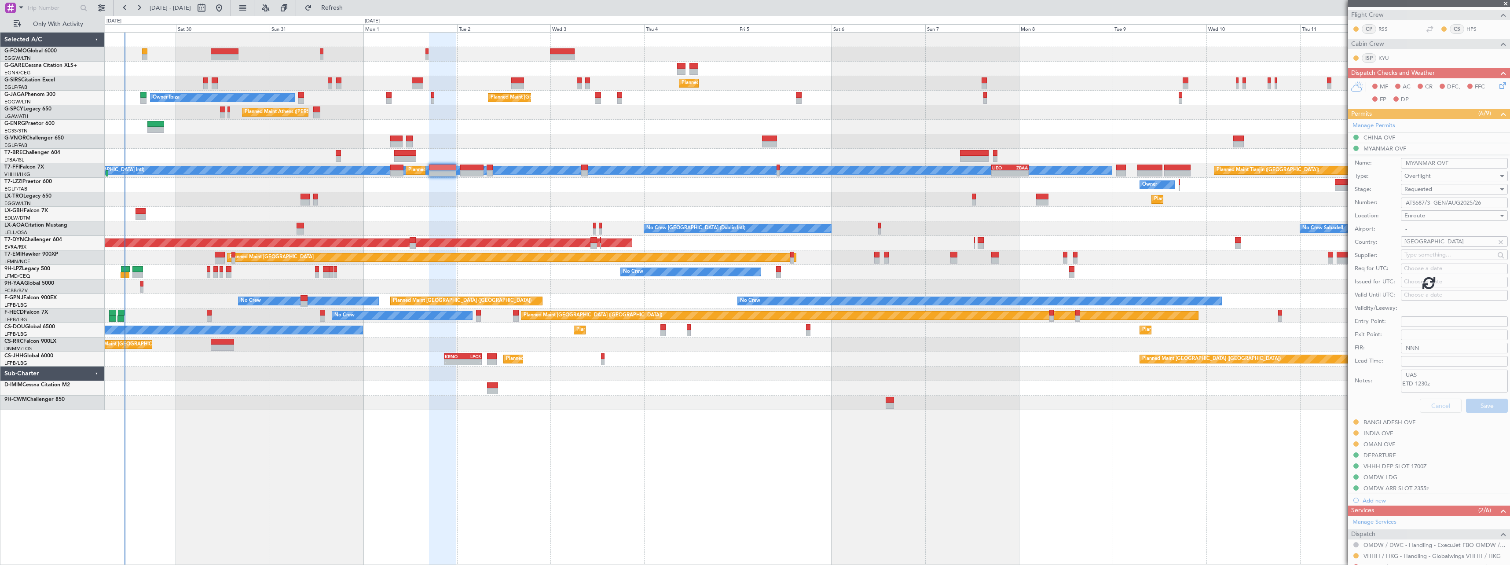
scroll to position [33, 0]
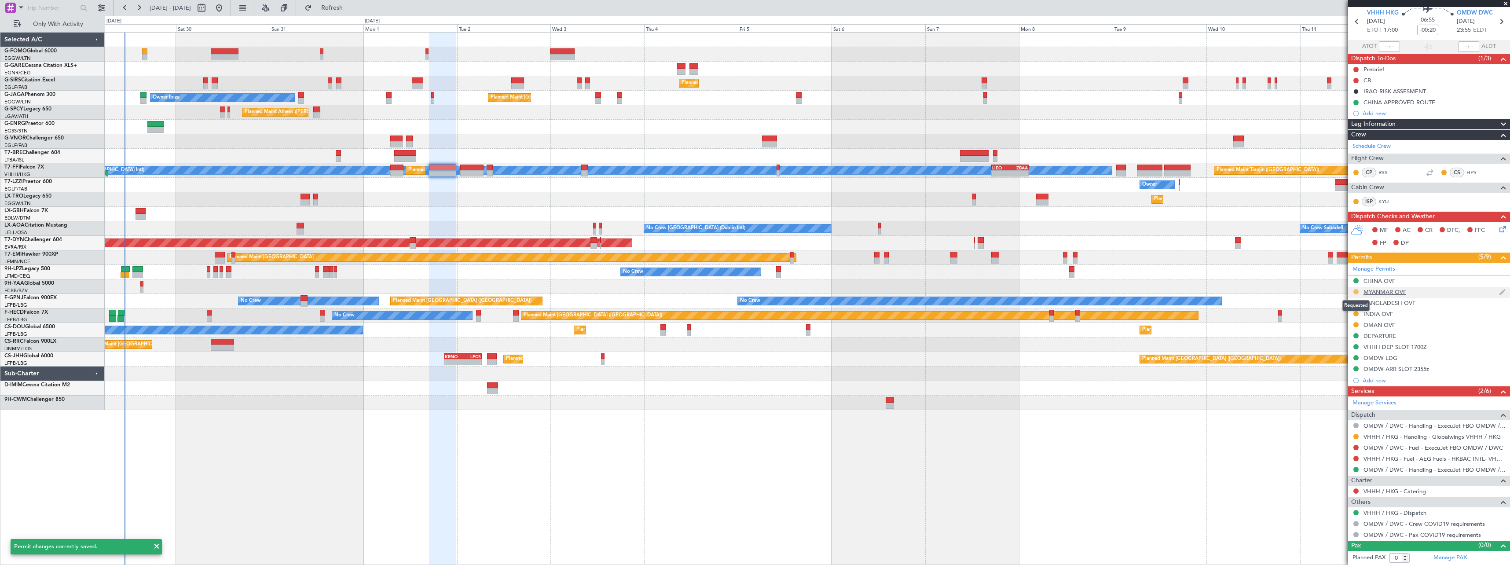
click at [1355, 291] on button at bounding box center [1355, 291] width 5 height 5
click at [1329, 398] on span "Received OK" at bounding box center [1333, 396] width 33 height 9
click at [1381, 282] on div "CHINA OVF" at bounding box center [1379, 280] width 32 height 7
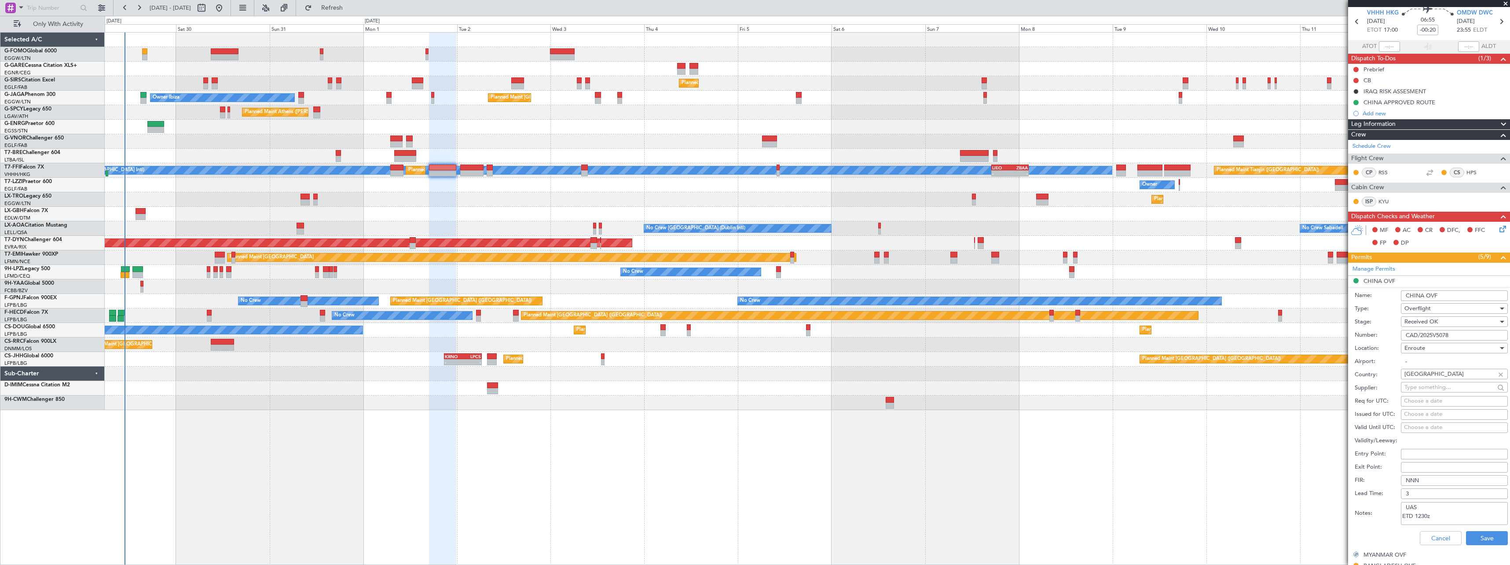
drag, startPoint x: 1454, startPoint y: 336, endPoint x: 1381, endPoint y: 333, distance: 72.6
click at [1381, 333] on div "Number: CAD/2025V5078" at bounding box center [1430, 335] width 153 height 13
paste input "text"
type input "CAD/2025V5078"
click at [1475, 540] on button "Save" at bounding box center [1487, 538] width 42 height 14
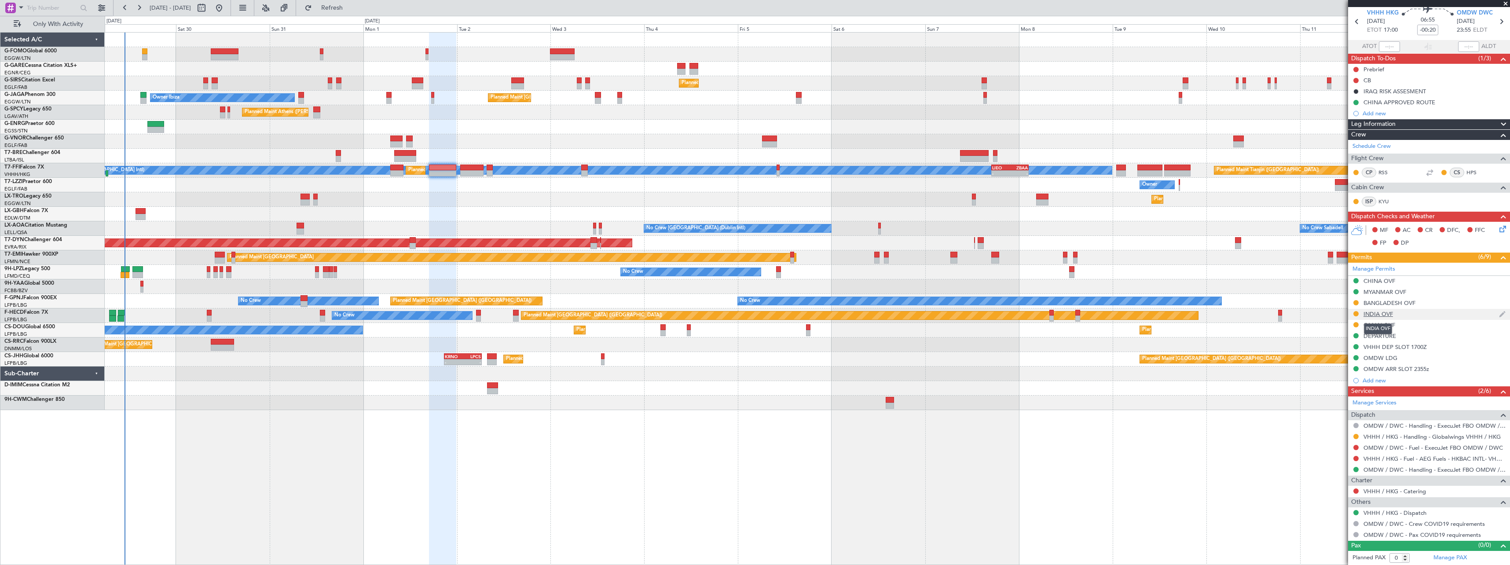
click at [1379, 314] on div "INDIA OVF" at bounding box center [1377, 313] width 29 height 7
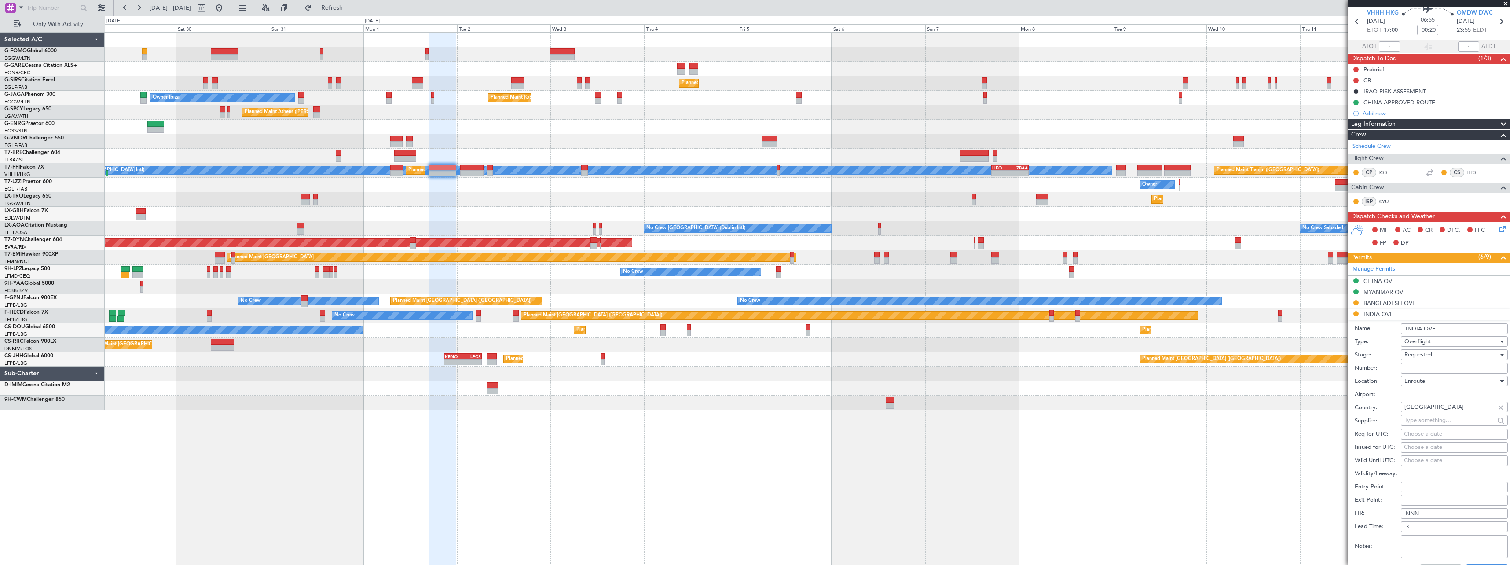
click at [1418, 356] on span "Requested" at bounding box center [1418, 355] width 28 height 8
click at [1421, 418] on span "Received OK" at bounding box center [1451, 421] width 92 height 13
click at [1410, 368] on input "Number:" at bounding box center [1454, 368] width 107 height 11
paste input "YA/N/2645/08/29"
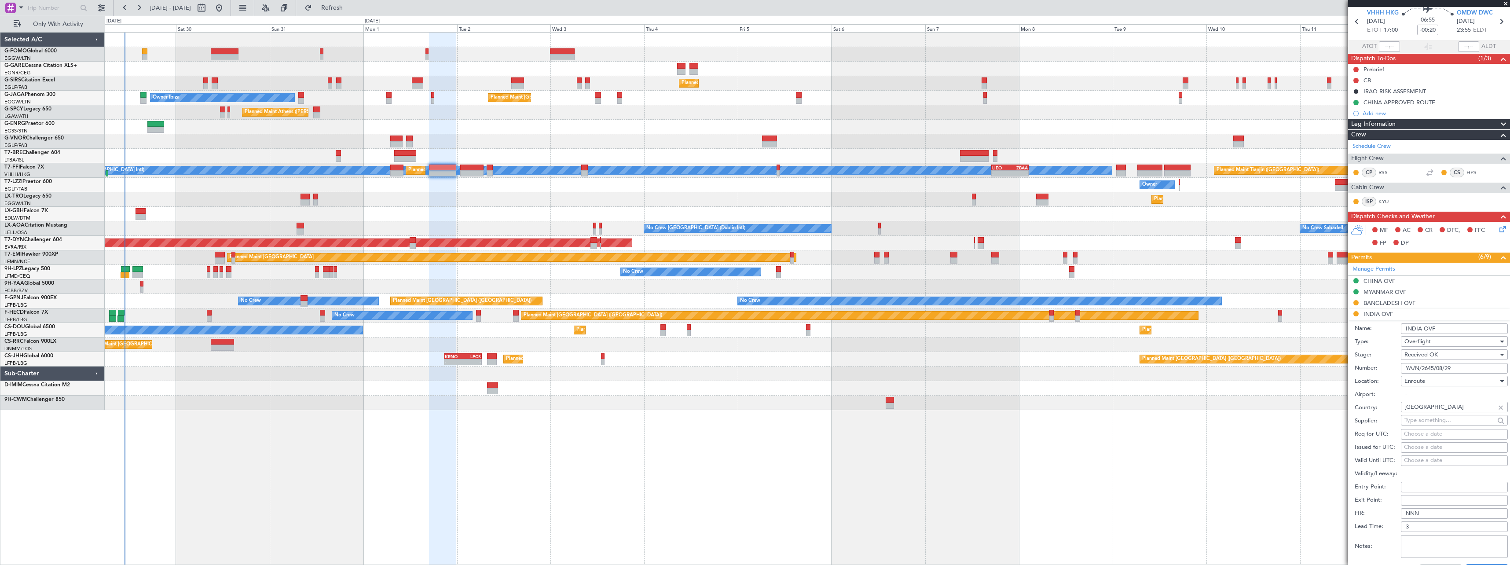
scroll to position [209, 0]
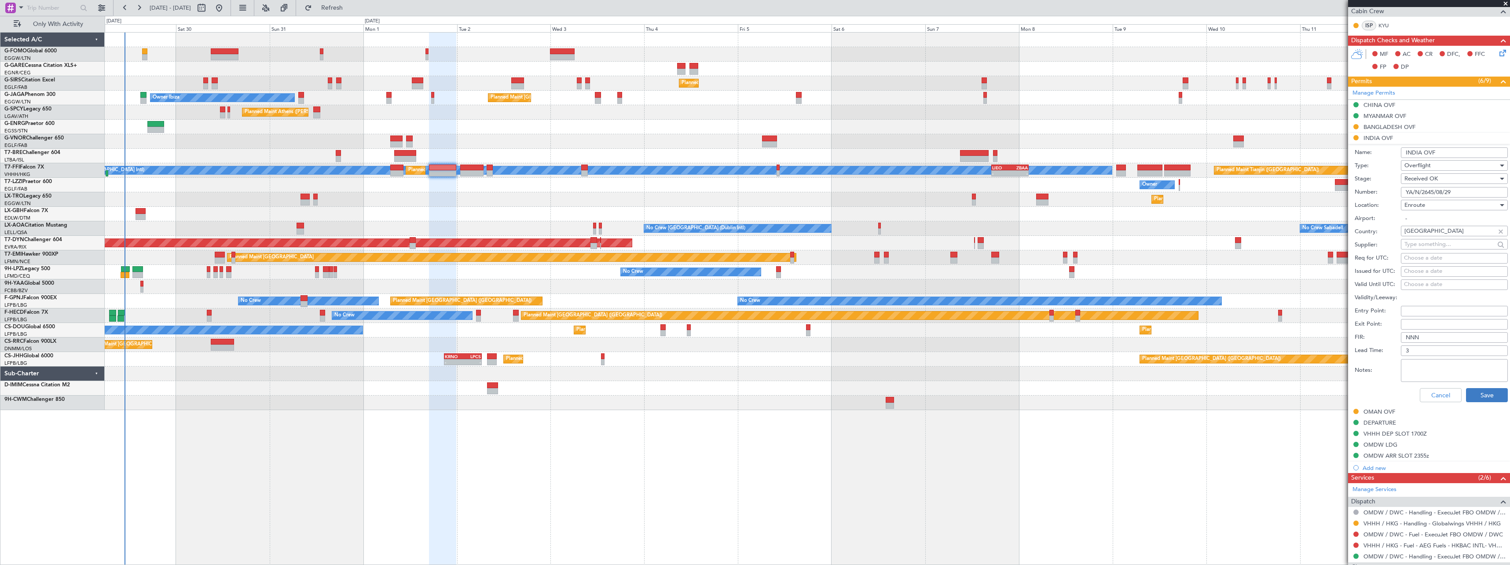
type input "YA/N/2645/08/29"
click at [1475, 393] on button "Save" at bounding box center [1487, 395] width 42 height 14
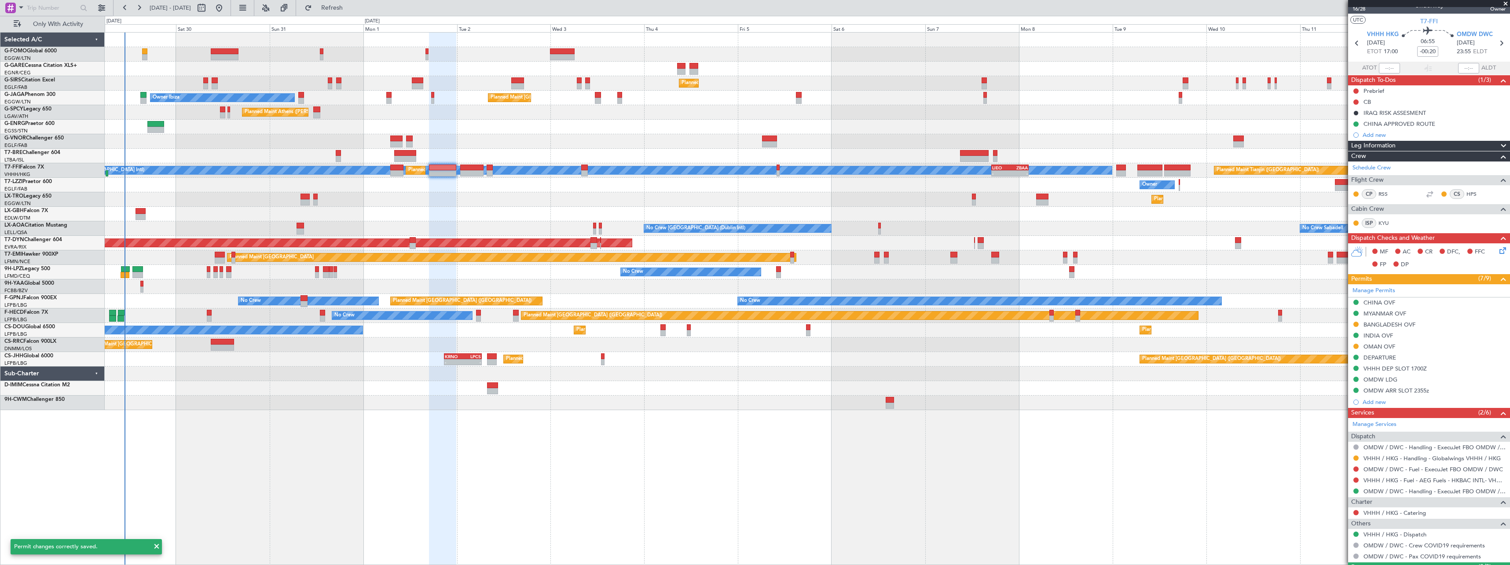
scroll to position [0, 0]
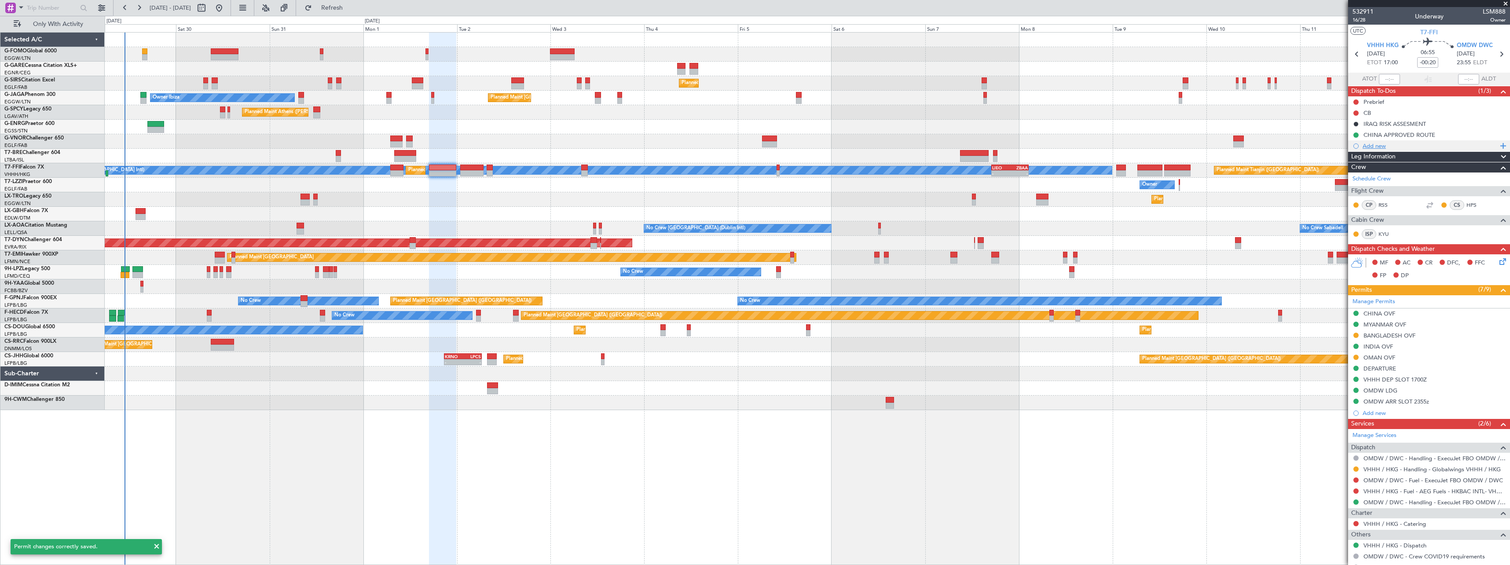
click at [1372, 145] on div "Add new" at bounding box center [1429, 145] width 135 height 7
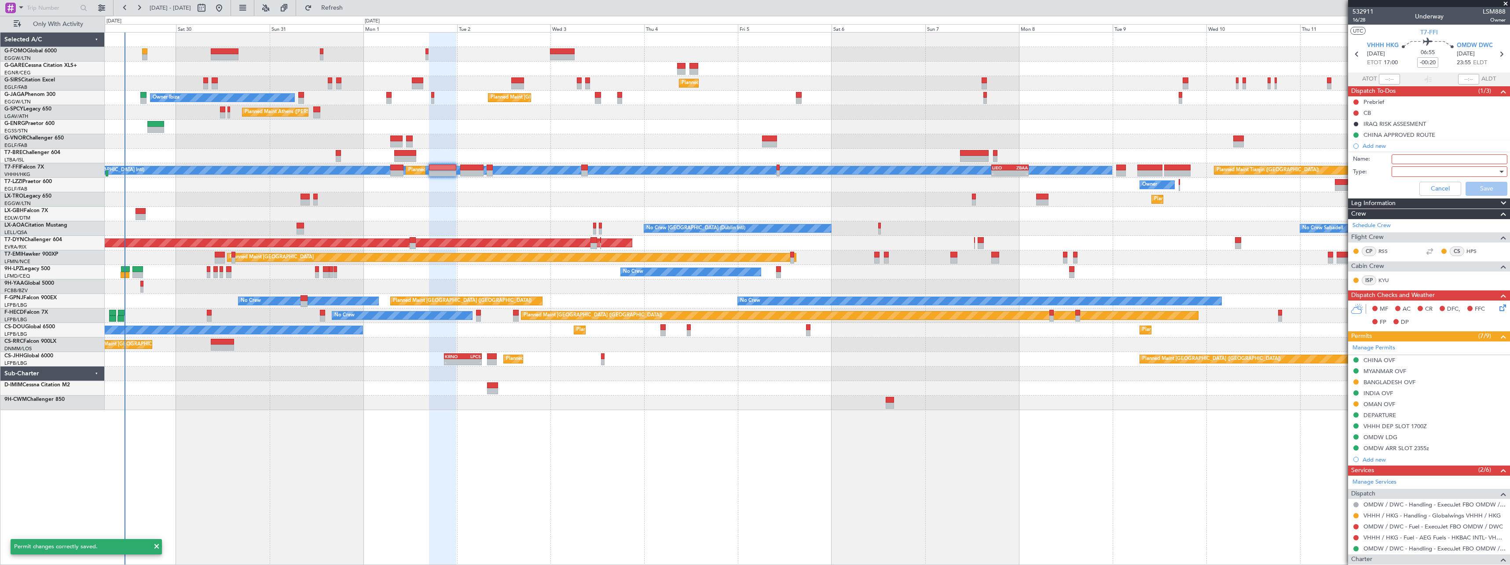
click at [1400, 157] on input "Name:" at bounding box center [1449, 159] width 116 height 10
type input "!!!important!!! INDIA PMT"
click at [1428, 170] on div at bounding box center [1446, 171] width 102 height 13
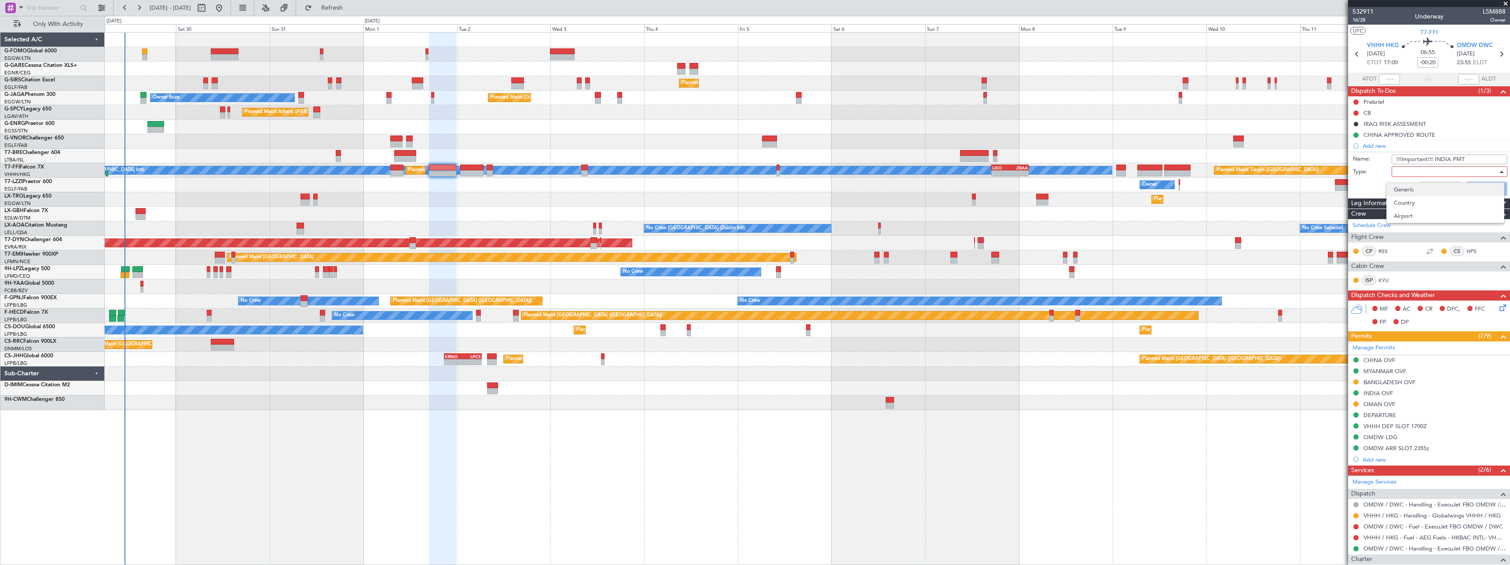
click at [1411, 186] on span "Generic" at bounding box center [1445, 189] width 103 height 13
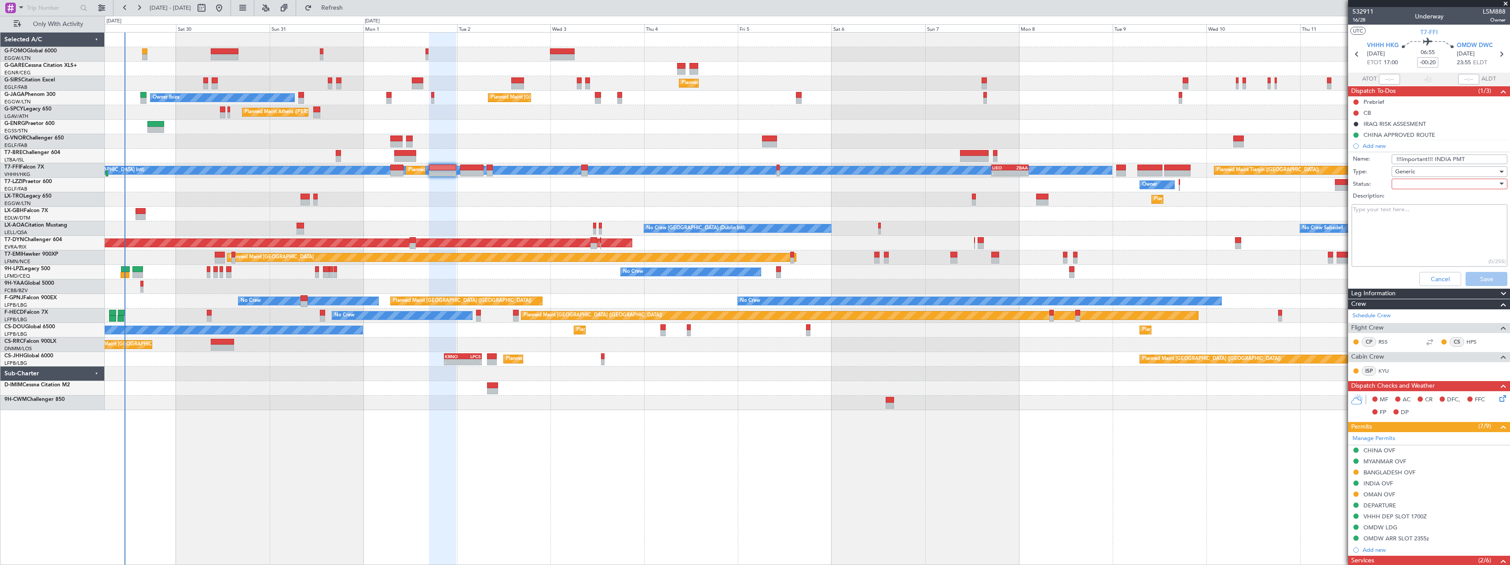
click at [1407, 182] on div at bounding box center [1446, 183] width 102 height 13
click at [1404, 201] on span "Not Started" at bounding box center [1445, 201] width 103 height 13
click at [1385, 219] on textarea "Description:" at bounding box center [1429, 235] width 156 height 63
click at [1453, 211] on textarea "INDIAN PERMIT NOT VALID BEFORE 1700Z" at bounding box center [1429, 235] width 156 height 63
click at [1430, 209] on textarea "INDIAN PERMIT NOT VALID BEFORE 1700Z" at bounding box center [1429, 235] width 156 height 63
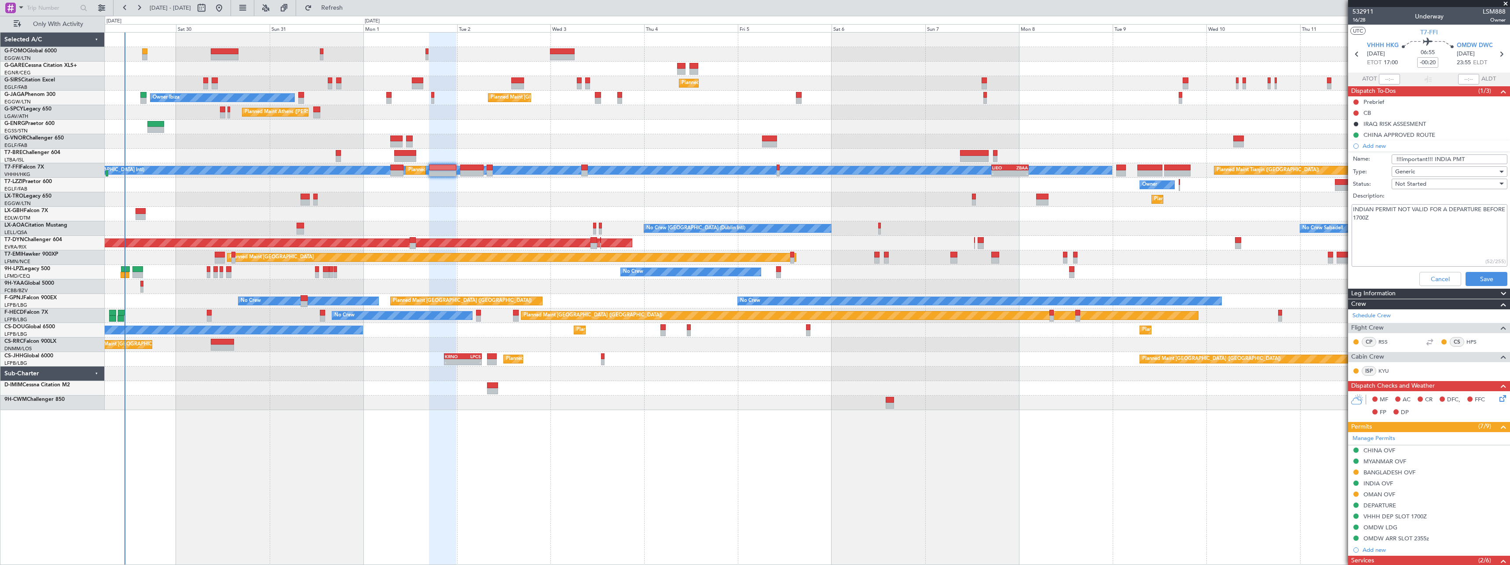
click at [1417, 215] on textarea "INDIAN PERMIT NOT VALID FOR A DEPARTURE BEFORE 1700Z" at bounding box center [1429, 235] width 156 height 63
type textarea "INDIAN PERMIT NOT VALID FOR A DEPARTURE BEFORE 1700Z. CHECK BRIEFING FROM UAS"
click at [1476, 274] on button "Save" at bounding box center [1486, 279] width 42 height 14
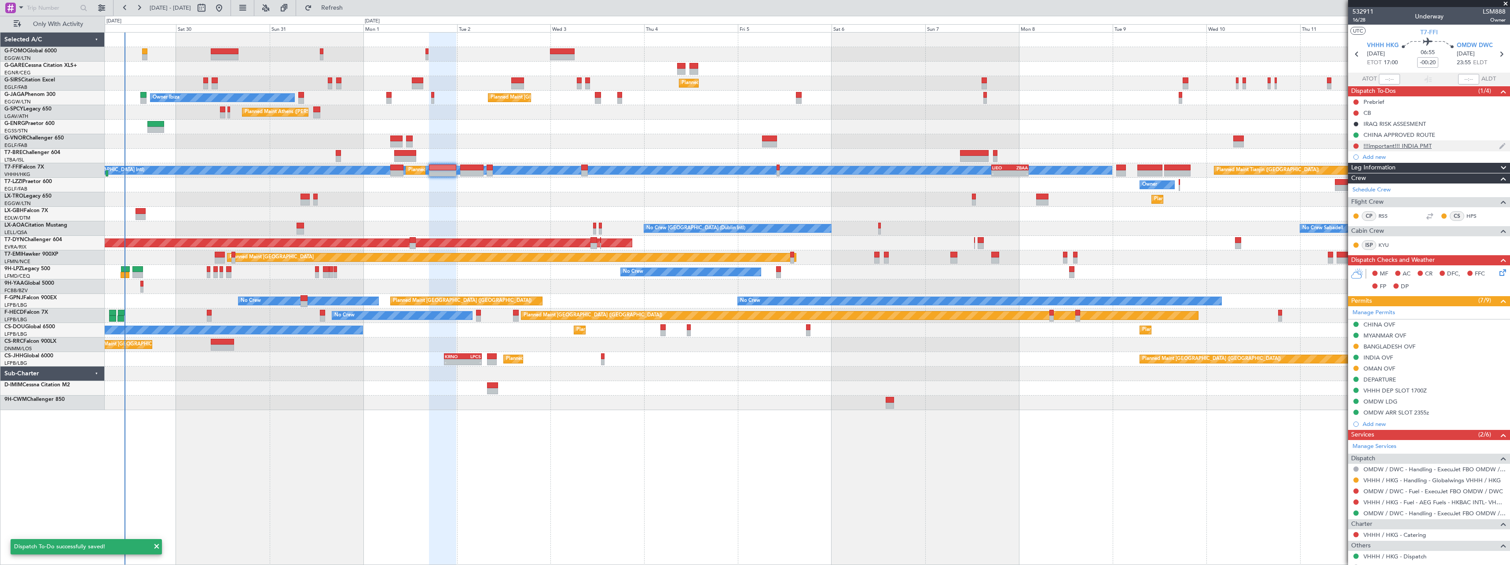
click at [1383, 146] on div "!!!important!!! INDIA PMT" at bounding box center [1397, 145] width 68 height 7
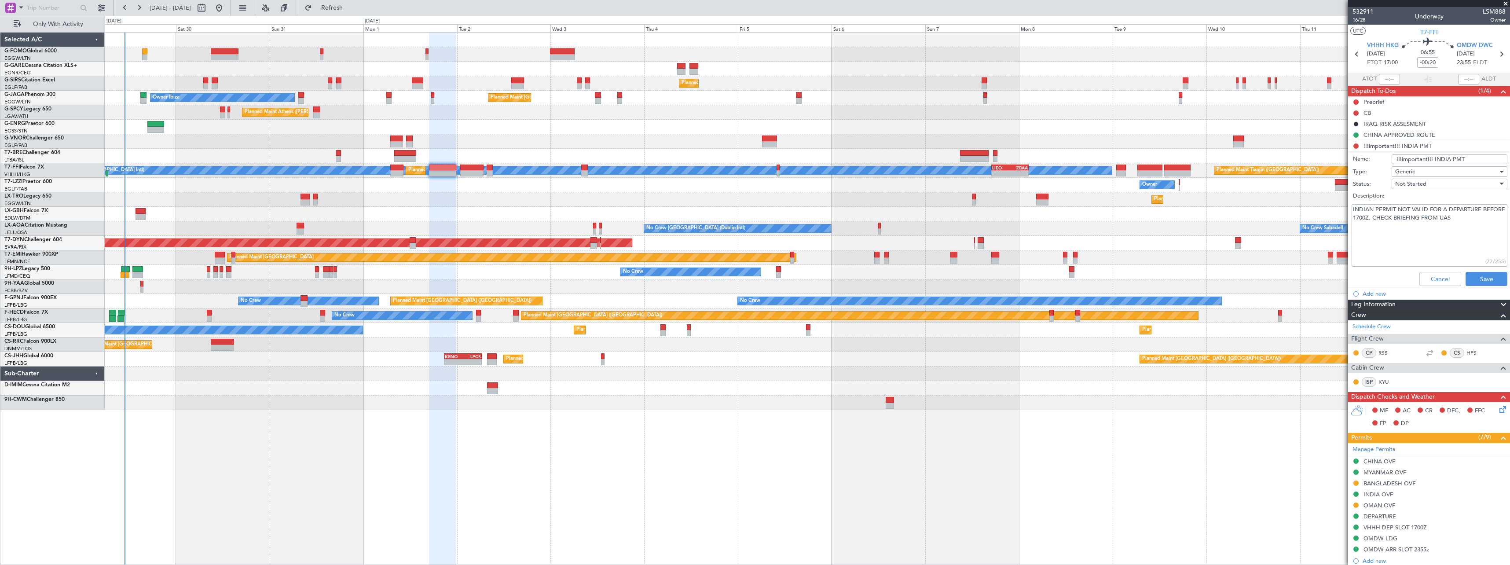
click at [1424, 157] on input "!!!important!!! INDIA PMT" at bounding box center [1449, 159] width 116 height 10
type input "!!!IMPORTYANT!!! INDIA PMT"
click at [1471, 275] on button "Save" at bounding box center [1486, 279] width 42 height 14
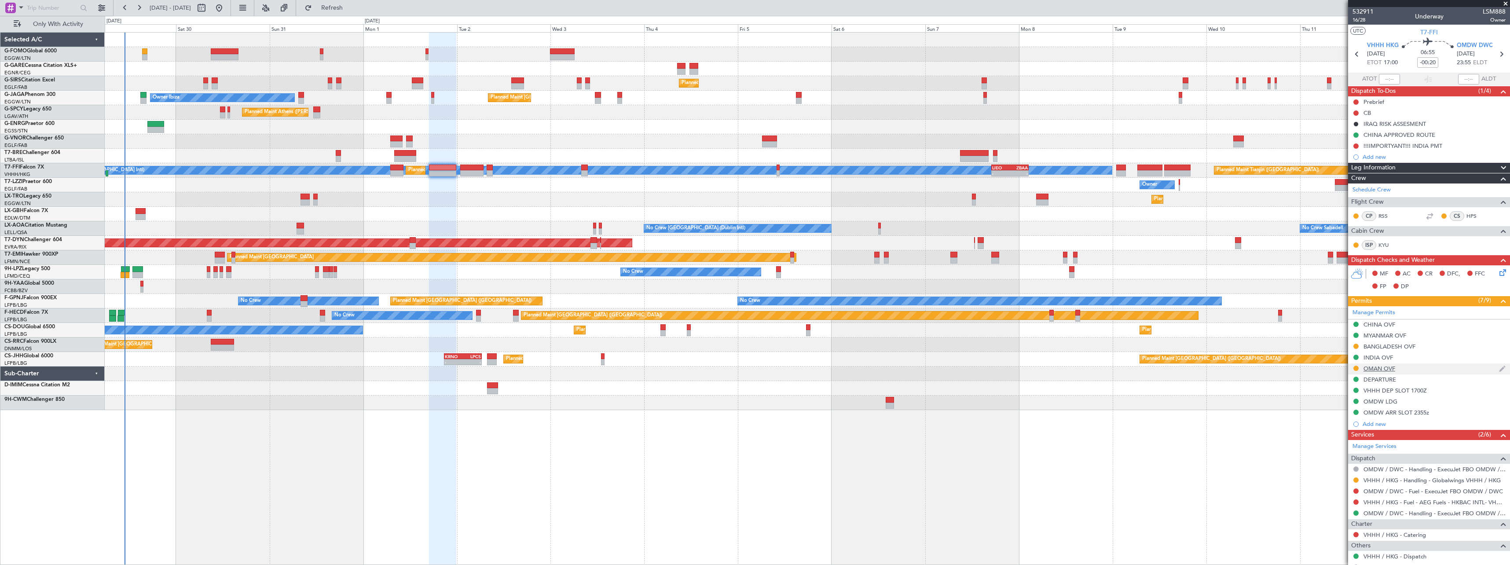
click at [1386, 371] on div "OMAN OVF" at bounding box center [1379, 368] width 32 height 7
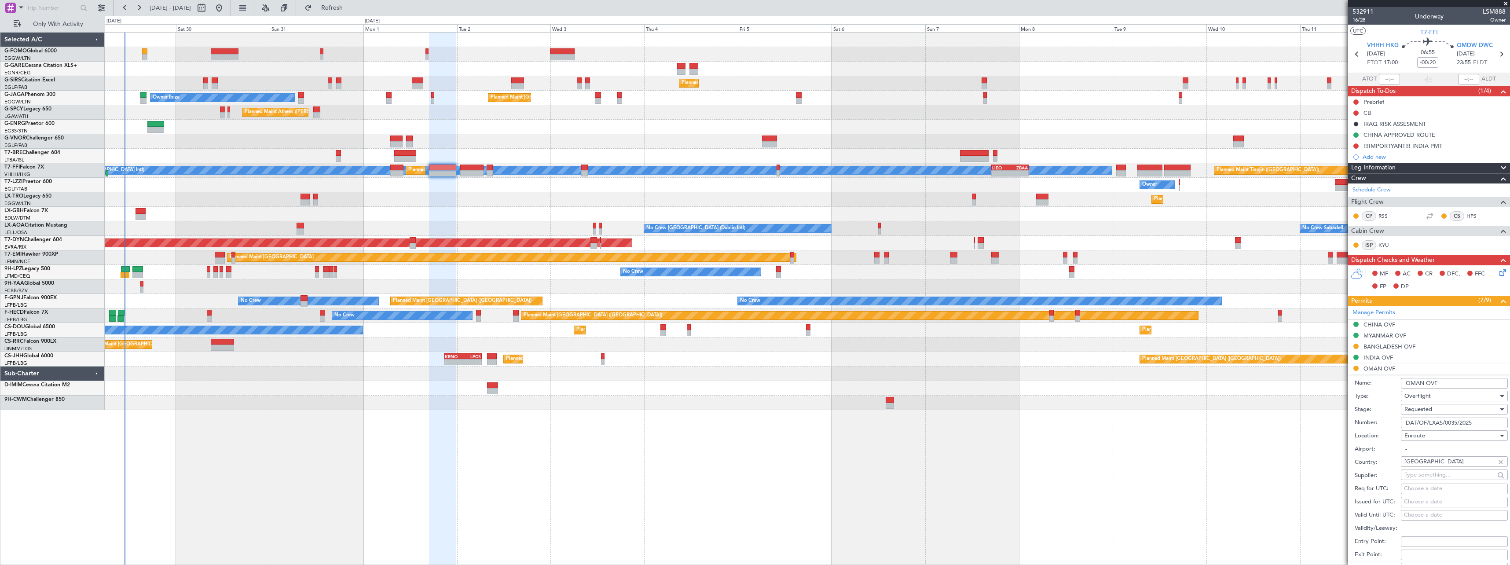
drag, startPoint x: 1478, startPoint y: 423, endPoint x: 1390, endPoint y: 421, distance: 88.4
click at [1390, 421] on div "Number: DAT/OF/LXAS/0035/2025" at bounding box center [1430, 422] width 153 height 13
click at [1424, 409] on span "Requested" at bounding box center [1418, 409] width 28 height 8
click at [1416, 474] on span "Received OK" at bounding box center [1451, 475] width 92 height 13
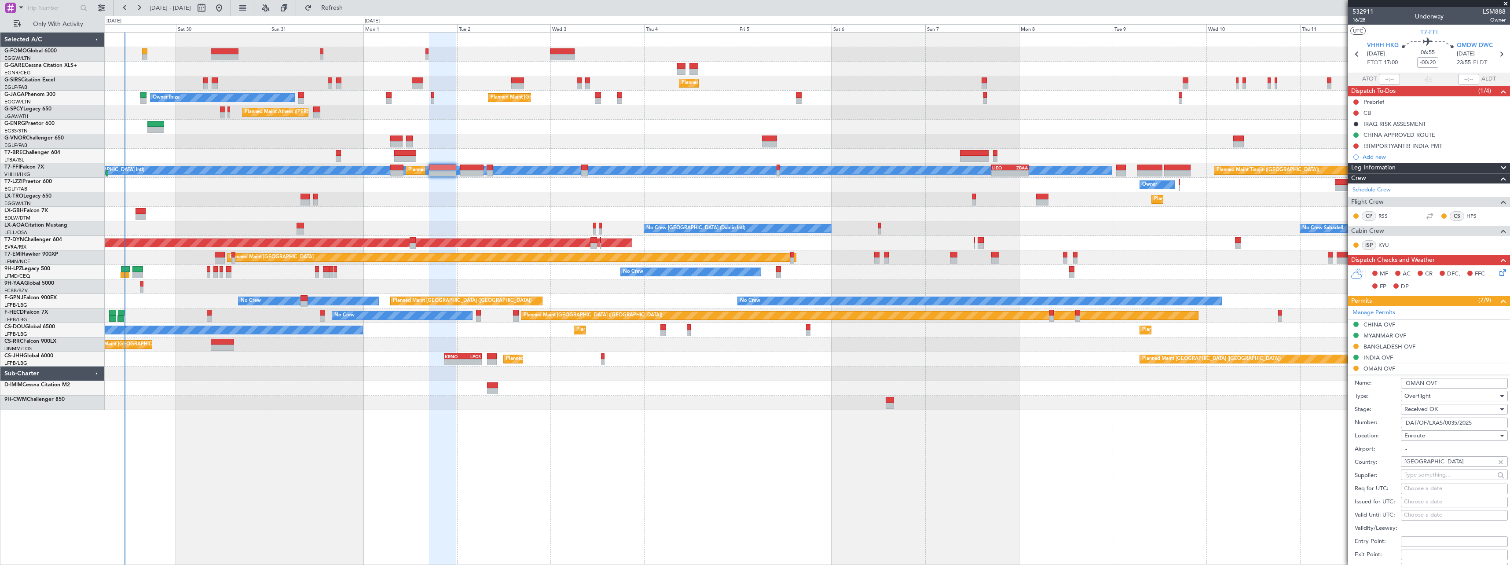
scroll to position [176, 0]
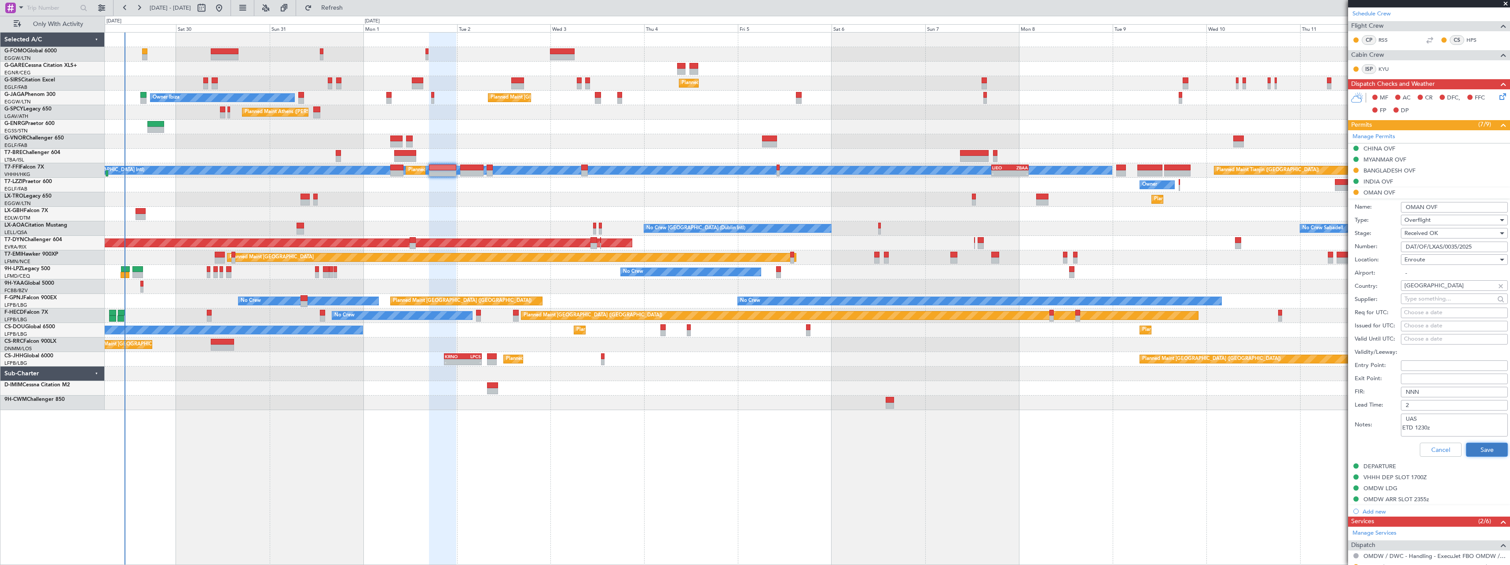
click at [1475, 446] on button "Save" at bounding box center [1487, 450] width 42 height 14
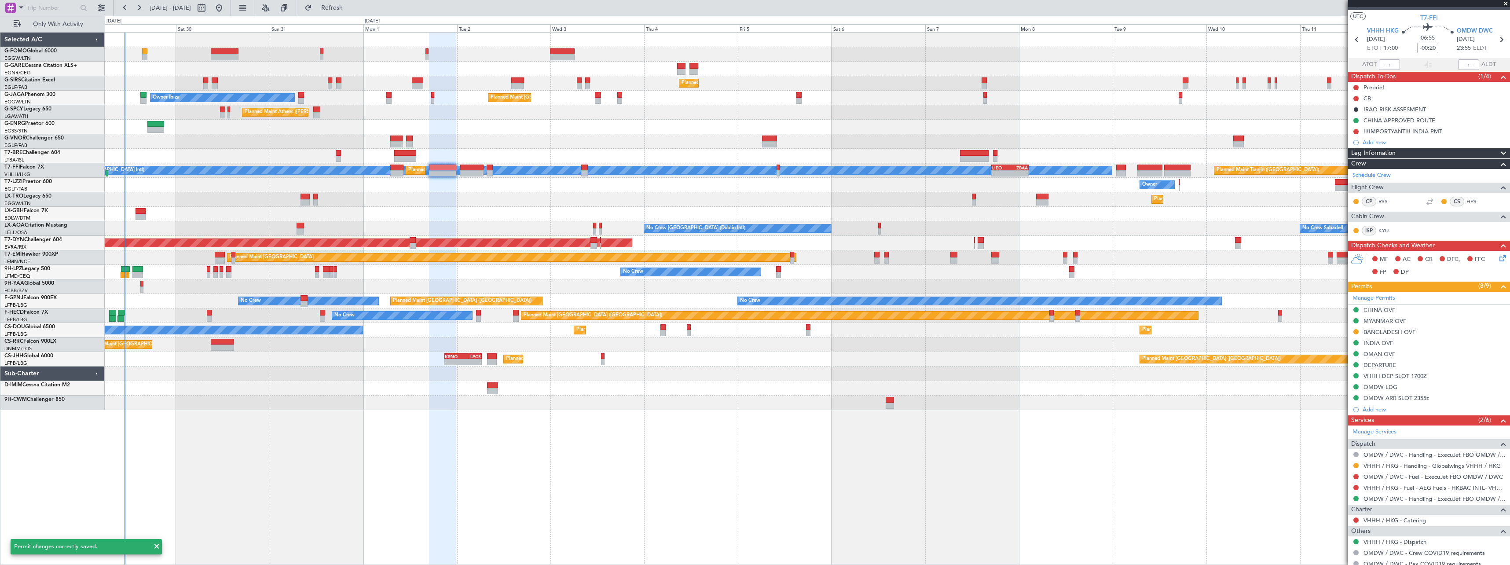
scroll to position [0, 0]
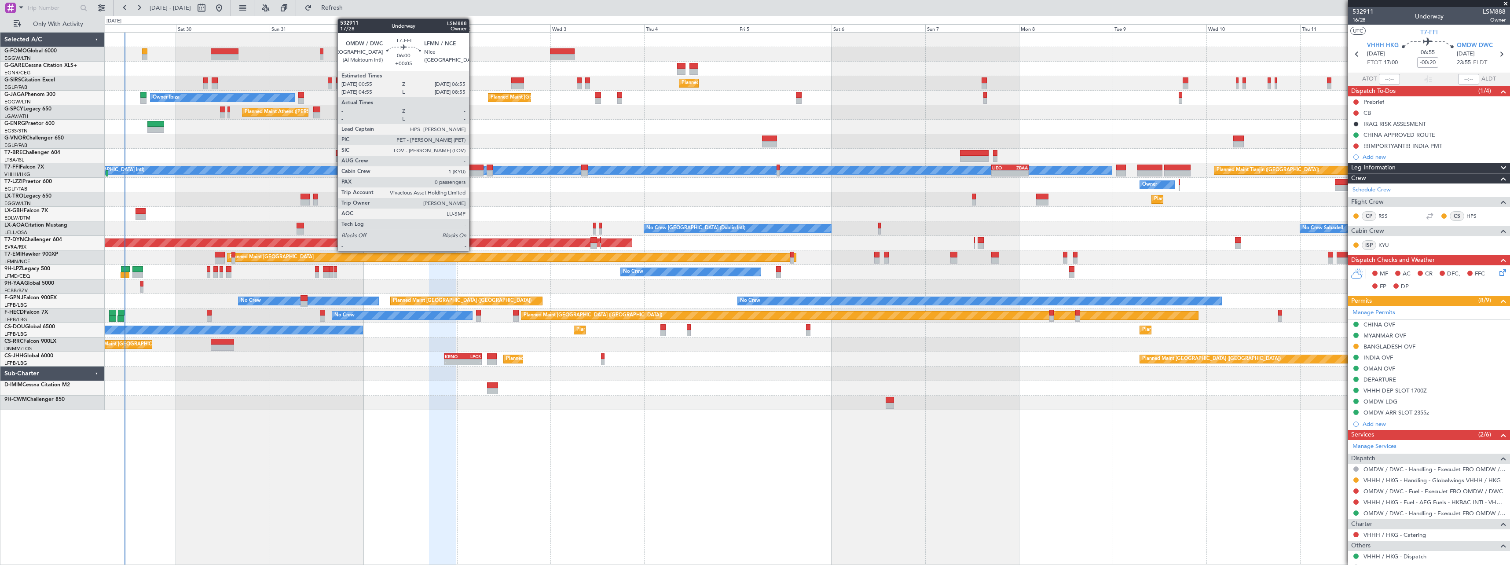
click at [473, 170] on div at bounding box center [472, 168] width 24 height 6
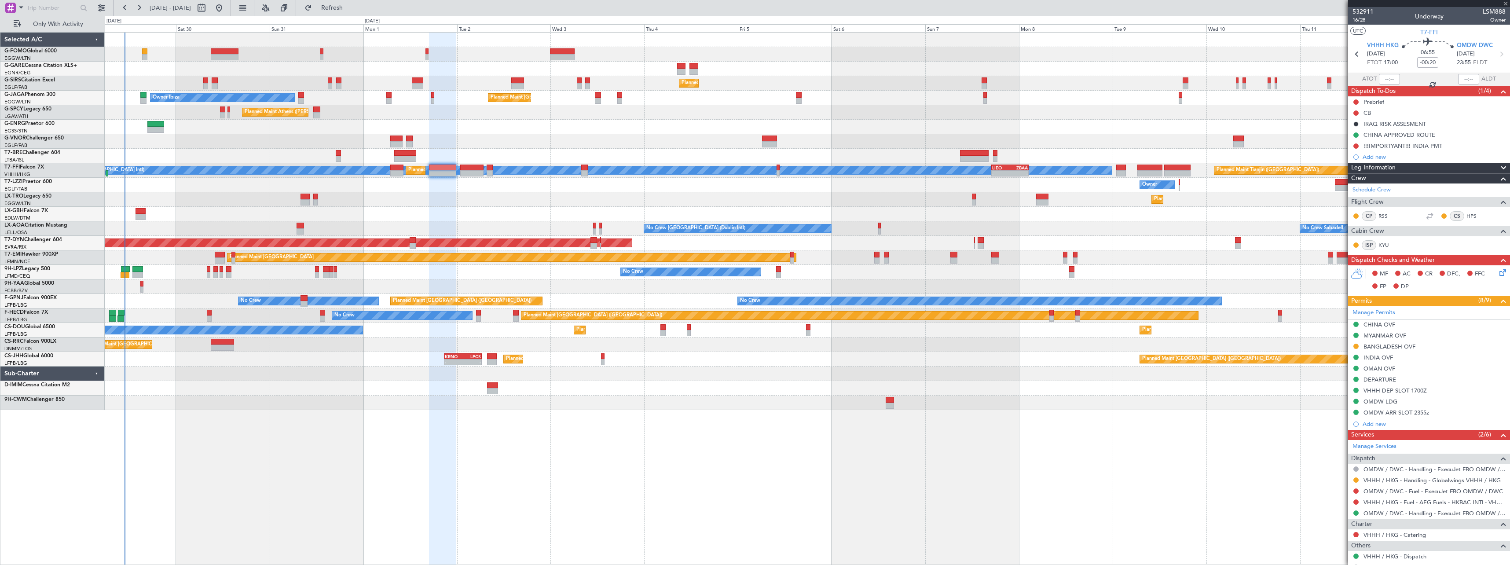
type input "+00:05"
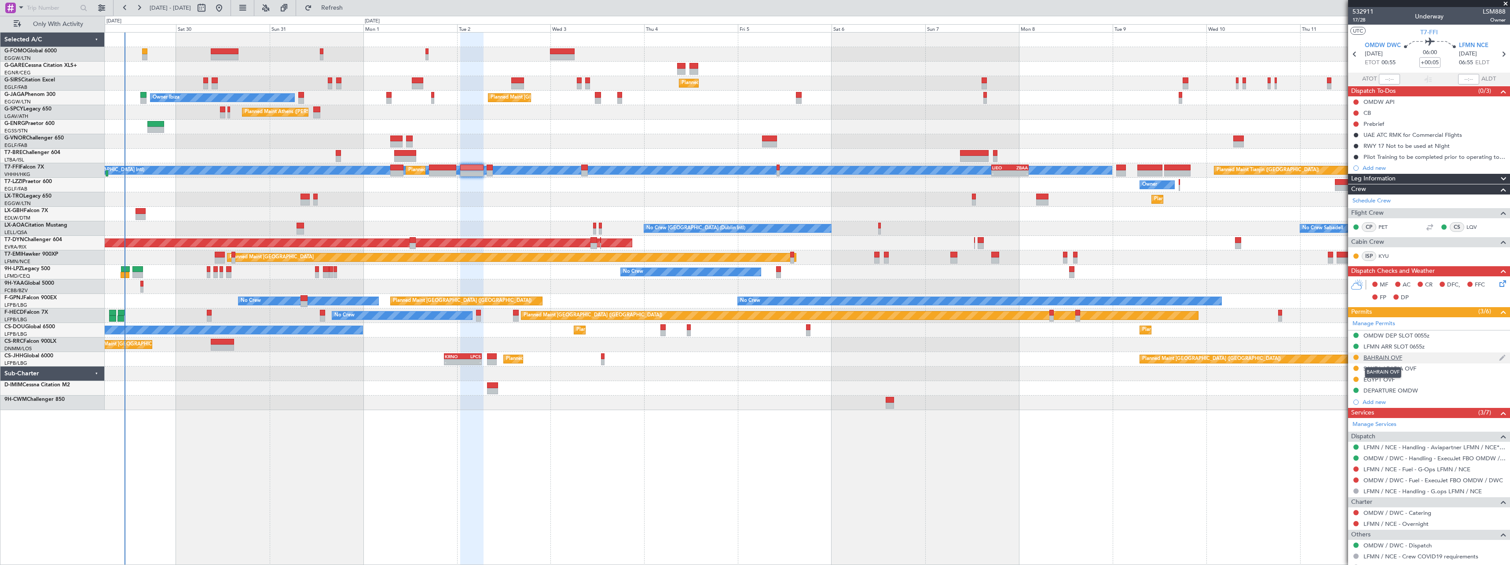
click at [1379, 357] on div "BAHRAIN OVF" at bounding box center [1382, 357] width 39 height 7
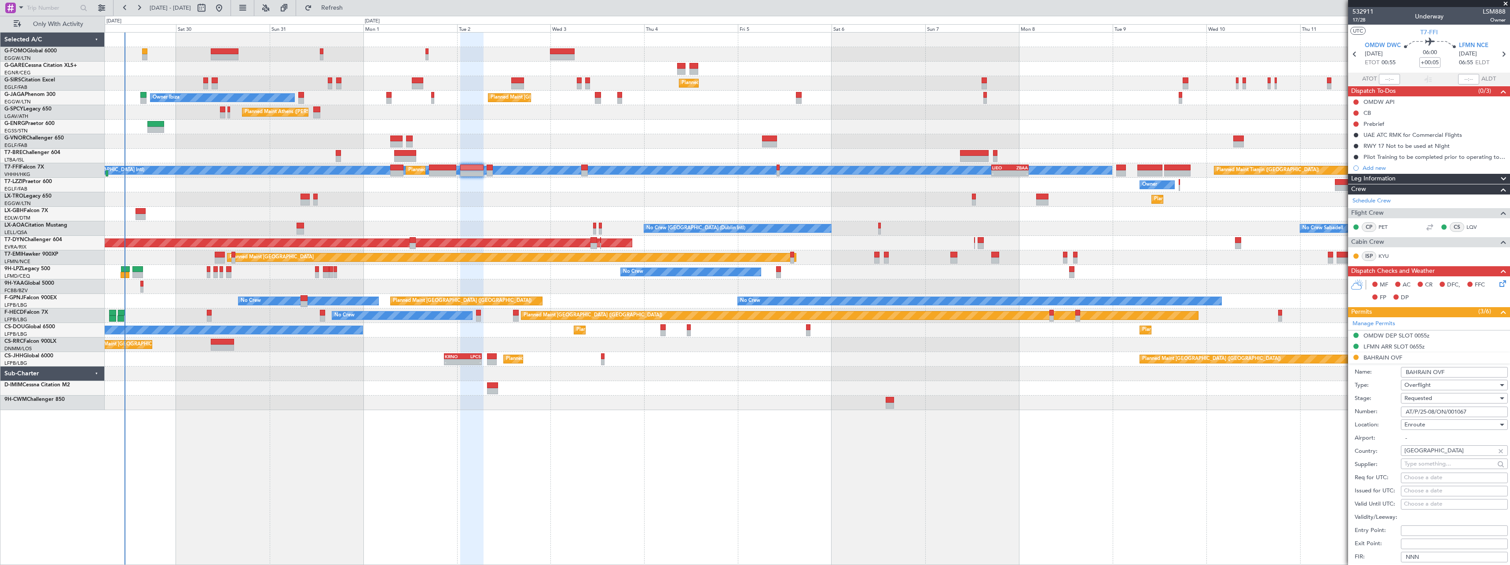
click at [1423, 397] on span "Requested" at bounding box center [1418, 398] width 28 height 8
click at [1425, 464] on span "Received OK" at bounding box center [1451, 464] width 92 height 13
drag, startPoint x: 1473, startPoint y: 410, endPoint x: 1342, endPoint y: 407, distance: 131.1
click at [1342, 407] on fb-app "29 Aug 2025 - 13 Sep 2025 Refresh Quick Links Only With Activity Planned Maint …" at bounding box center [755, 286] width 1510 height 558
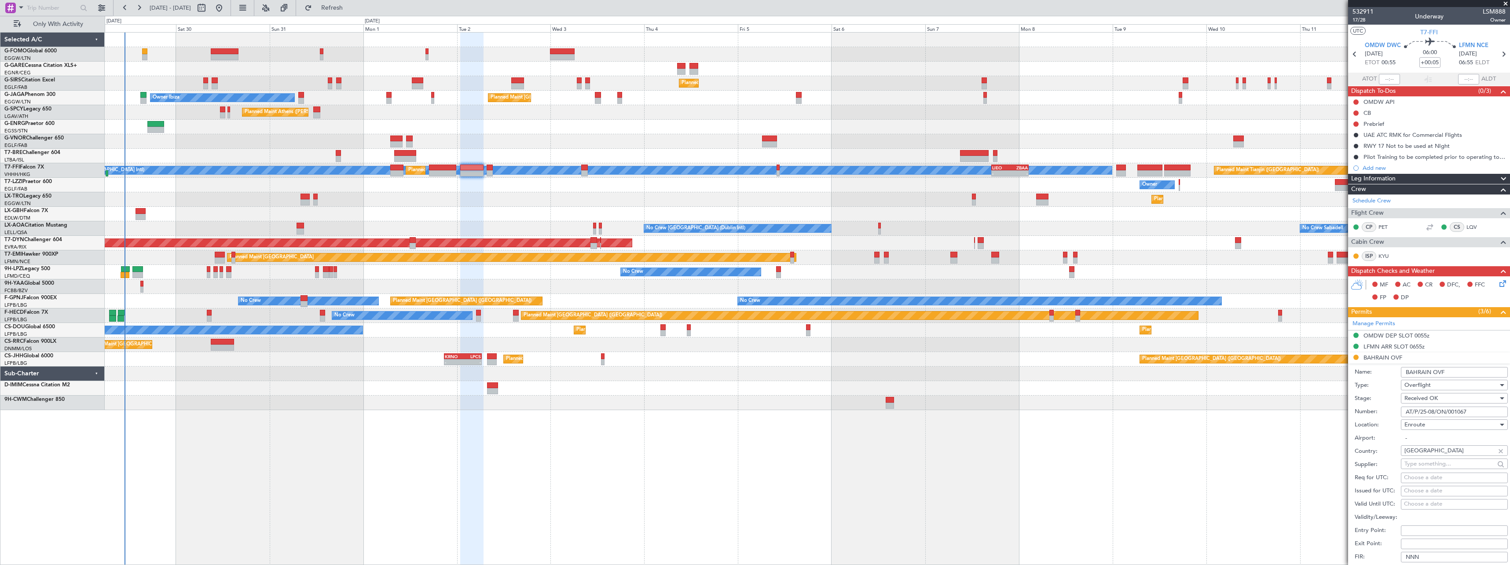
paste input "R1"
type input "AT/P/25-08/ON/001067R1"
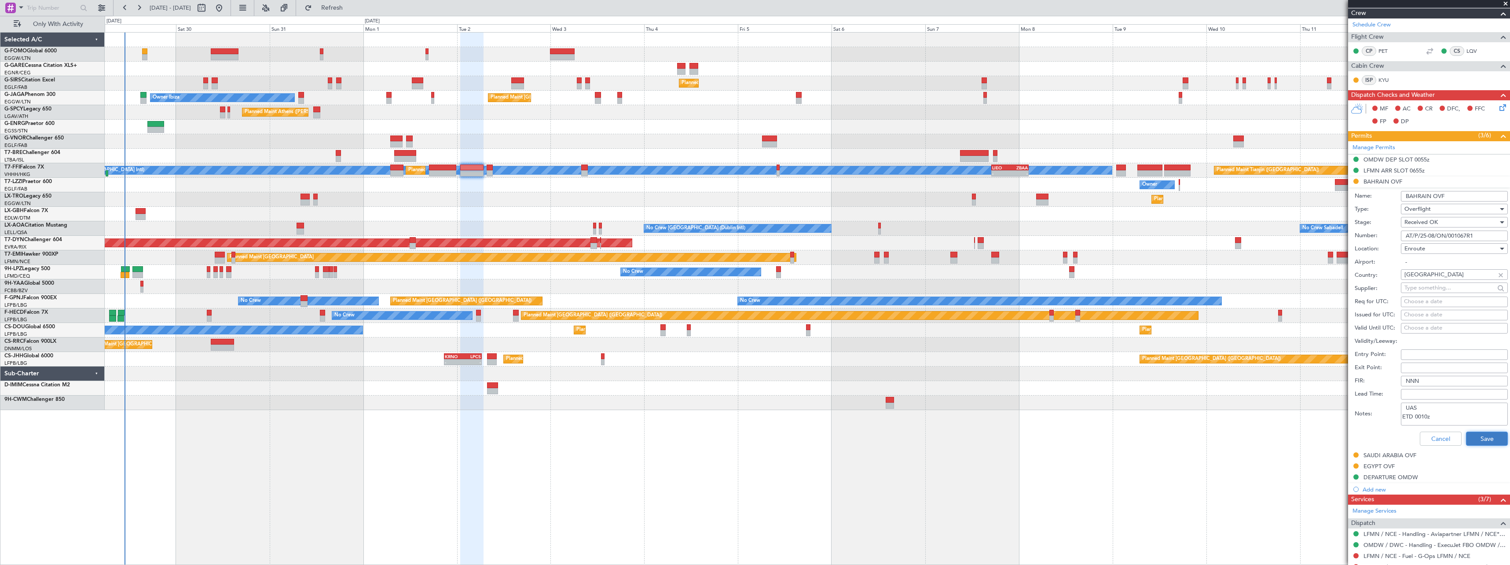
click at [1479, 438] on button "Save" at bounding box center [1487, 439] width 42 height 14
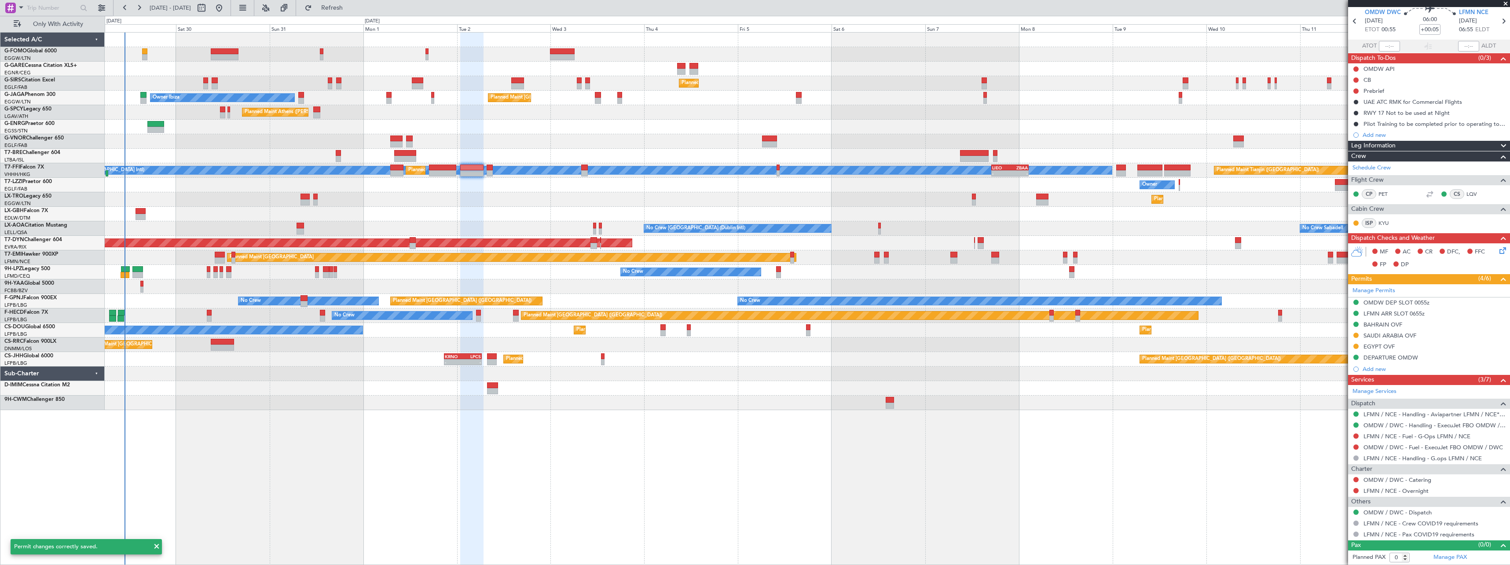
scroll to position [33, 0]
click at [1392, 337] on div "SAUDI ARABIA OVF" at bounding box center [1389, 335] width 53 height 7
click at [1393, 337] on div "SAUDI ARABIA OVF" at bounding box center [1389, 335] width 53 height 7
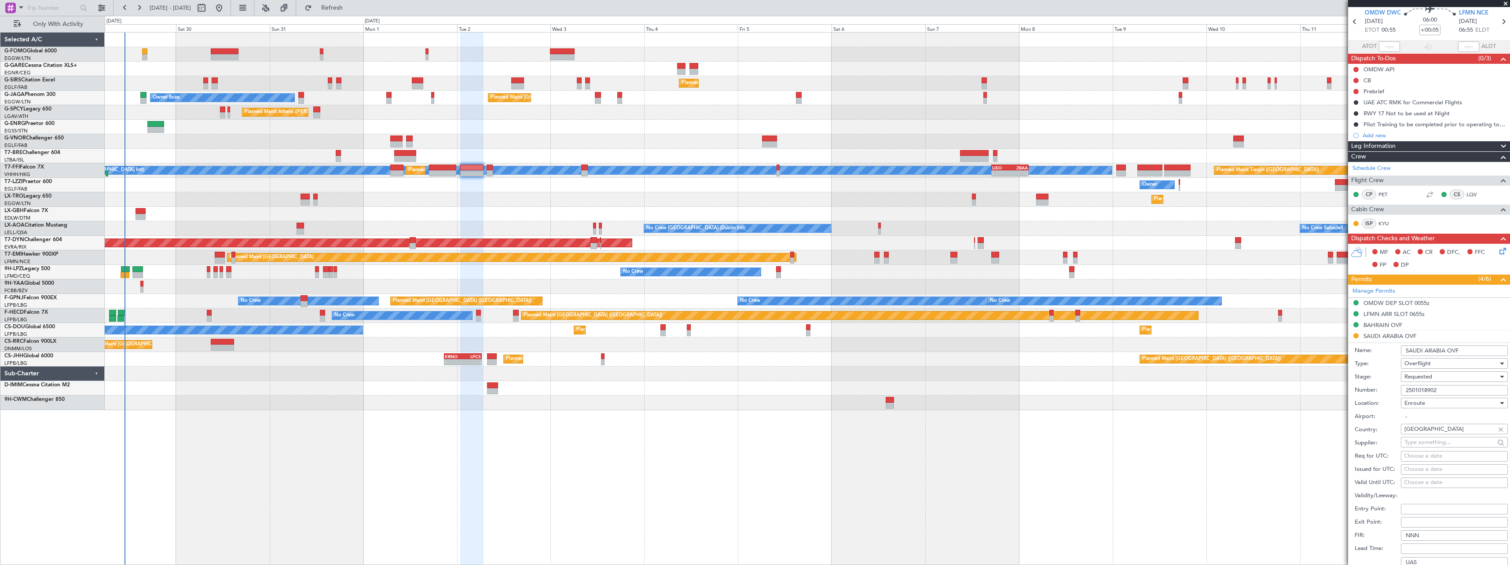
scroll to position [176, 0]
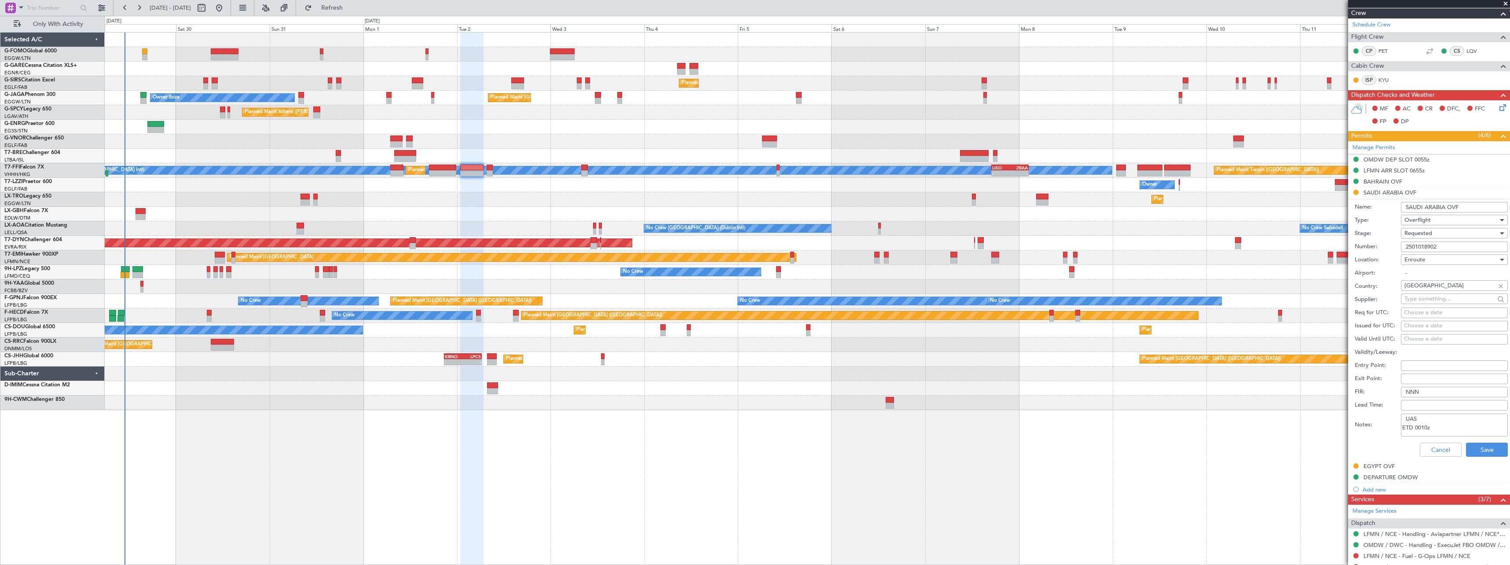
click at [1419, 231] on span "Requested" at bounding box center [1418, 233] width 28 height 8
click at [1419, 299] on span "Received OK" at bounding box center [1451, 299] width 92 height 13
click at [1414, 245] on input "2501018902" at bounding box center [1454, 246] width 107 height 11
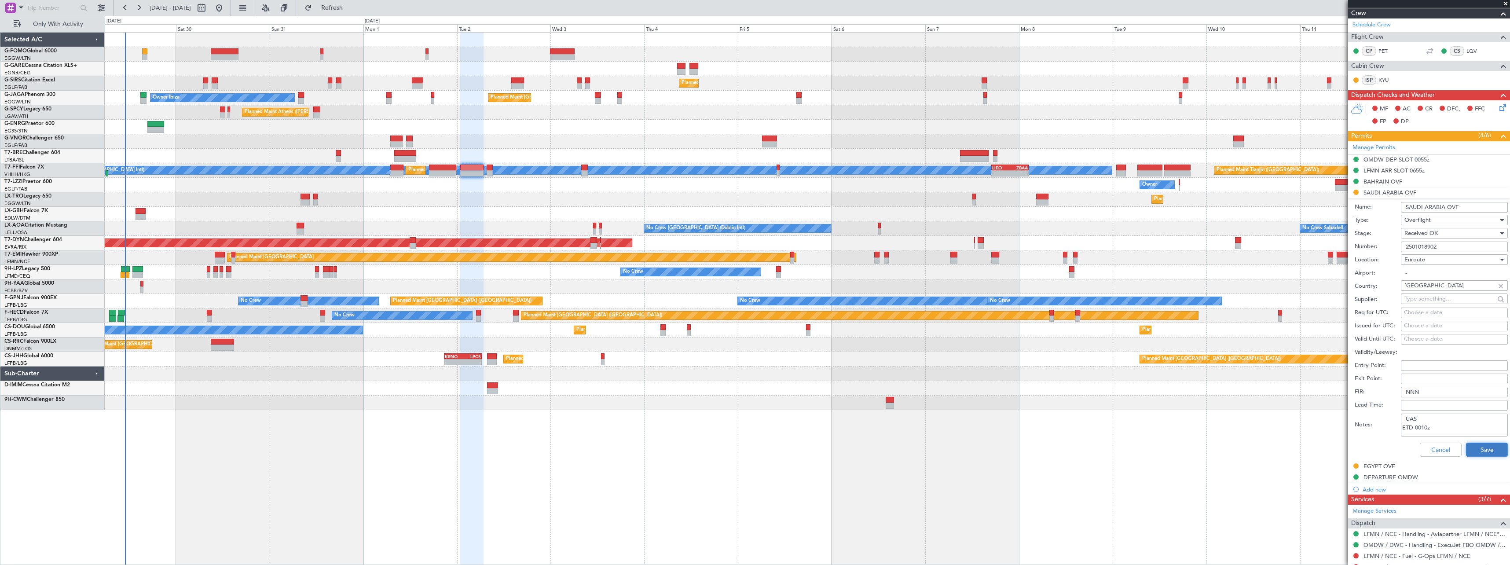
click at [1476, 446] on button "Save" at bounding box center [1487, 450] width 42 height 14
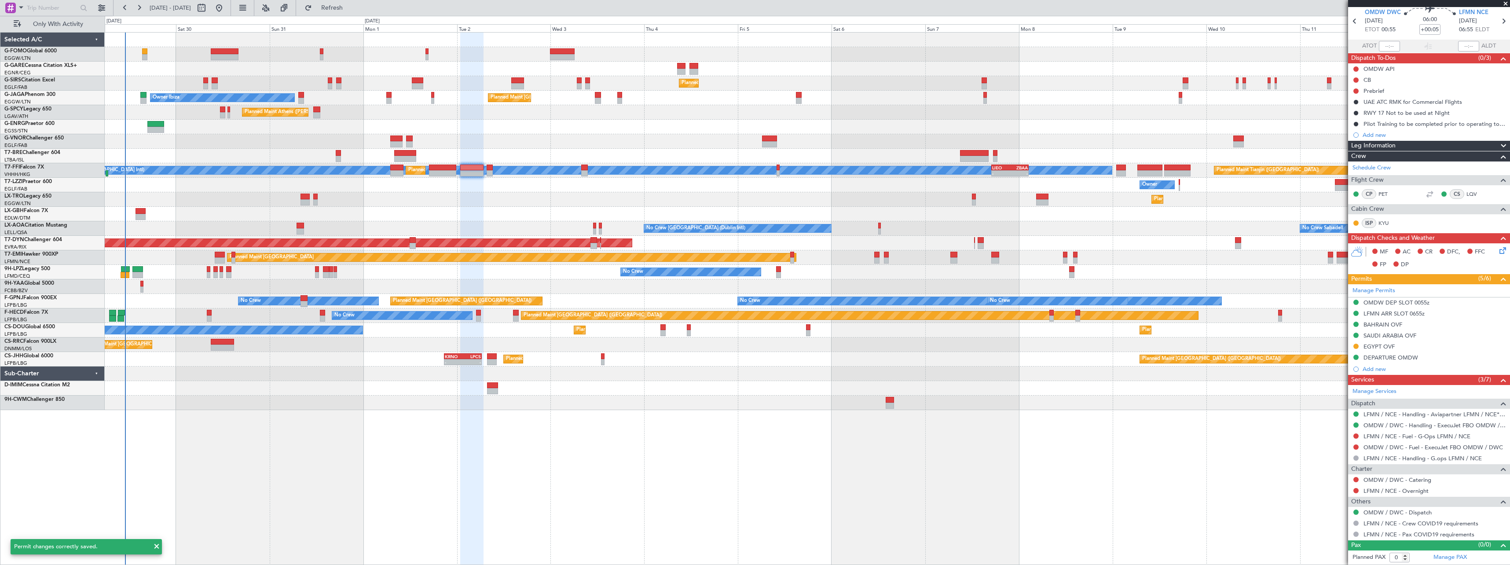
scroll to position [33, 0]
click at [1382, 345] on div "EGYPT OVF" at bounding box center [1378, 346] width 31 height 7
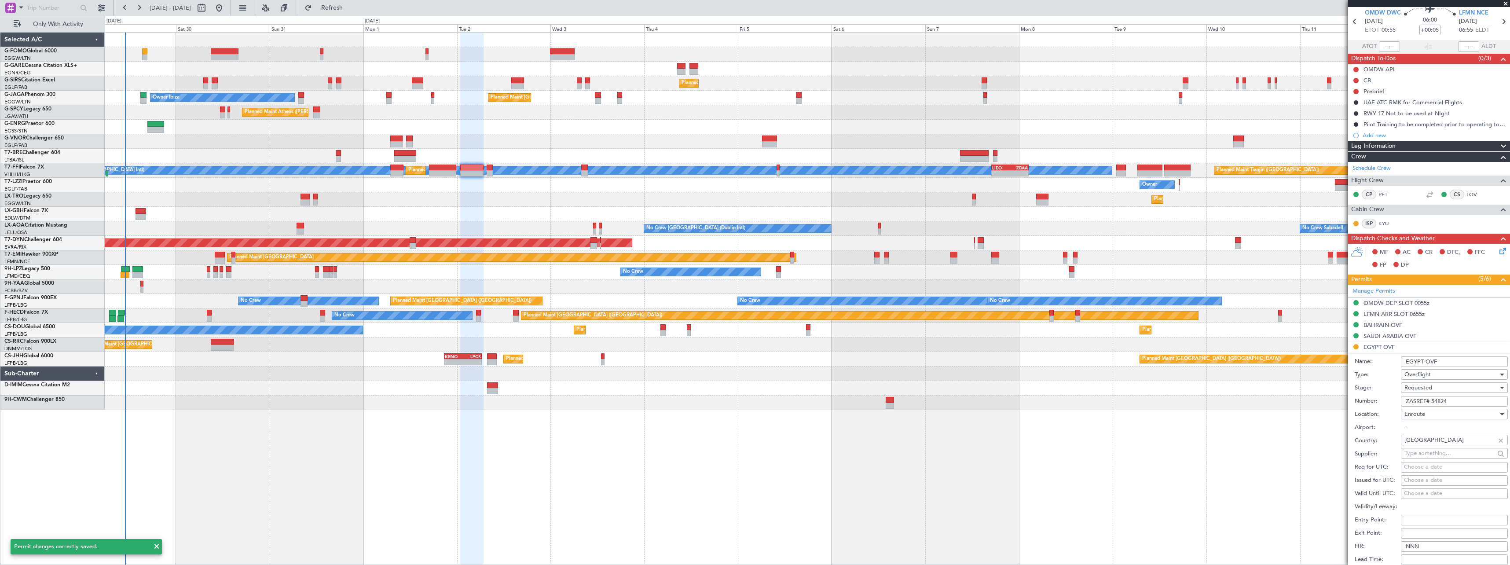
scroll to position [176, 0]
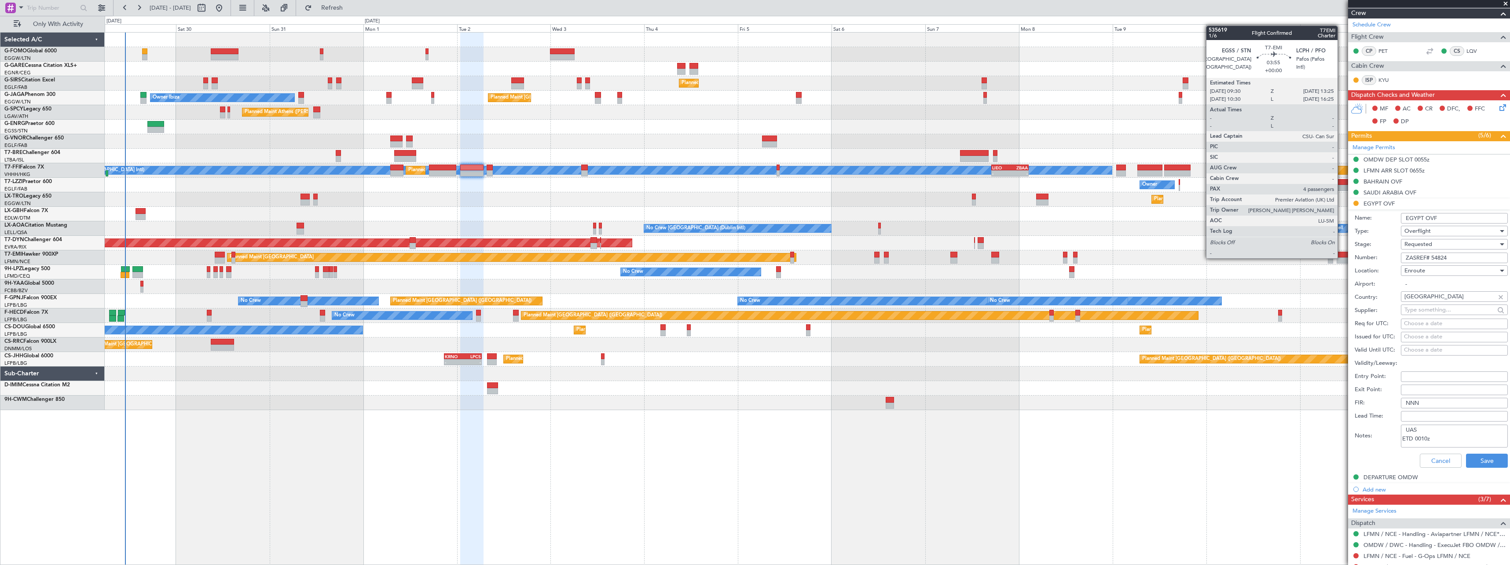
drag, startPoint x: 1466, startPoint y: 256, endPoint x: 1341, endPoint y: 257, distance: 124.9
click at [1341, 257] on fb-app "29 Aug 2025 - 13 Sep 2025 Refresh Quick Links Only With Activity Planned Maint …" at bounding box center [755, 286] width 1510 height 558
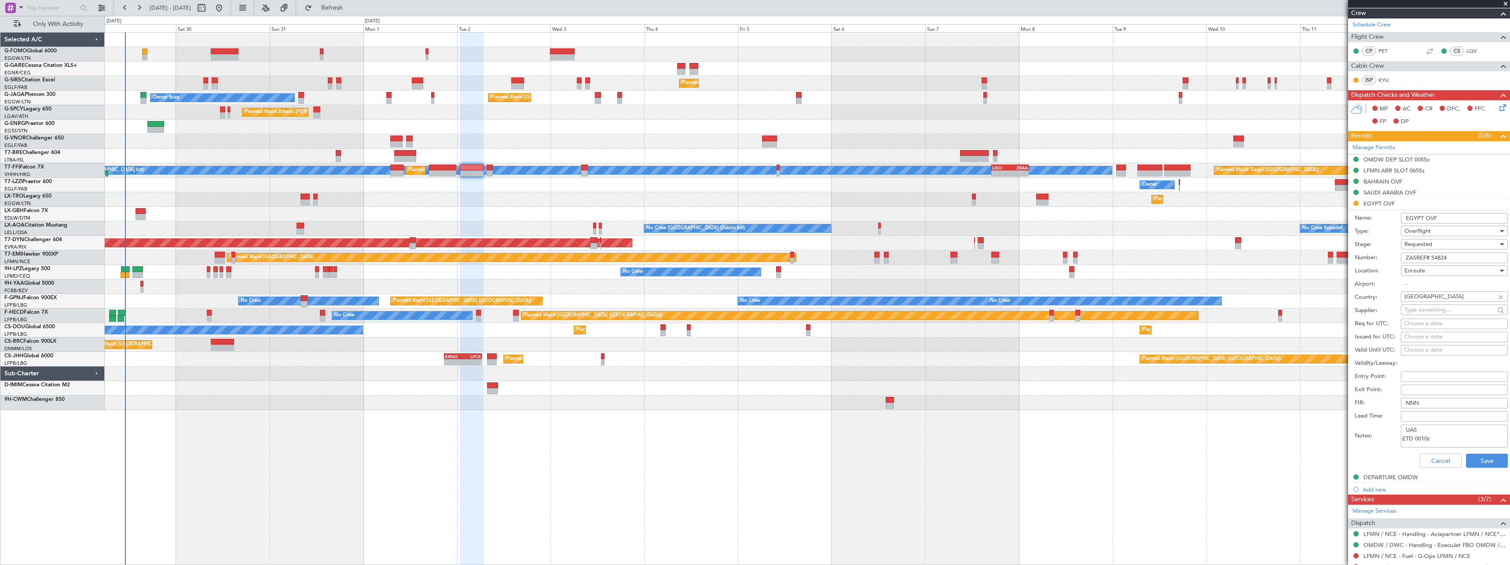
click at [1419, 242] on span "Requested" at bounding box center [1418, 244] width 28 height 8
drag, startPoint x: 1426, startPoint y: 307, endPoint x: 1445, endPoint y: 345, distance: 42.1
click at [1426, 307] on span "Received OK" at bounding box center [1451, 310] width 92 height 13
click at [1473, 460] on button "Save" at bounding box center [1487, 461] width 42 height 14
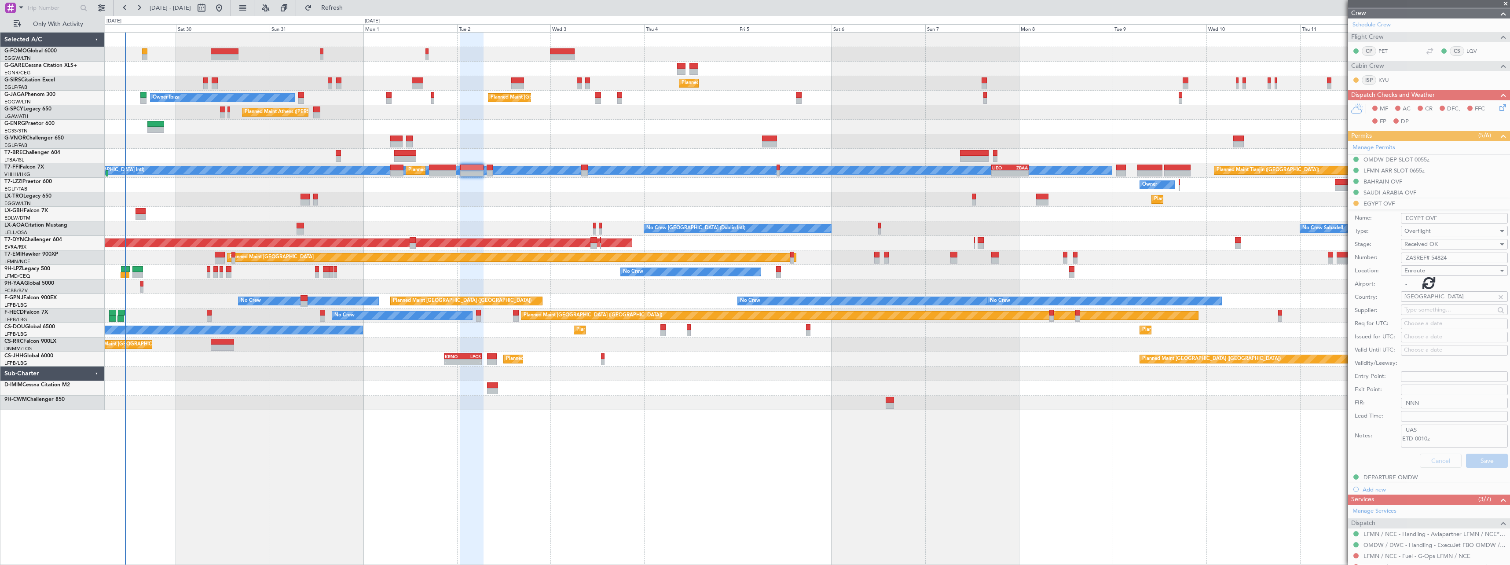
scroll to position [33, 0]
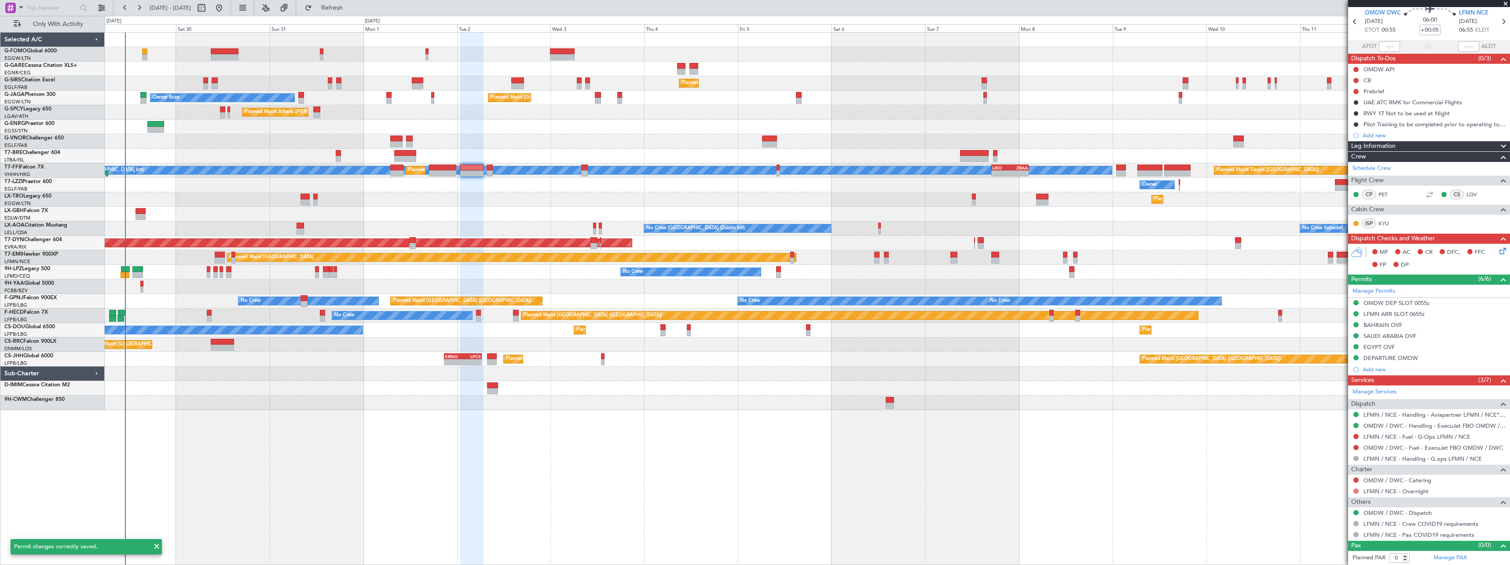
click at [1355, 490] on button at bounding box center [1355, 490] width 5 height 5
click at [1337, 383] on span "Not Required" at bounding box center [1334, 385] width 35 height 9
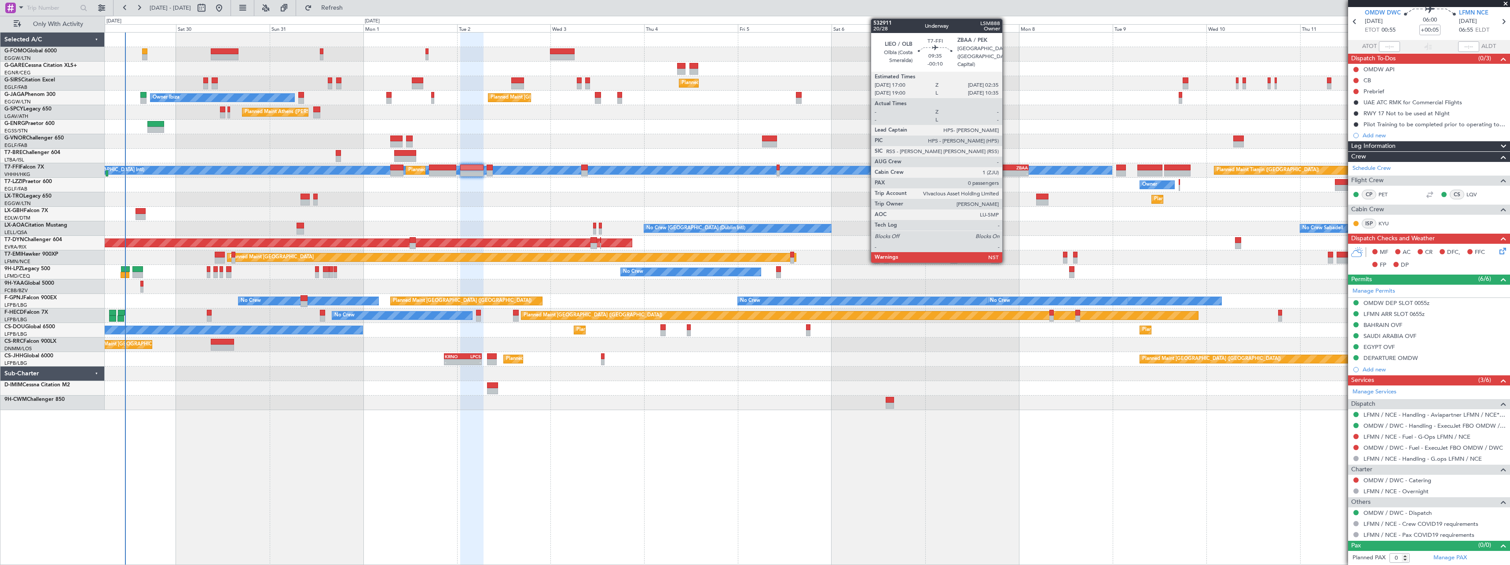
click at [1006, 170] on div "- -" at bounding box center [1010, 173] width 38 height 6
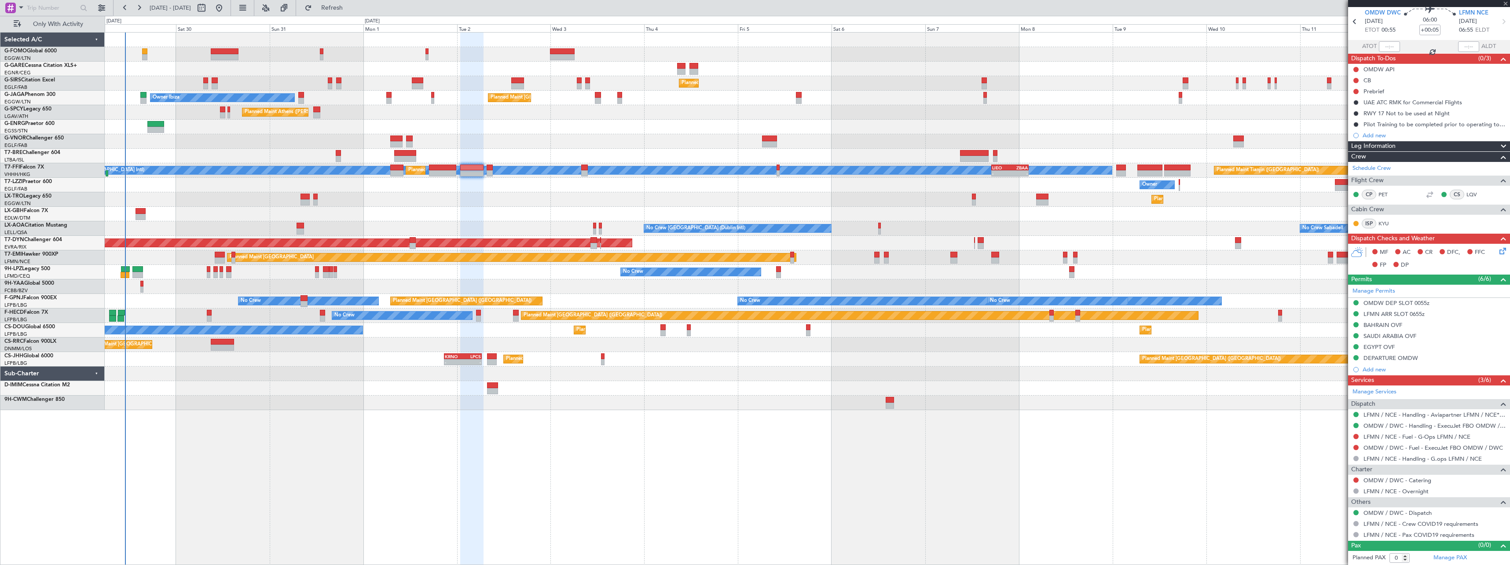
type input "-00:10"
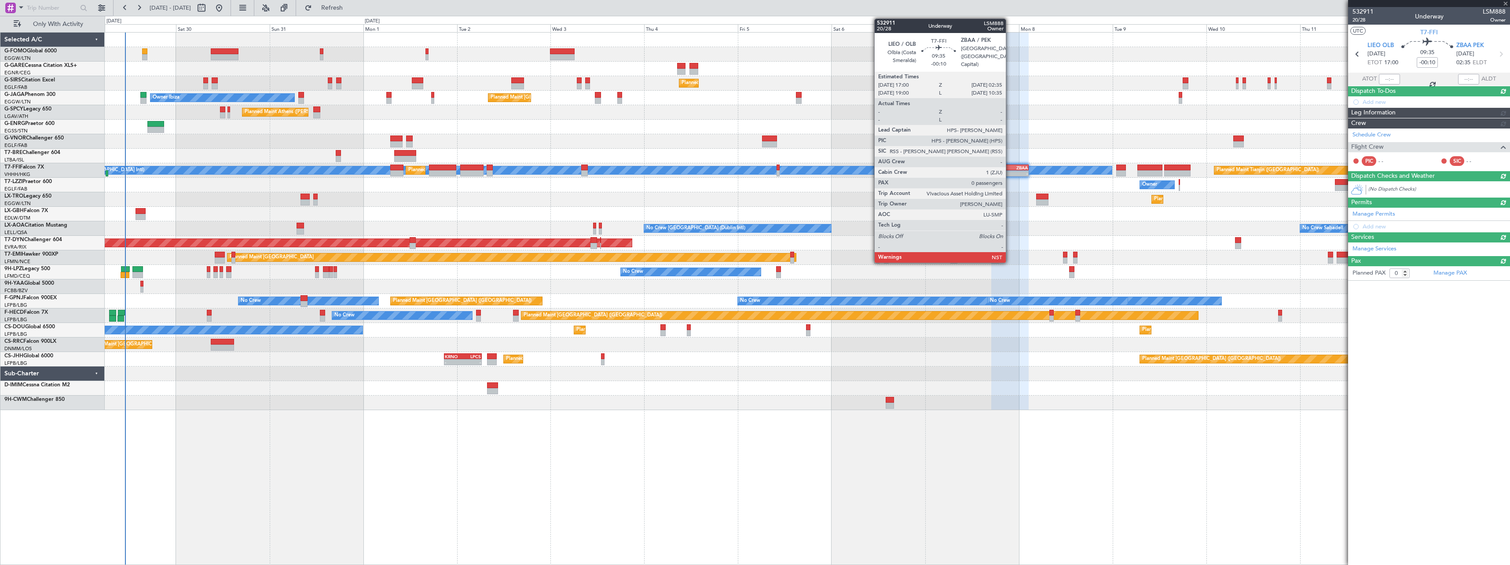
scroll to position [0, 0]
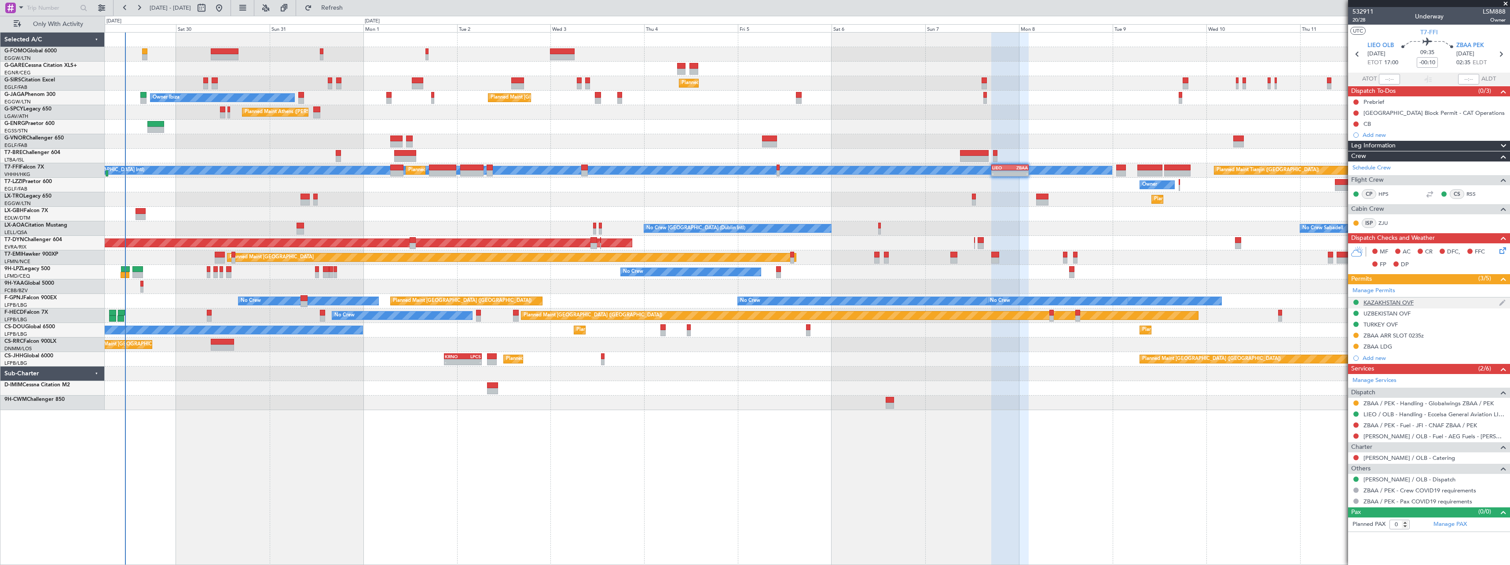
click at [1399, 300] on div "KAZAKHSTAN OVF" at bounding box center [1388, 302] width 50 height 7
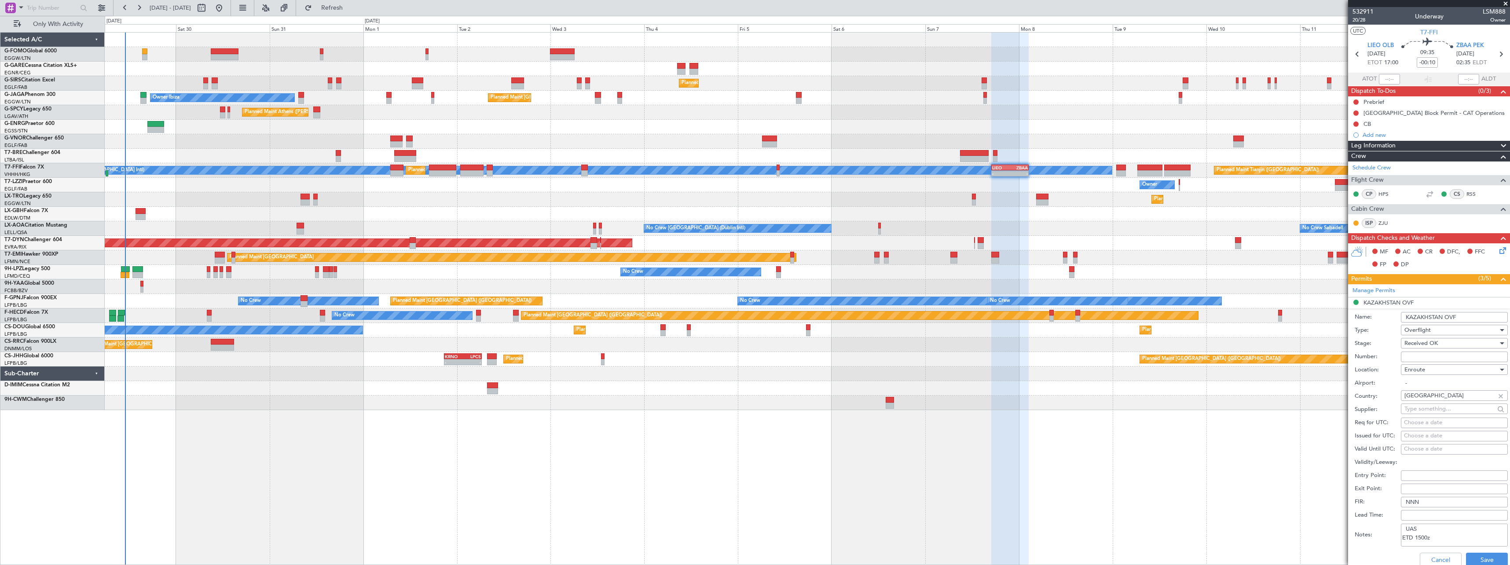
scroll to position [229, 0]
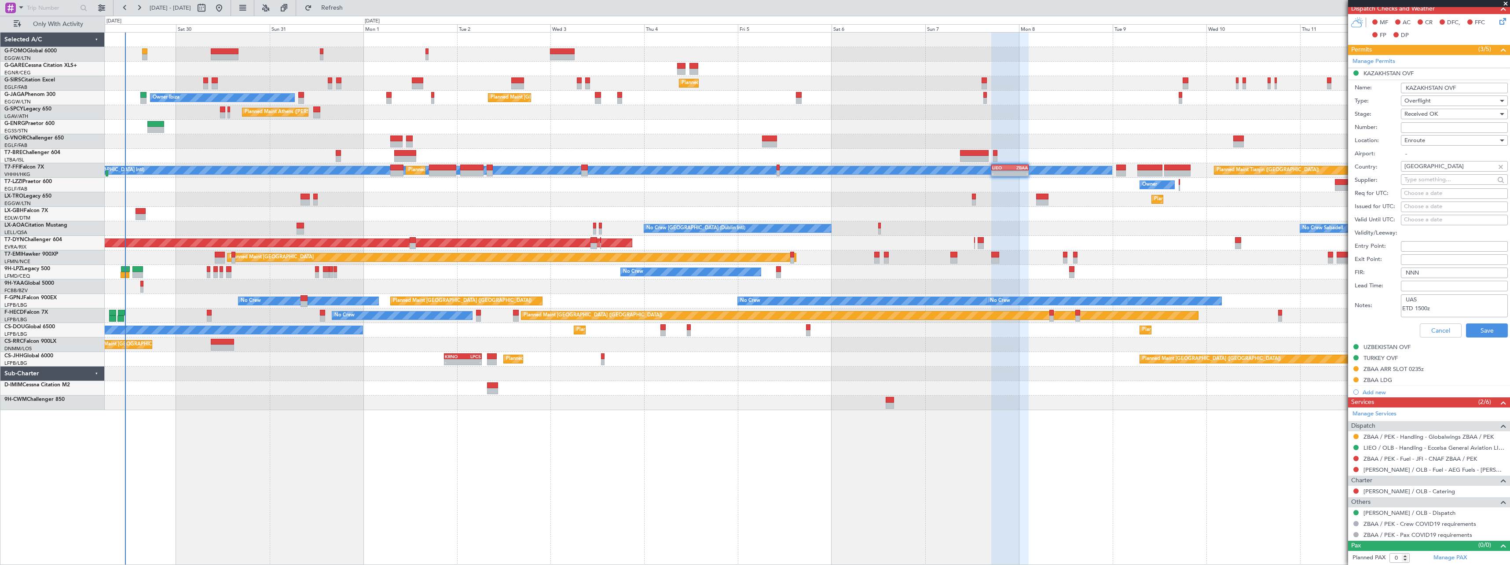
click at [1446, 310] on textarea "UAS ETD 1500z" at bounding box center [1454, 305] width 107 height 23
type textarea "UAS ETD 1500z // BALUN /RULAD"
click at [1475, 329] on button "Save" at bounding box center [1487, 330] width 42 height 14
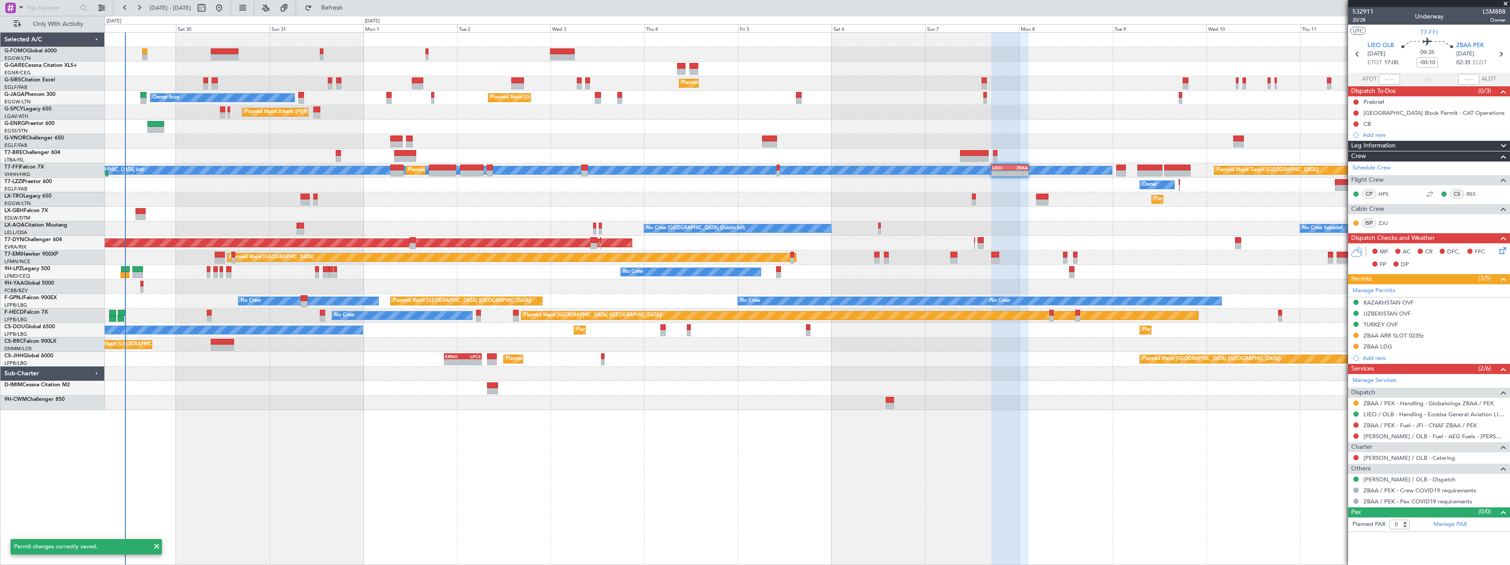
scroll to position [0, 0]
click at [1394, 311] on div "UZBEKISTAN OVF" at bounding box center [1386, 313] width 47 height 7
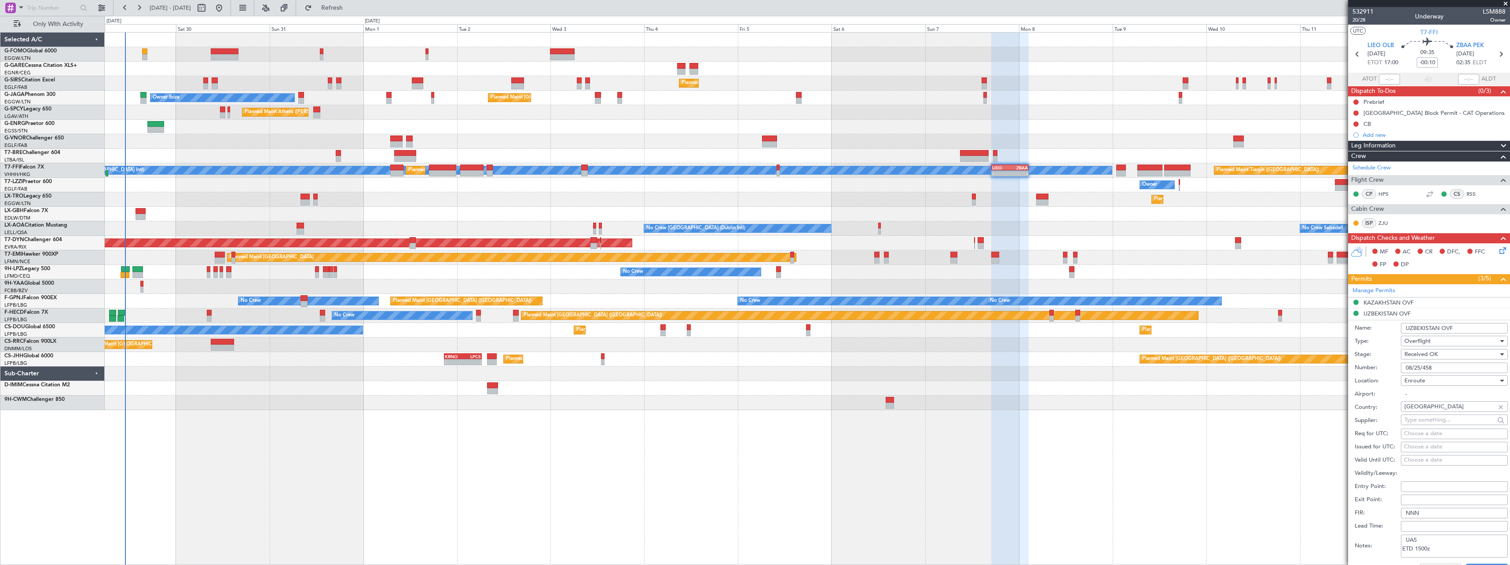
drag, startPoint x: 1435, startPoint y: 367, endPoint x: 1373, endPoint y: 364, distance: 61.6
click at [1373, 364] on div "Number: 08/25/458" at bounding box center [1430, 367] width 153 height 13
paste input "text"
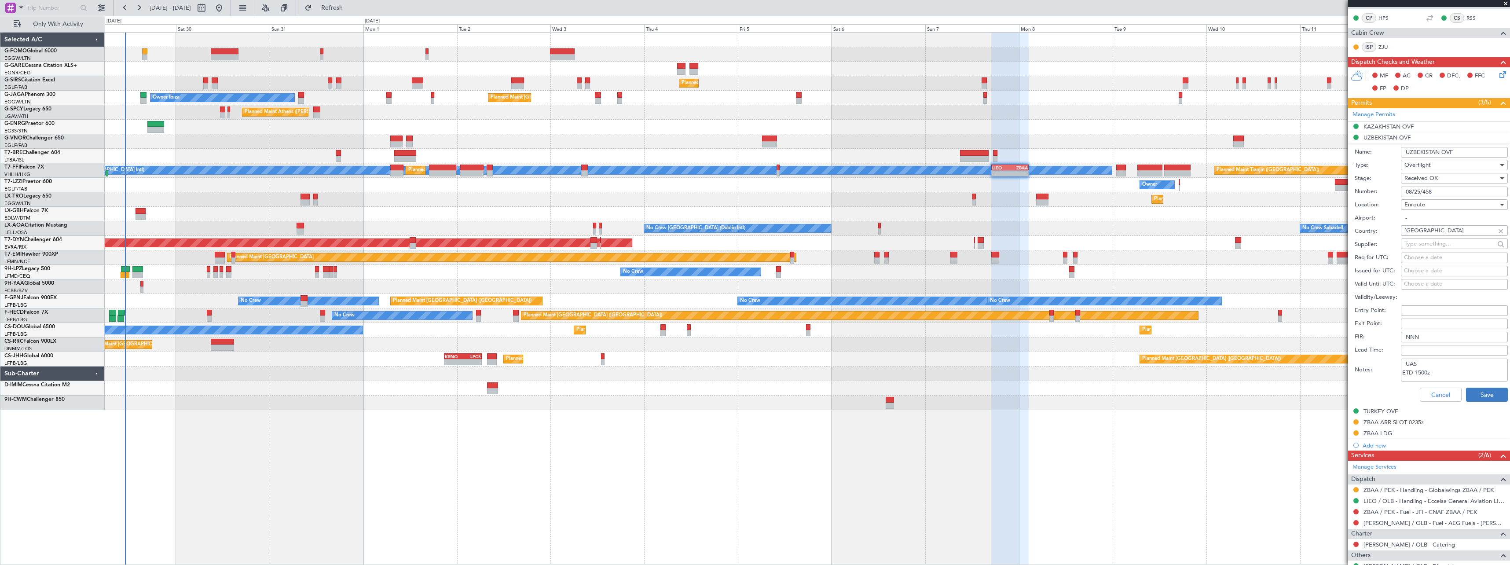
type input "08/25/458"
click at [1475, 390] on button "Save" at bounding box center [1487, 395] width 42 height 14
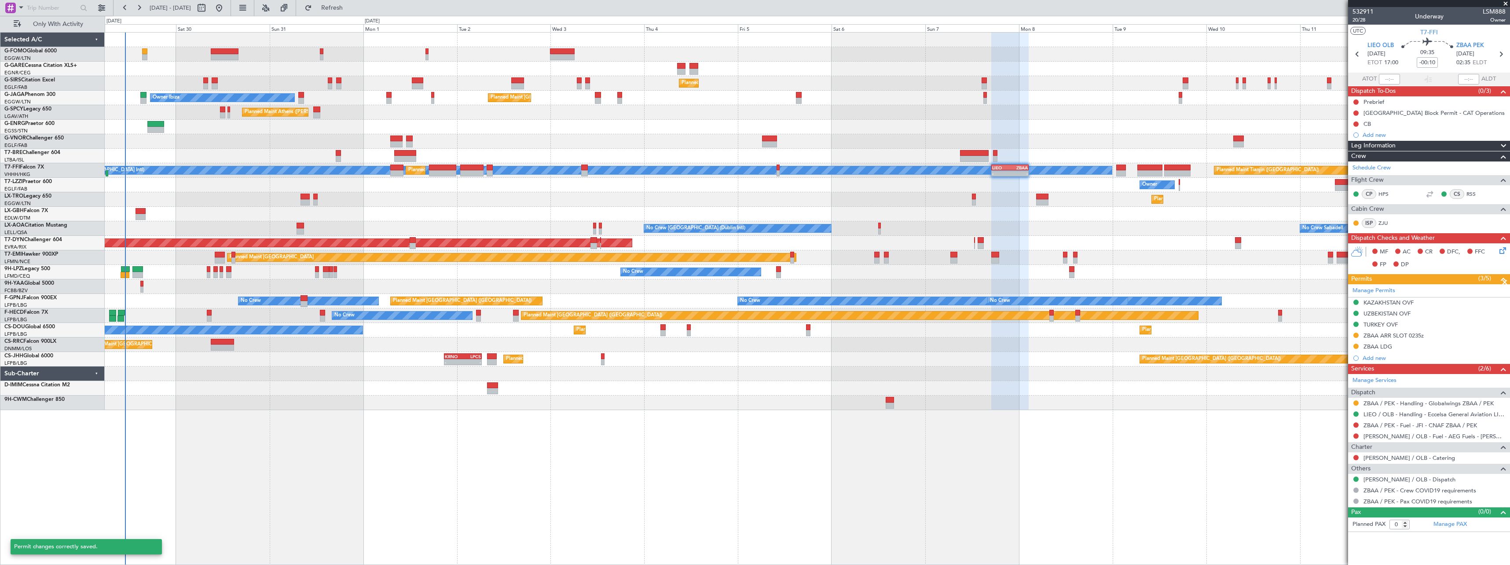
scroll to position [0, 0]
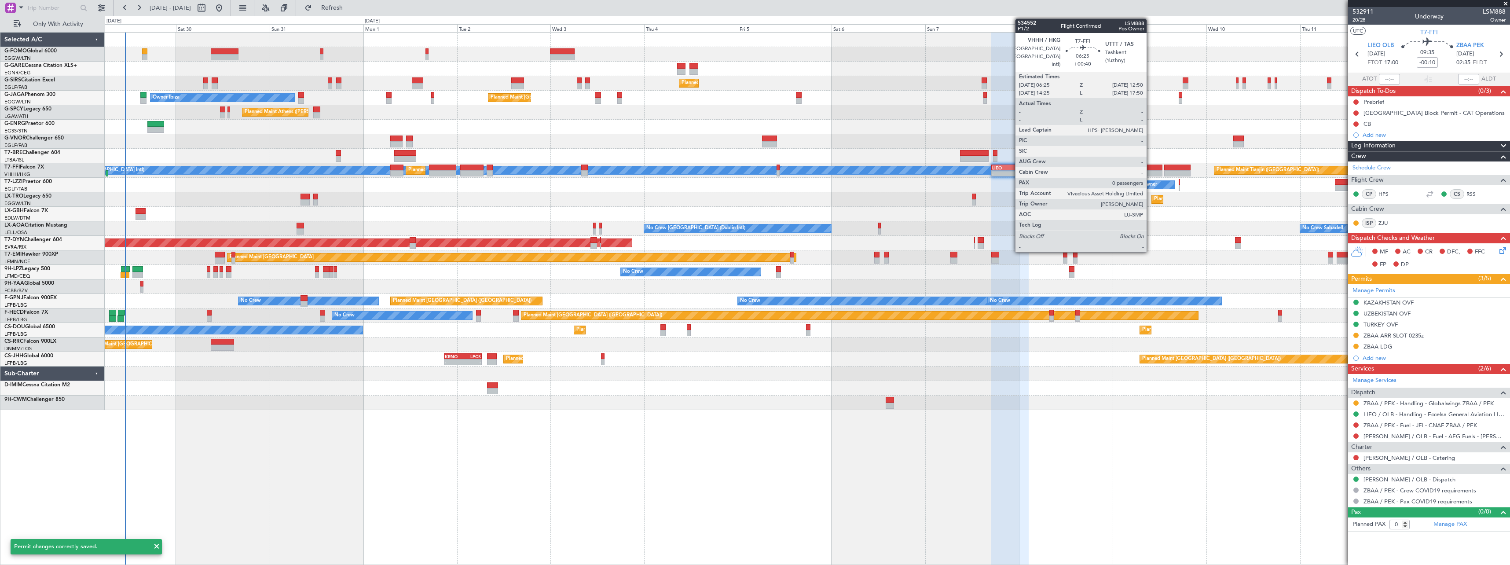
click at [1150, 166] on div at bounding box center [1149, 168] width 25 height 6
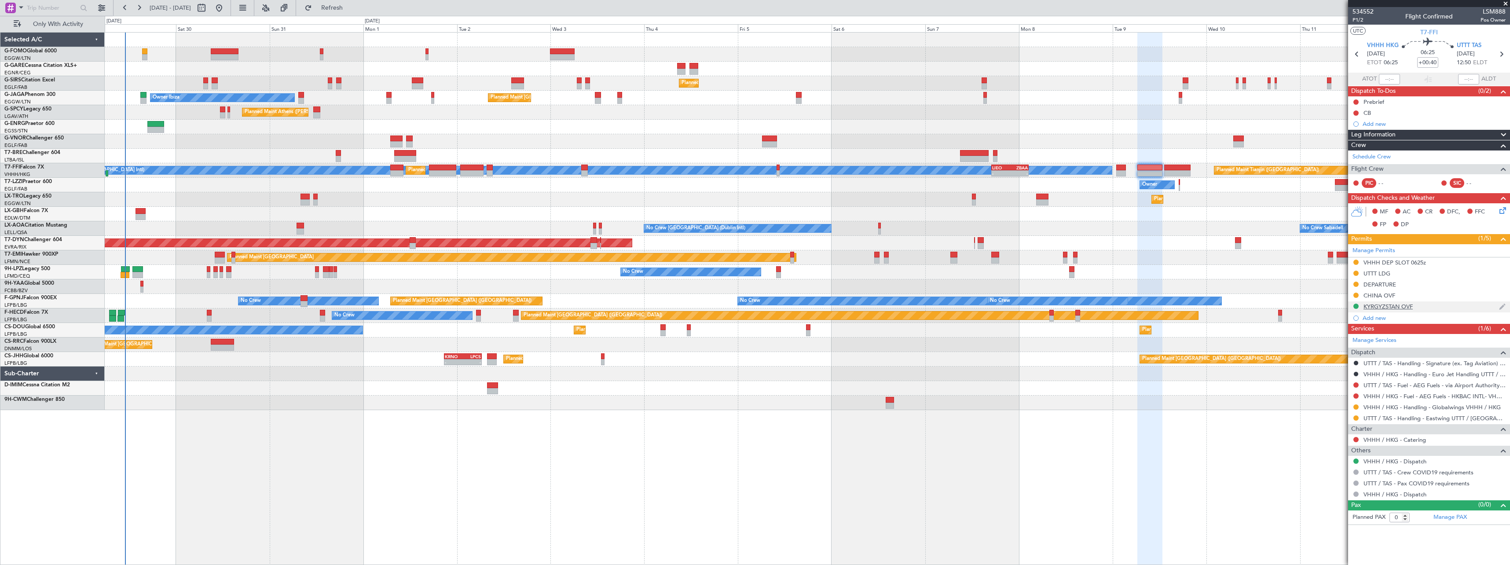
click at [1390, 307] on div "KYRGYZSTAN OVF" at bounding box center [1387, 306] width 49 height 7
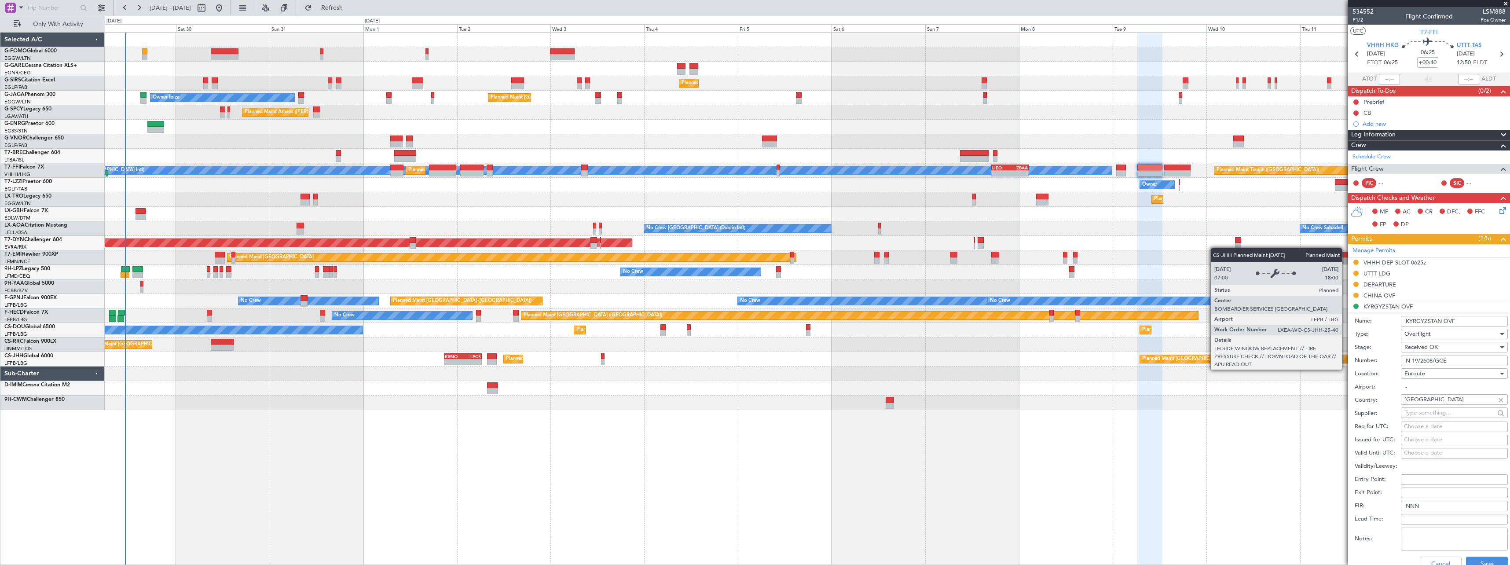
drag, startPoint x: 1455, startPoint y: 362, endPoint x: 1346, endPoint y: 361, distance: 109.5
click at [1346, 361] on fb-app "29 Aug 2025 - 13 Sep 2025 Refresh Quick Links Only With Activity Planned Maint …" at bounding box center [755, 286] width 1510 height 558
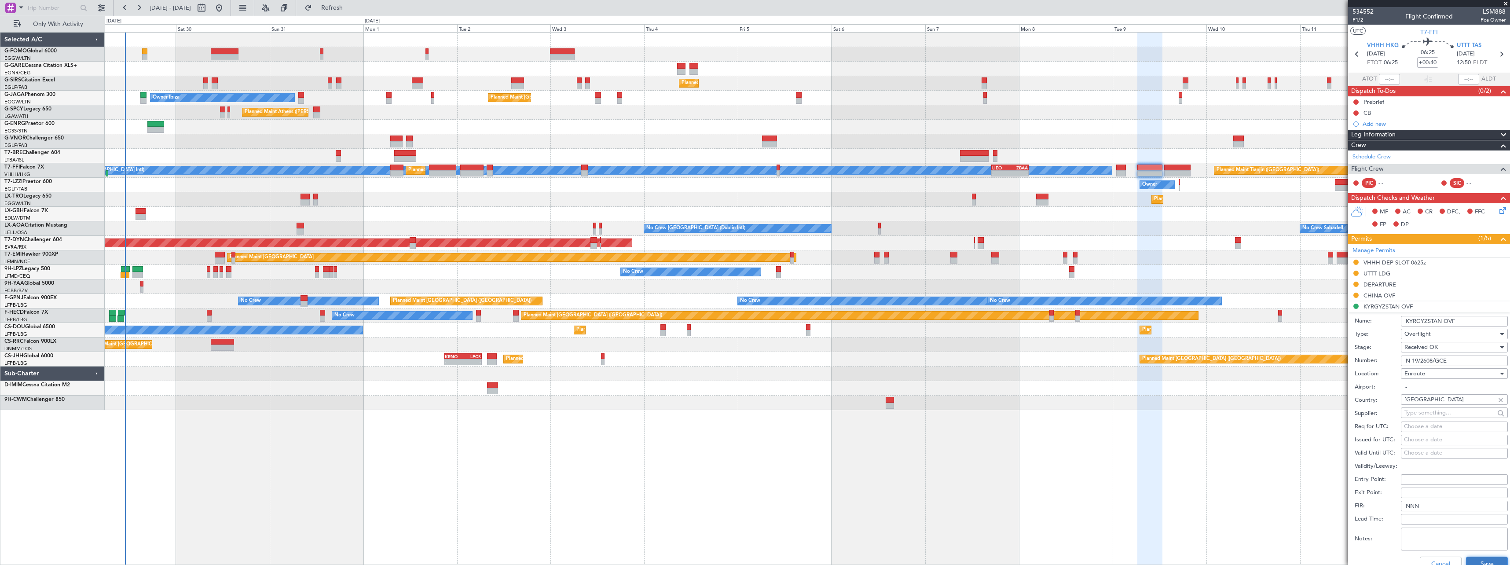
click at [1468, 562] on button "Save" at bounding box center [1487, 563] width 42 height 14
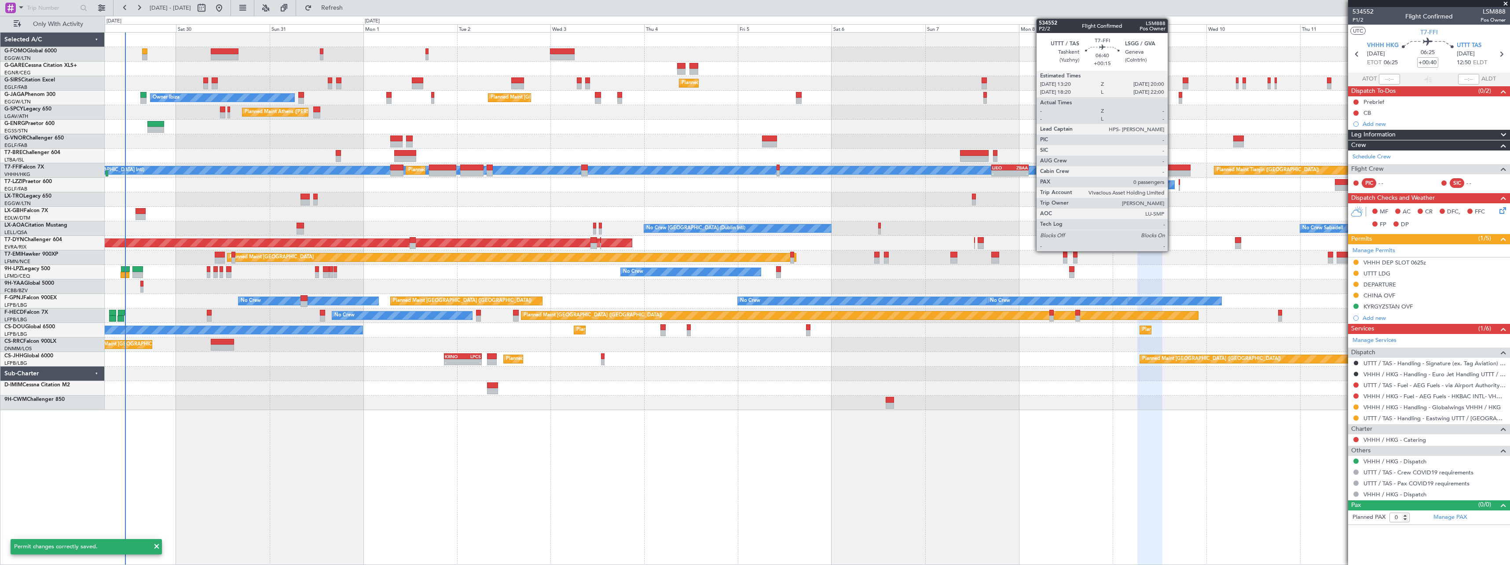
click at [1171, 171] on div at bounding box center [1177, 173] width 26 height 6
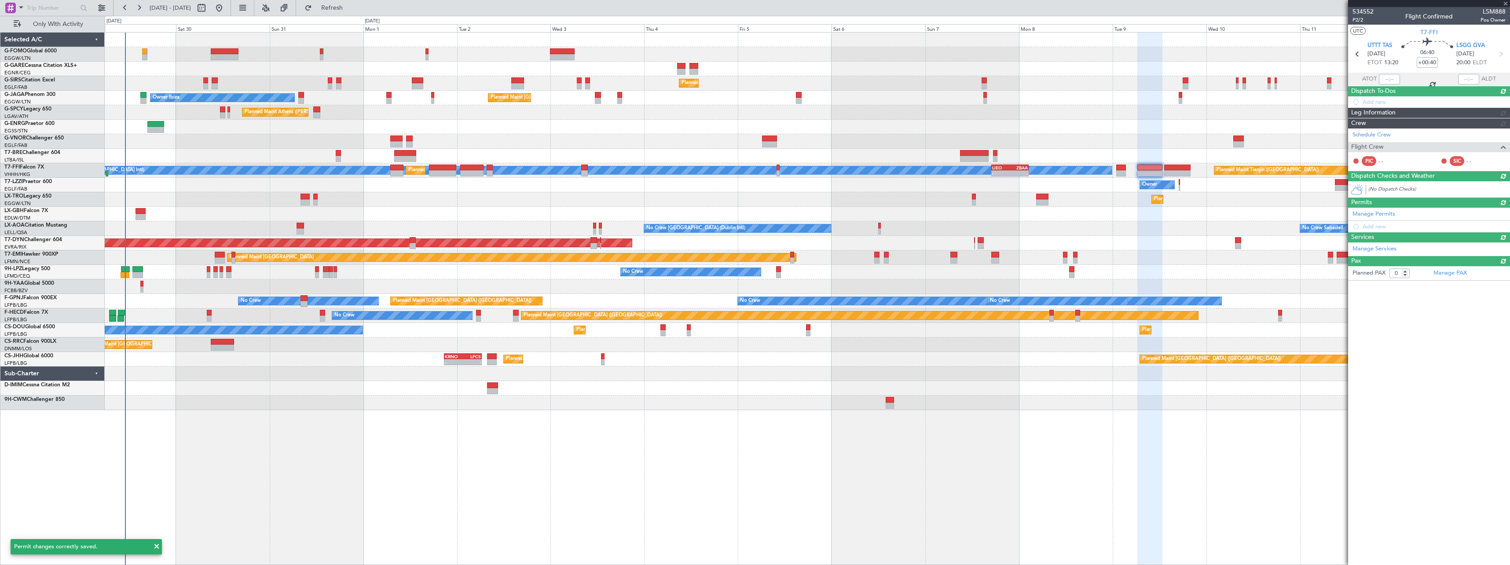
type input "+00:15"
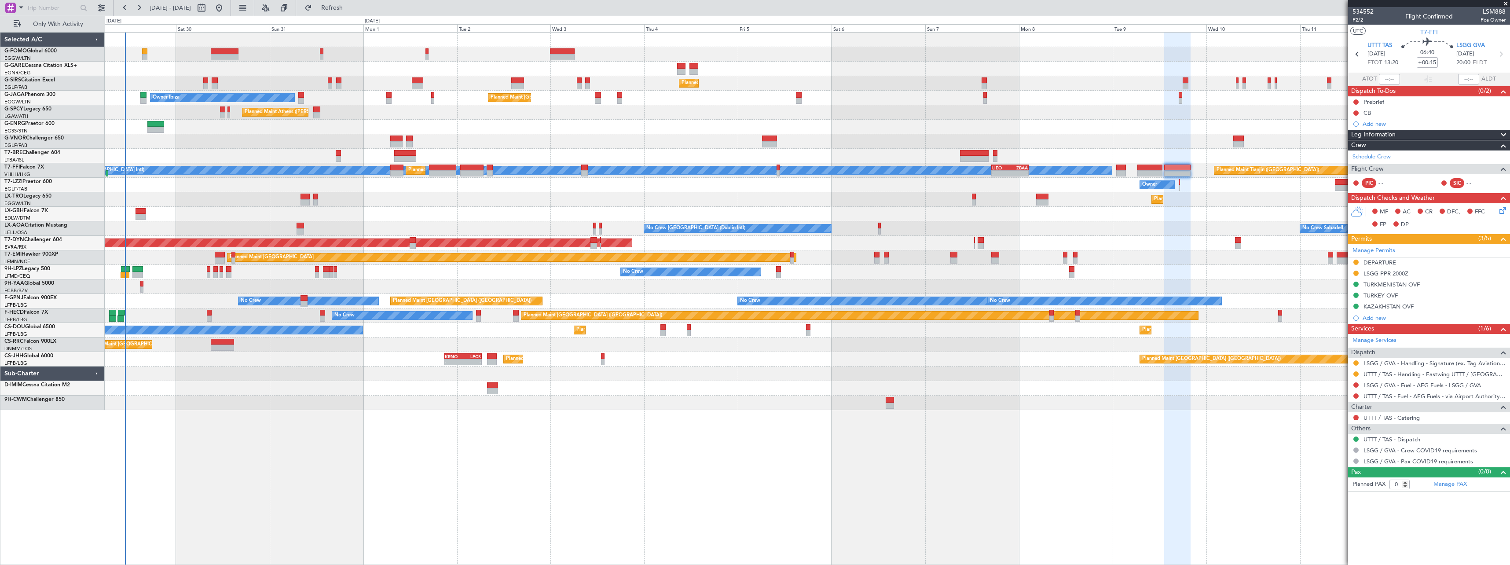
drag, startPoint x: 1356, startPoint y: 417, endPoint x: 1340, endPoint y: 420, distance: 15.6
click at [1354, 417] on button at bounding box center [1355, 417] width 5 height 5
click at [1324, 428] on span "Not Required" at bounding box center [1334, 429] width 35 height 9
click at [351, 8] on span "Refresh" at bounding box center [332, 8] width 37 height 6
click at [351, 9] on span "Refresh" at bounding box center [332, 8] width 37 height 6
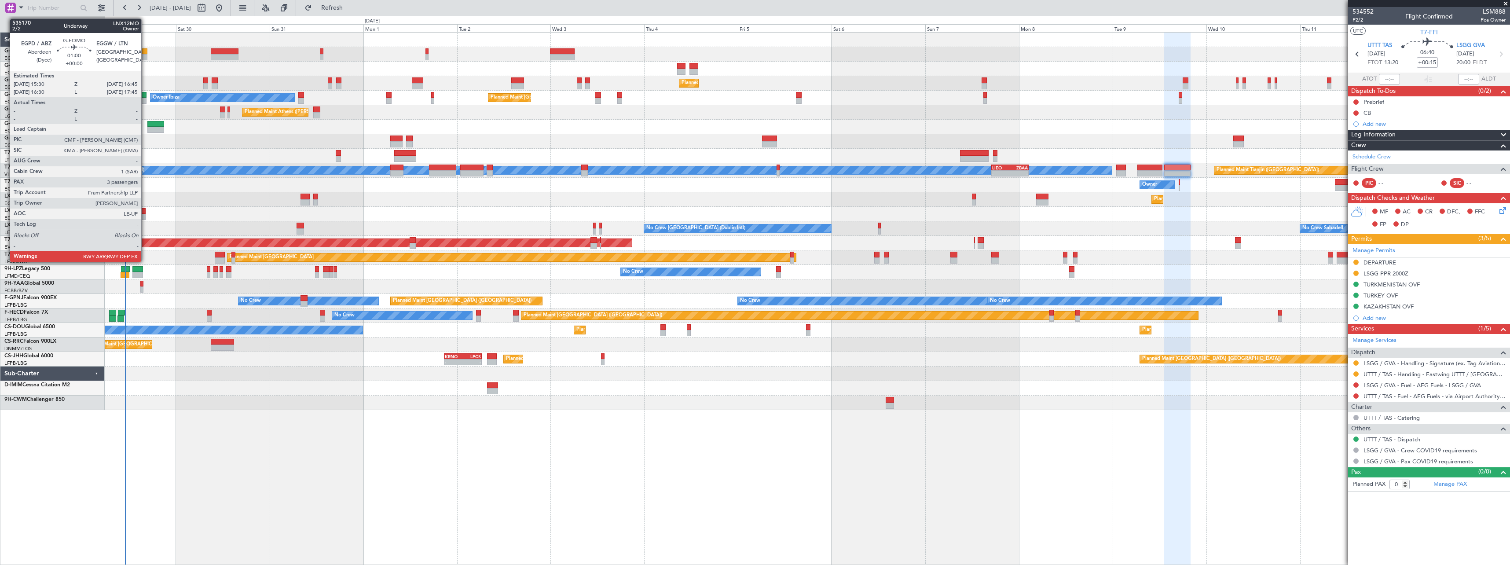
click at [145, 51] on div at bounding box center [144, 51] width 5 height 6
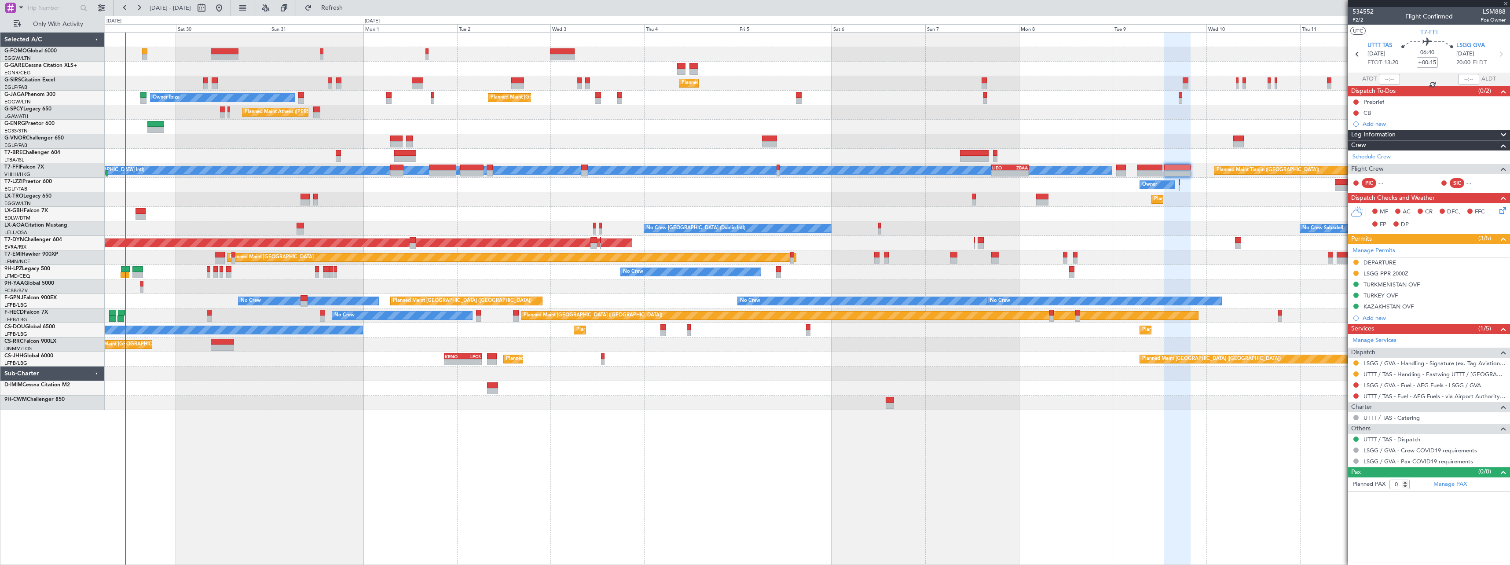
type input "3"
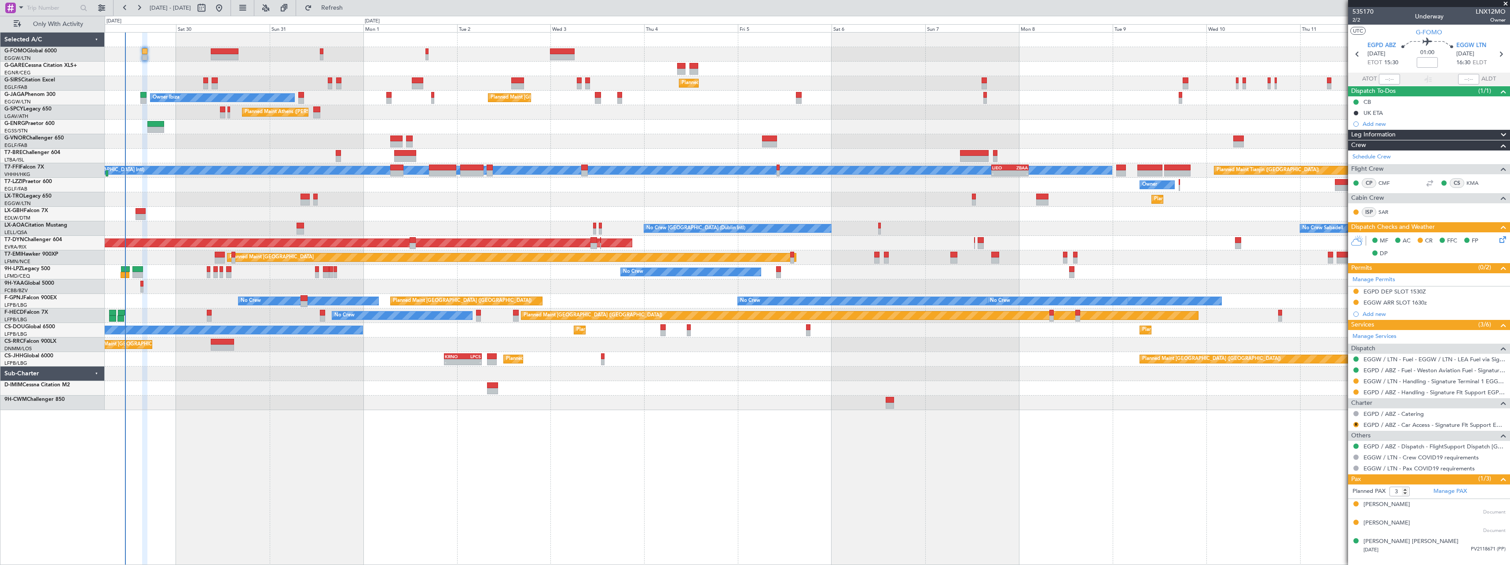
click at [1503, 239] on icon at bounding box center [1500, 237] width 7 height 7
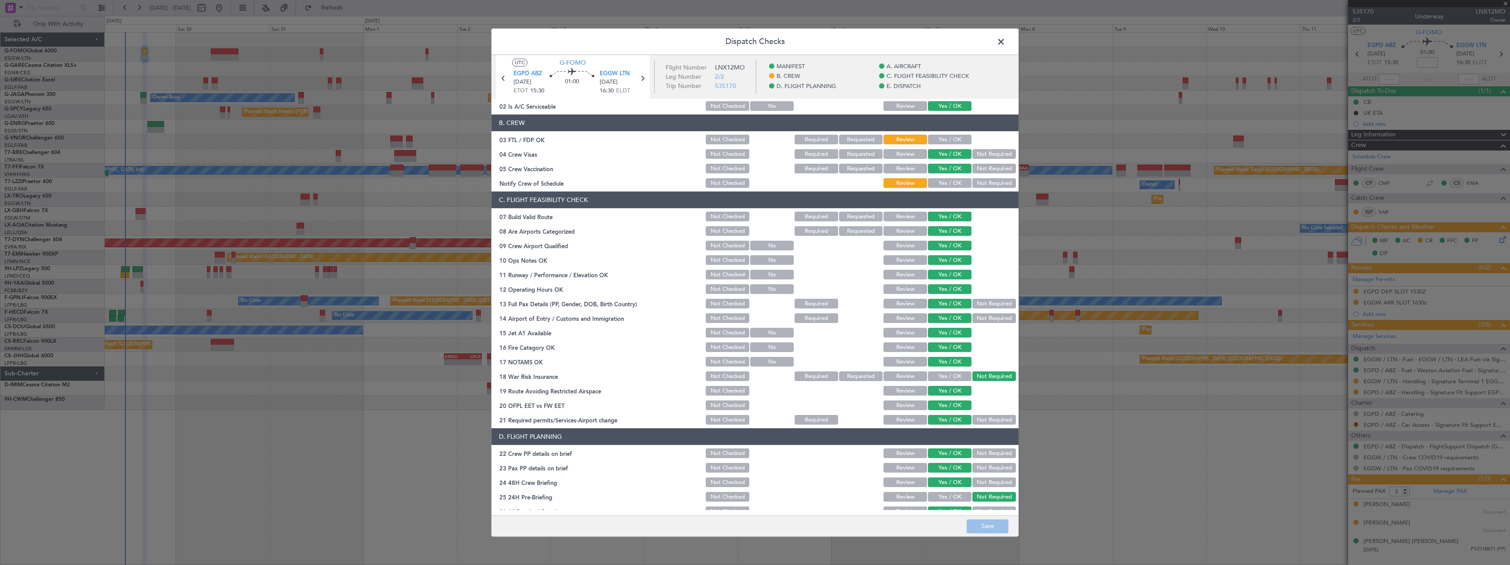
scroll to position [18, 0]
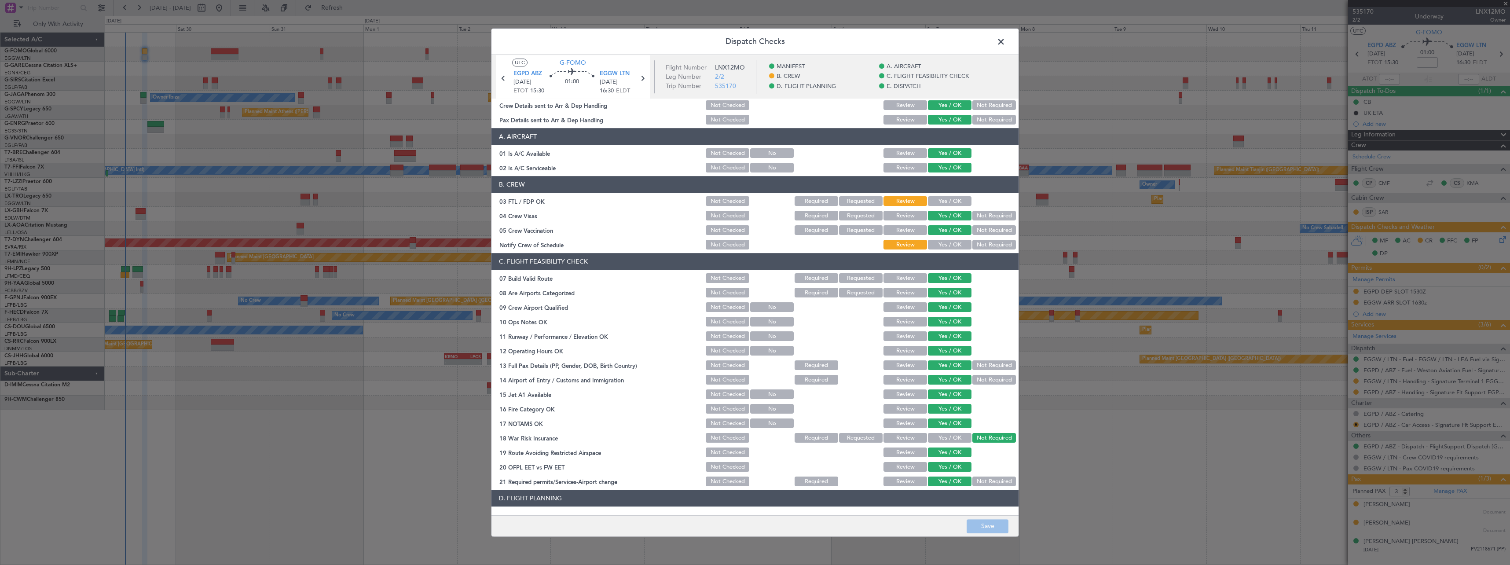
click at [1005, 42] on span at bounding box center [1005, 44] width 0 height 18
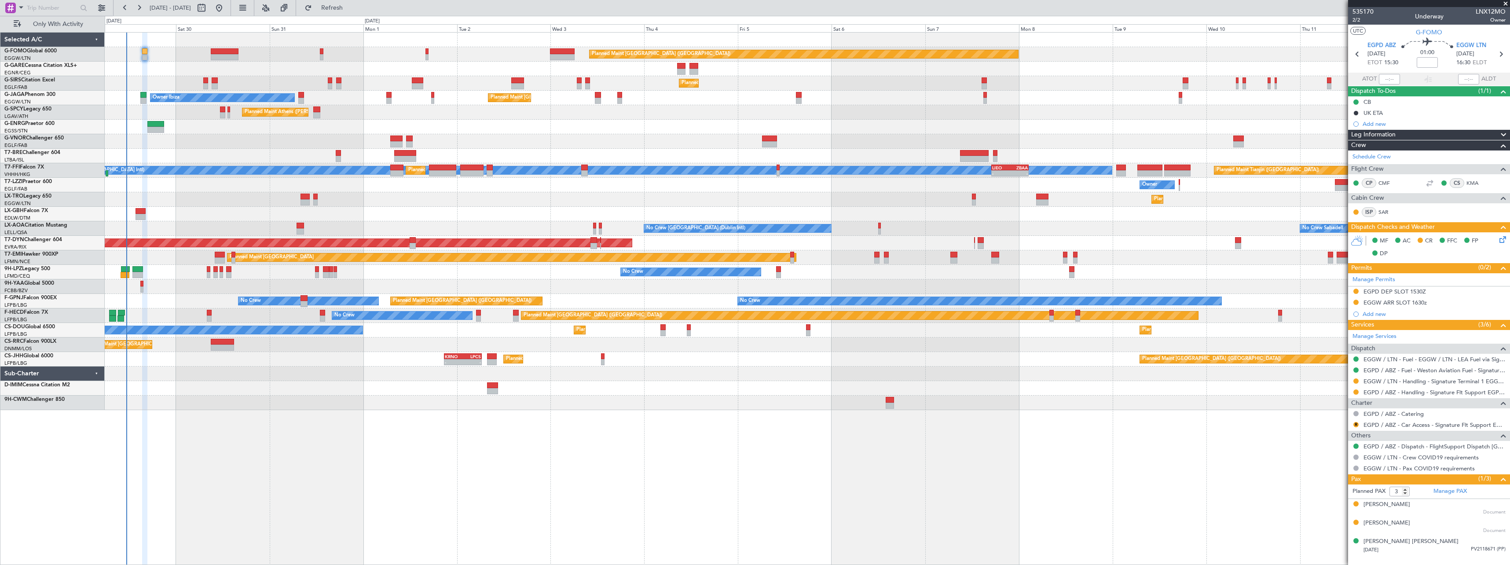
drag, startPoint x: 361, startPoint y: 3, endPoint x: 359, endPoint y: 22, distance: 19.4
click at [353, 3] on button "Refresh" at bounding box center [326, 8] width 53 height 14
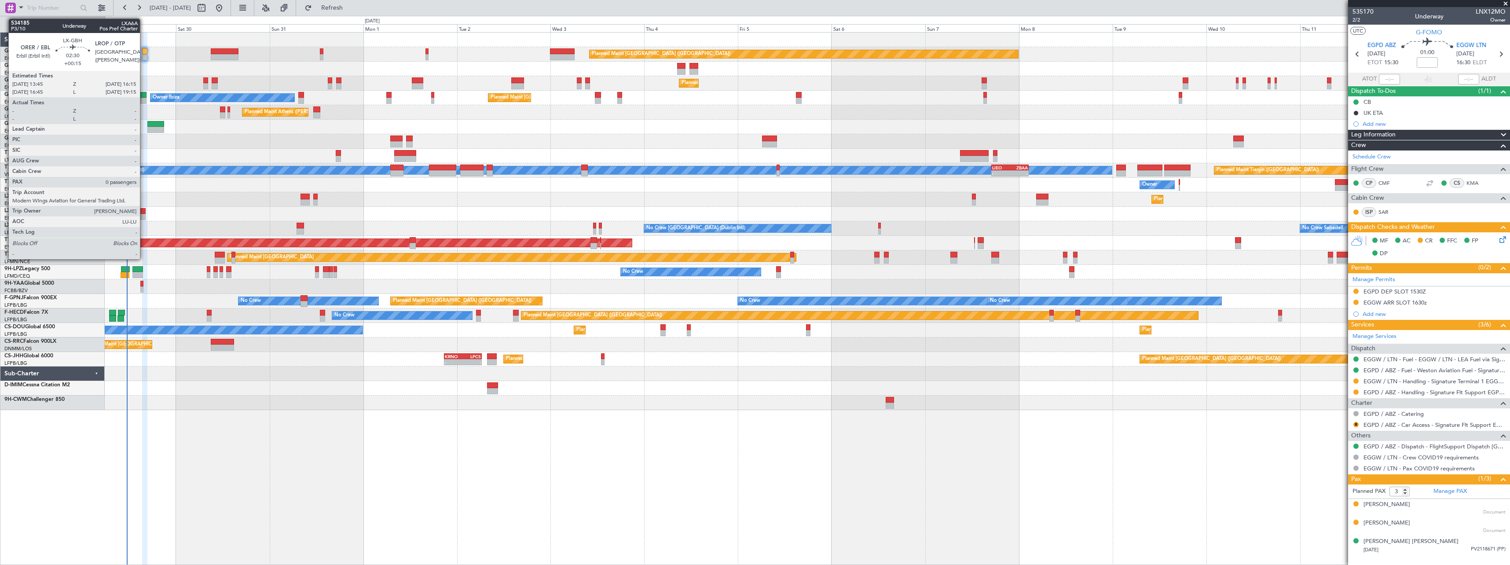
click at [144, 212] on div at bounding box center [140, 211] width 10 height 6
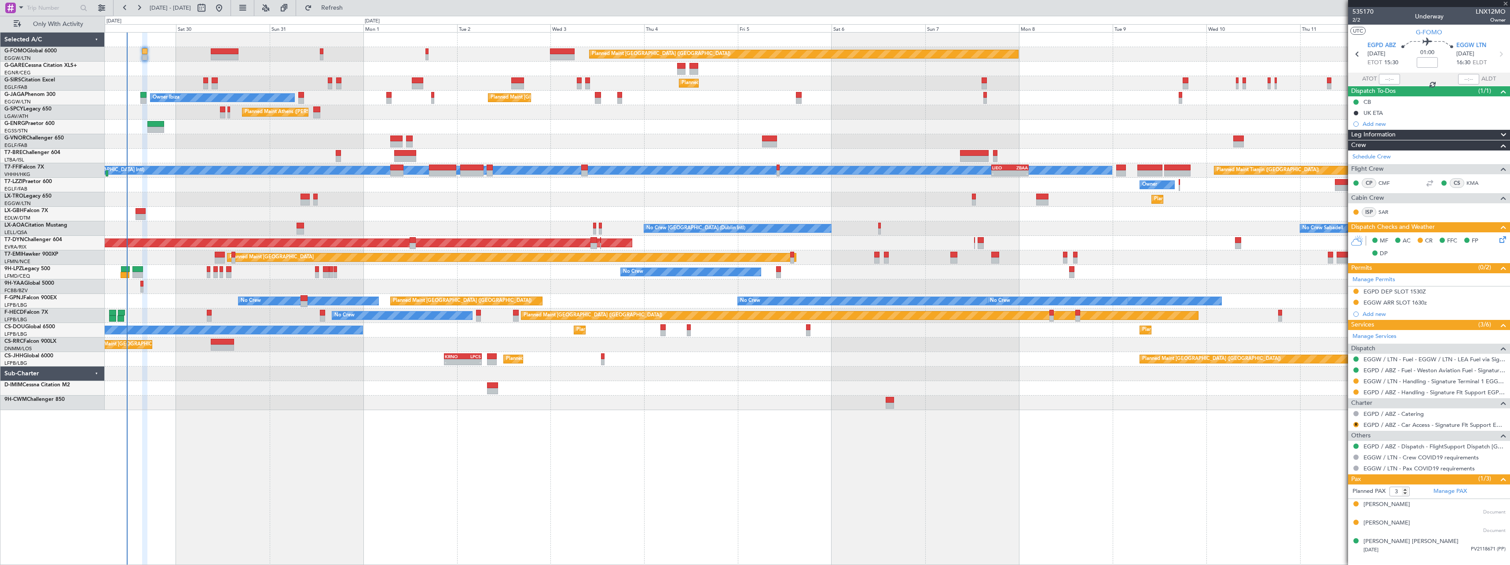
type input "+00:15"
type input "0"
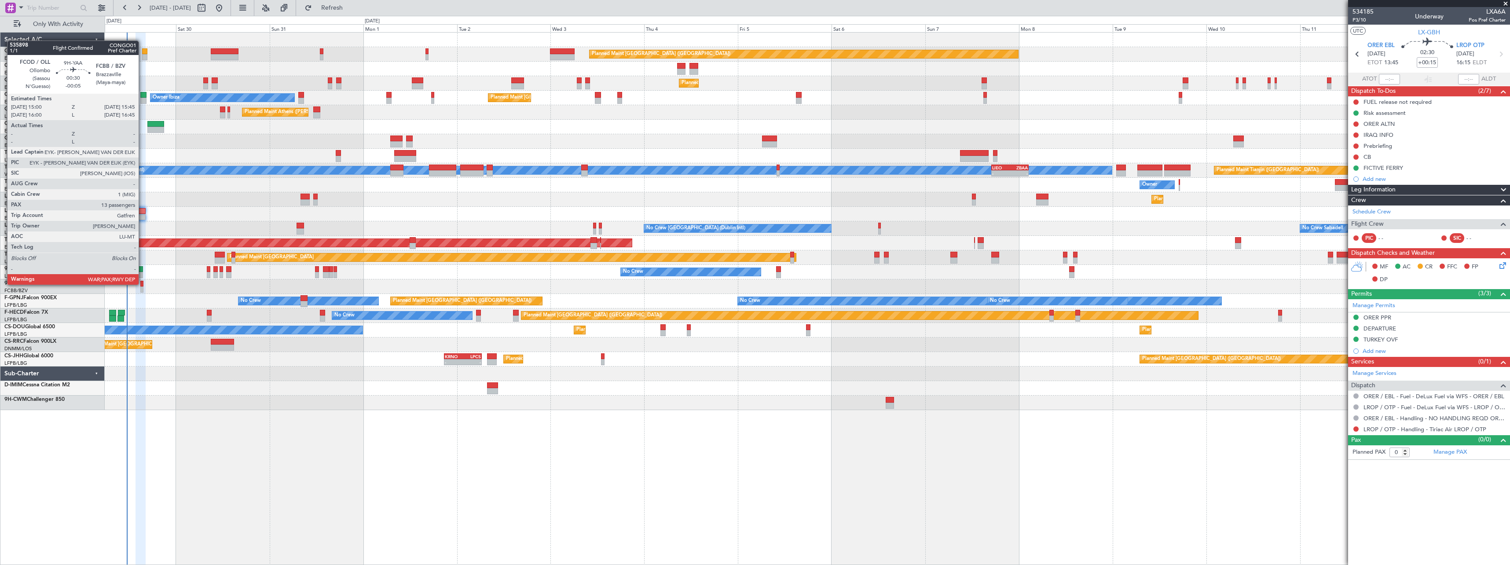
click at [143, 284] on div at bounding box center [141, 284] width 3 height 6
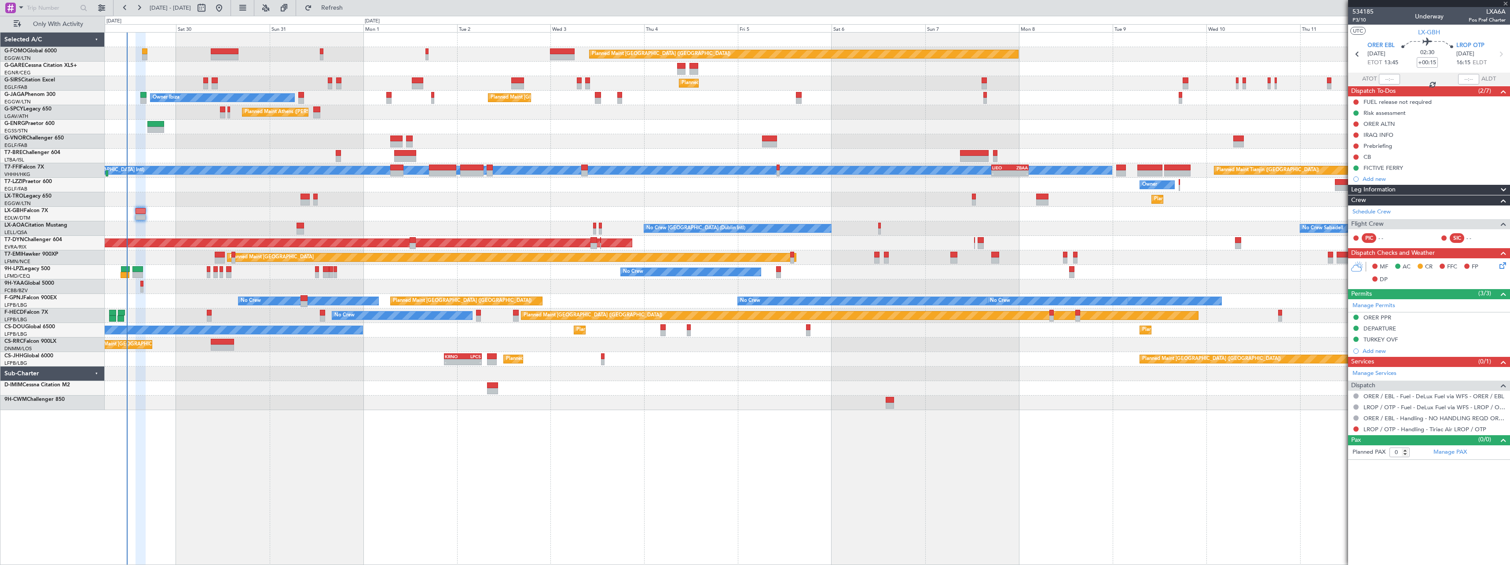
type input "-00:05"
type input "13"
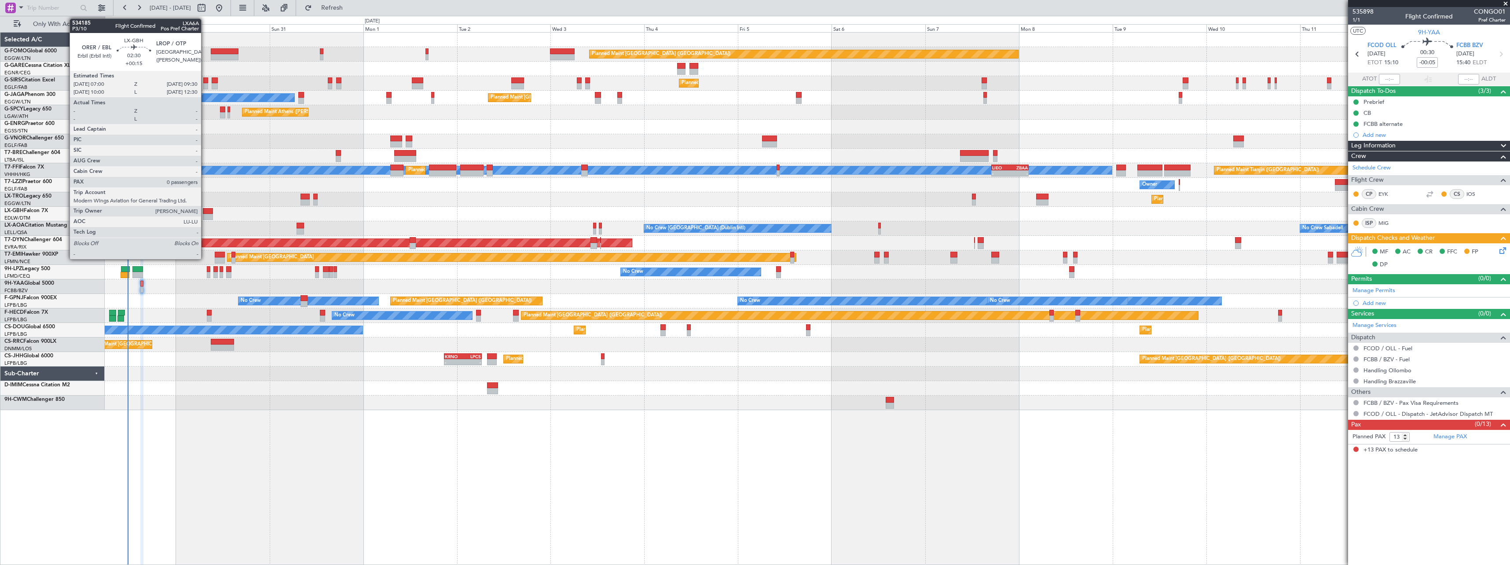
click at [205, 212] on div at bounding box center [208, 211] width 10 height 6
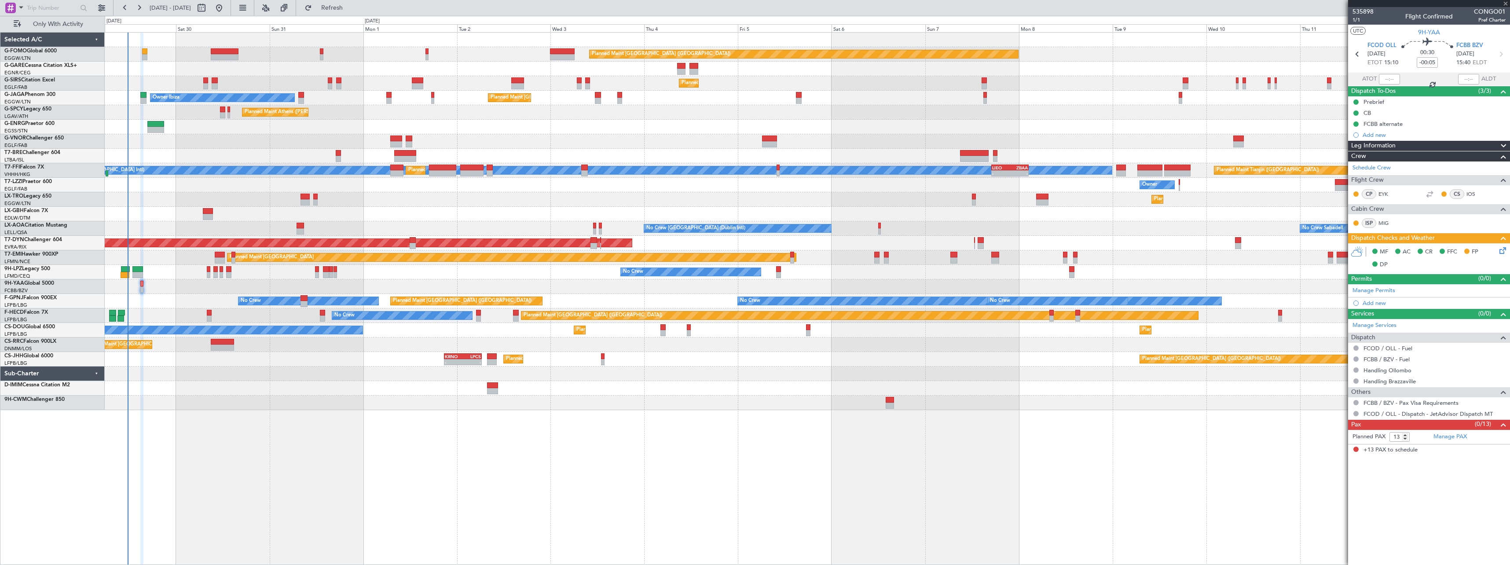
type input "+00:15"
type input "0"
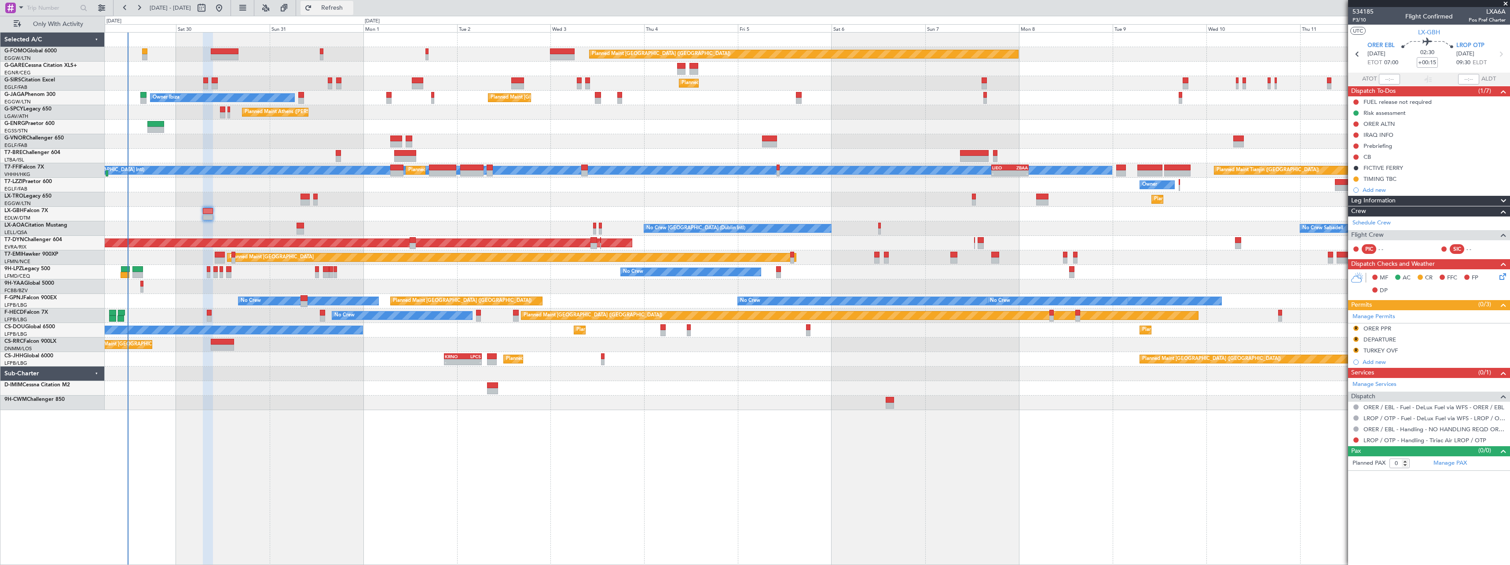
click at [351, 6] on span "Refresh" at bounding box center [332, 8] width 37 height 6
click at [1356, 134] on button at bounding box center [1355, 134] width 5 height 5
click at [1349, 172] on span "Completed" at bounding box center [1359, 173] width 29 height 9
click at [1356, 124] on button at bounding box center [1355, 123] width 5 height 5
click at [1349, 180] on li "Cancelled" at bounding box center [1356, 175] width 47 height 13
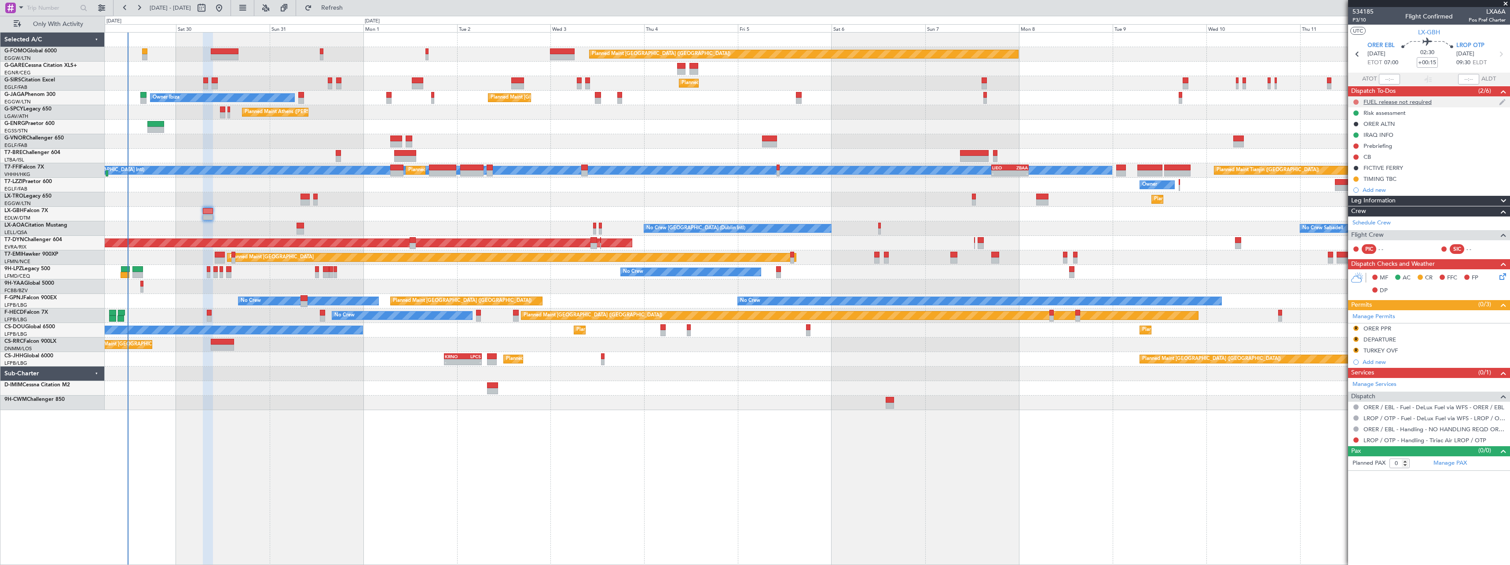
click at [1354, 101] on button at bounding box center [1355, 101] width 5 height 5
click at [1344, 141] on li "Completed" at bounding box center [1356, 140] width 47 height 13
click at [1355, 350] on button "R" at bounding box center [1355, 350] width 5 height 5
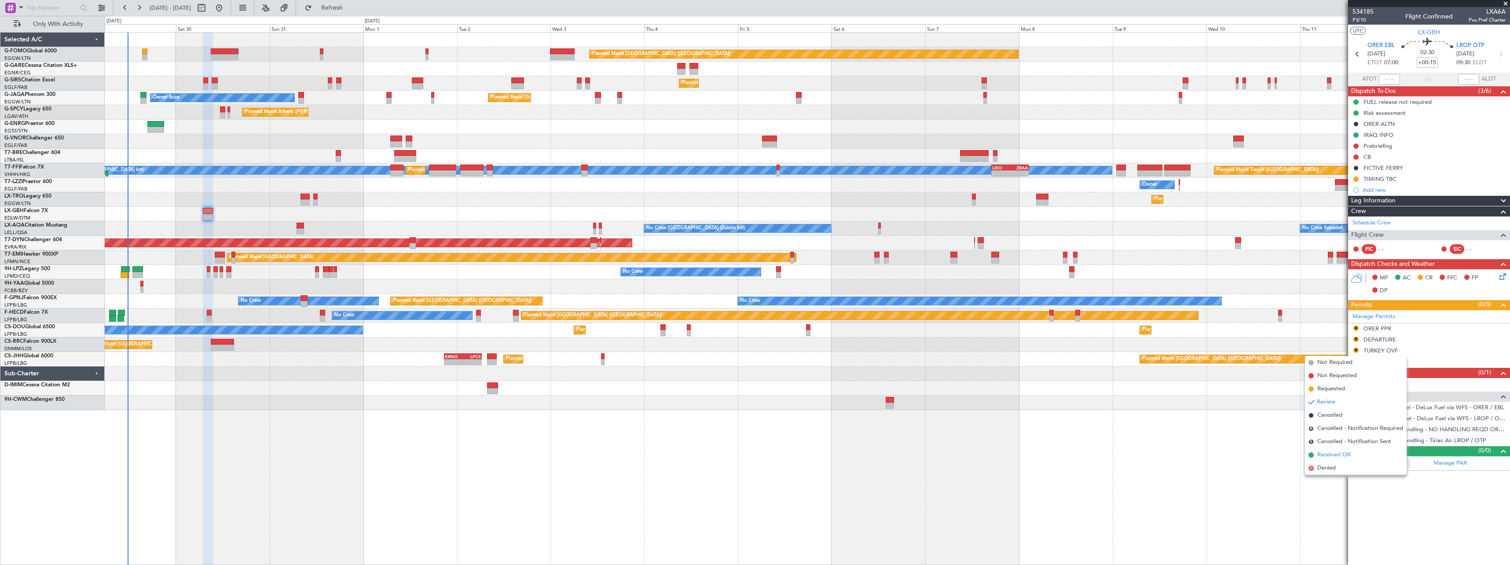
click at [1329, 457] on span "Received OK" at bounding box center [1333, 454] width 33 height 9
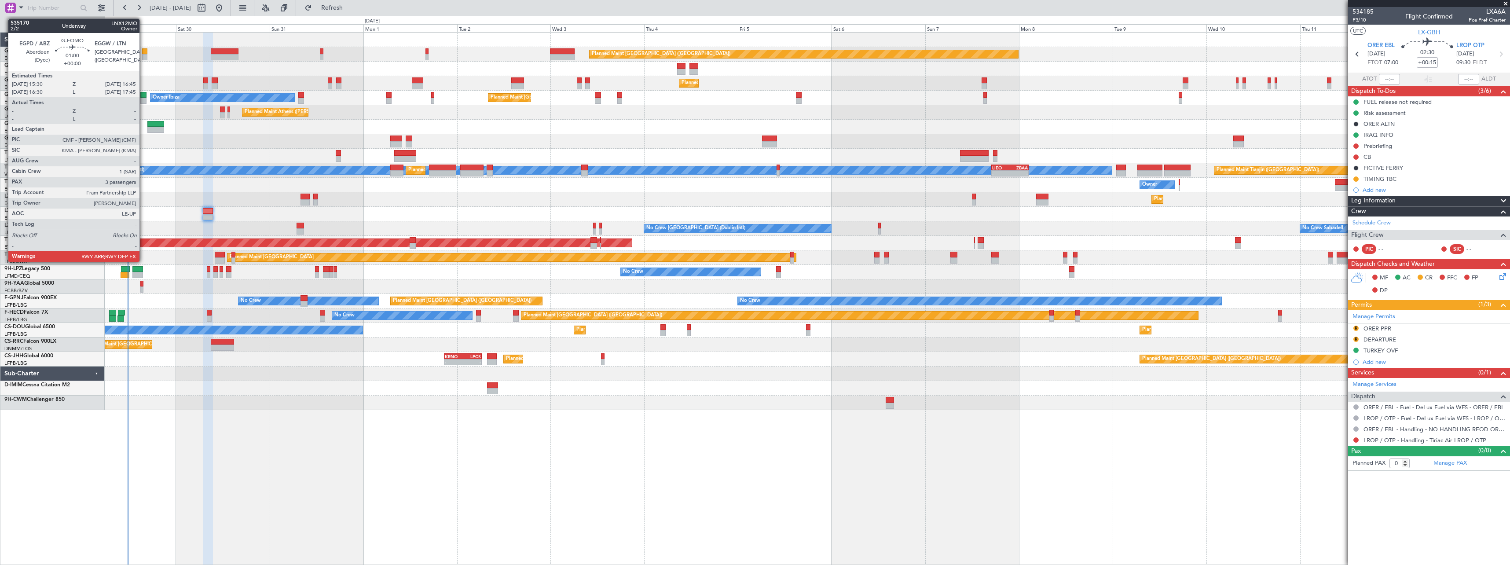
click at [143, 52] on div at bounding box center [144, 51] width 5 height 6
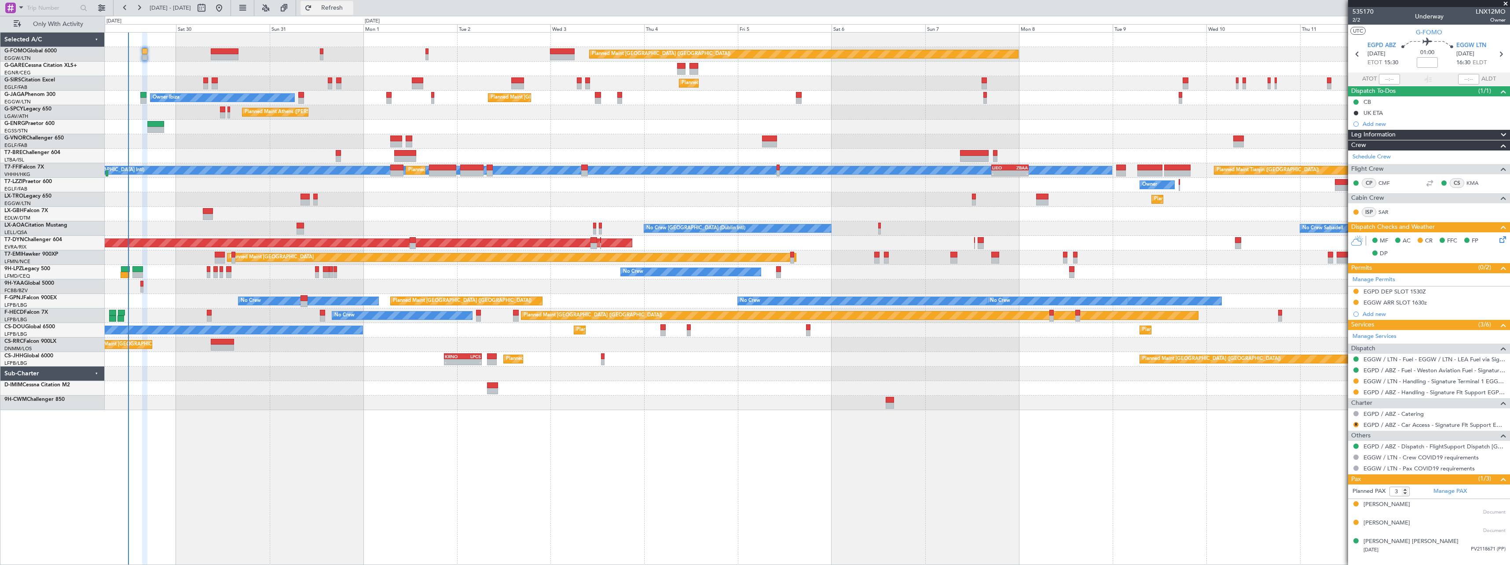
click at [351, 6] on span "Refresh" at bounding box center [332, 8] width 37 height 6
click at [351, 8] on span "Refresh" at bounding box center [332, 8] width 37 height 6
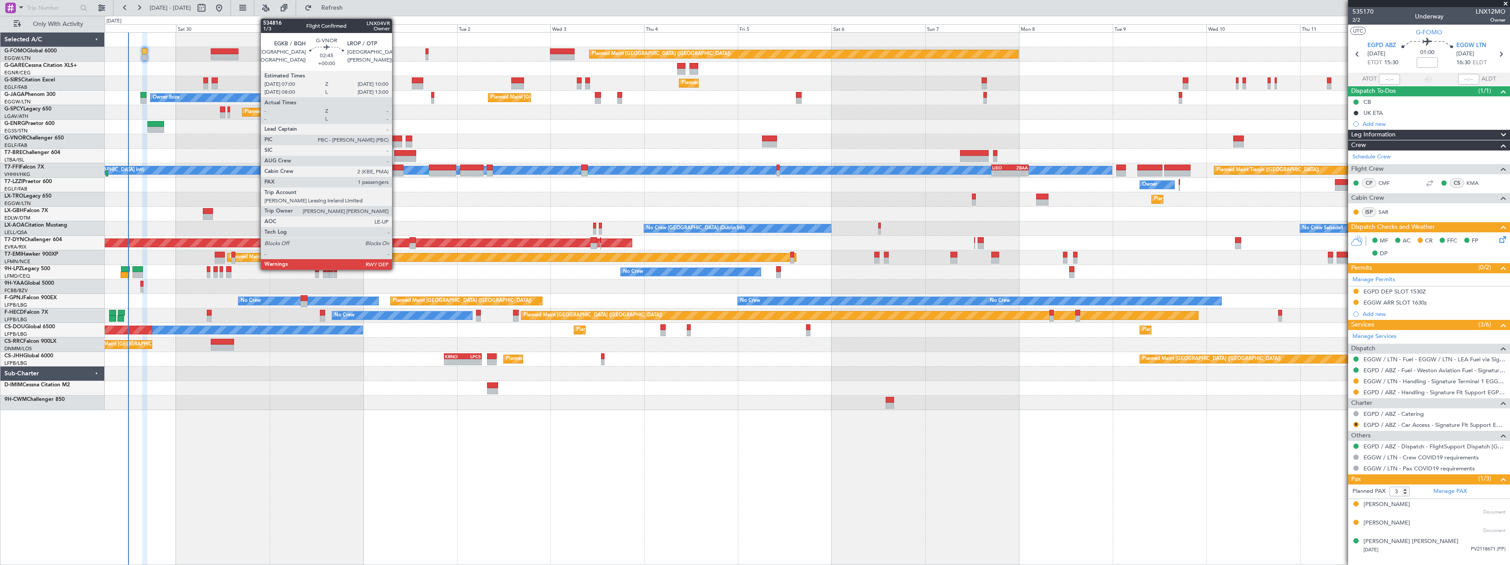
click at [396, 138] on div at bounding box center [396, 138] width 12 height 6
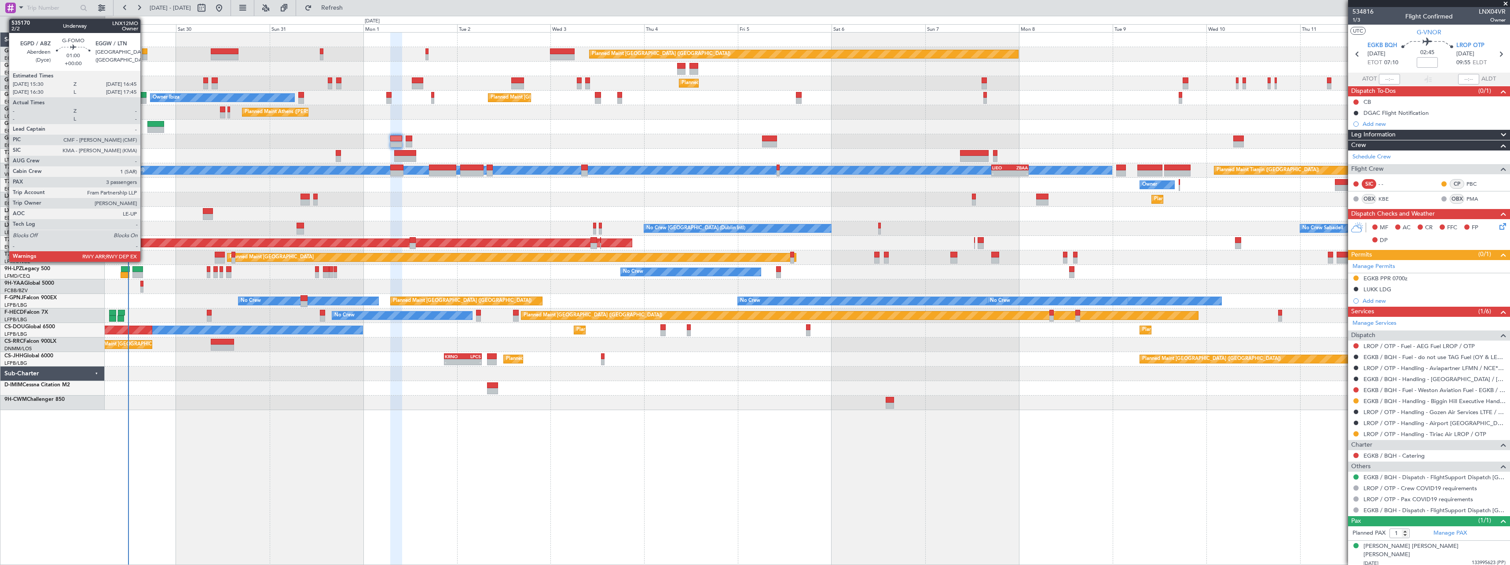
click at [144, 55] on div at bounding box center [144, 57] width 5 height 6
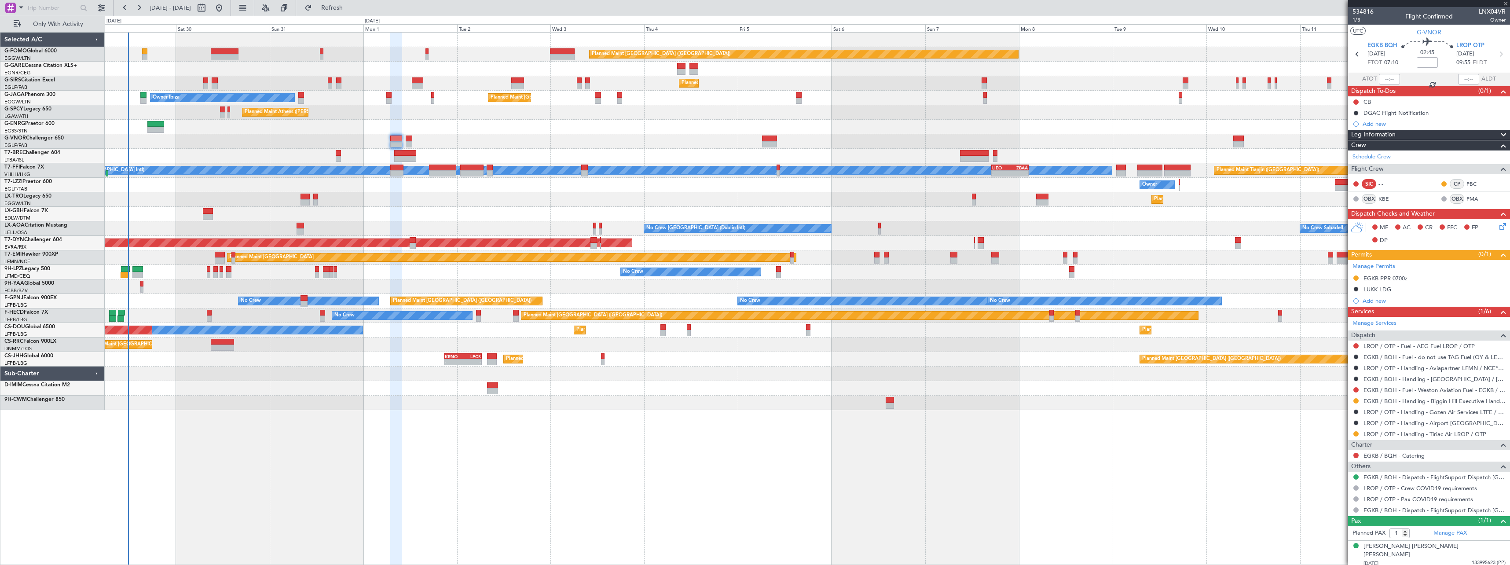
type input "3"
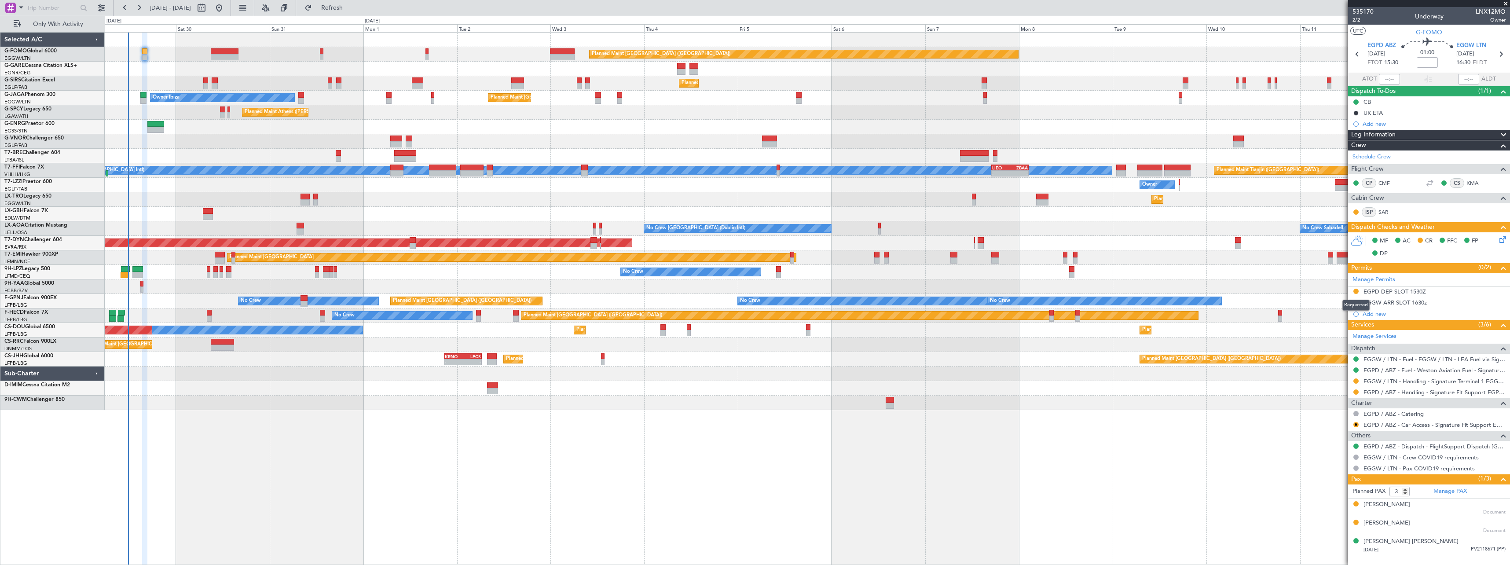
click at [1354, 291] on button at bounding box center [1355, 291] width 5 height 5
click at [1332, 397] on span "Received OK" at bounding box center [1333, 396] width 33 height 9
click at [1357, 392] on button at bounding box center [1355, 391] width 5 height 5
click at [1328, 501] on span "Confirmed" at bounding box center [1330, 496] width 27 height 9
click at [351, 11] on span "Refresh" at bounding box center [332, 8] width 37 height 6
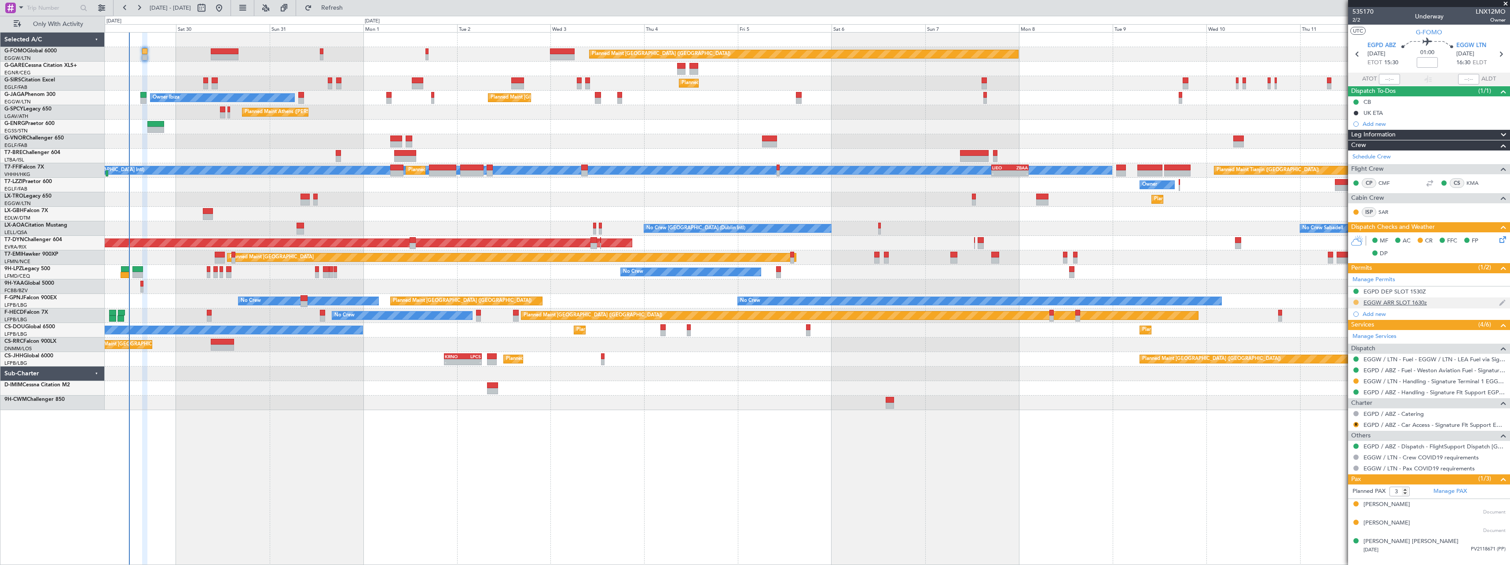
click at [1354, 301] on button at bounding box center [1355, 302] width 5 height 5
drag, startPoint x: 1334, startPoint y: 403, endPoint x: 1341, endPoint y: 417, distance: 15.1
click at [1334, 404] on span "Received OK" at bounding box center [1333, 406] width 33 height 9
click at [1354, 381] on button at bounding box center [1355, 380] width 5 height 5
click at [1333, 480] on li "Confirmed" at bounding box center [1356, 485] width 102 height 13
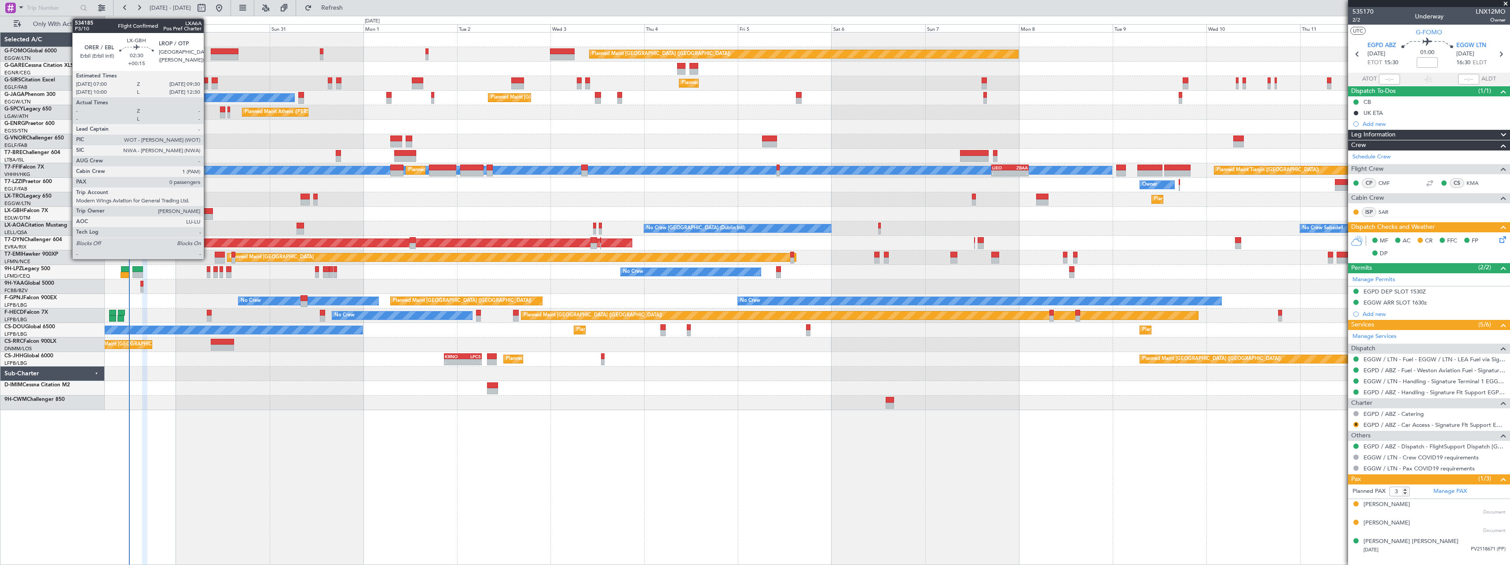
click at [208, 210] on div at bounding box center [208, 211] width 10 height 6
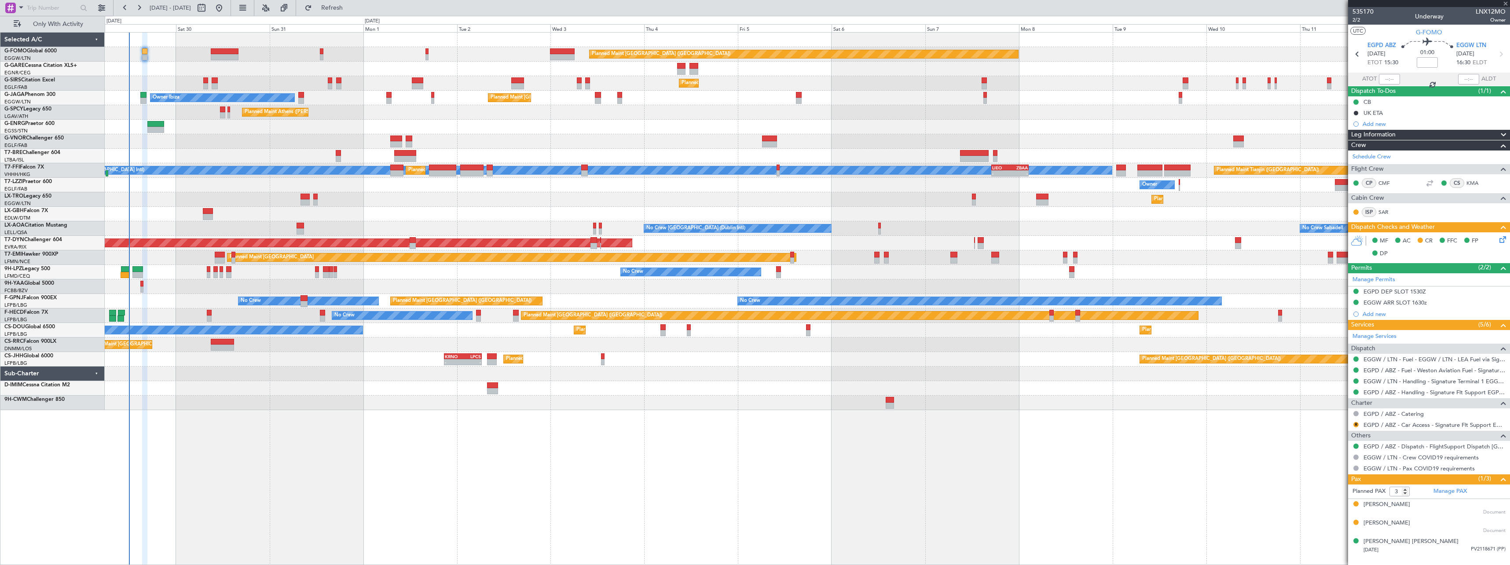
type input "+00:15"
type input "0"
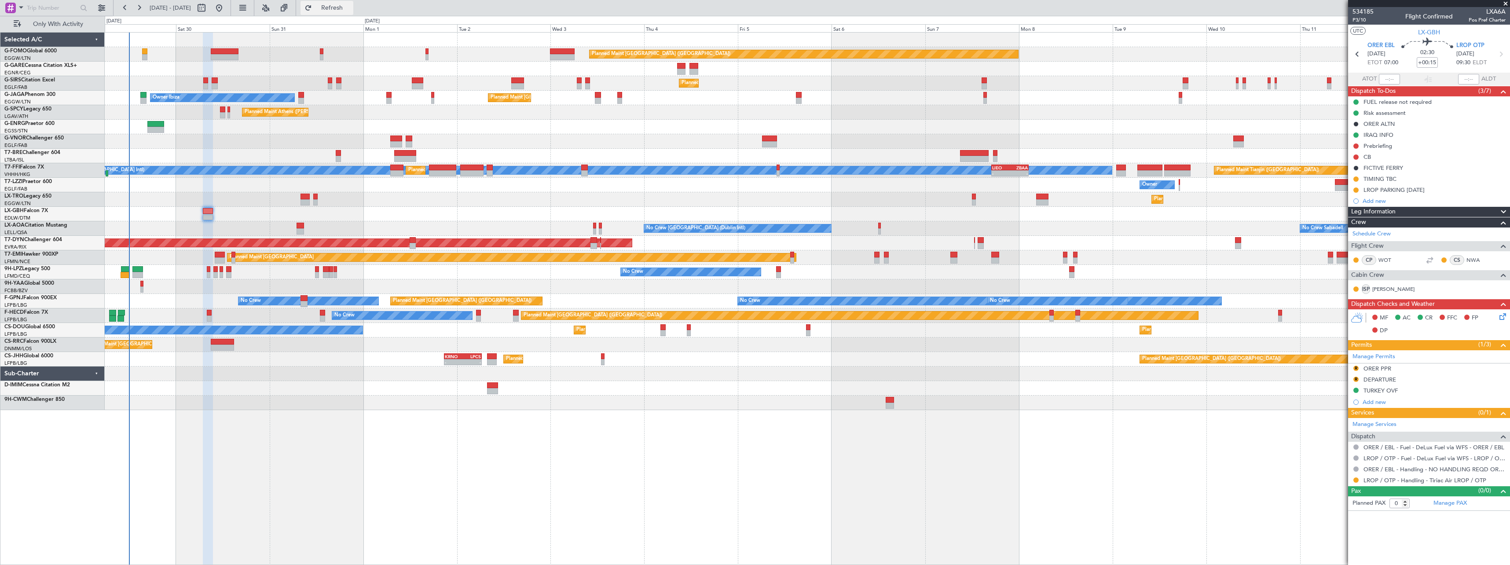
click at [351, 6] on span "Refresh" at bounding box center [332, 8] width 37 height 6
click at [1415, 208] on div "Leg Information" at bounding box center [1429, 212] width 162 height 10
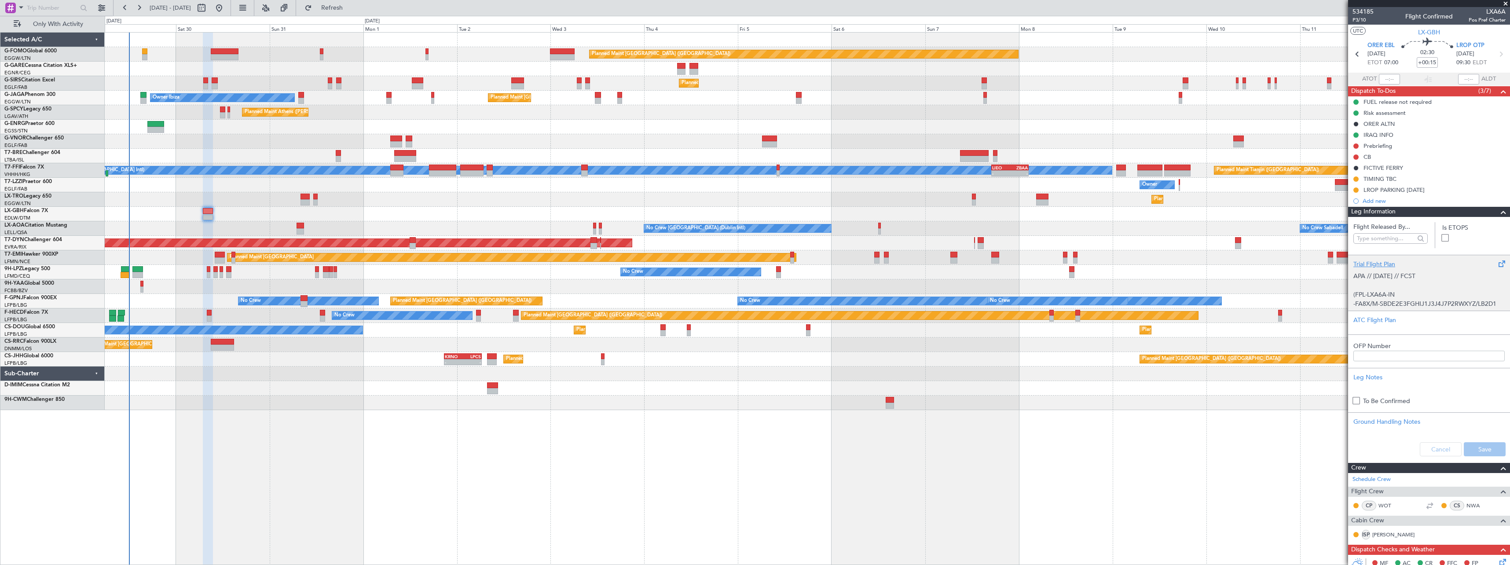
click at [1400, 288] on p at bounding box center [1428, 285] width 151 height 9
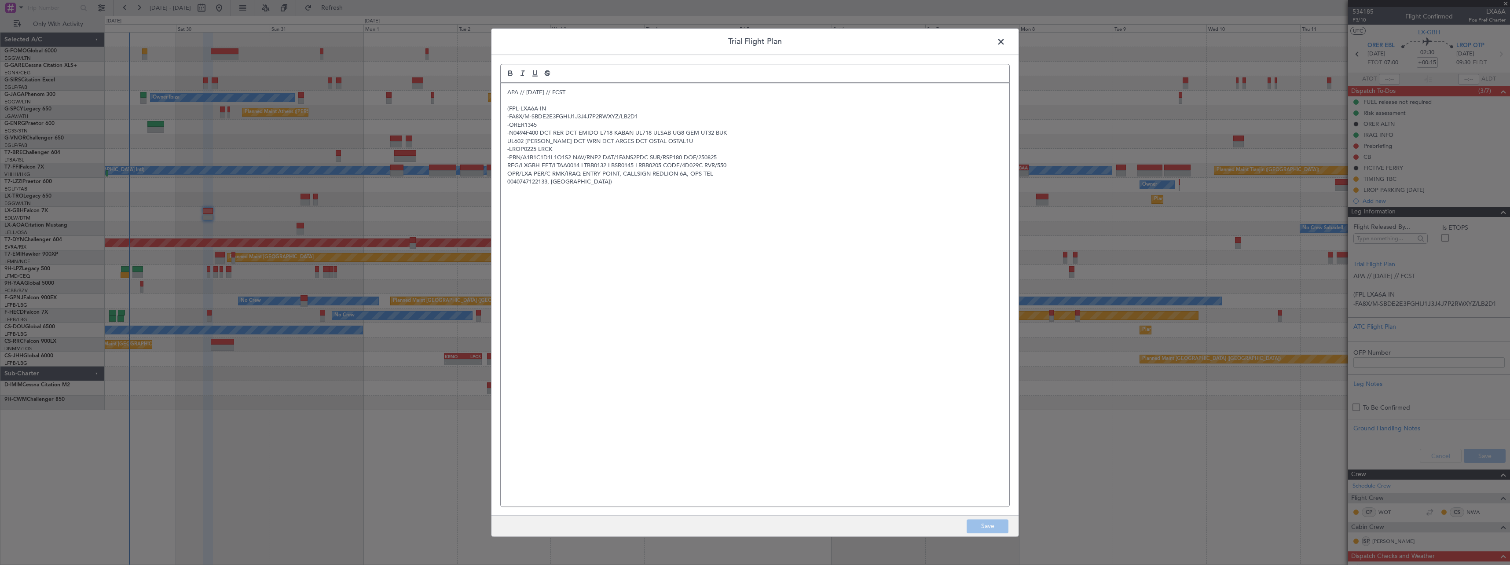
click at [1005, 41] on span at bounding box center [1005, 44] width 0 height 18
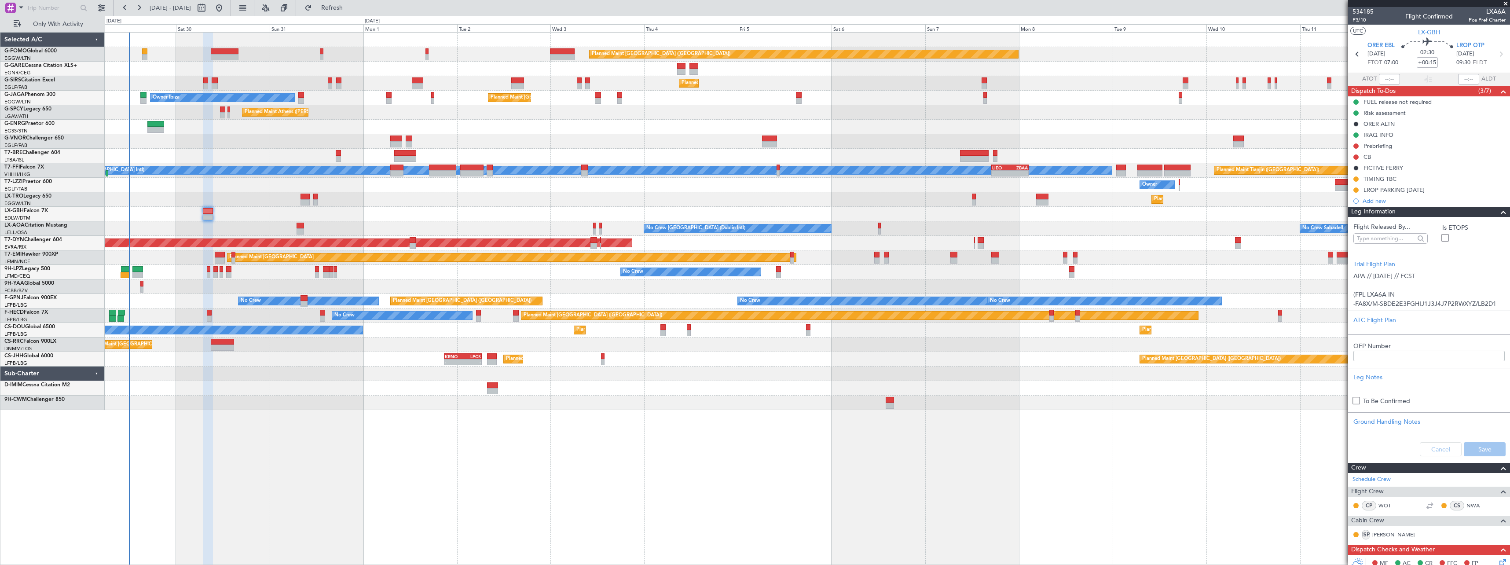
click at [1416, 212] on div "Leg Information" at bounding box center [1429, 212] width 162 height 10
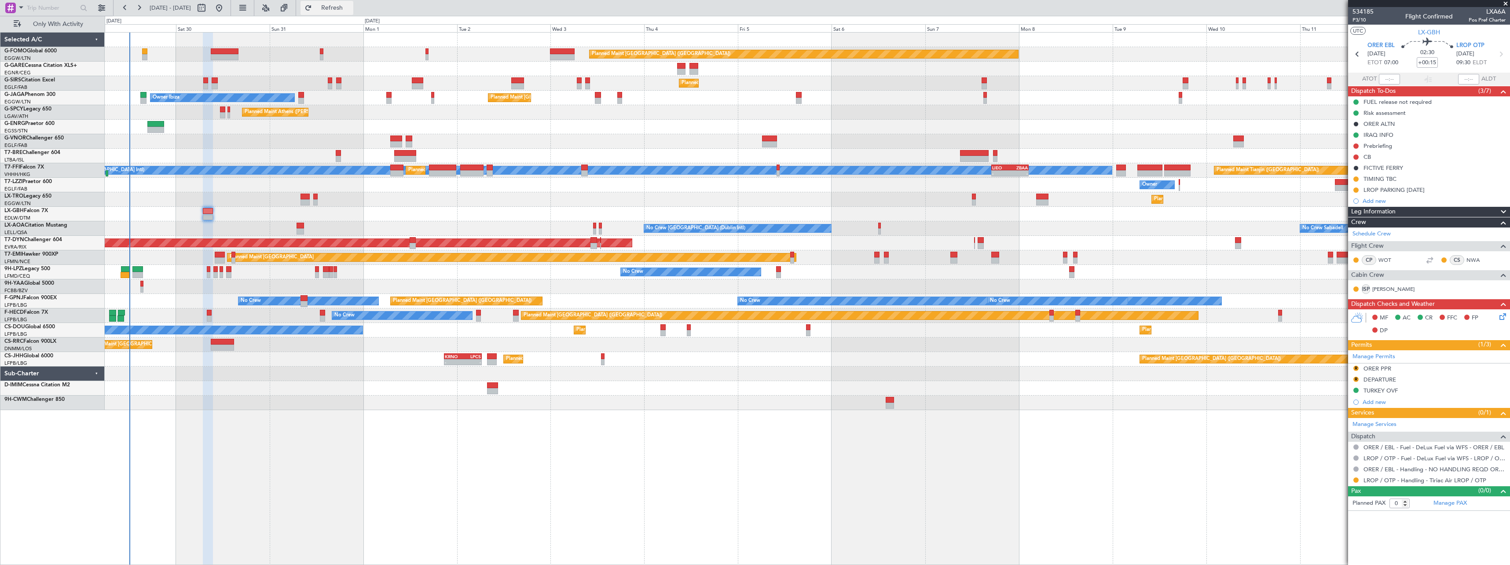
click at [351, 5] on span "Refresh" at bounding box center [332, 8] width 37 height 6
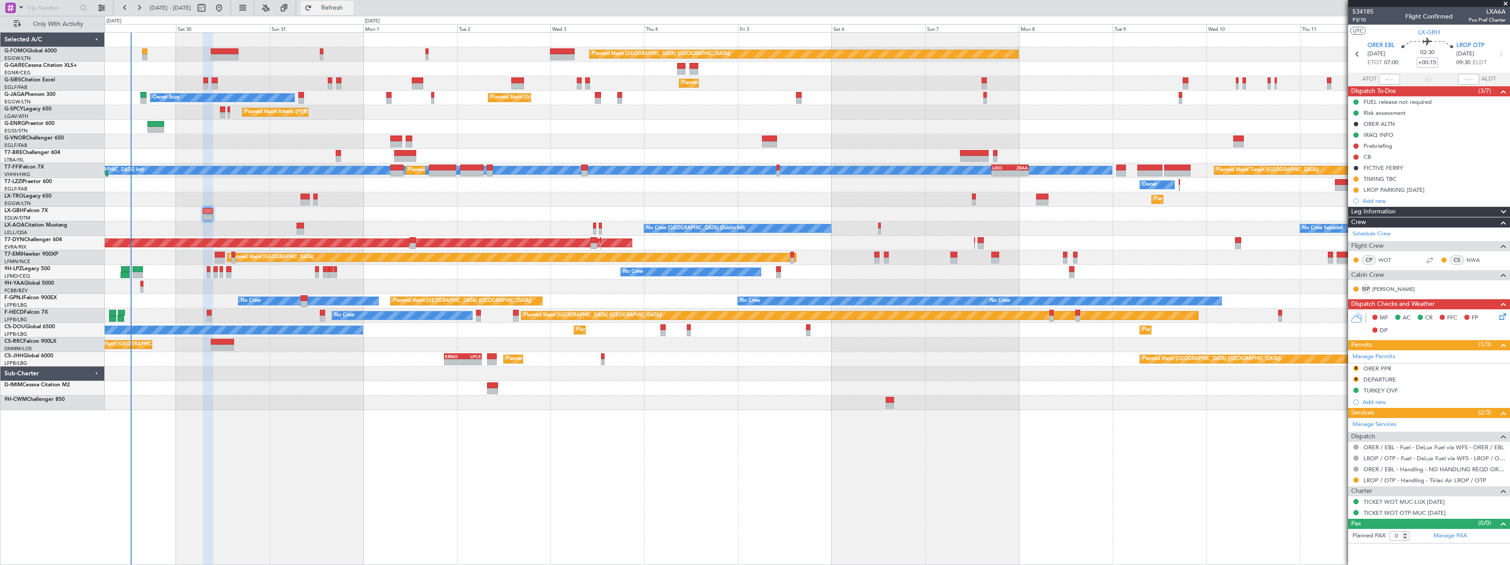
click at [351, 11] on span "Refresh" at bounding box center [332, 8] width 37 height 6
drag, startPoint x: 362, startPoint y: 7, endPoint x: 247, endPoint y: 29, distance: 117.8
click at [351, 7] on span "Refresh" at bounding box center [332, 8] width 37 height 6
click at [1356, 368] on button "R" at bounding box center [1355, 368] width 5 height 5
click at [1336, 410] on span "Requested" at bounding box center [1331, 406] width 28 height 9
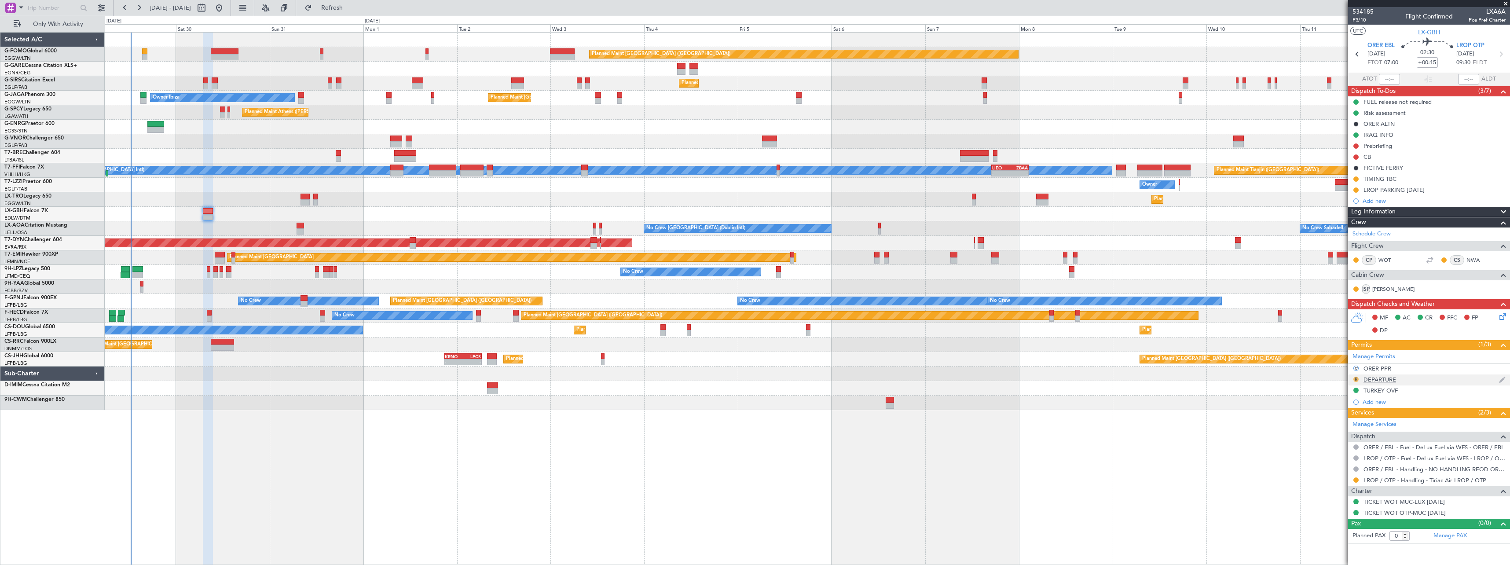
click at [1357, 379] on button "R" at bounding box center [1355, 379] width 5 height 5
click at [1327, 418] on span "Requested" at bounding box center [1331, 417] width 28 height 9
click at [1502, 315] on icon at bounding box center [1500, 314] width 7 height 7
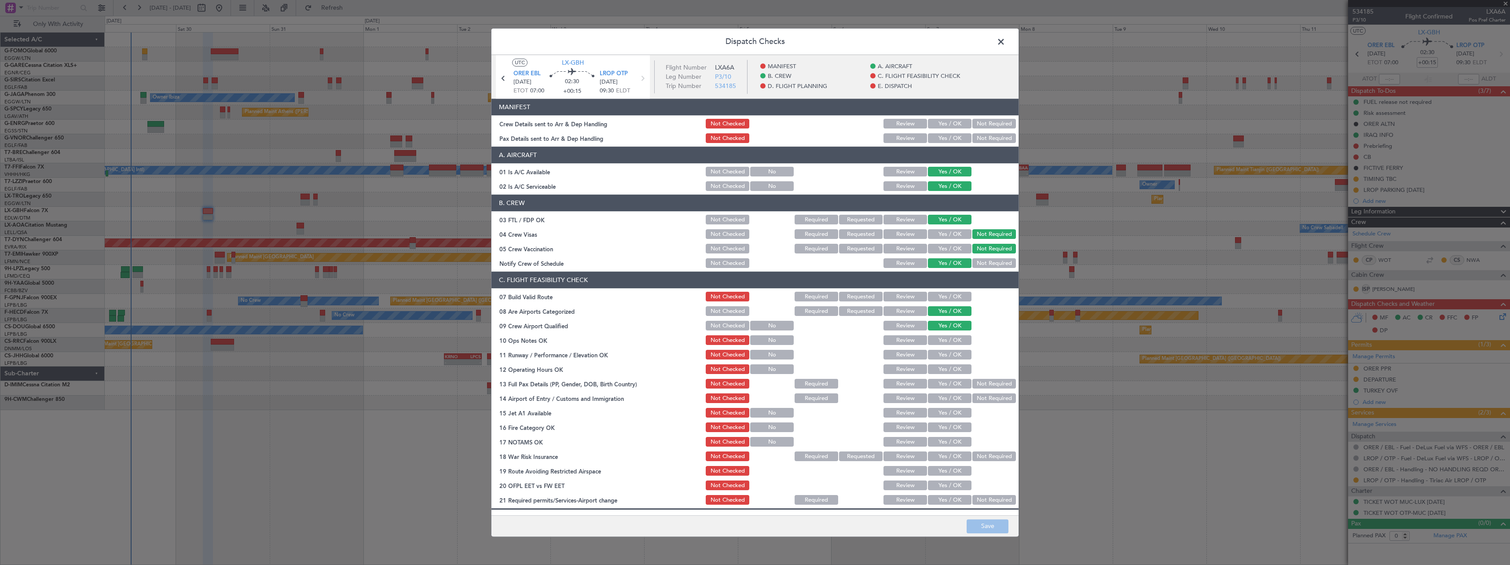
click at [937, 295] on button "Yes / OK" at bounding box center [950, 297] width 44 height 10
click at [942, 340] on button "Yes / OK" at bounding box center [950, 341] width 44 height 10
click at [941, 355] on button "Yes / OK" at bounding box center [950, 355] width 44 height 10
click at [939, 365] on button "Yes / OK" at bounding box center [950, 370] width 44 height 10
click at [985, 383] on button "Not Required" at bounding box center [994, 384] width 44 height 10
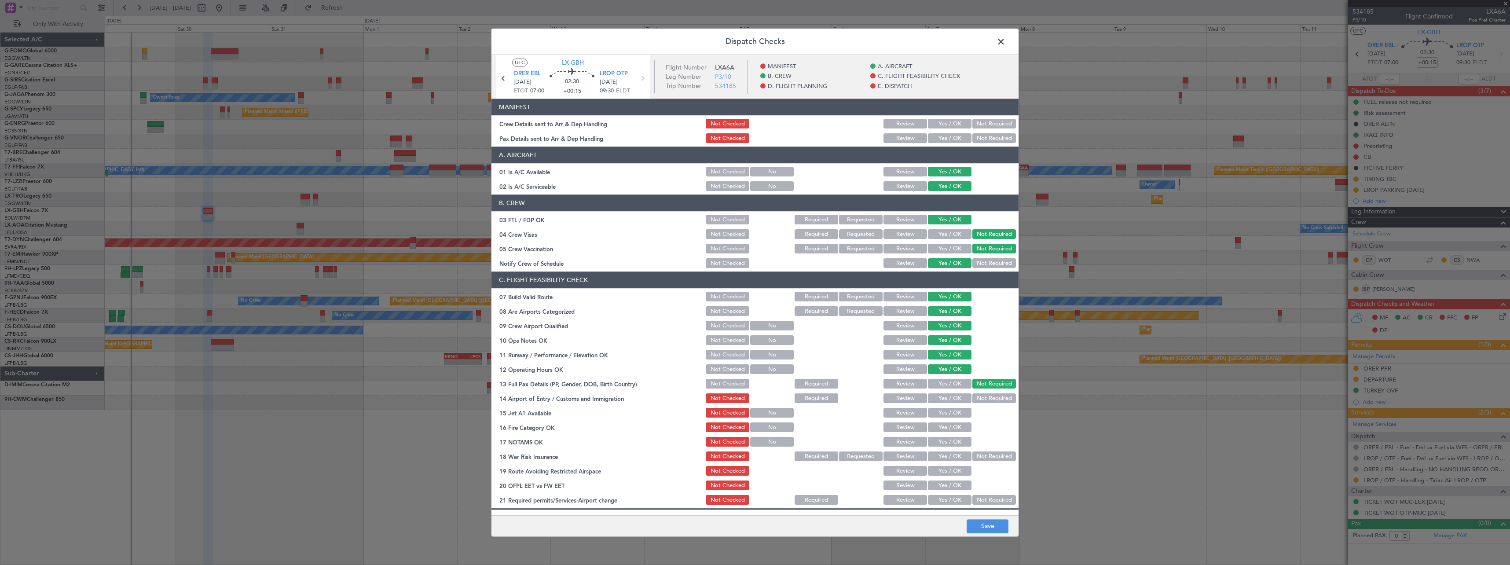
click at [952, 396] on button "Yes / OK" at bounding box center [950, 399] width 44 height 10
click at [942, 413] on button "Yes / OK" at bounding box center [950, 413] width 44 height 10
click at [938, 426] on button "Yes / OK" at bounding box center [950, 428] width 44 height 10
click at [937, 439] on button "Yes / OK" at bounding box center [950, 442] width 44 height 10
drag, startPoint x: 982, startPoint y: 529, endPoint x: 987, endPoint y: 521, distance: 9.3
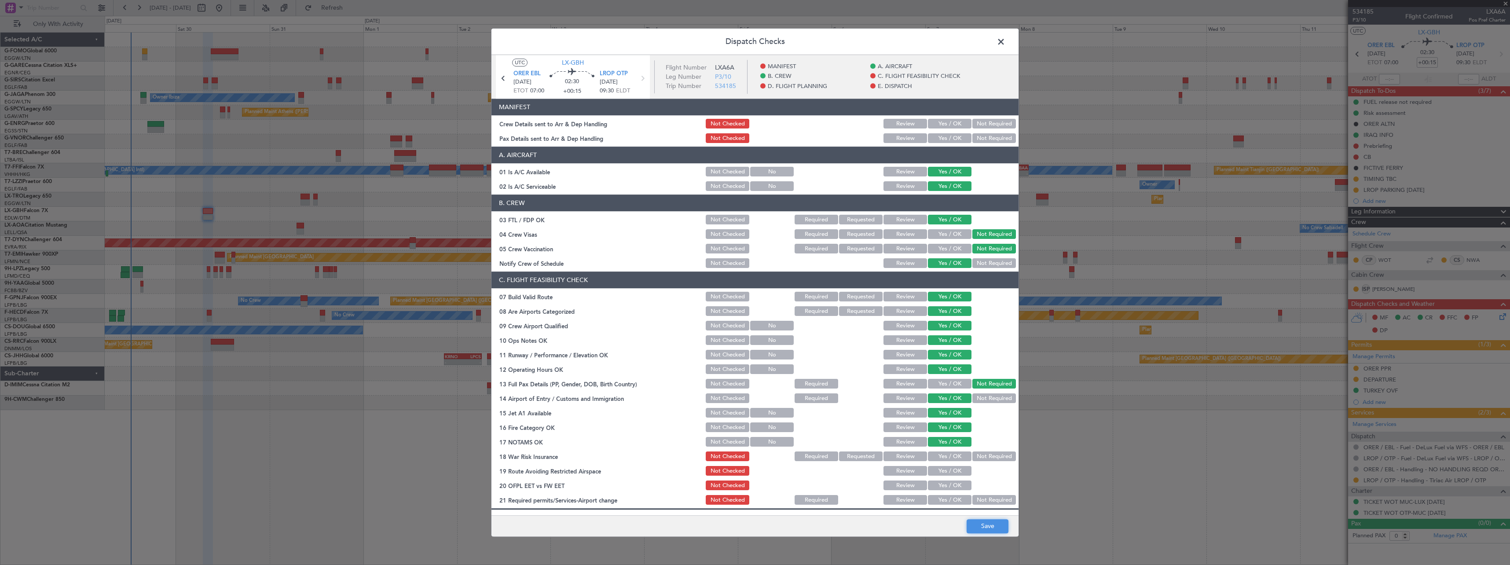
click at [982, 529] on button "Save" at bounding box center [987, 526] width 42 height 14
click at [1005, 42] on span at bounding box center [1005, 44] width 0 height 18
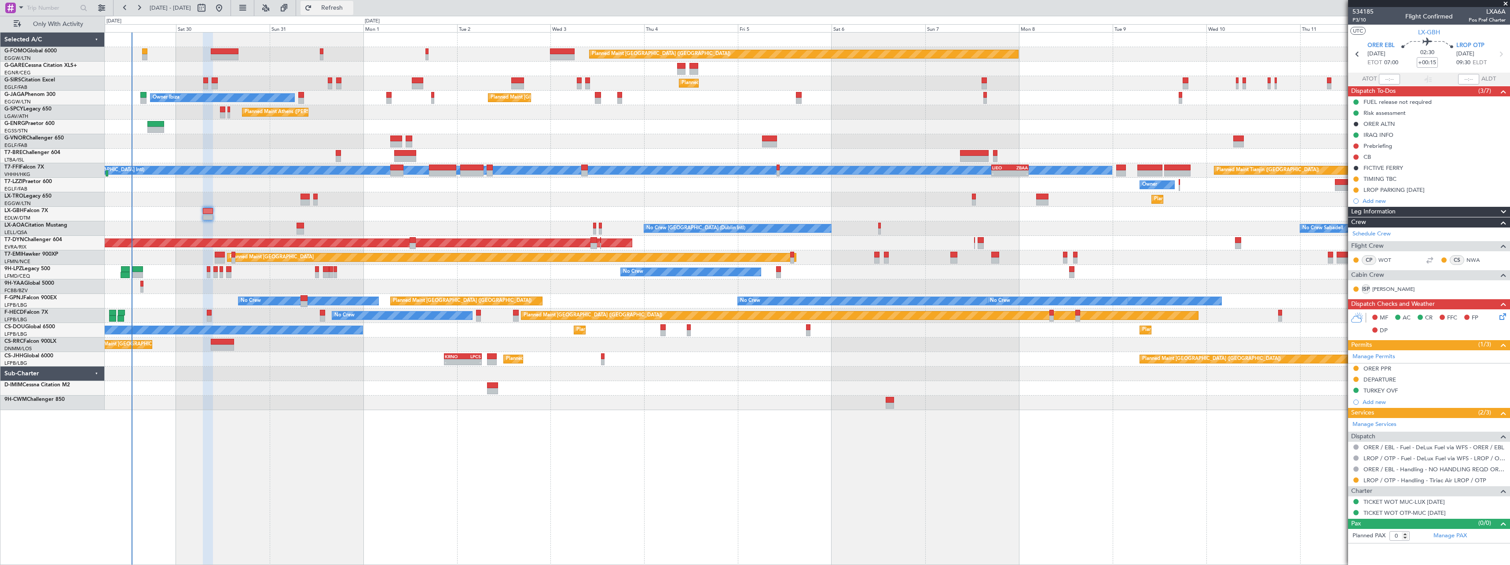
click at [351, 7] on span "Refresh" at bounding box center [332, 8] width 37 height 6
click at [351, 9] on span "Refresh" at bounding box center [332, 8] width 37 height 6
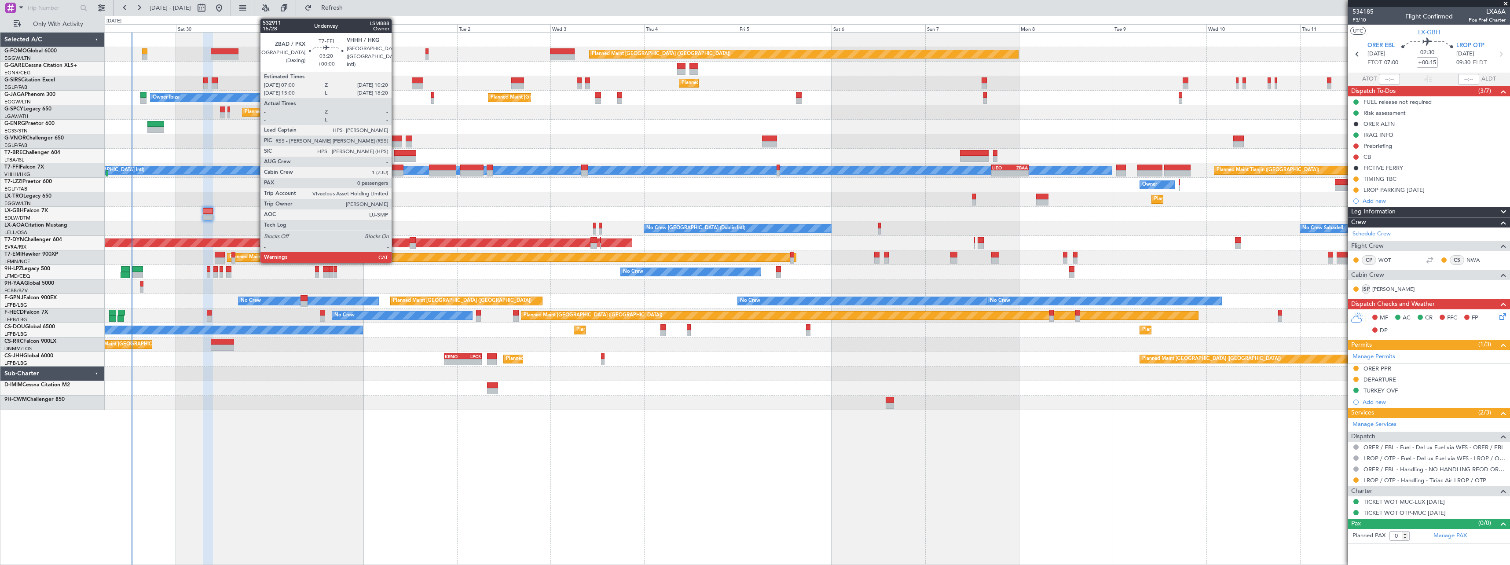
click at [395, 167] on div at bounding box center [396, 168] width 13 height 6
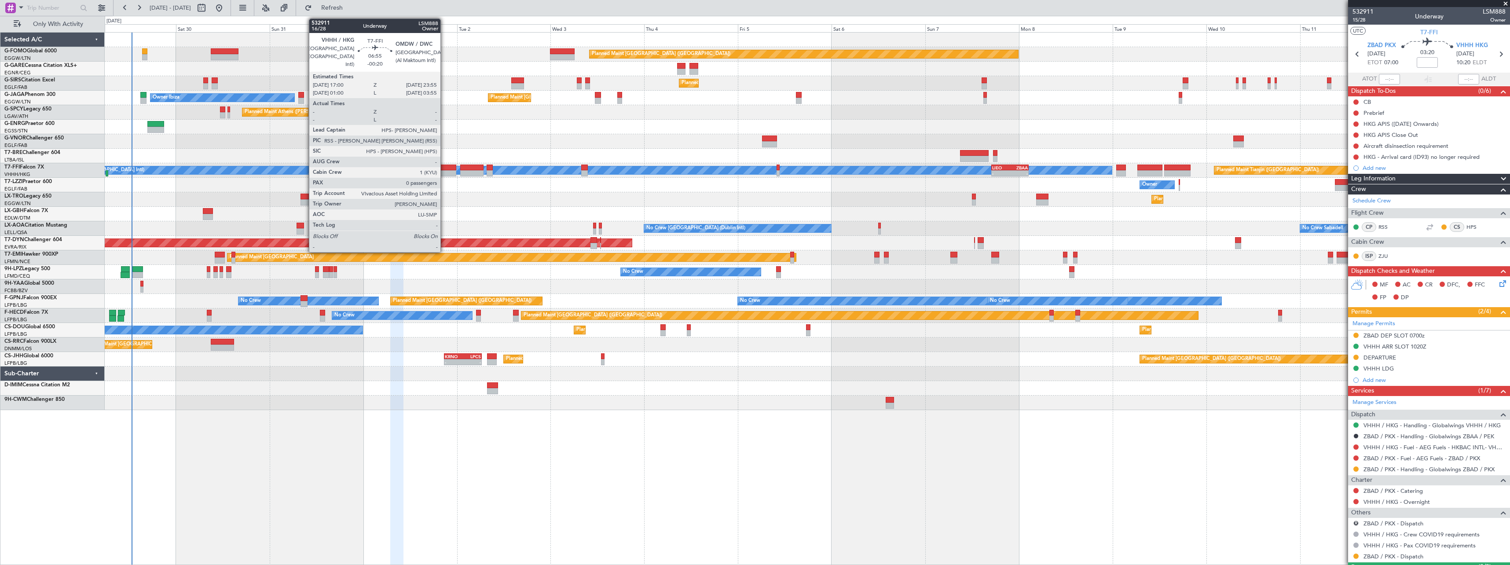
click at [444, 171] on div at bounding box center [442, 173] width 27 height 6
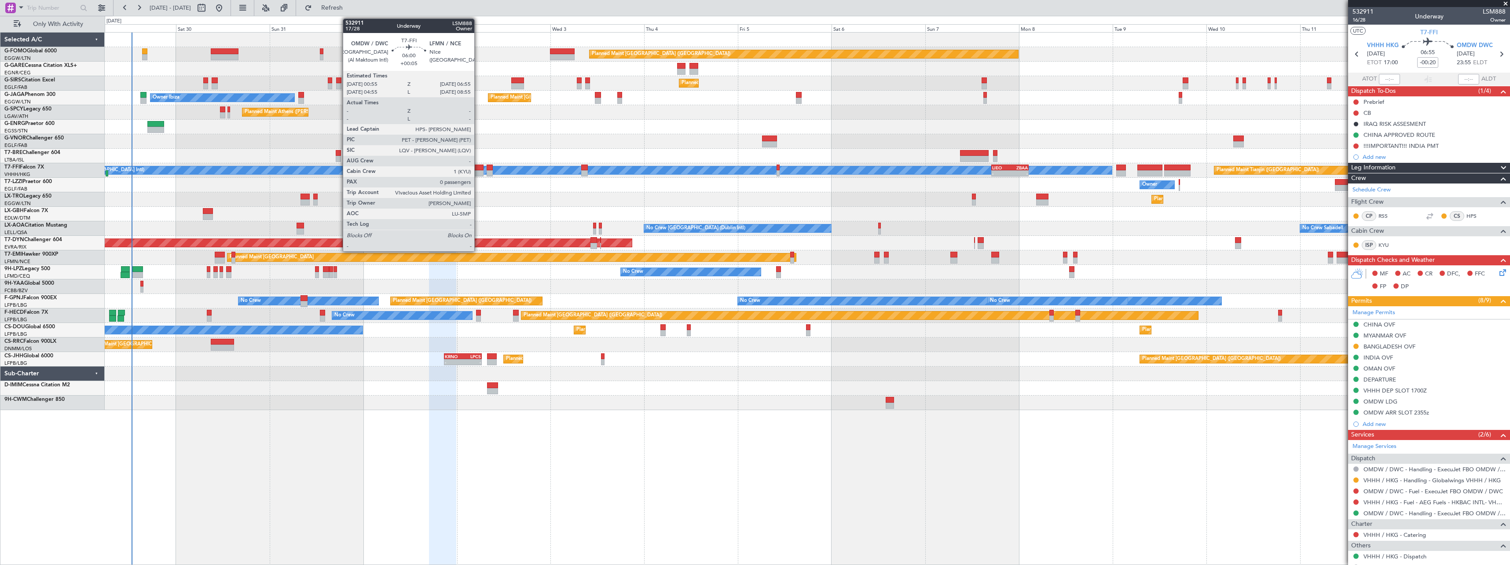
click at [478, 169] on div at bounding box center [472, 168] width 24 height 6
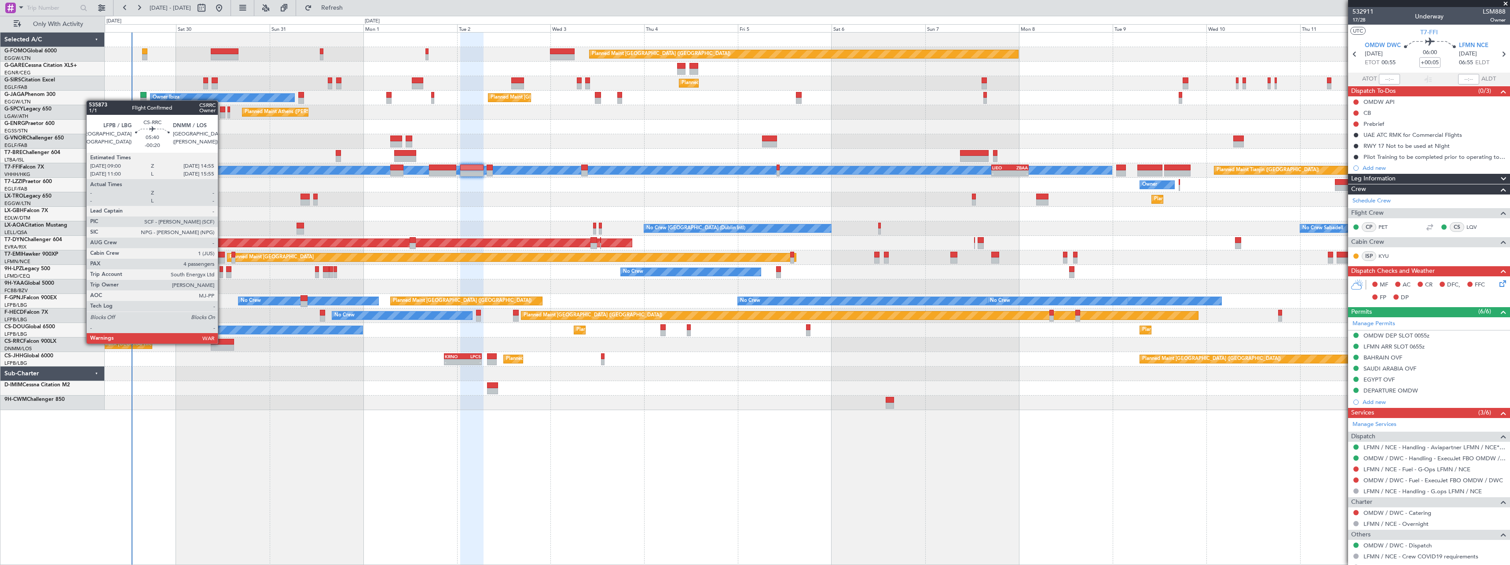
click at [222, 343] on div at bounding box center [222, 342] width 23 height 6
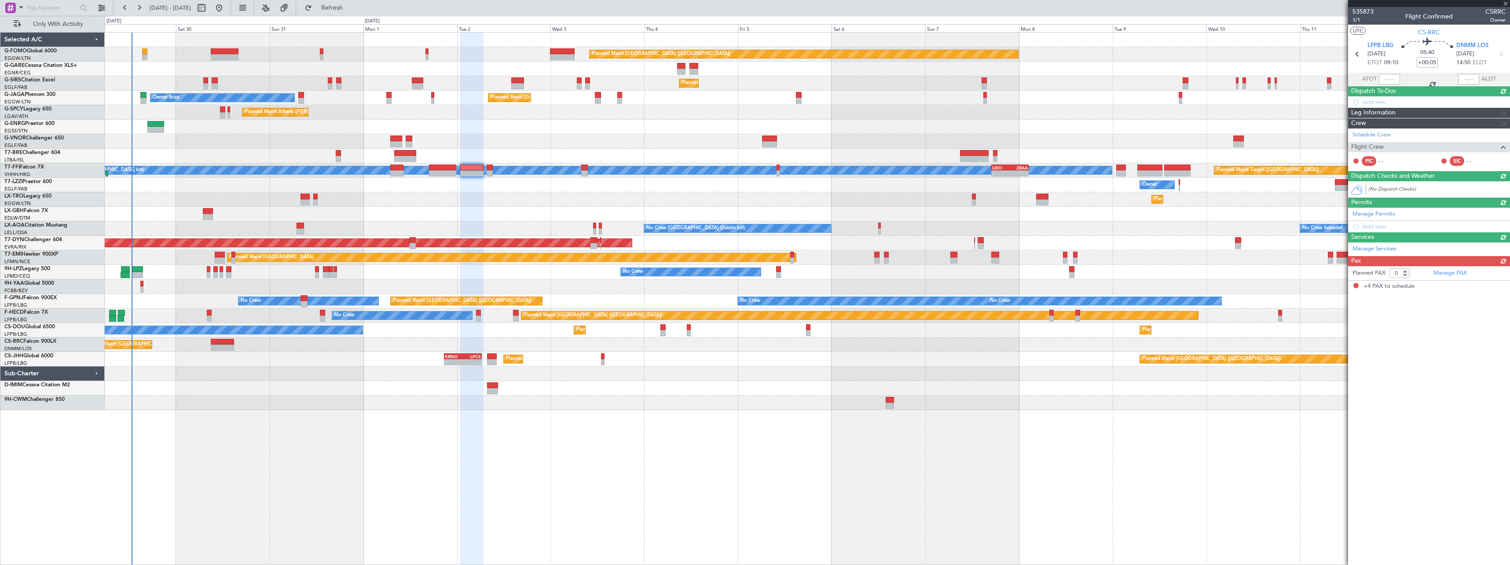
type input "-00:20"
type input "4"
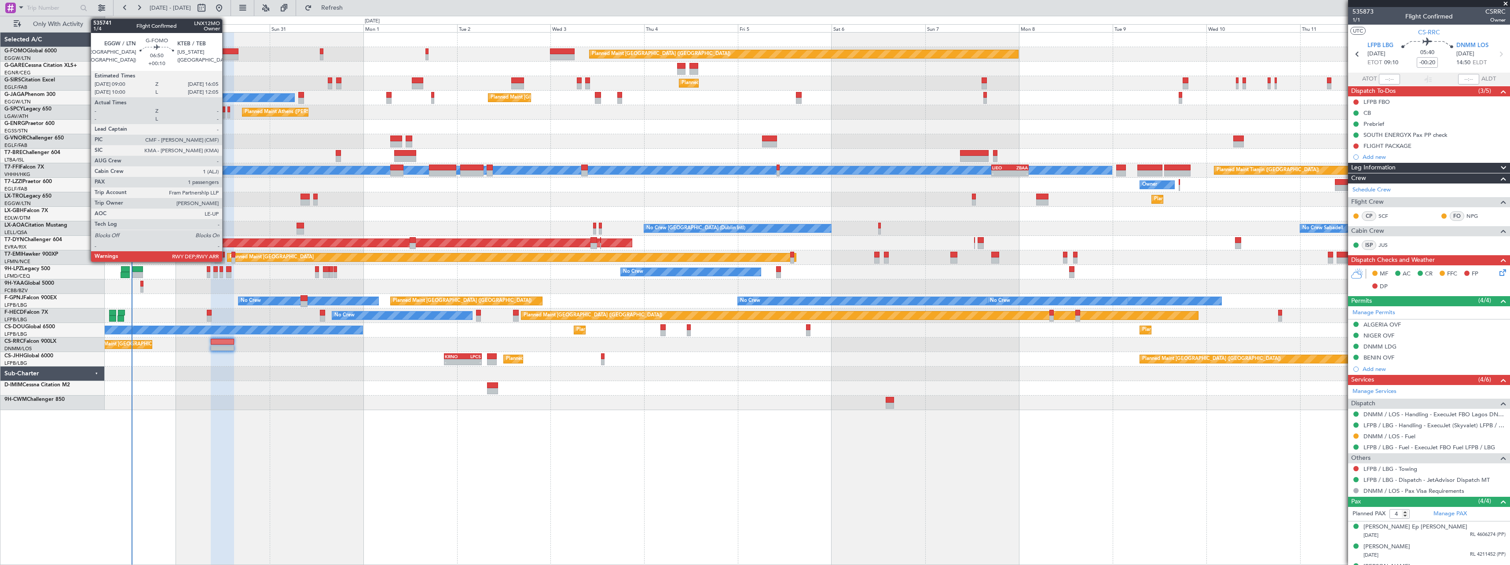
click at [226, 53] on div at bounding box center [225, 51] width 28 height 6
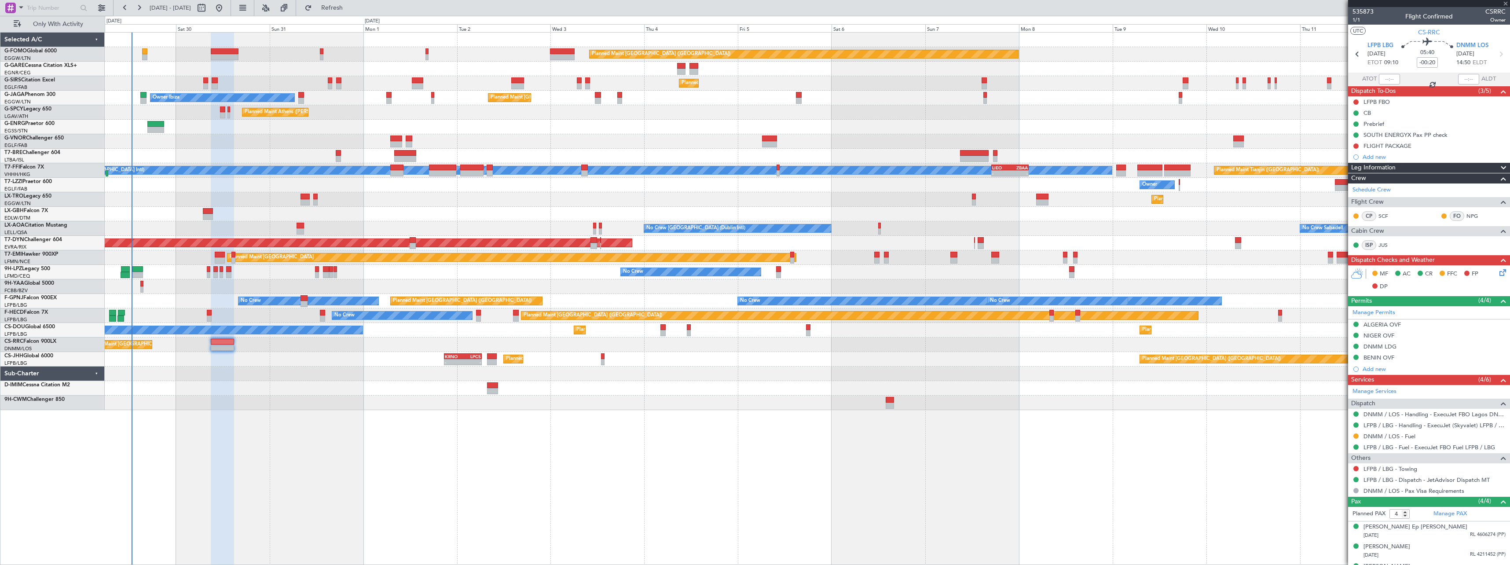
type input "+00:10"
type input "1"
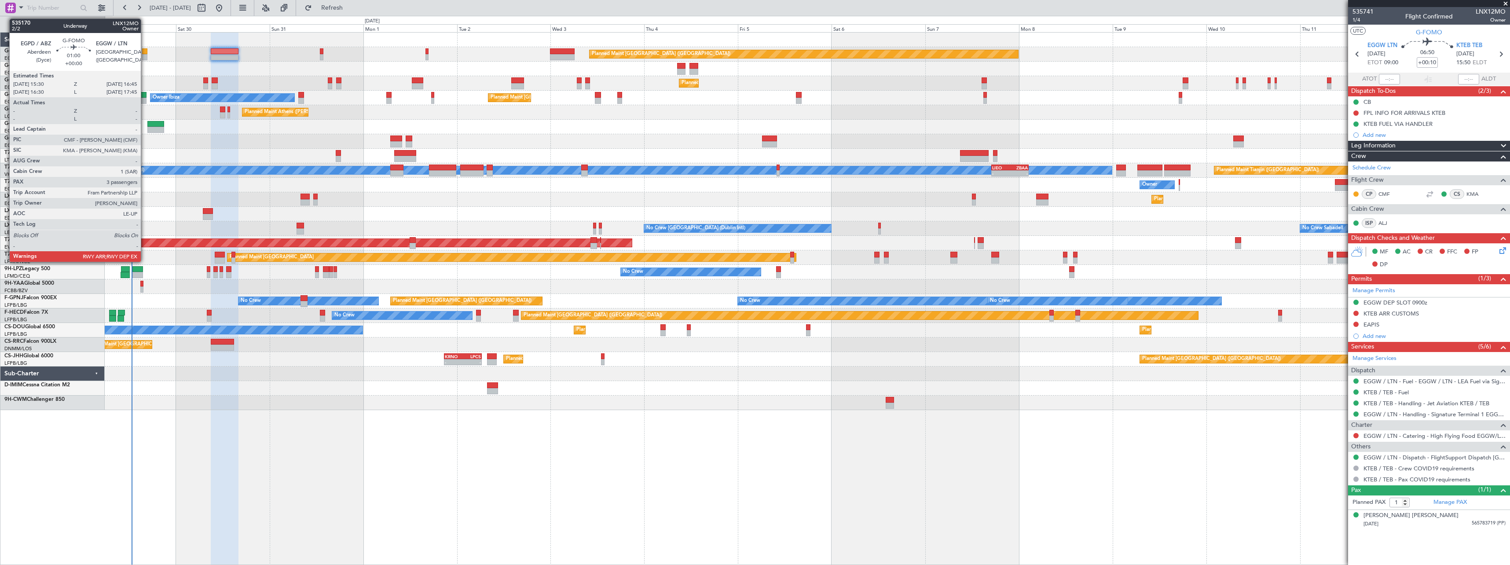
click at [145, 52] on div at bounding box center [144, 51] width 5 height 6
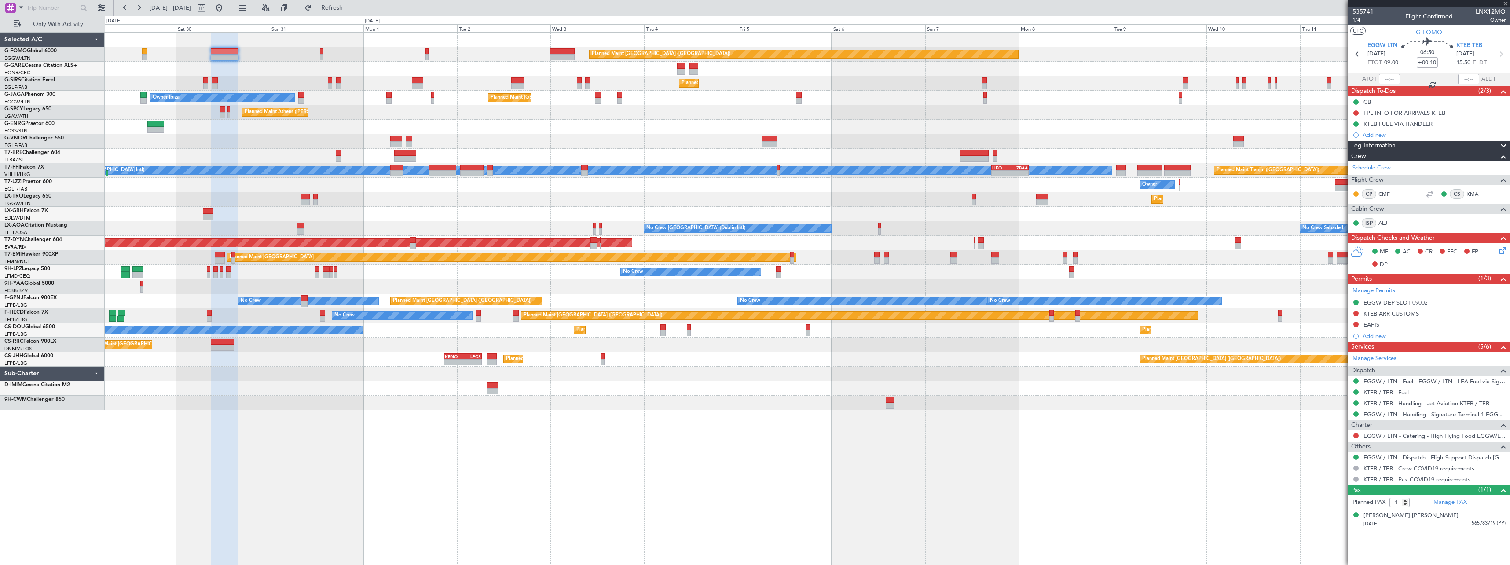
type input "3"
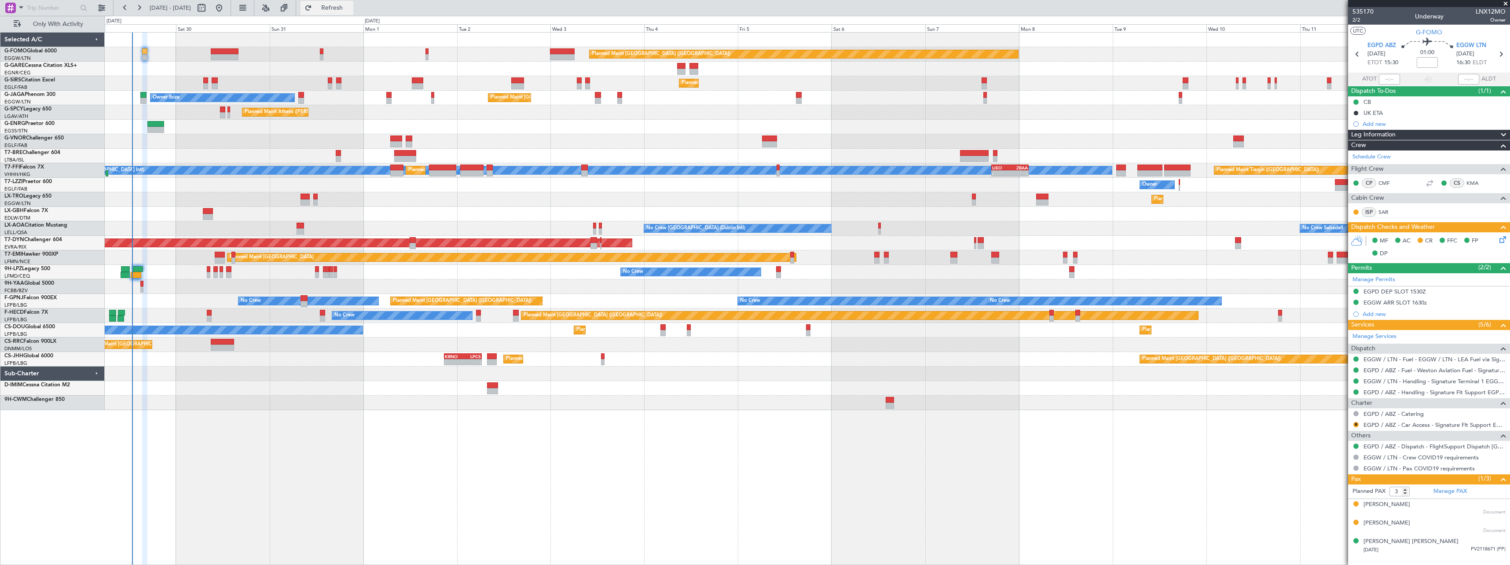
click at [351, 5] on span "Refresh" at bounding box center [332, 8] width 37 height 6
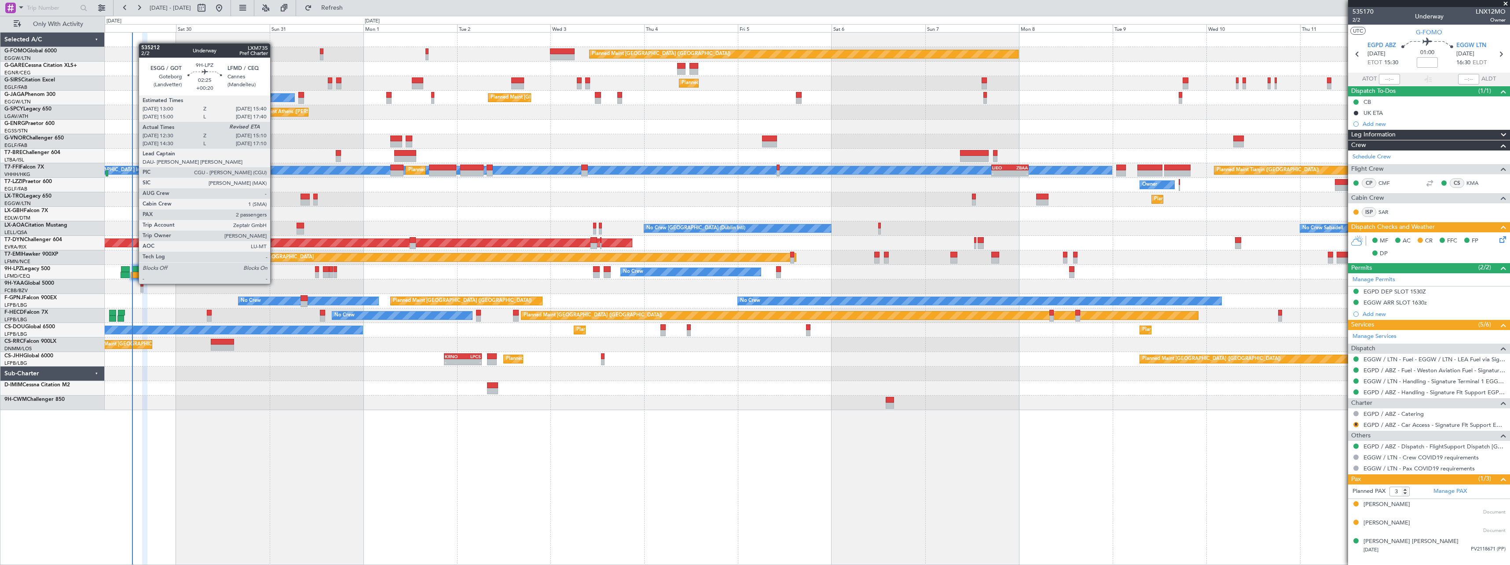
click at [134, 275] on div at bounding box center [136, 275] width 11 height 6
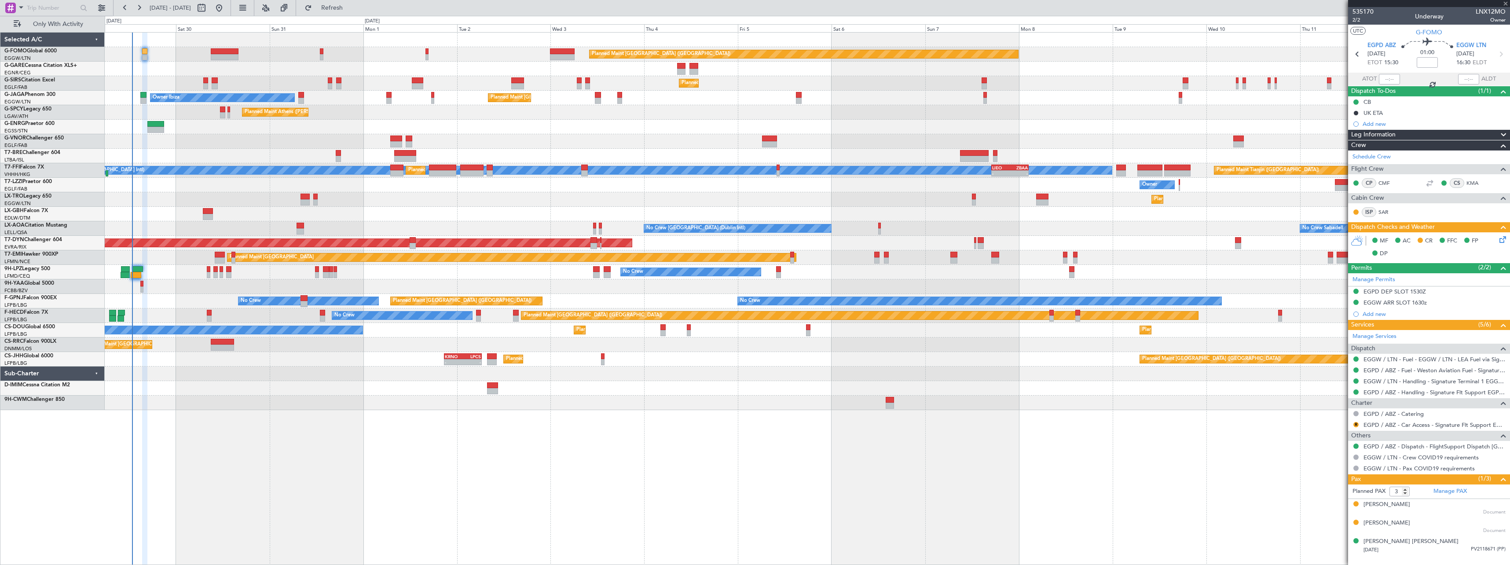
type input "+00:20"
type input "12:40"
type input "2"
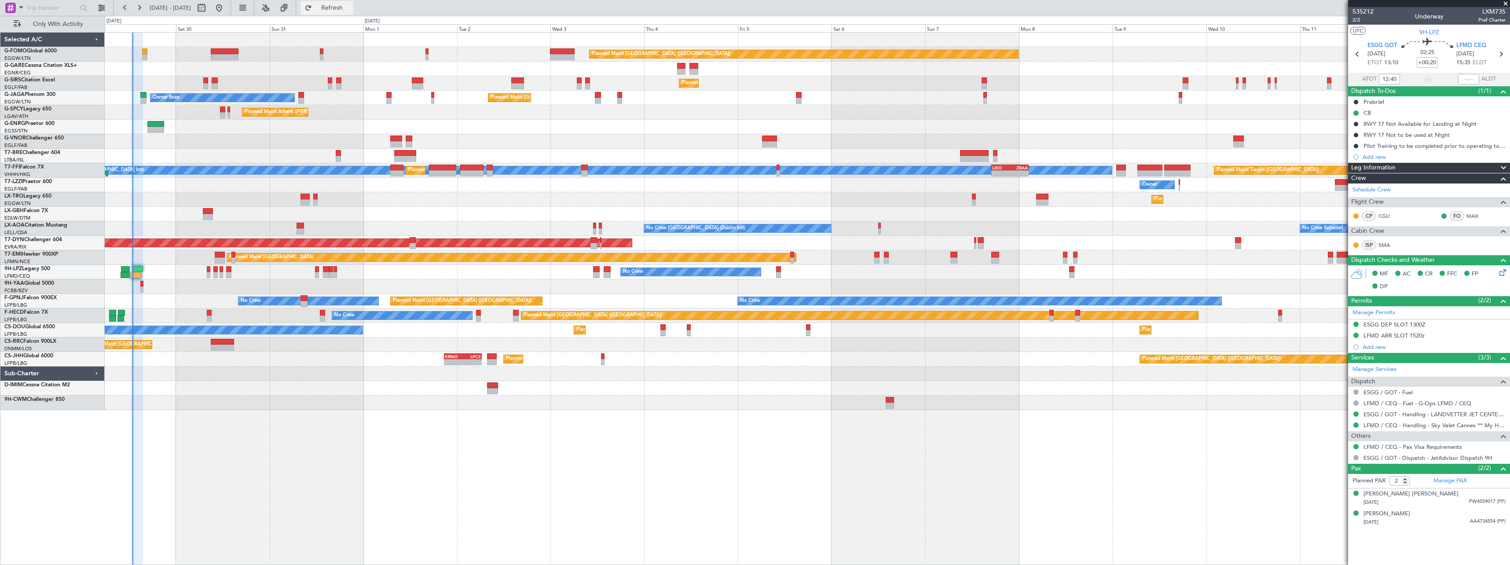
click at [351, 5] on span "Refresh" at bounding box center [332, 8] width 37 height 6
click at [351, 11] on span "Refresh" at bounding box center [332, 8] width 37 height 6
click at [351, 7] on span "Refresh" at bounding box center [332, 8] width 37 height 6
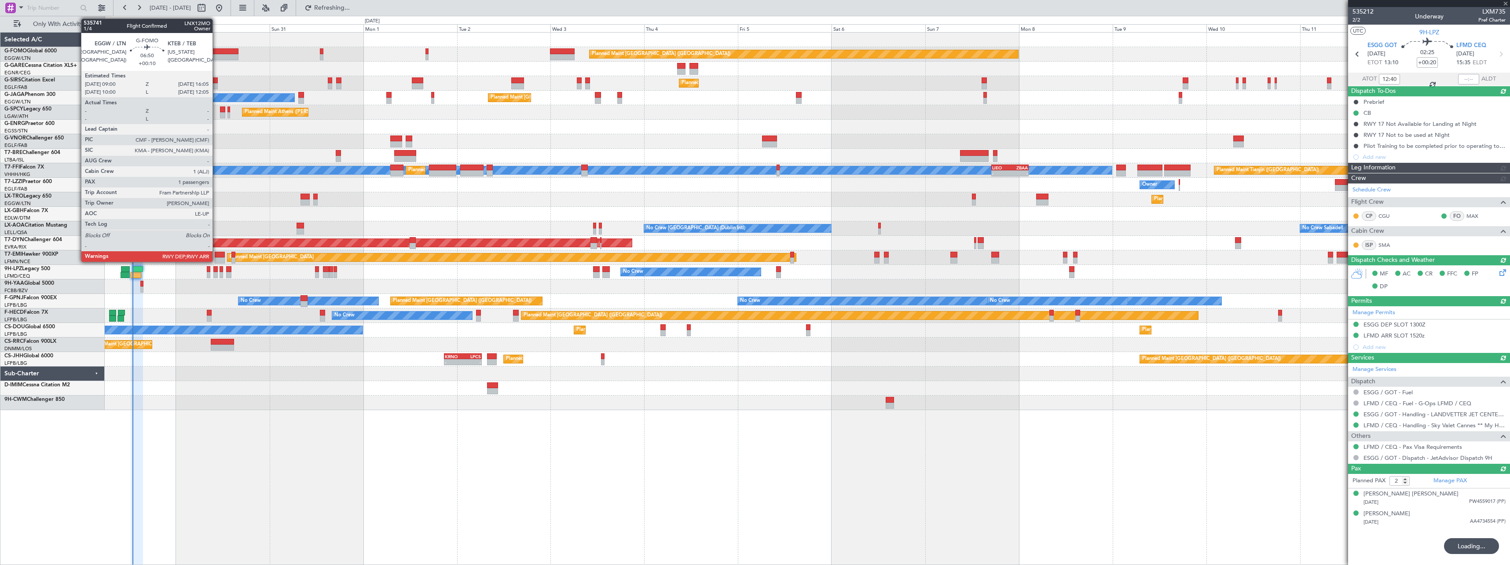
click at [216, 53] on div at bounding box center [225, 51] width 28 height 6
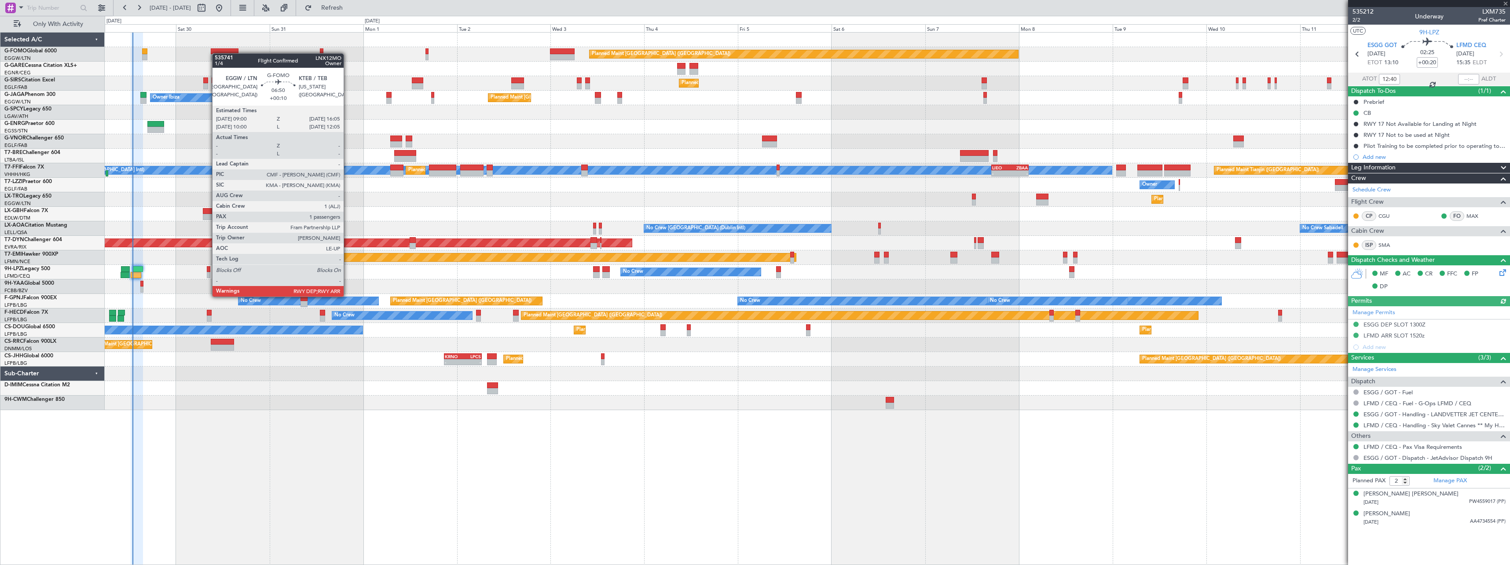
type input "+00:10"
type input "1"
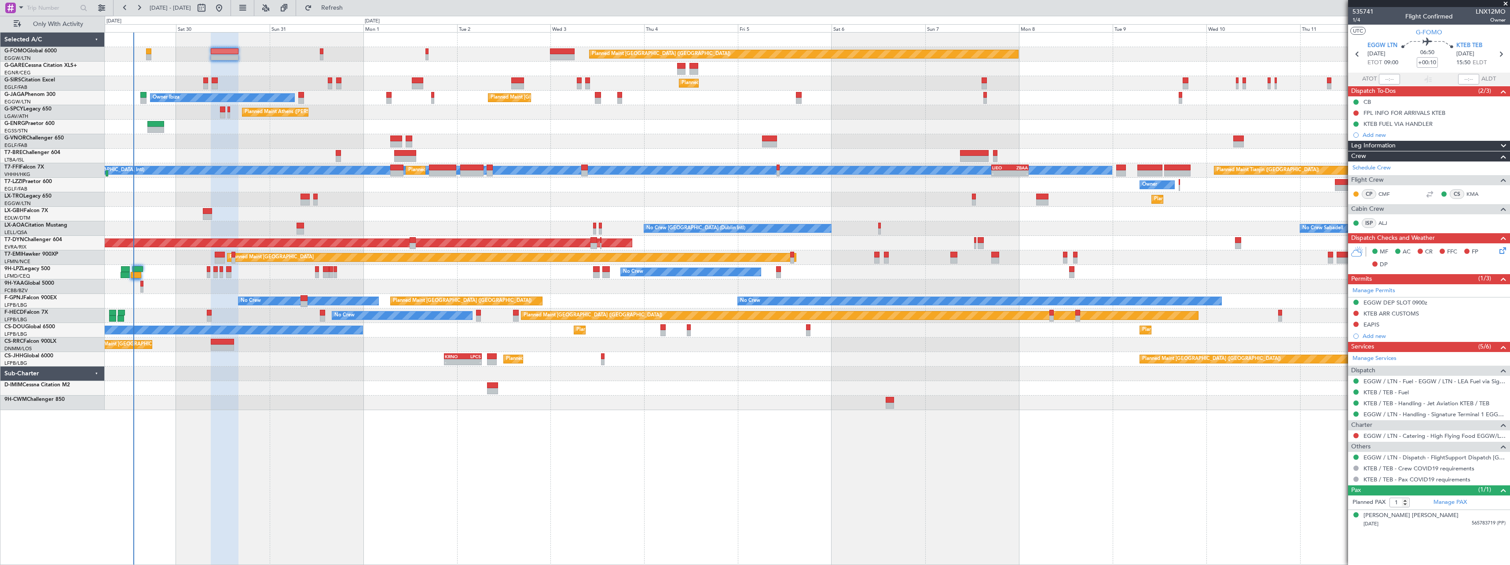
drag, startPoint x: 368, startPoint y: 9, endPoint x: 333, endPoint y: 45, distance: 50.7
click at [351, 9] on span "Refresh" at bounding box center [332, 8] width 37 height 6
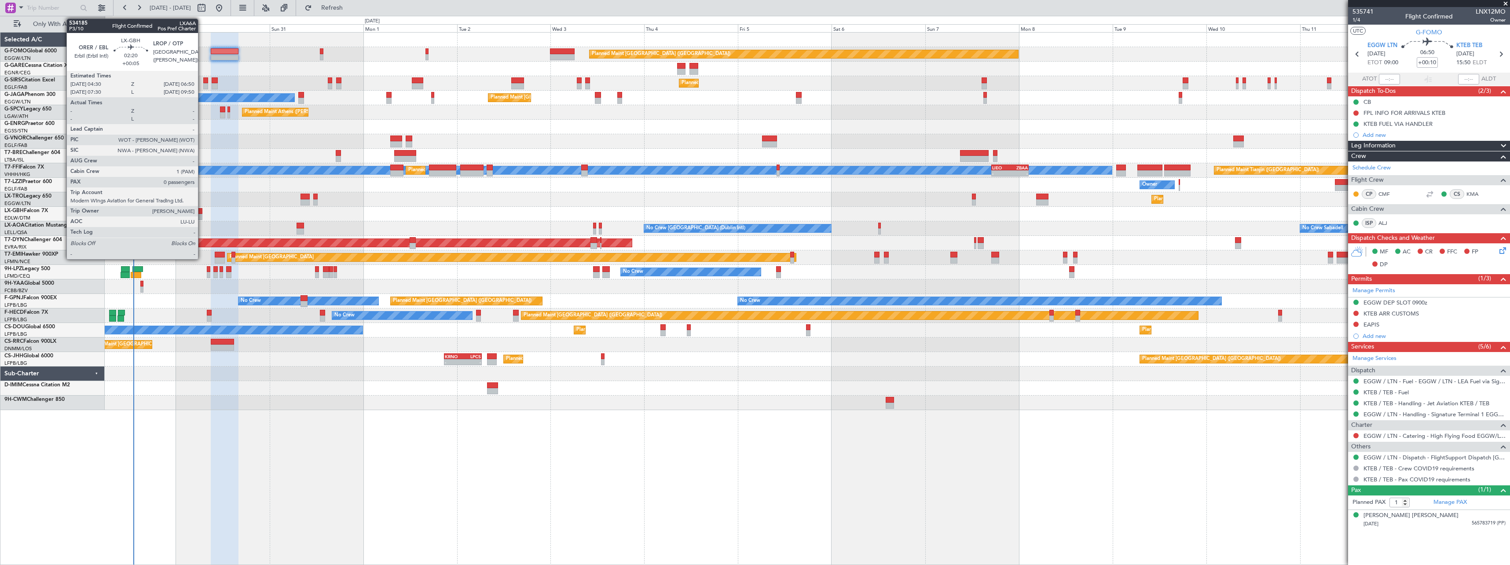
click at [202, 215] on div at bounding box center [197, 217] width 9 height 6
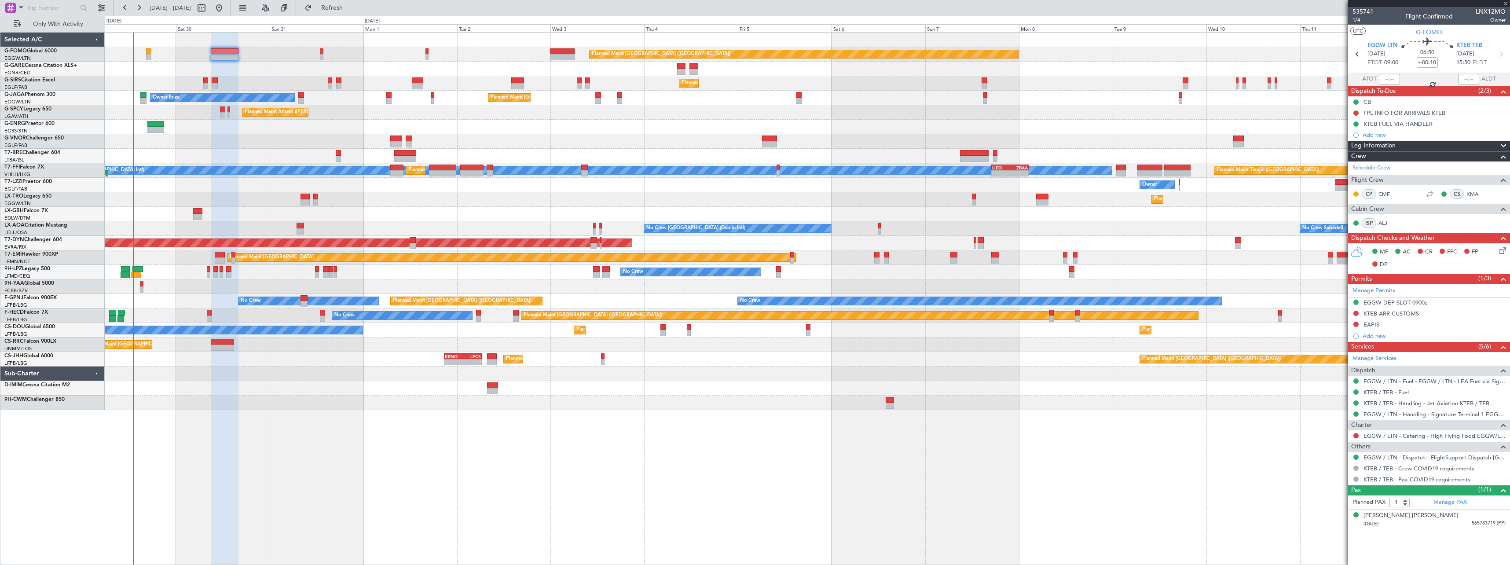
type input "+00:05"
type input "0"
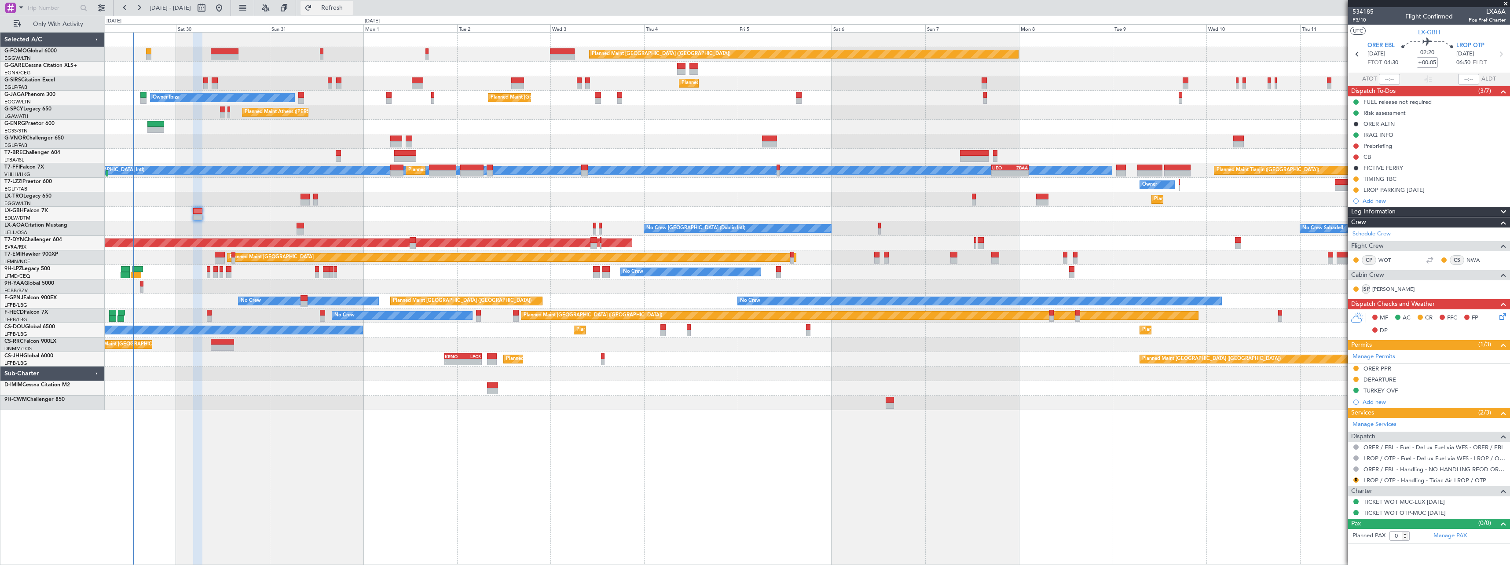
click at [351, 9] on span "Refresh" at bounding box center [332, 8] width 37 height 6
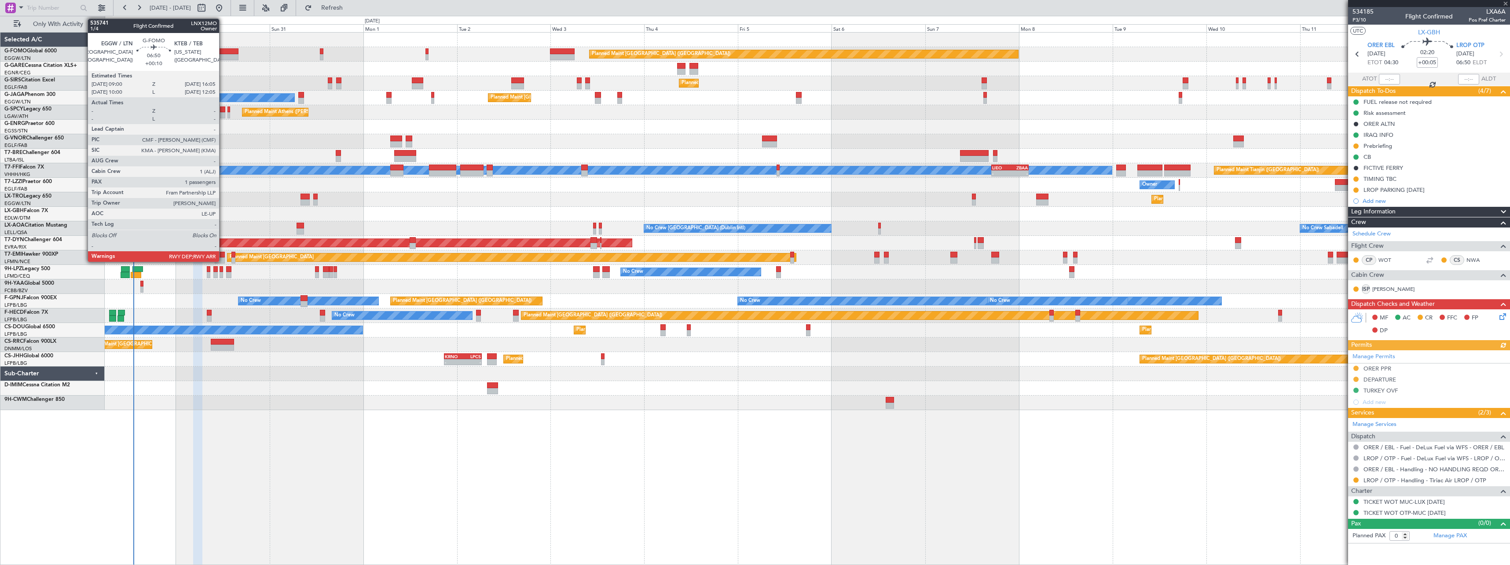
click at [223, 50] on div at bounding box center [225, 51] width 28 height 6
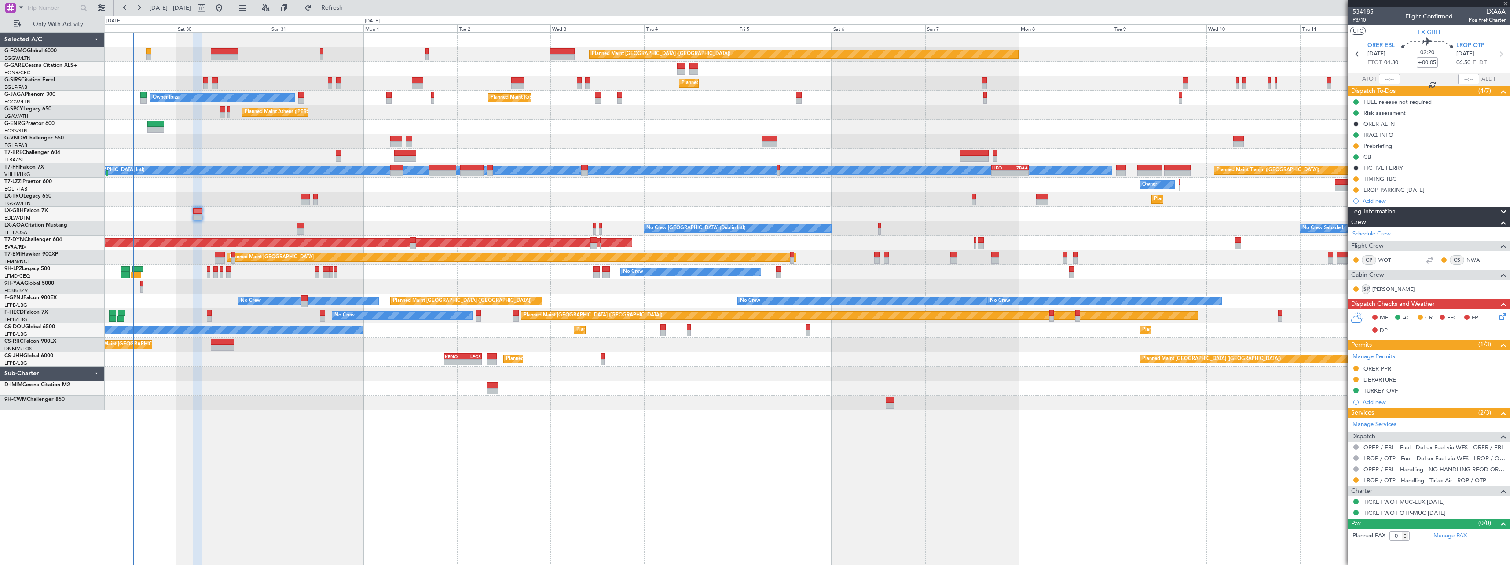
type input "+00:10"
type input "1"
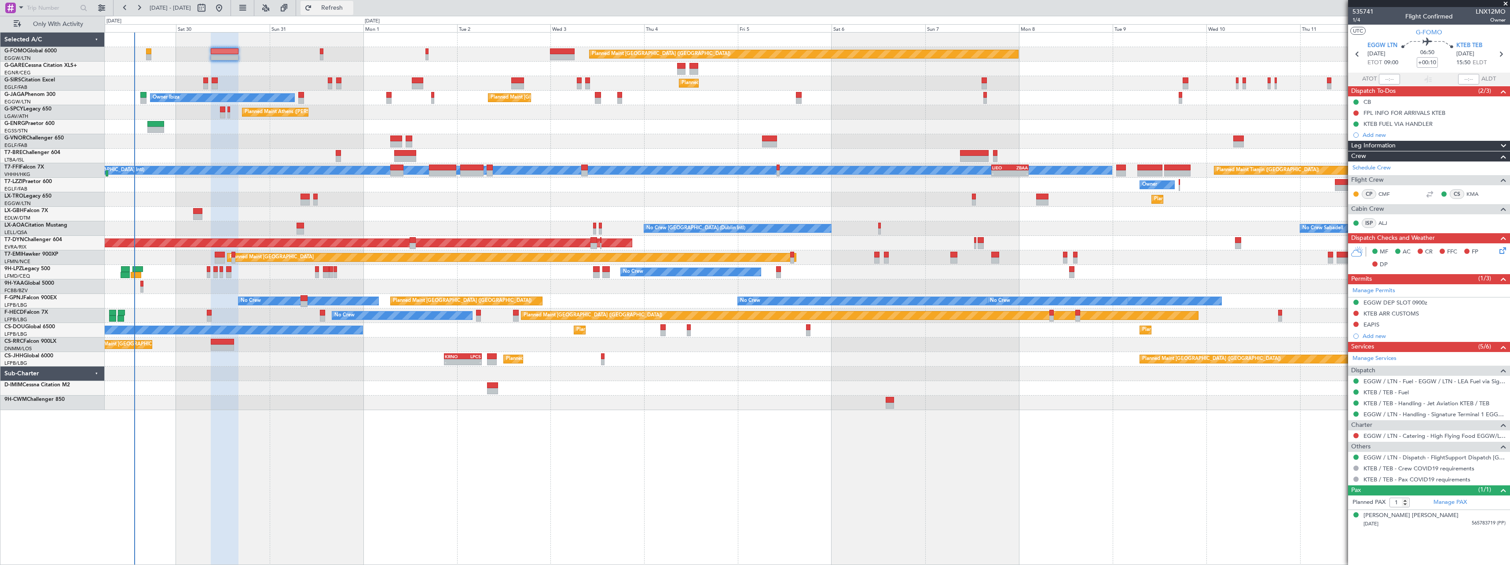
click at [351, 10] on span "Refresh" at bounding box center [332, 8] width 37 height 6
click at [351, 5] on span "Refresh" at bounding box center [332, 8] width 37 height 6
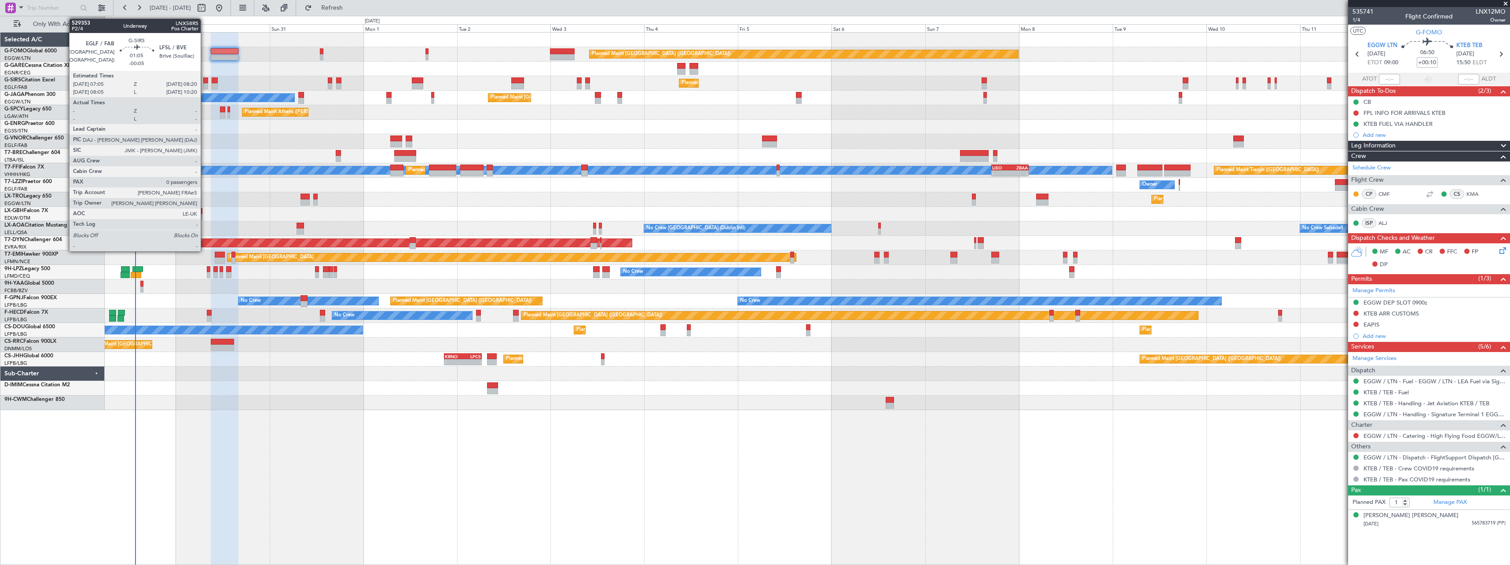
click at [205, 82] on div at bounding box center [205, 80] width 5 height 6
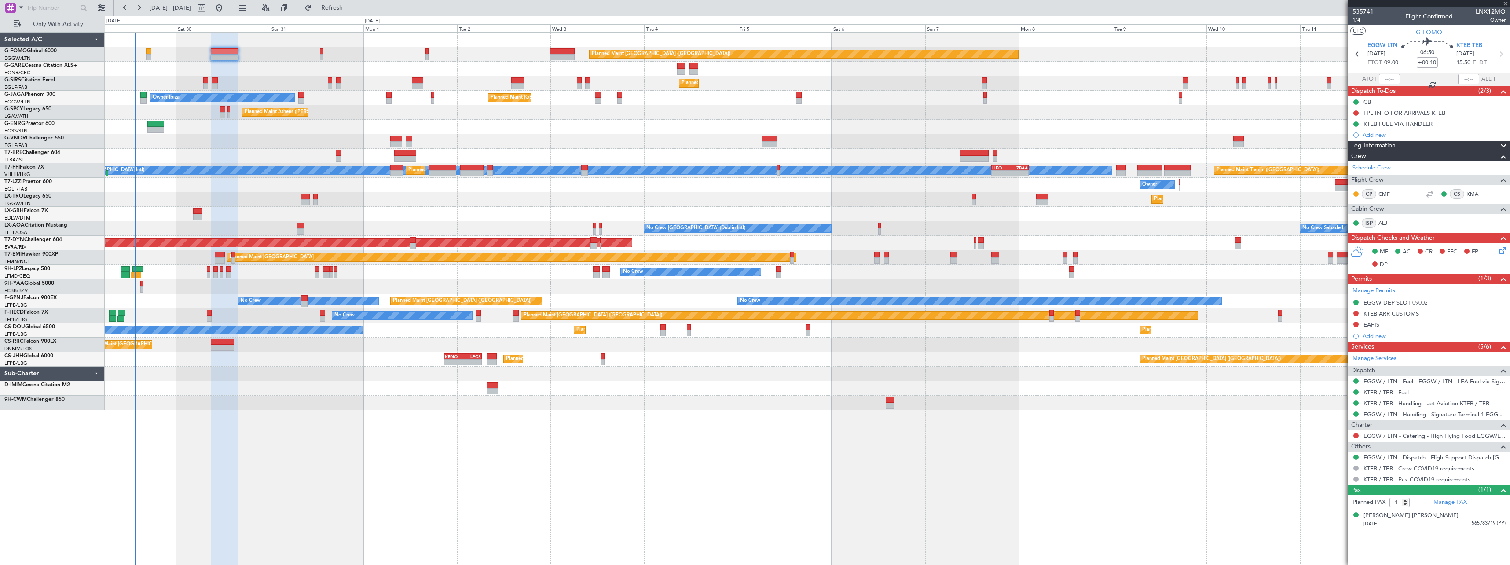
type input "-00:05"
type input "0"
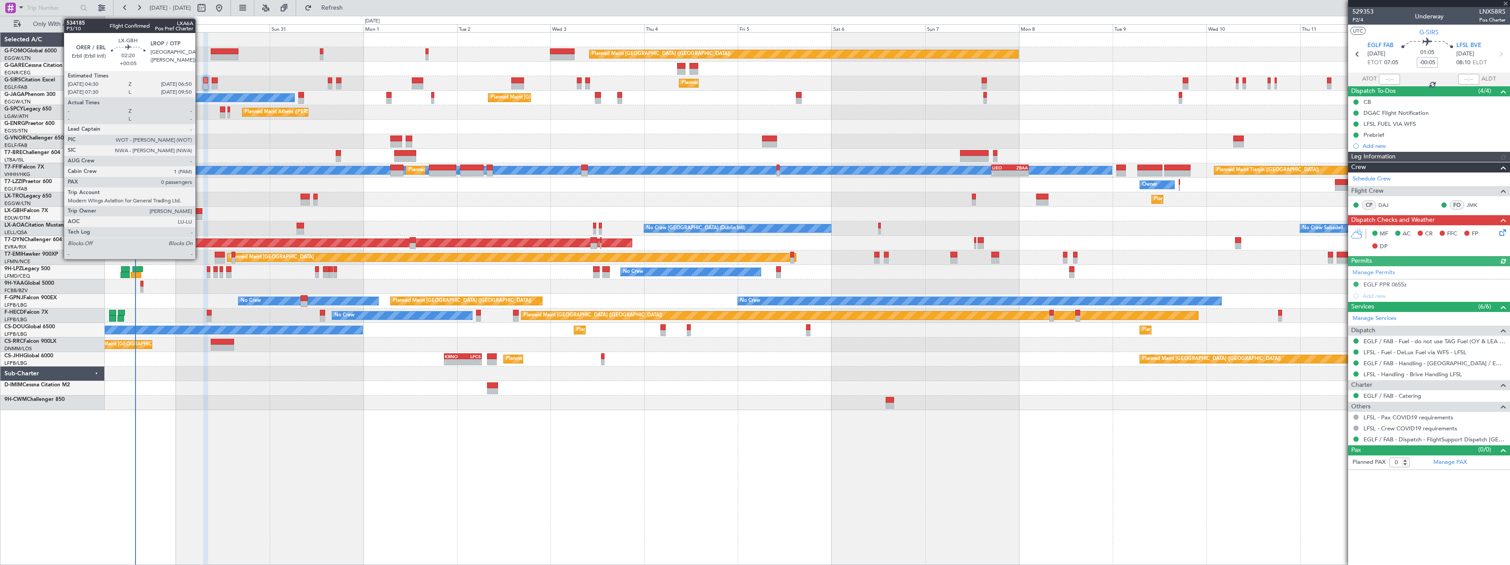
click at [199, 212] on div at bounding box center [197, 211] width 9 height 6
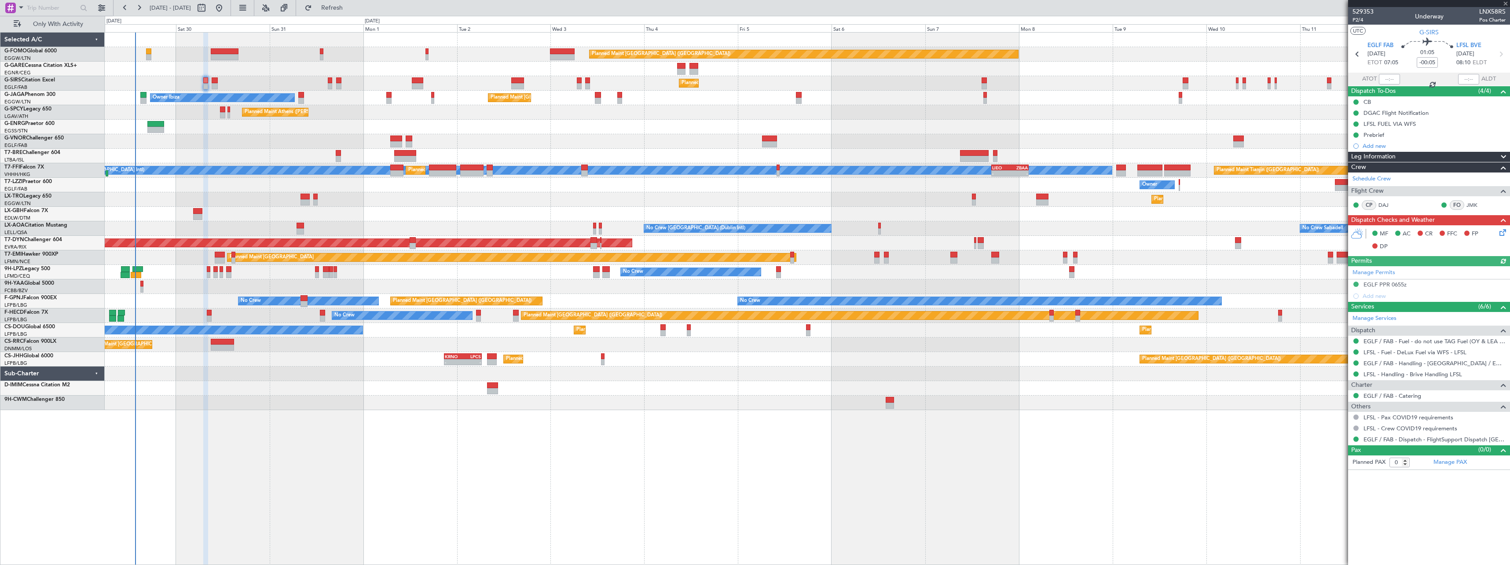
type input "+00:05"
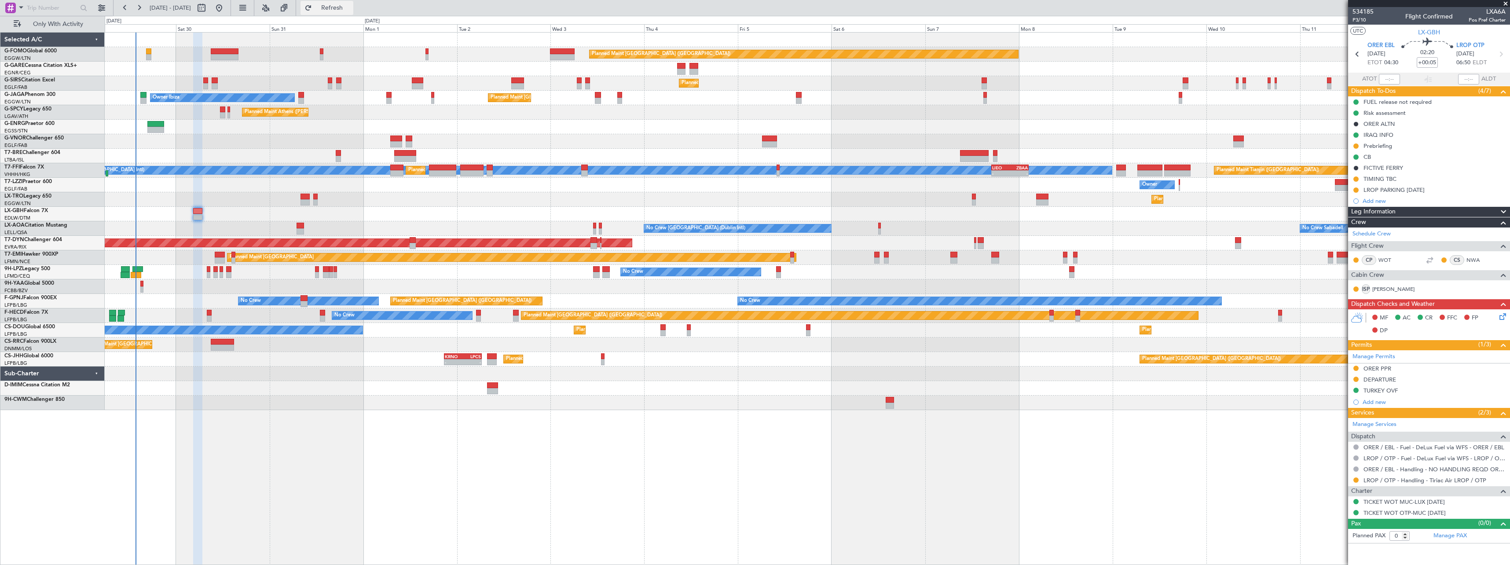
click at [351, 5] on span "Refresh" at bounding box center [332, 8] width 37 height 6
